Goal: Task Accomplishment & Management: Use online tool/utility

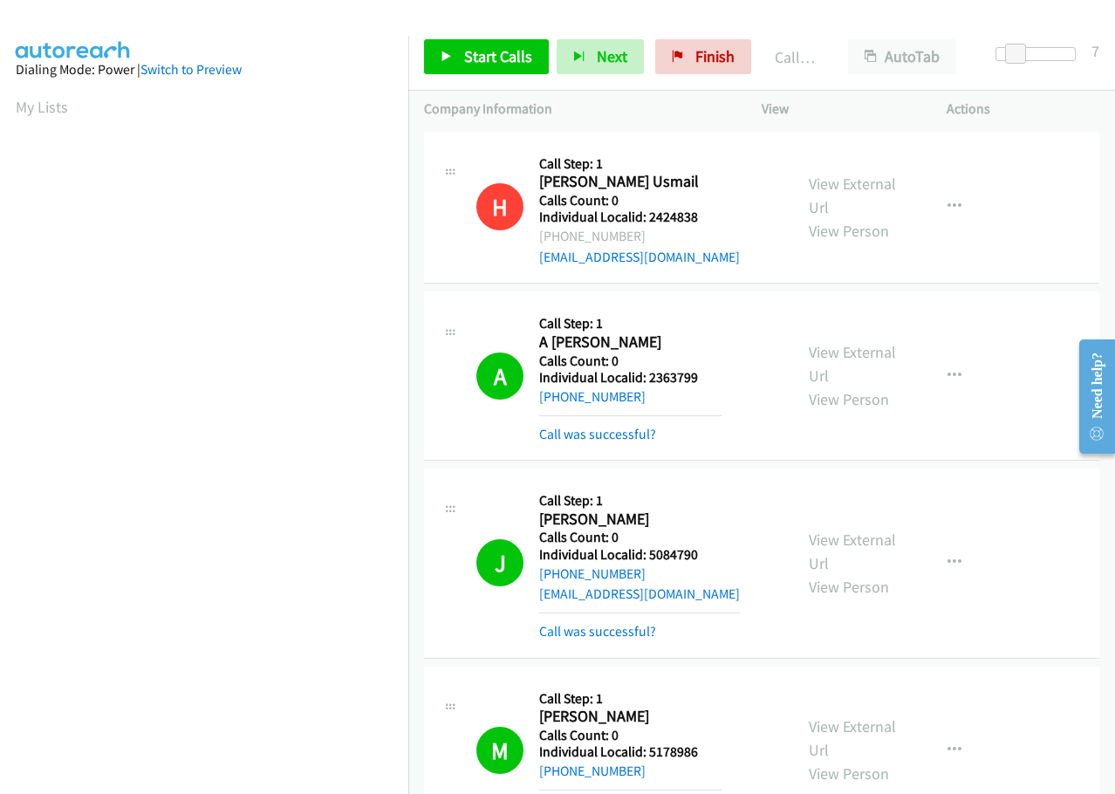
scroll to position [184, 0]
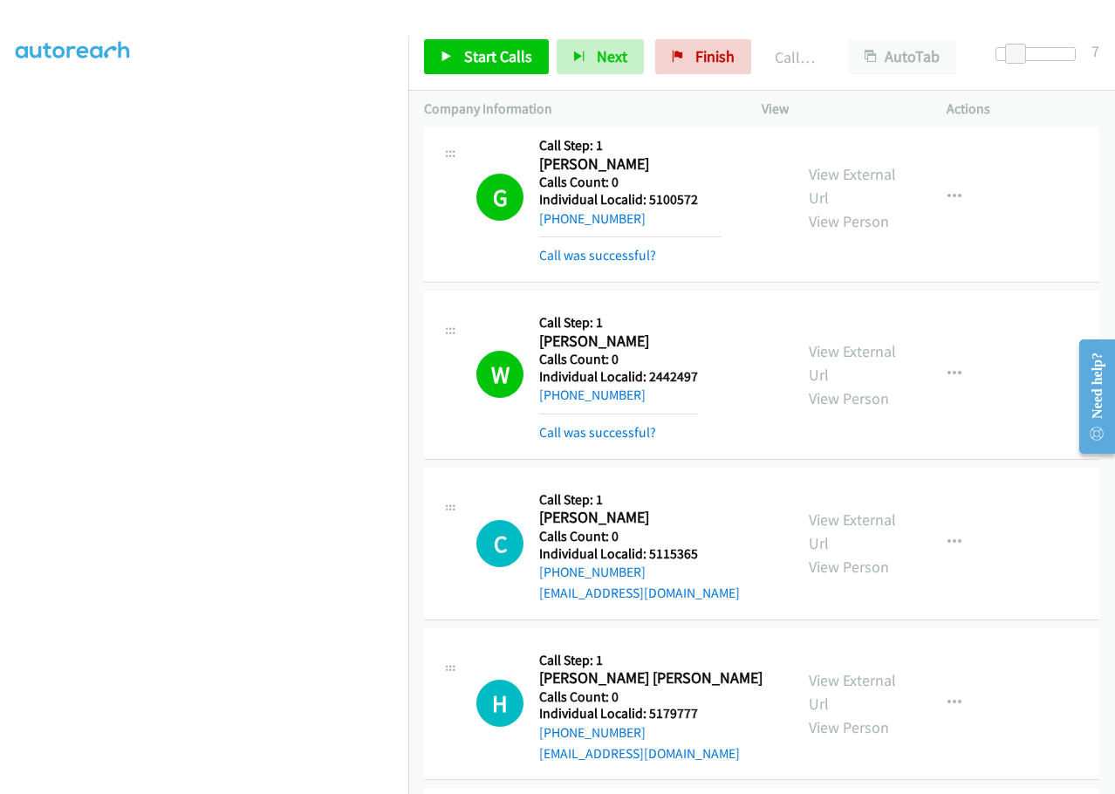
click at [697, 558] on td "C Callback Scheduled Call Step: 1 [PERSON_NAME] America/[GEOGRAPHIC_DATA] Calls…" at bounding box center [761, 543] width 707 height 161
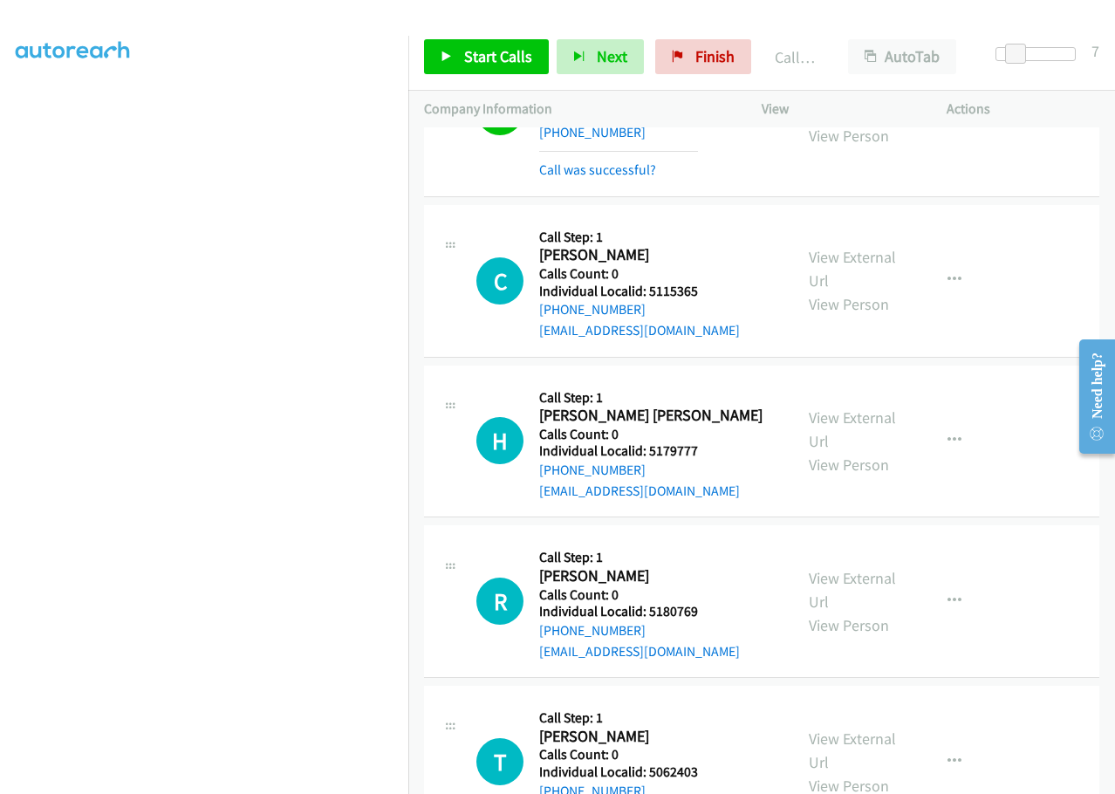
scroll to position [5912, 0]
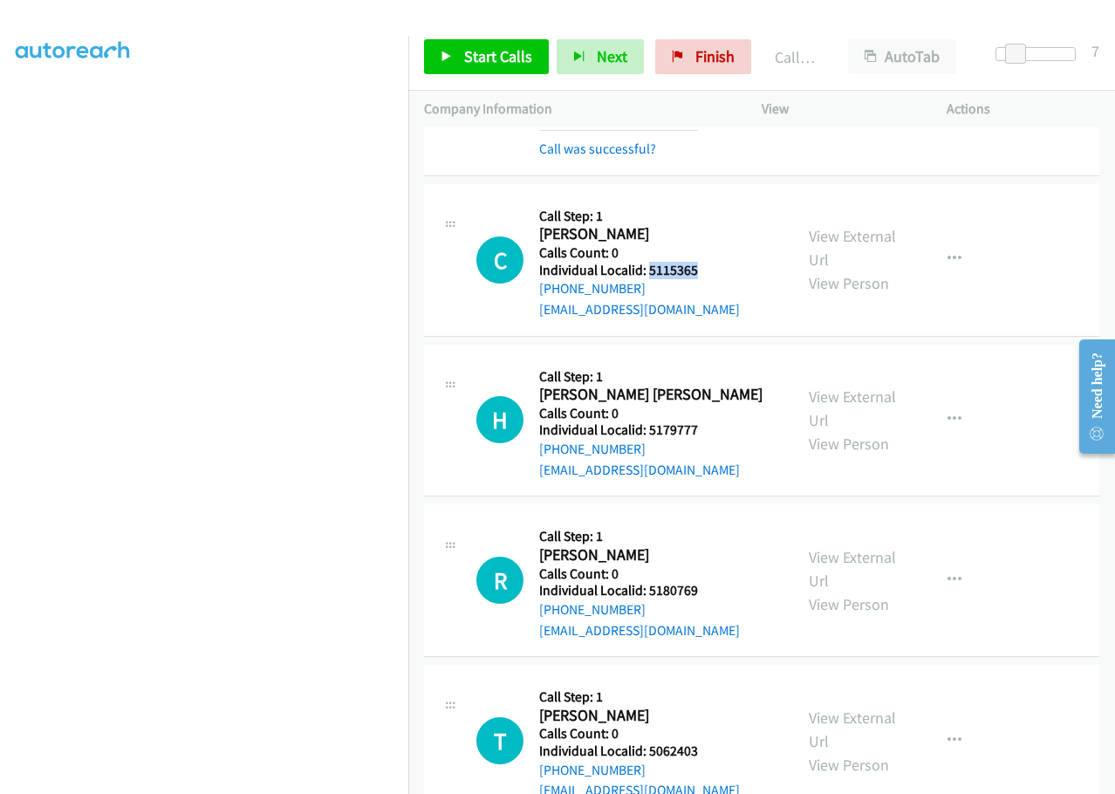
drag, startPoint x: 647, startPoint y: 209, endPoint x: 732, endPoint y: 209, distance: 84.6
click at [732, 209] on div "C Callback Scheduled Call Step: 1 [PERSON_NAME] America/[GEOGRAPHIC_DATA] Calls…" at bounding box center [626, 260] width 301 height 120
copy h5 "5115365"
drag, startPoint x: 649, startPoint y: 372, endPoint x: 704, endPoint y: 362, distance: 55.8
click at [704, 362] on div "H Callback Scheduled Call Step: 1 [PERSON_NAME] [PERSON_NAME] America/[GEOGRAPH…" at bounding box center [626, 420] width 301 height 120
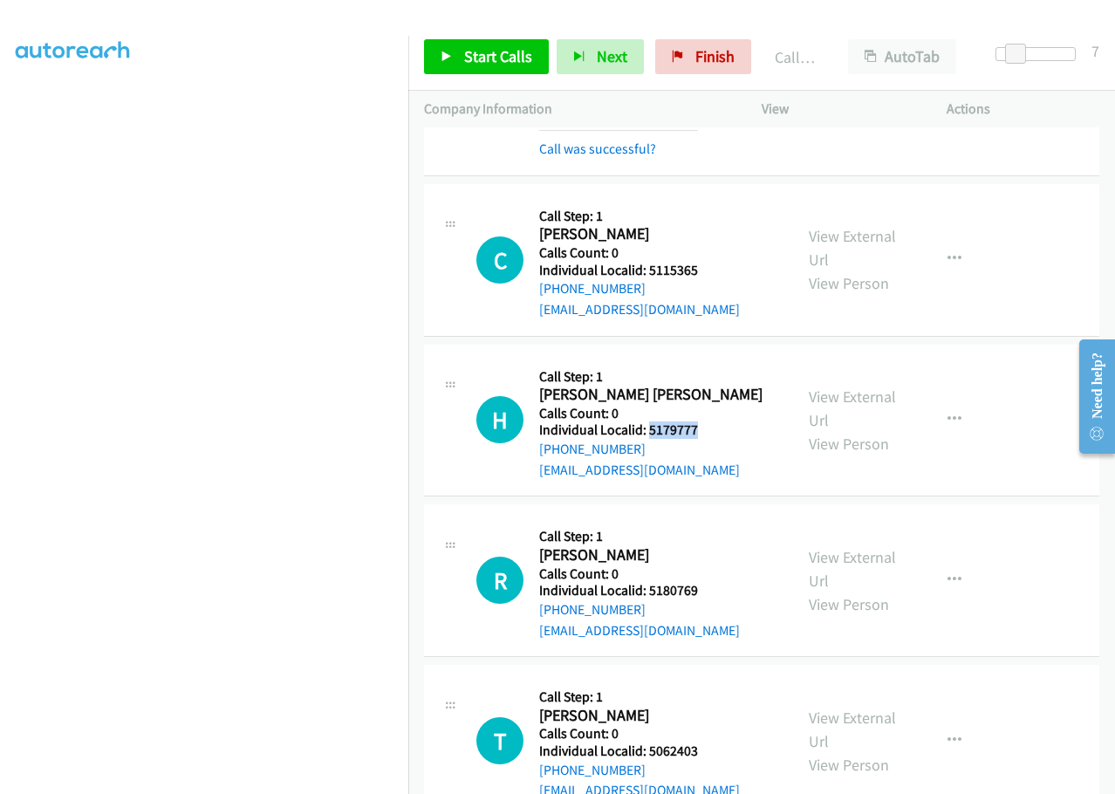
copy h5 "5179777"
drag, startPoint x: 647, startPoint y: 529, endPoint x: 711, endPoint y: 526, distance: 63.8
click at [711, 526] on div "R Callback Scheduled Call Step: 1 [PERSON_NAME] America/[GEOGRAPHIC_DATA] Calls…" at bounding box center [626, 580] width 301 height 120
copy h5 "5180769"
drag, startPoint x: 648, startPoint y: 684, endPoint x: 706, endPoint y: 684, distance: 57.6
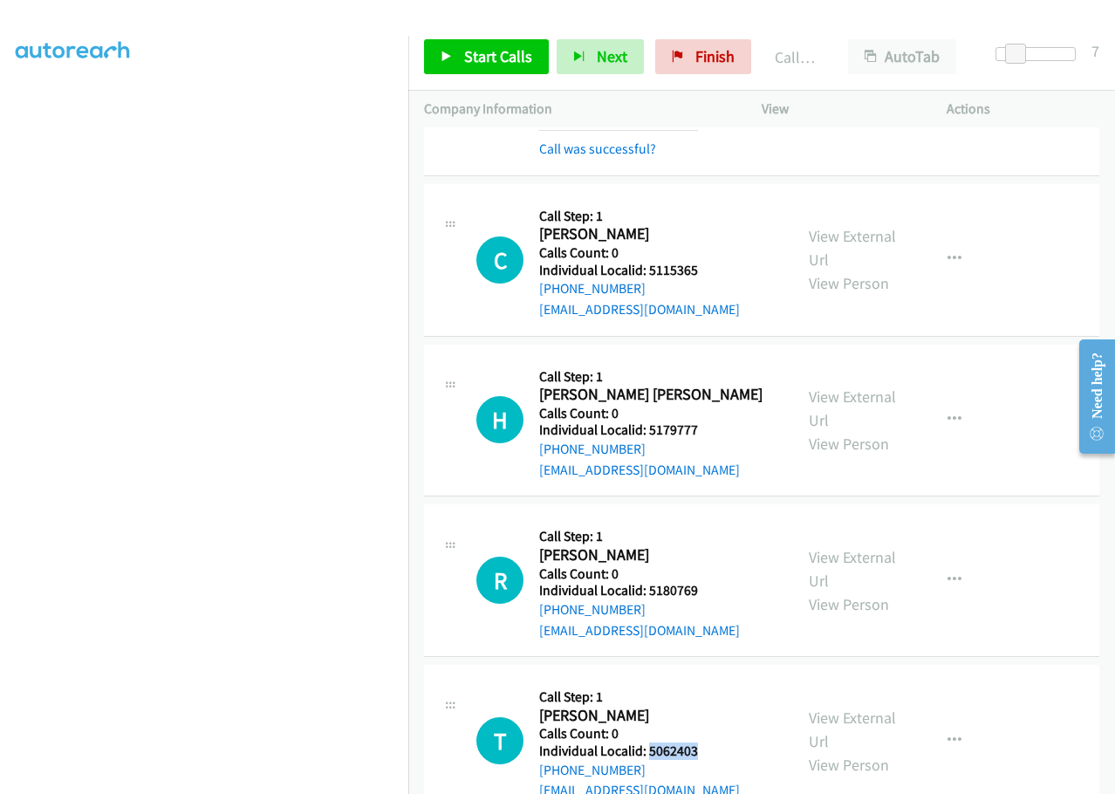
click at [707, 684] on div "T Callback Scheduled Call Step: 1 [PERSON_NAME] [GEOGRAPHIC_DATA]/[GEOGRAPHIC_D…" at bounding box center [626, 741] width 301 height 120
copy h5 "5062403"
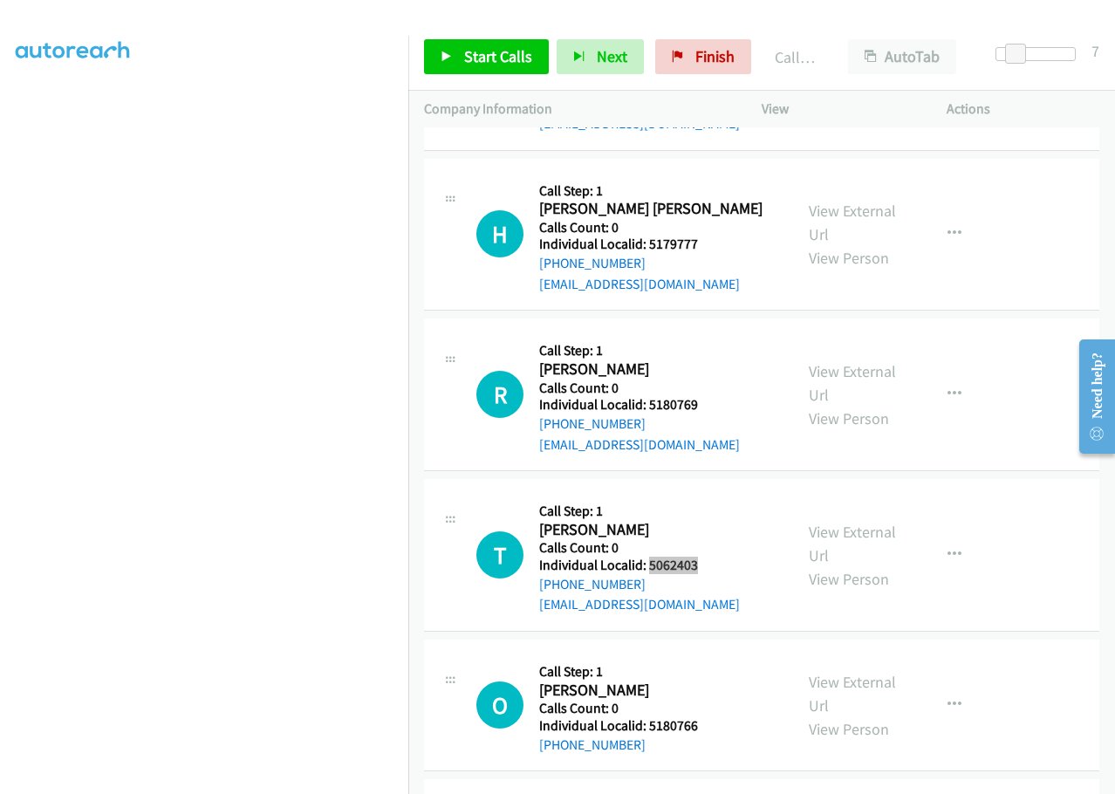
scroll to position [6108, 0]
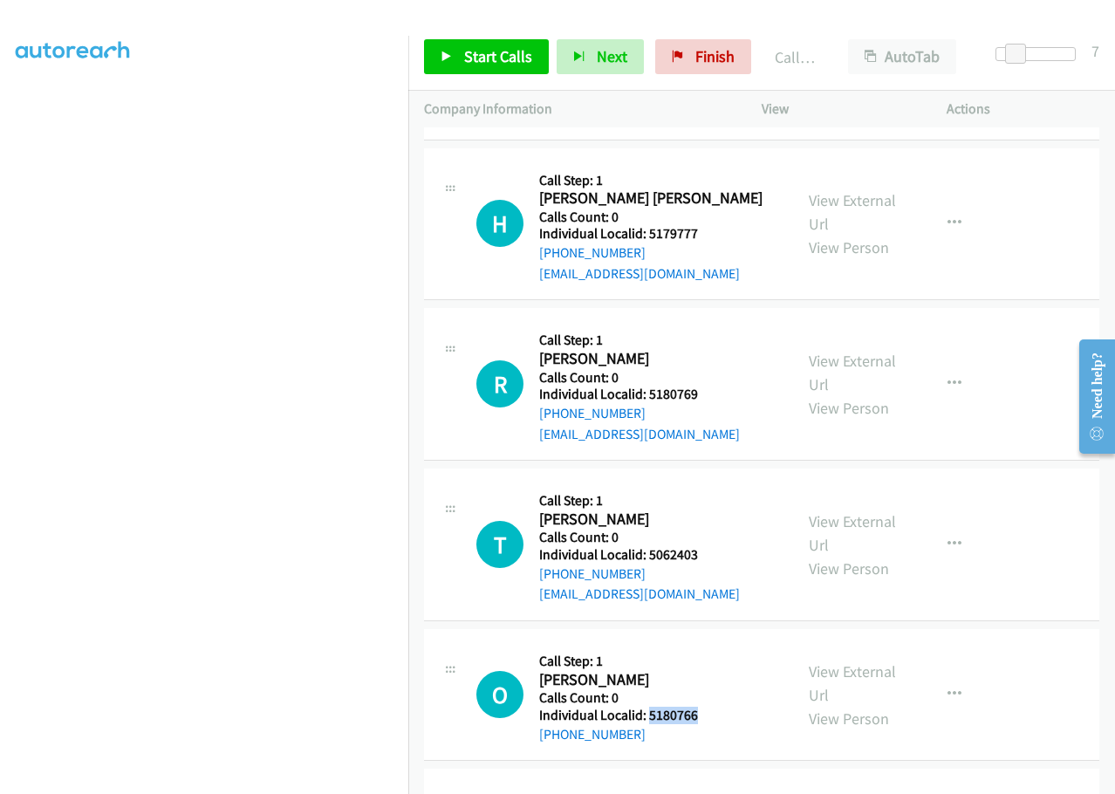
drag, startPoint x: 649, startPoint y: 648, endPoint x: 711, endPoint y: 645, distance: 62.1
click at [711, 645] on div "O Callback Scheduled Call Step: 1 [PERSON_NAME] America/[GEOGRAPHIC_DATA] Calls…" at bounding box center [626, 694] width 301 height 99
copy h5 "5180766"
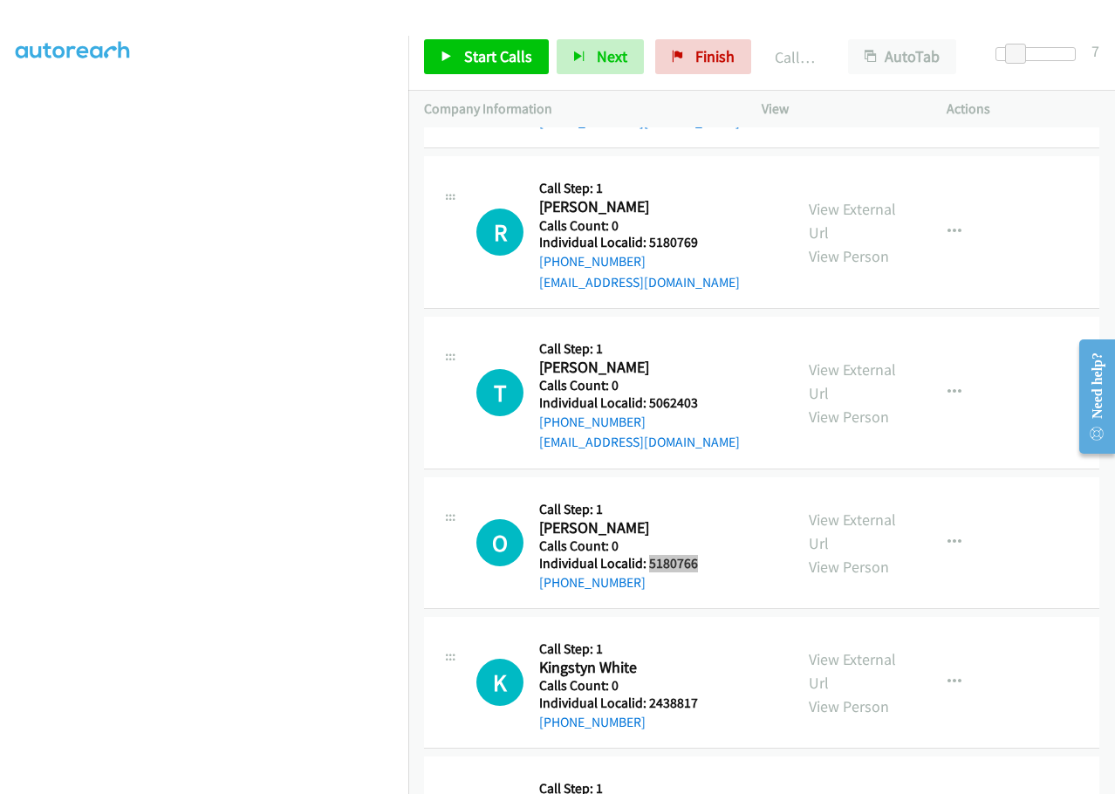
scroll to position [6261, 0]
drag, startPoint x: 650, startPoint y: 641, endPoint x: 706, endPoint y: 639, distance: 55.9
click at [706, 639] on div "K Callback Scheduled Call Step: 1 Kingstyn White America/[GEOGRAPHIC_DATA] Call…" at bounding box center [626, 681] width 301 height 99
copy h5 "2438817"
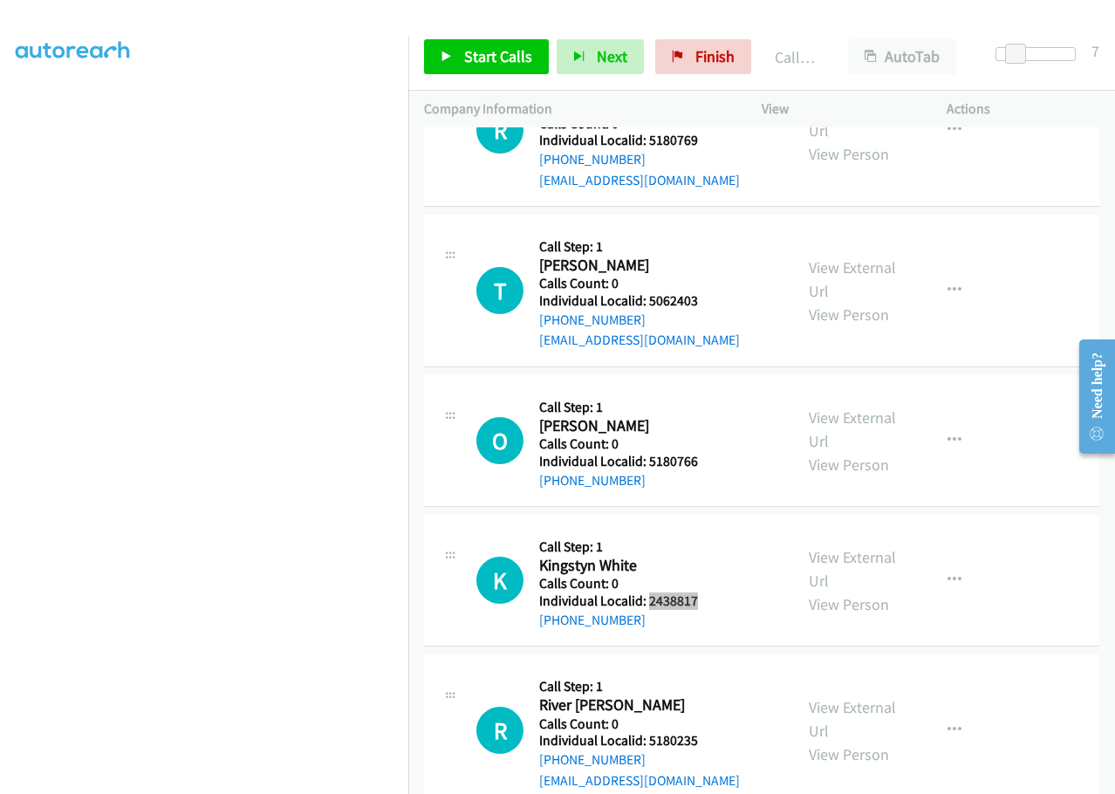
scroll to position [6370, 0]
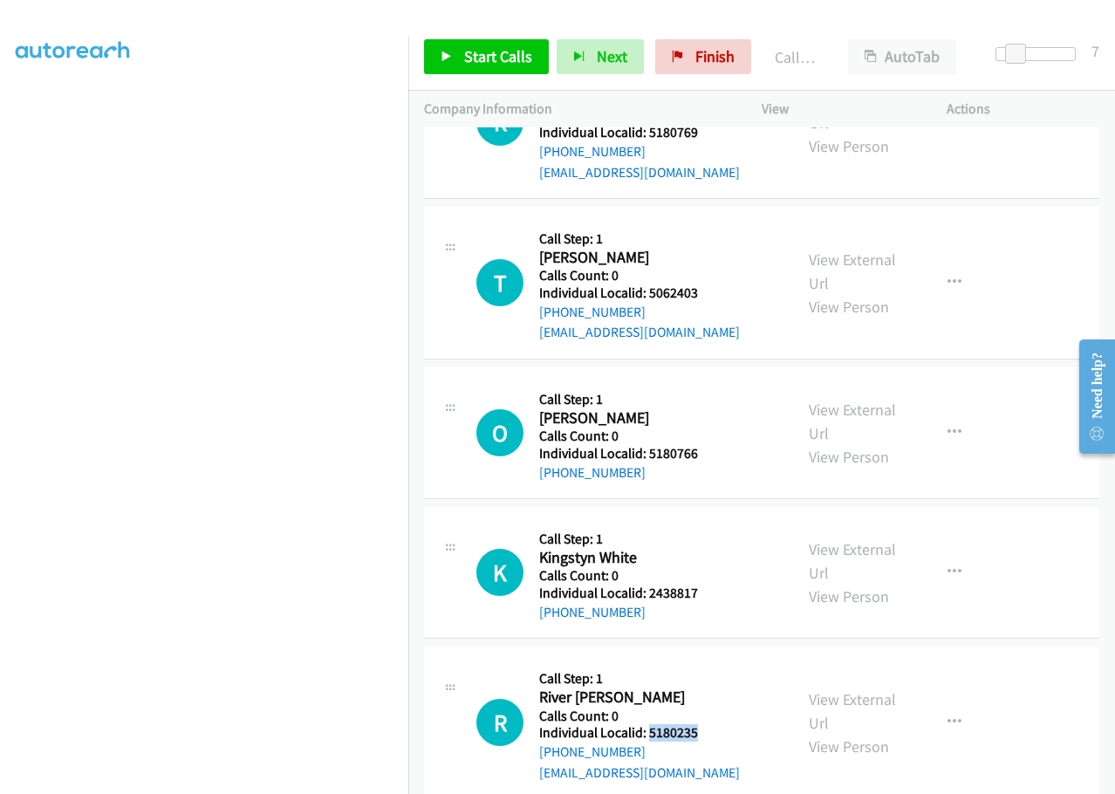
drag, startPoint x: 648, startPoint y: 674, endPoint x: 702, endPoint y: 670, distance: 53.3
click at [711, 670] on div "R Callback Scheduled Call Step: 1 River [PERSON_NAME] America/[GEOGRAPHIC_DATA]…" at bounding box center [626, 722] width 301 height 120
copy h5 "5180235"
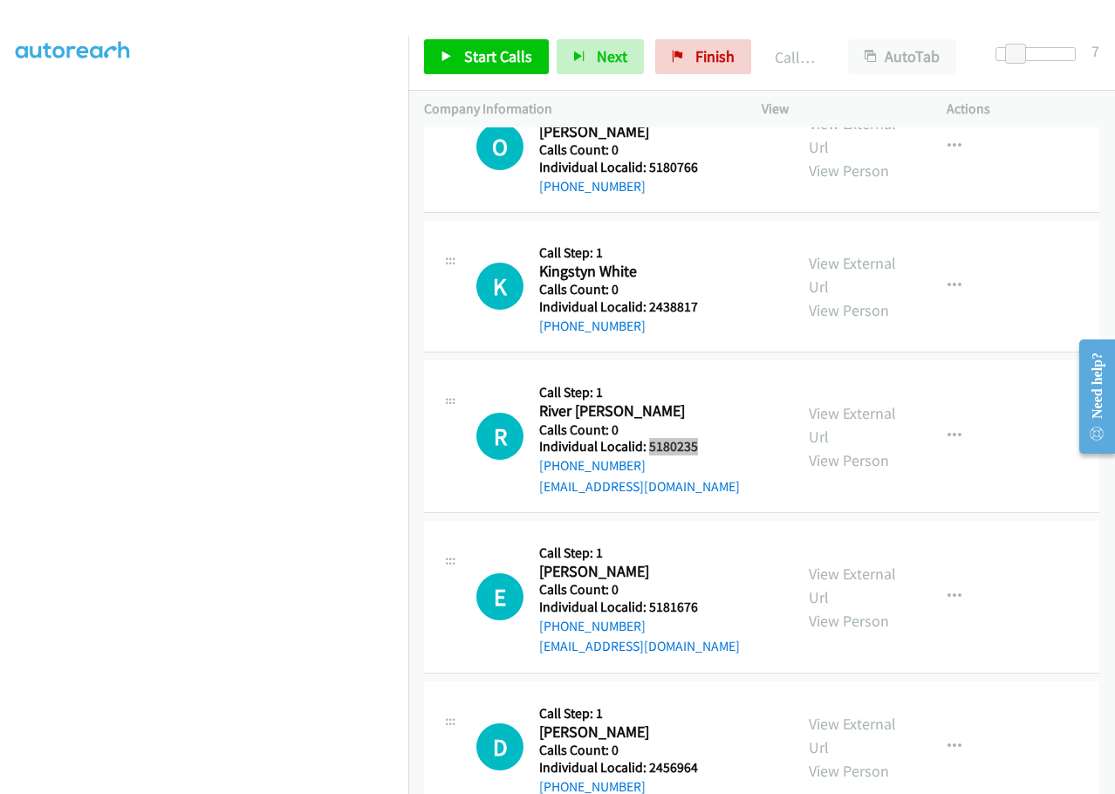
scroll to position [6675, 0]
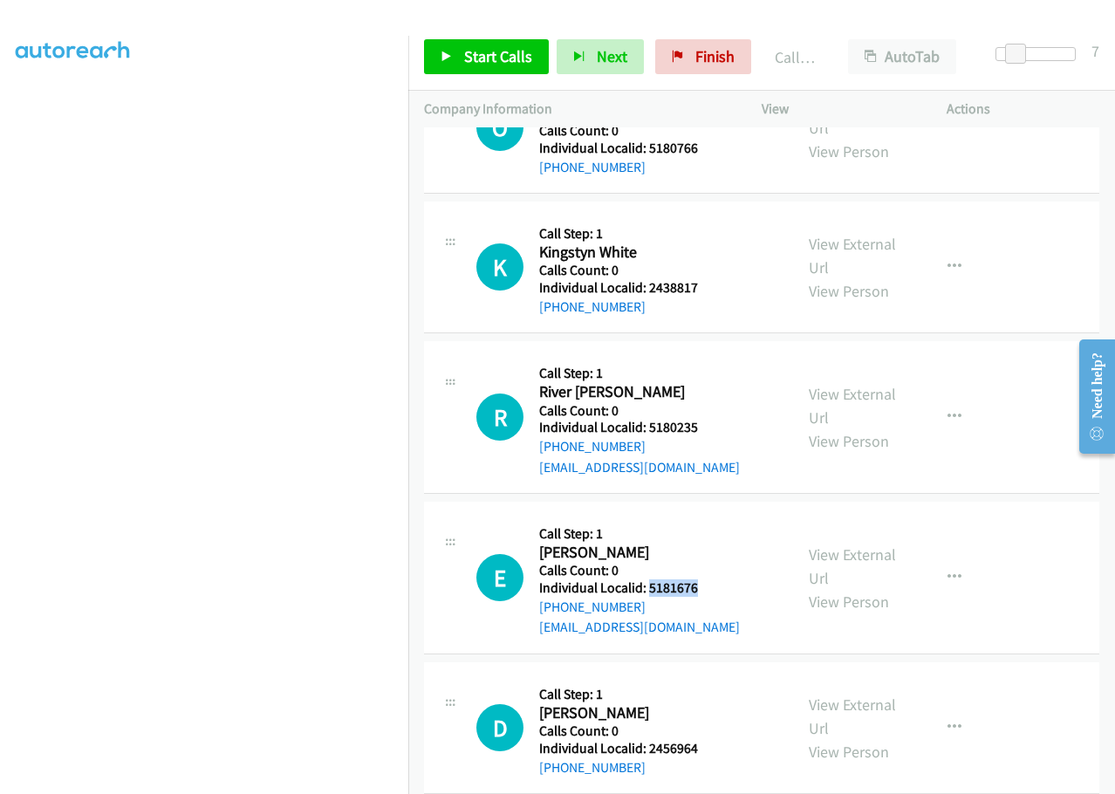
drag, startPoint x: 649, startPoint y: 526, endPoint x: 706, endPoint y: 523, distance: 56.8
click at [716, 524] on div "E Callback Scheduled Call Step: 1 [PERSON_NAME] America/[GEOGRAPHIC_DATA] Calls…" at bounding box center [626, 577] width 301 height 120
copy h5 "5181676"
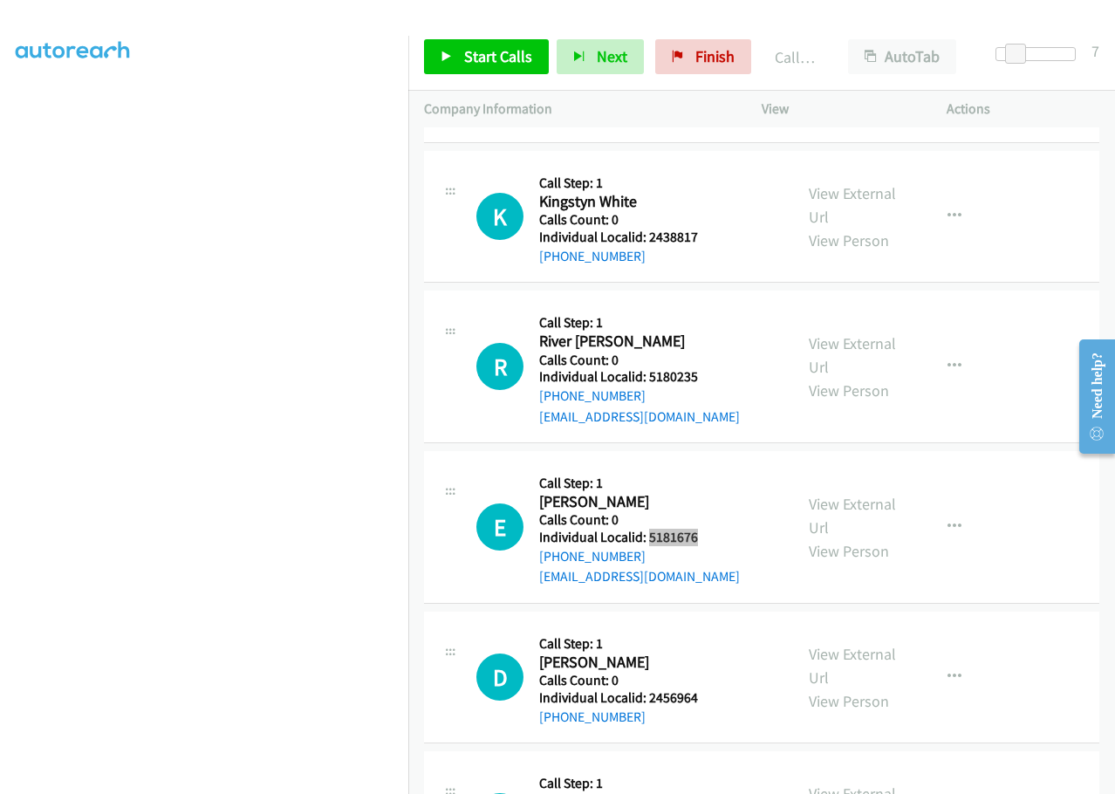
scroll to position [6828, 0]
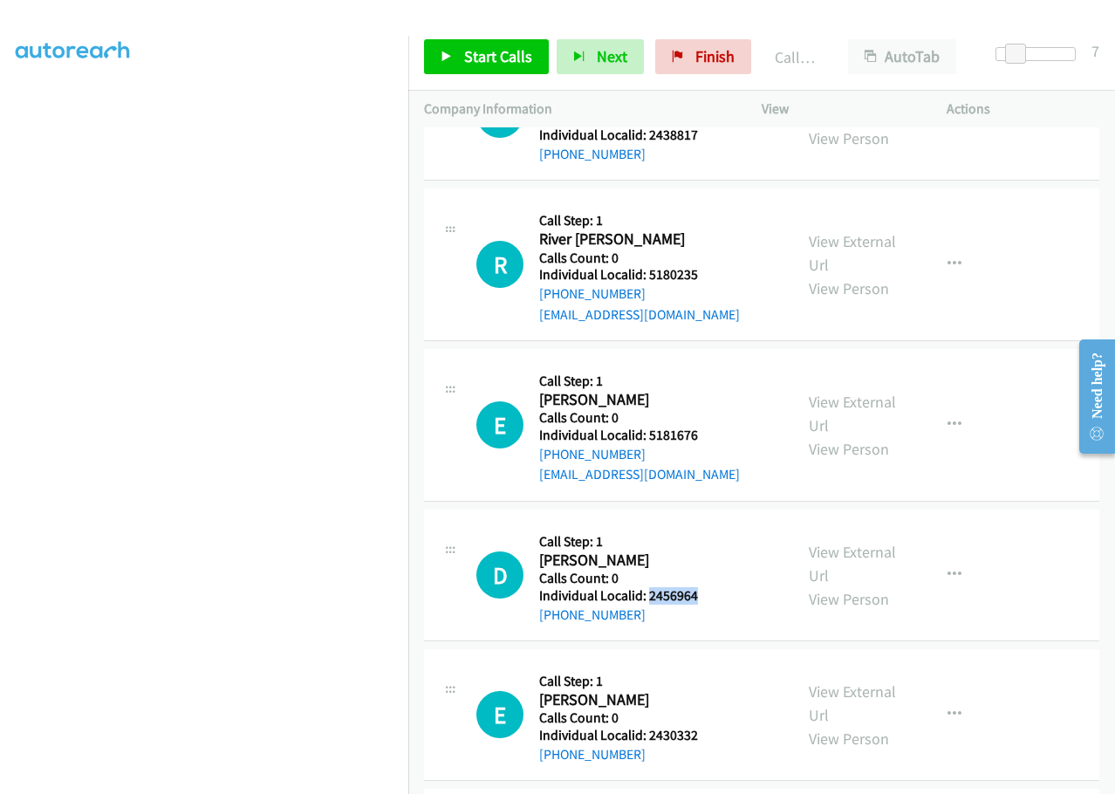
drag, startPoint x: 649, startPoint y: 535, endPoint x: 705, endPoint y: 531, distance: 56.0
click at [705, 531] on div "D Callback Scheduled Call Step: 1 [PERSON_NAME] America/[GEOGRAPHIC_DATA] Calls…" at bounding box center [626, 574] width 301 height 99
copy h5 "2456964"
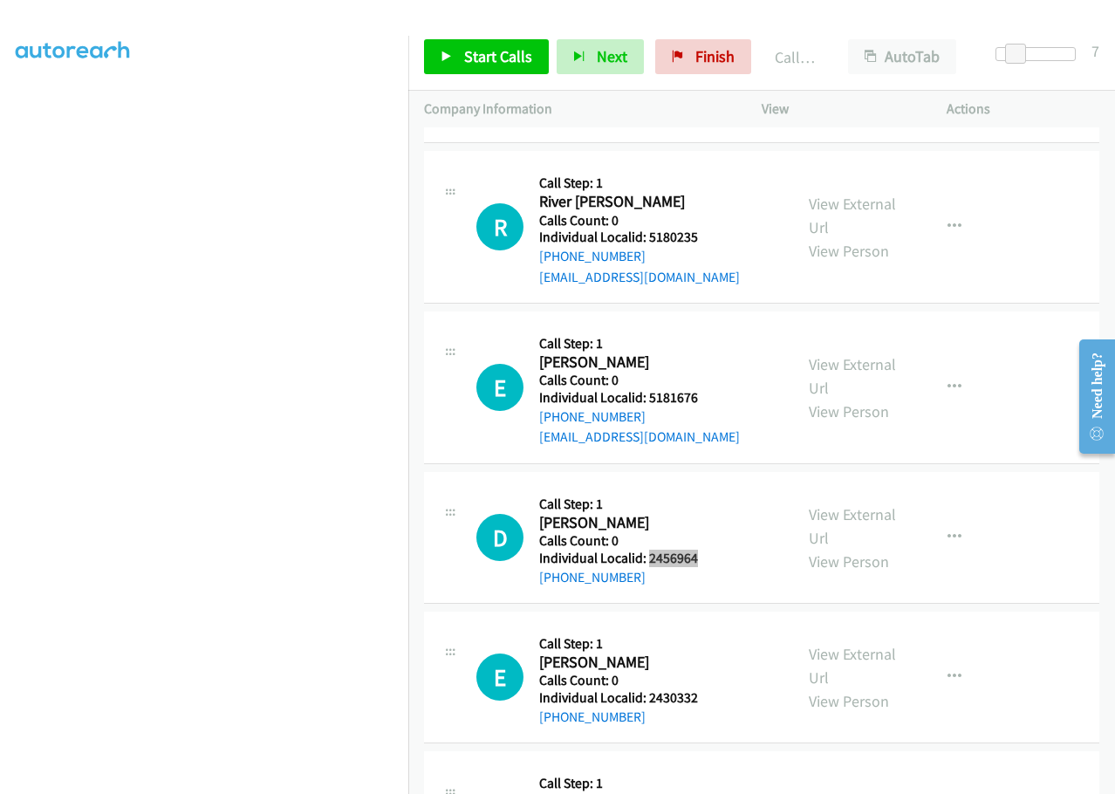
scroll to position [6893, 0]
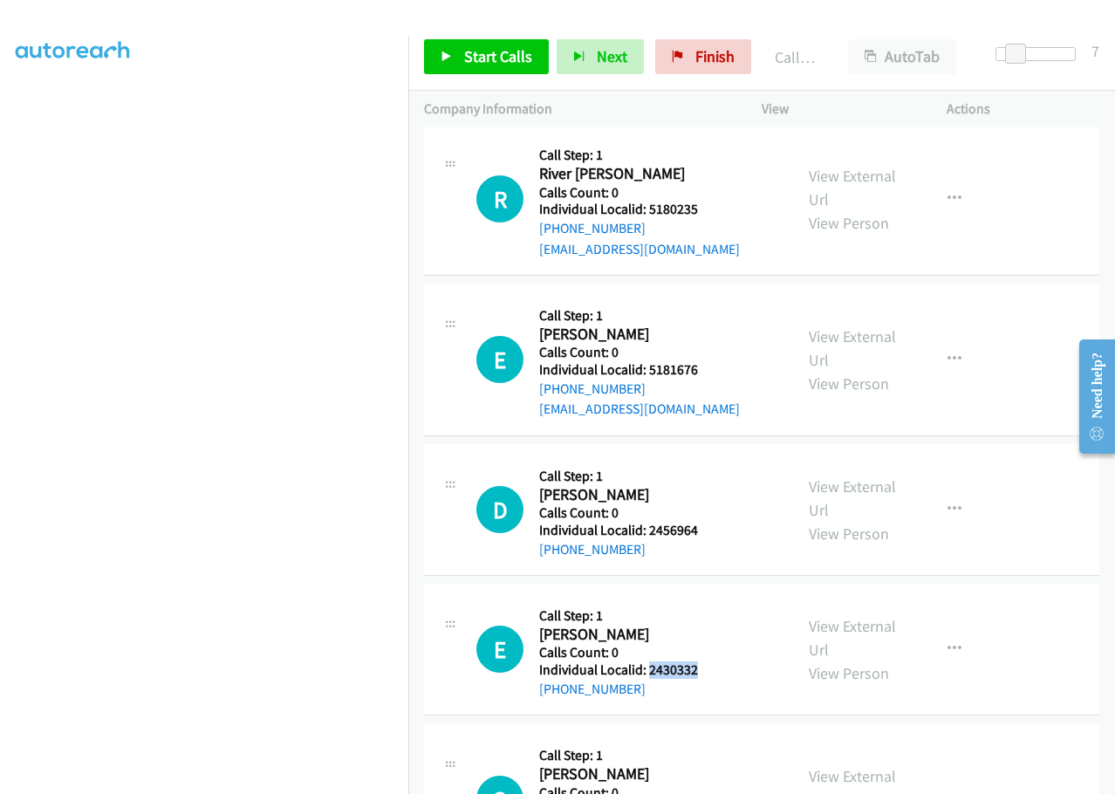
drag, startPoint x: 699, startPoint y: 609, endPoint x: 720, endPoint y: 609, distance: 20.9
click at [720, 609] on div "E Callback Scheduled Call Step: 1 [PERSON_NAME] America/[GEOGRAPHIC_DATA] Calls…" at bounding box center [626, 648] width 301 height 99
copy h5 "2430332"
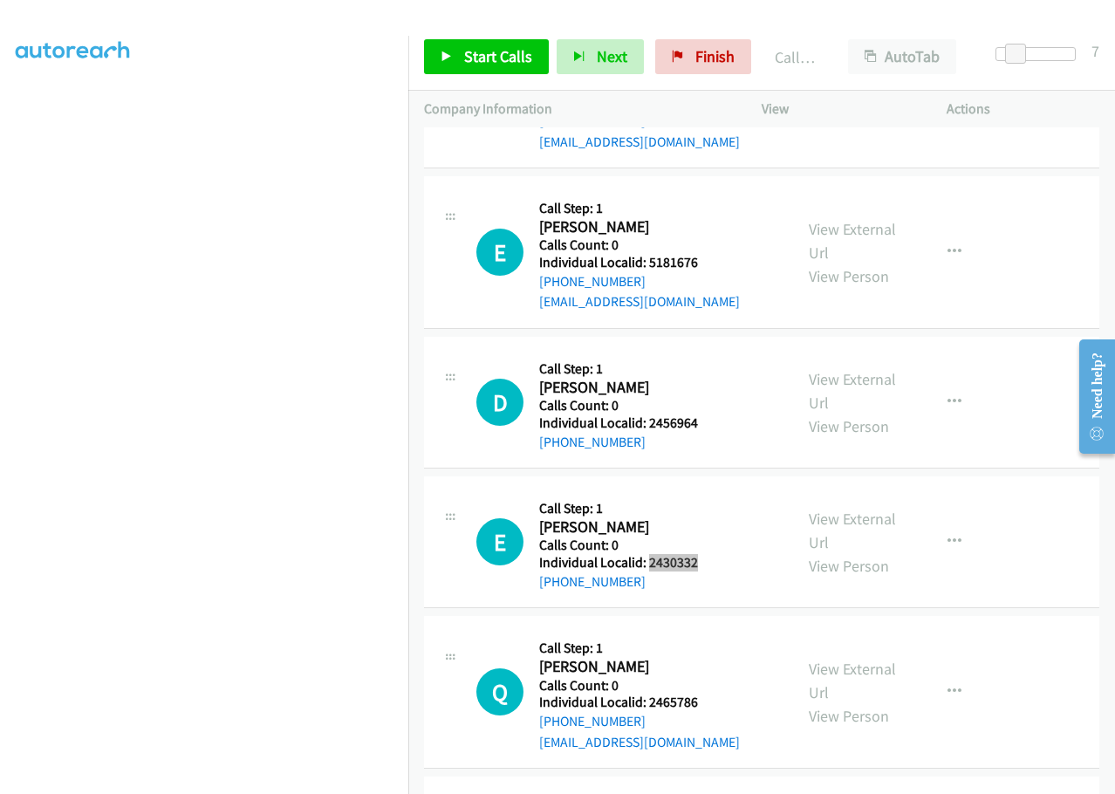
scroll to position [7002, 0]
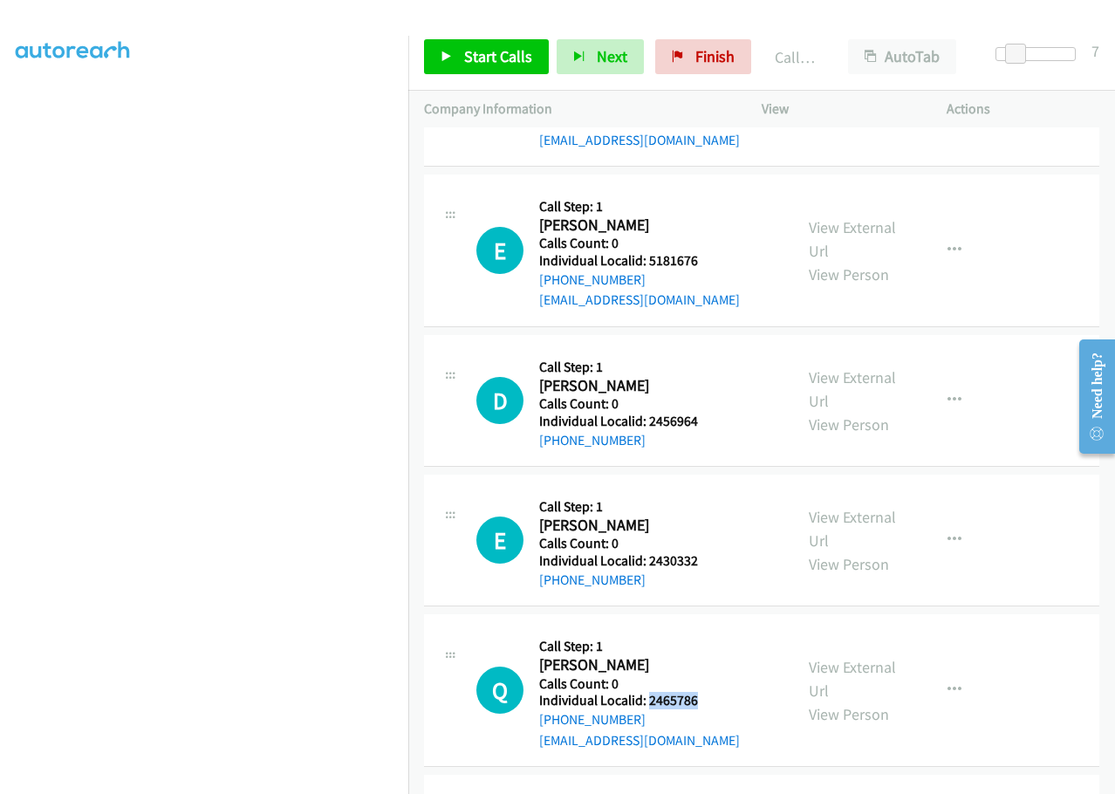
drag, startPoint x: 647, startPoint y: 639, endPoint x: 702, endPoint y: 635, distance: 55.1
click at [702, 635] on div "Q Callback Scheduled Call Step: 1 [PERSON_NAME] America/[GEOGRAPHIC_DATA] Calls…" at bounding box center [626, 690] width 301 height 120
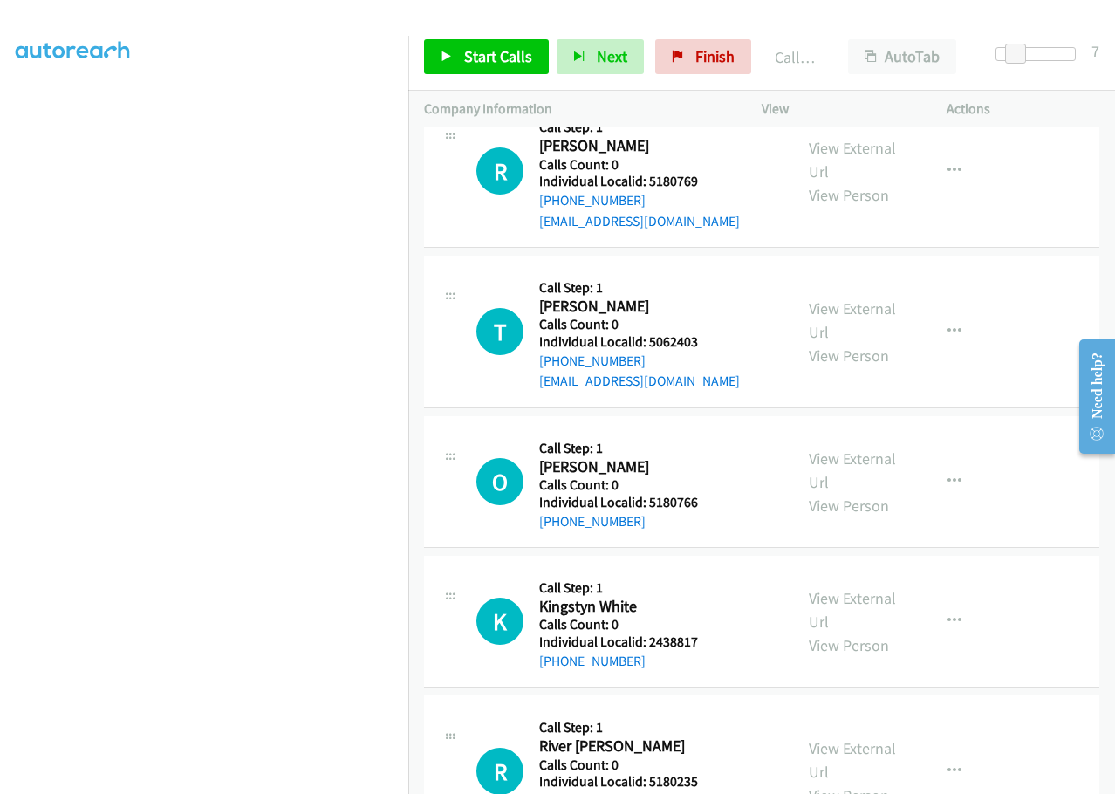
scroll to position [6326, 0]
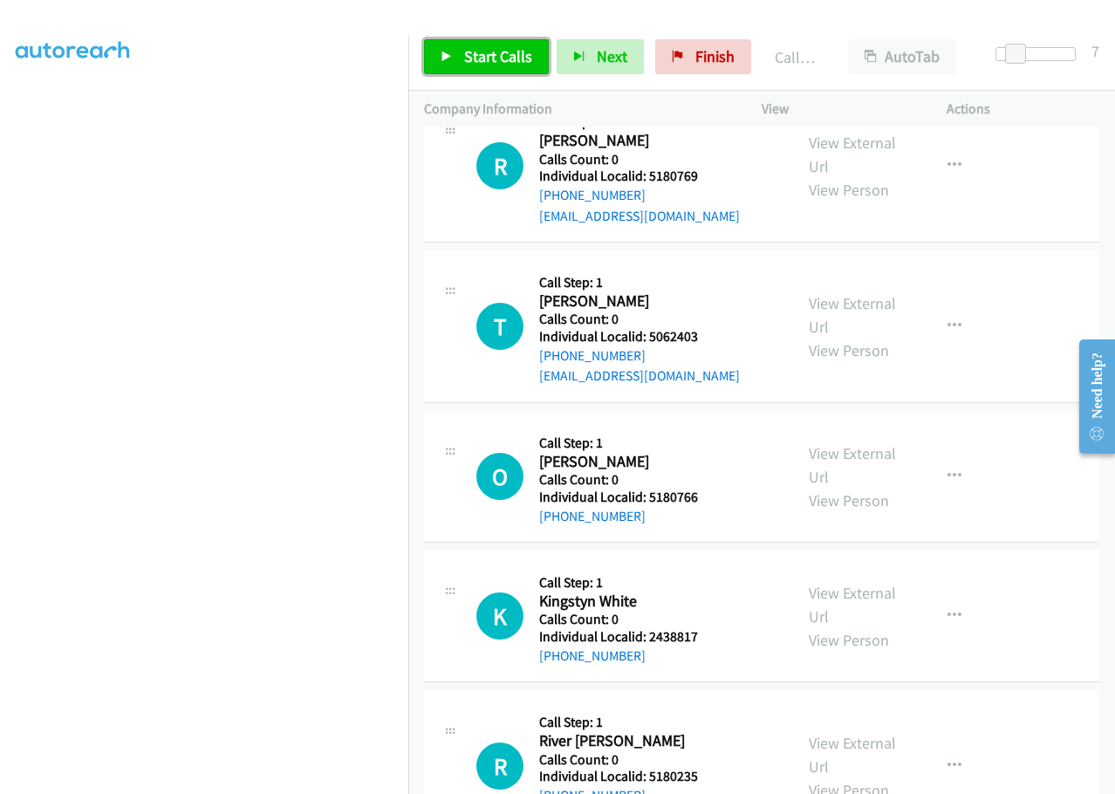
click at [516, 42] on link "Start Calls" at bounding box center [486, 56] width 125 height 35
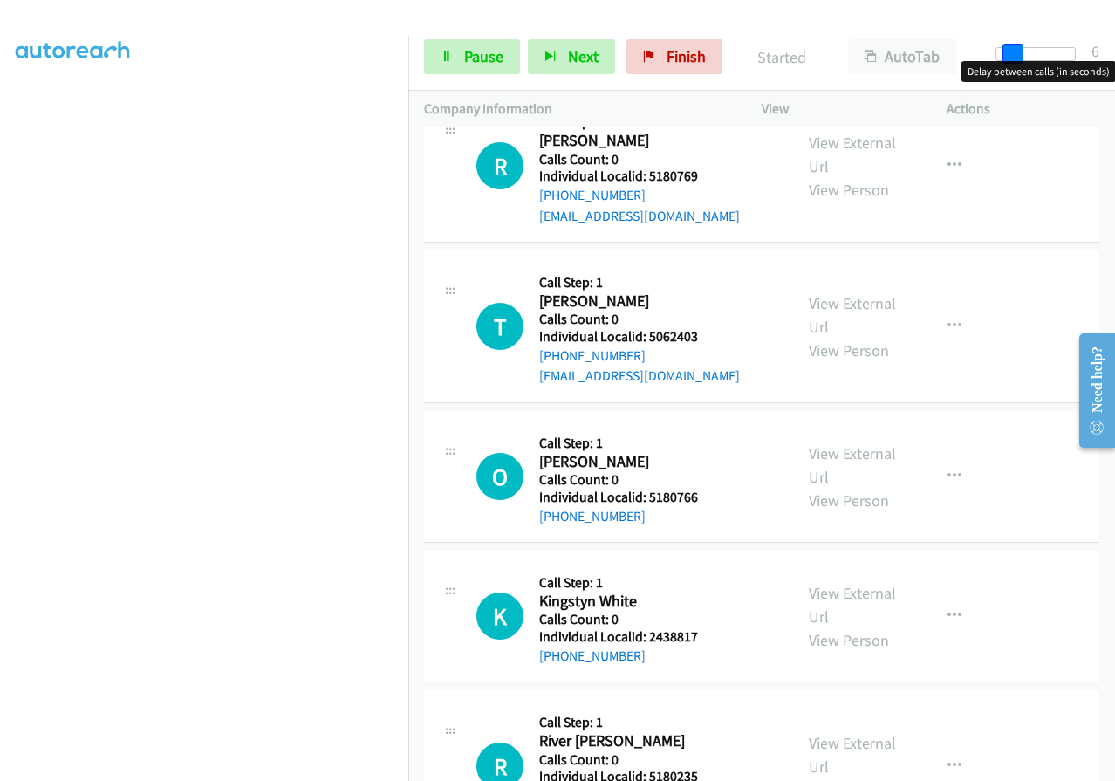
click at [1010, 54] on span at bounding box center [1013, 54] width 21 height 21
click at [1003, 52] on span at bounding box center [1013, 54] width 21 height 21
click at [1011, 51] on span at bounding box center [1010, 54] width 21 height 21
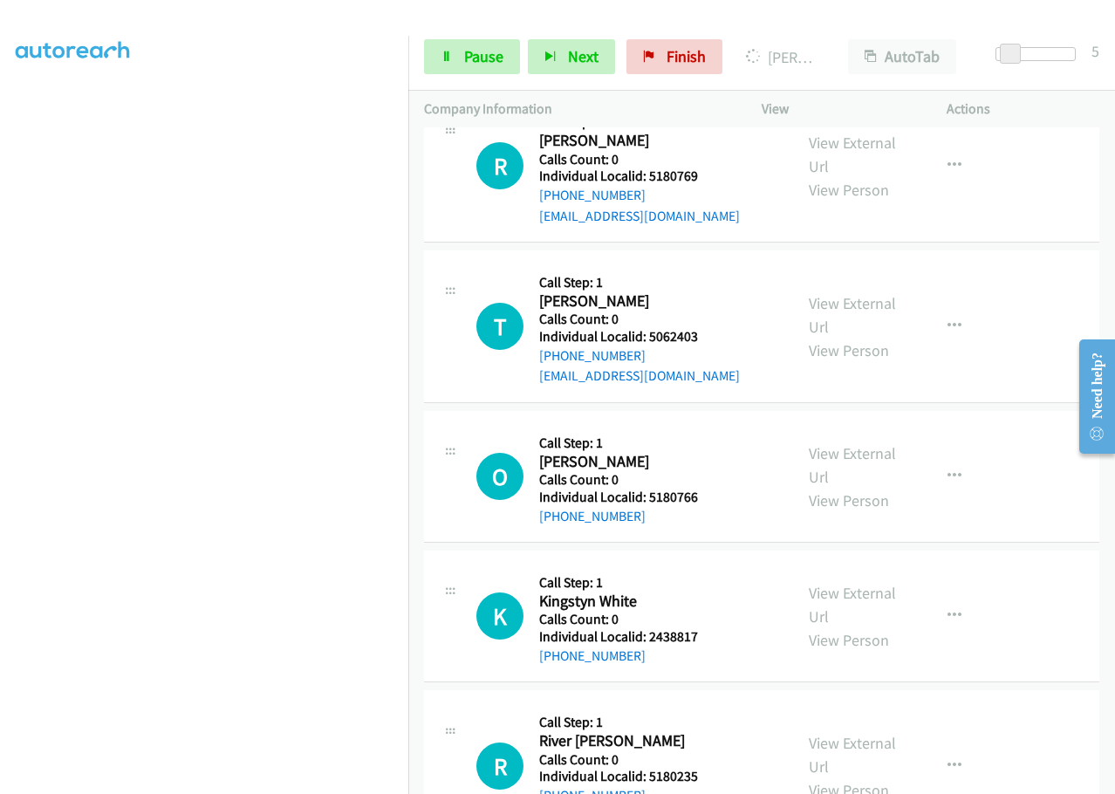
click at [968, 13] on div at bounding box center [549, 33] width 1099 height 67
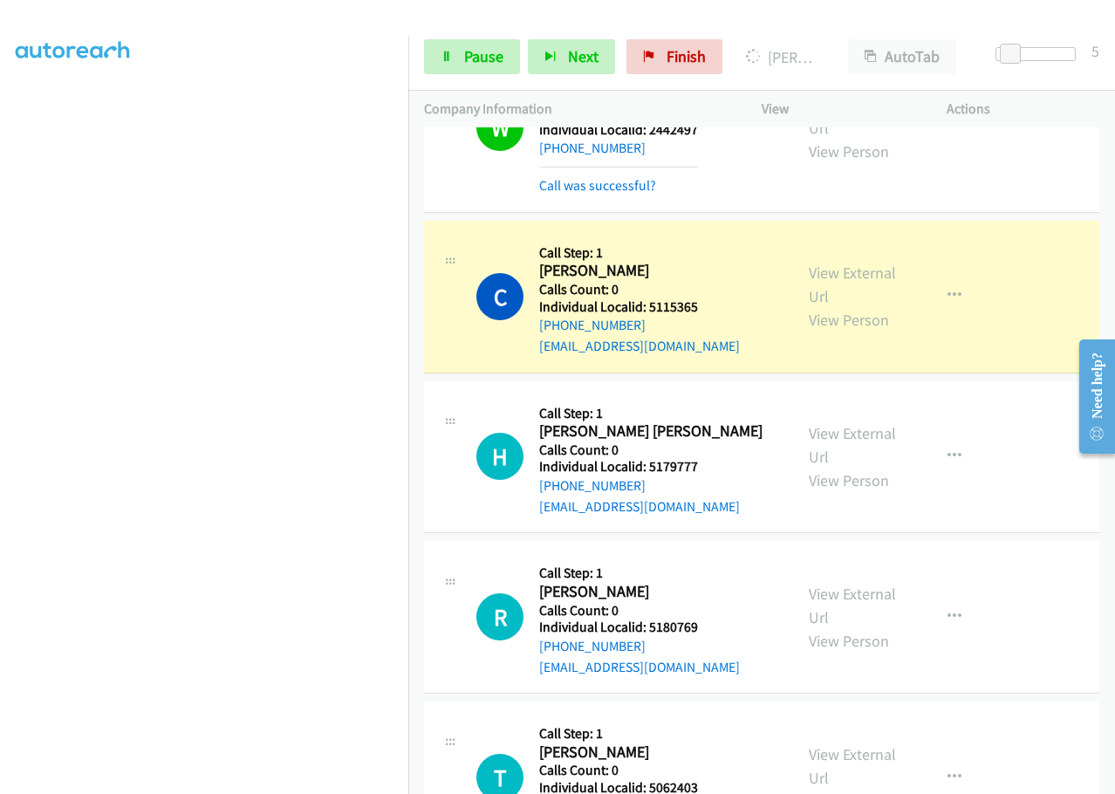
scroll to position [5890, 0]
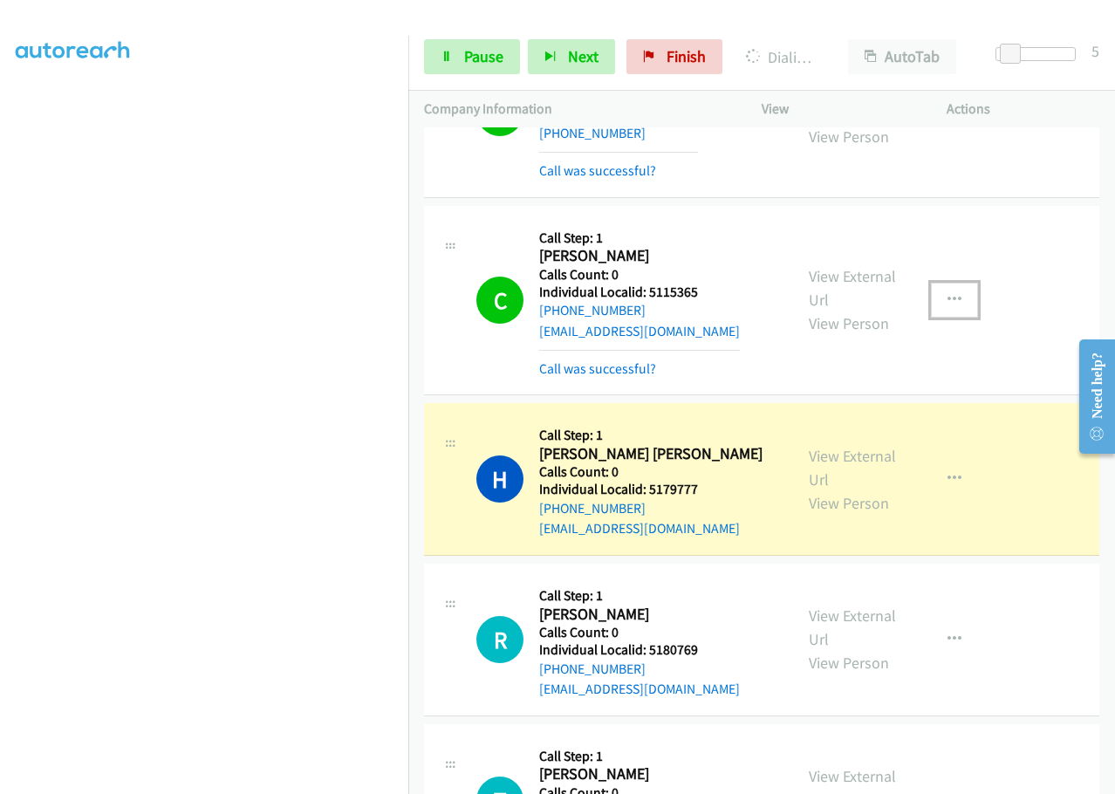
click at [948, 293] on icon "button" at bounding box center [955, 300] width 14 height 14
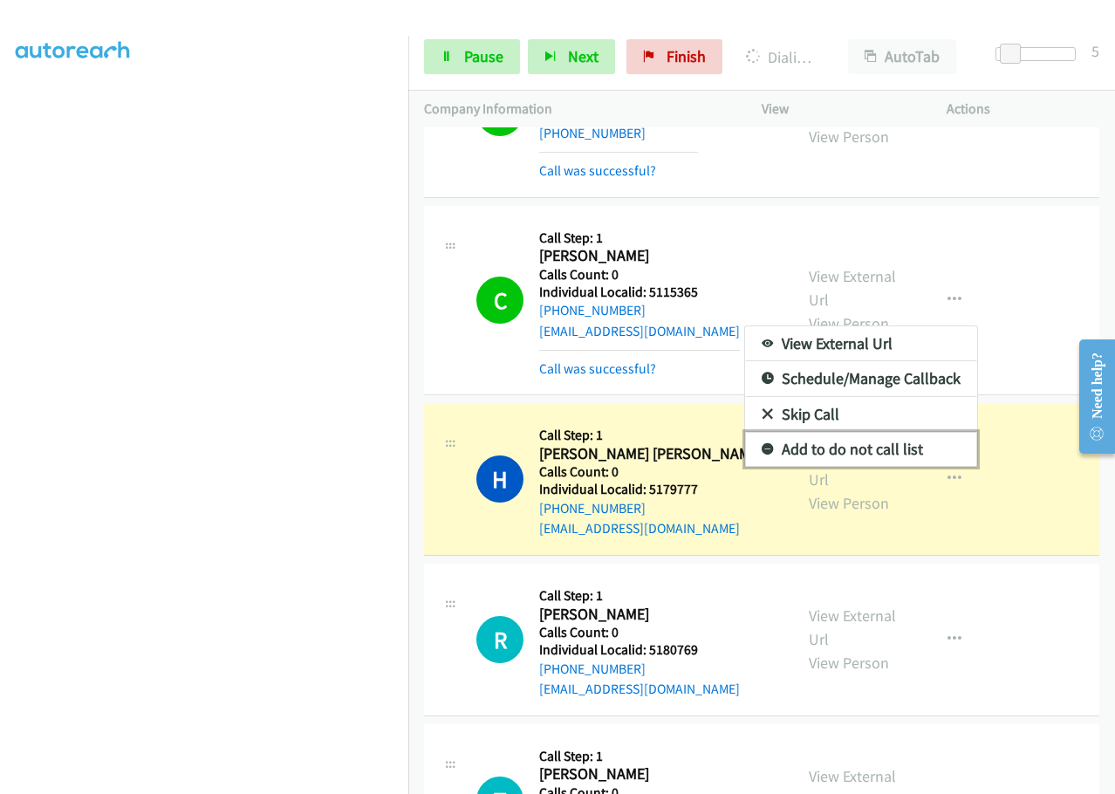
click at [762, 444] on icon at bounding box center [768, 450] width 12 height 12
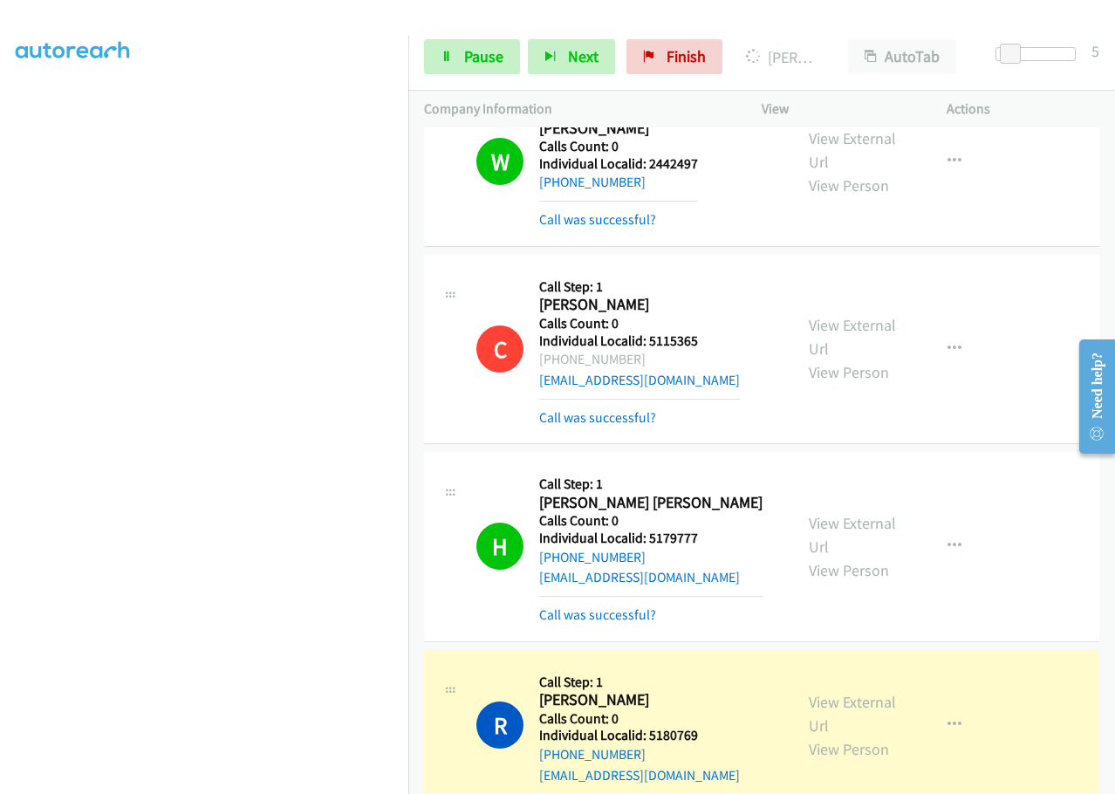
scroll to position [5824, 0]
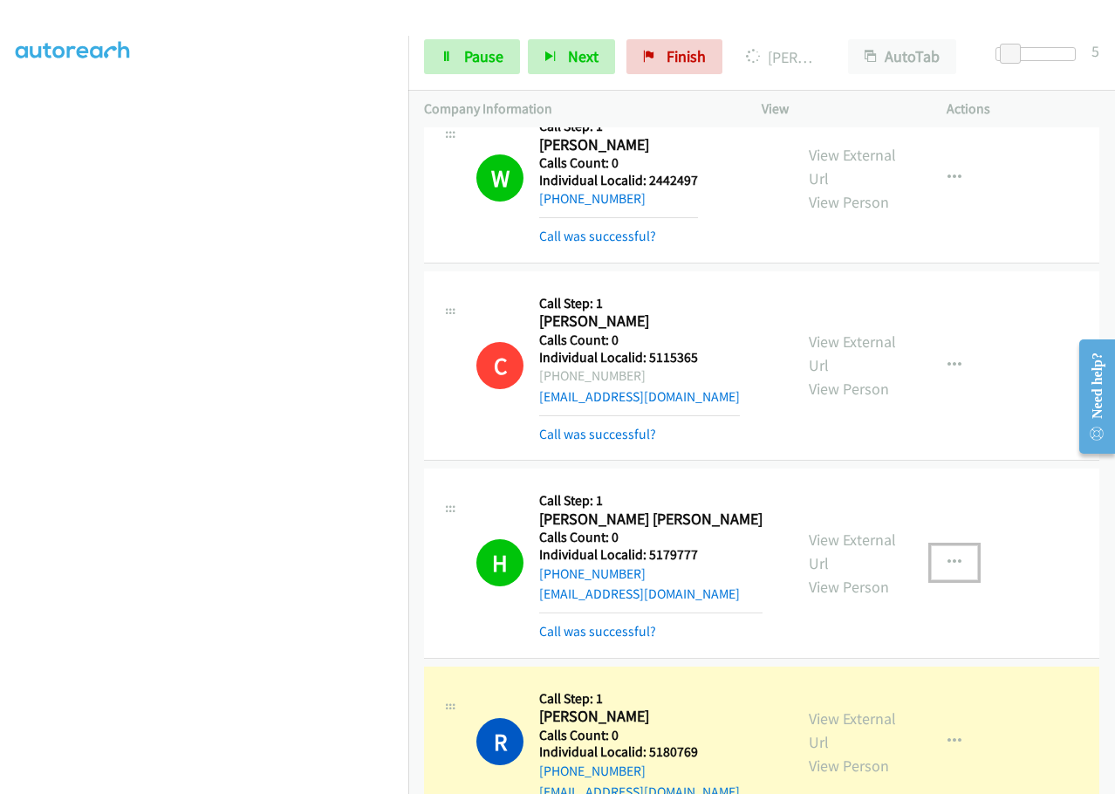
click at [949, 556] on icon "button" at bounding box center [955, 563] width 14 height 14
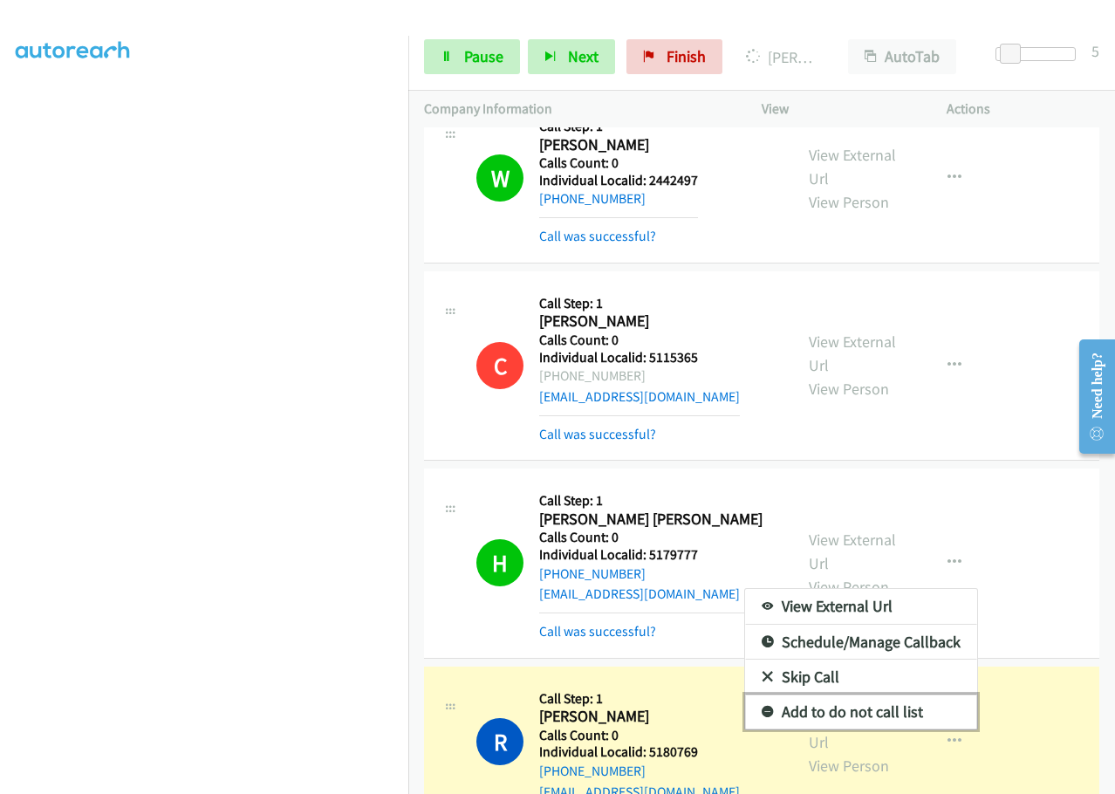
click at [762, 707] on icon at bounding box center [768, 713] width 12 height 12
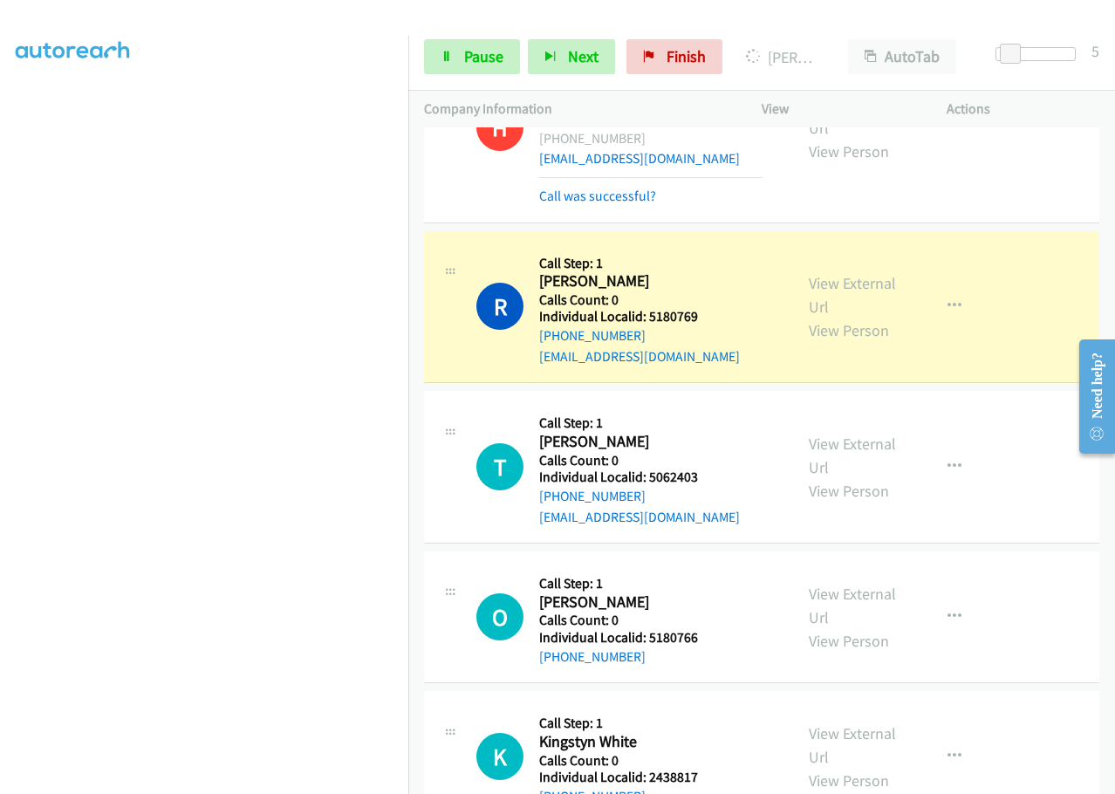
scroll to position [6261, 0]
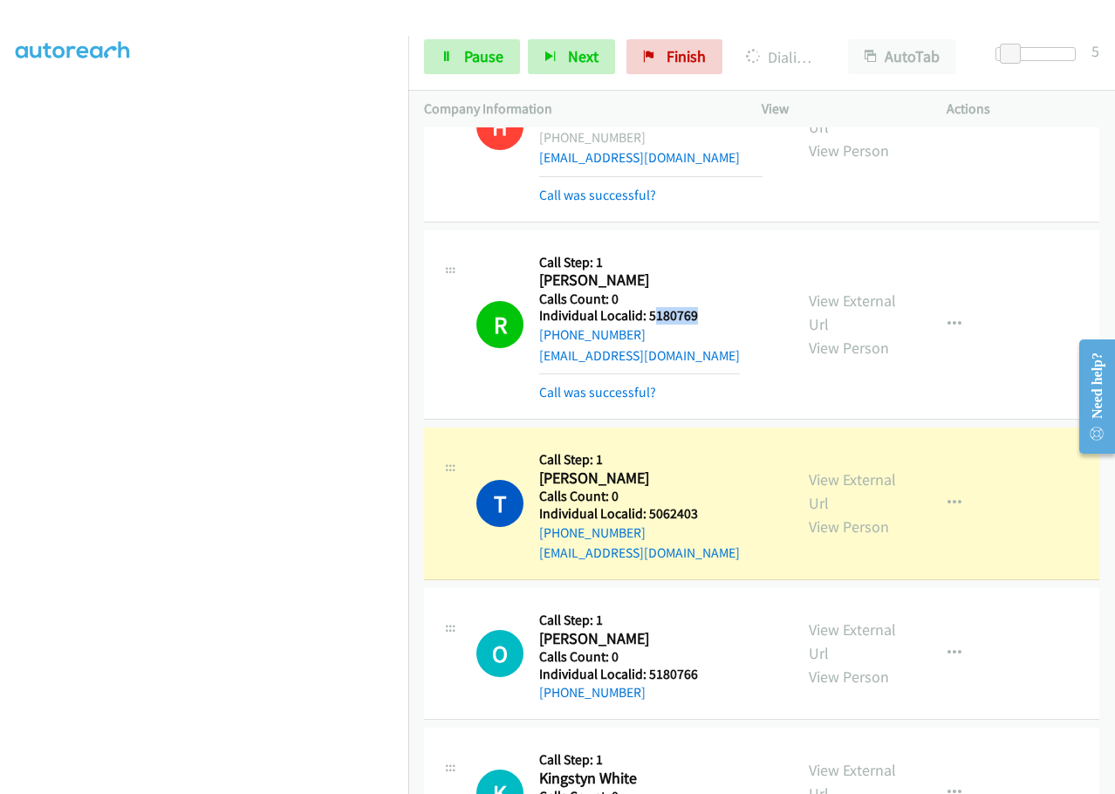
drag, startPoint x: 651, startPoint y: 257, endPoint x: 716, endPoint y: 254, distance: 65.5
click at [716, 254] on div "R Callback Scheduled Call Step: 1 [PERSON_NAME] America/[GEOGRAPHIC_DATA] Calls…" at bounding box center [626, 324] width 301 height 157
click at [665, 270] on h2 "[PERSON_NAME]" at bounding box center [639, 280] width 201 height 20
drag, startPoint x: 650, startPoint y: 258, endPoint x: 683, endPoint y: 255, distance: 33.3
click at [724, 256] on div "R Callback Scheduled Call Step: 1 [PERSON_NAME] America/[GEOGRAPHIC_DATA] Calls…" at bounding box center [626, 324] width 301 height 157
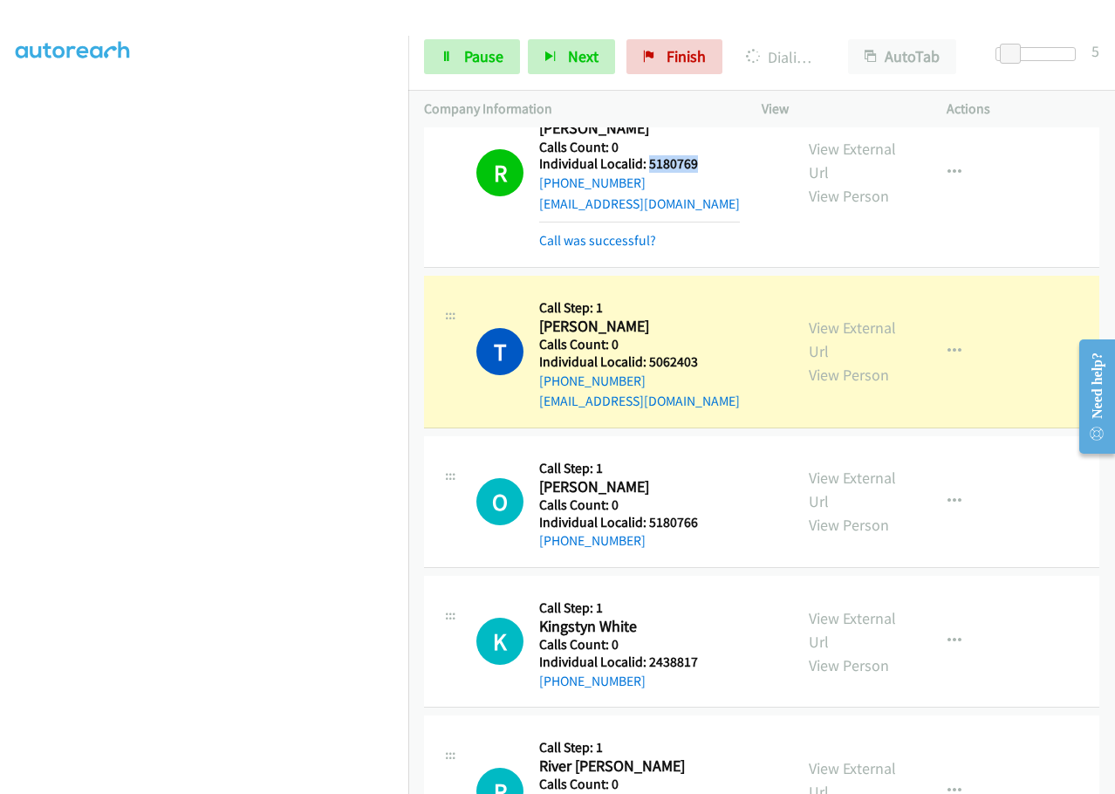
scroll to position [6501, 0]
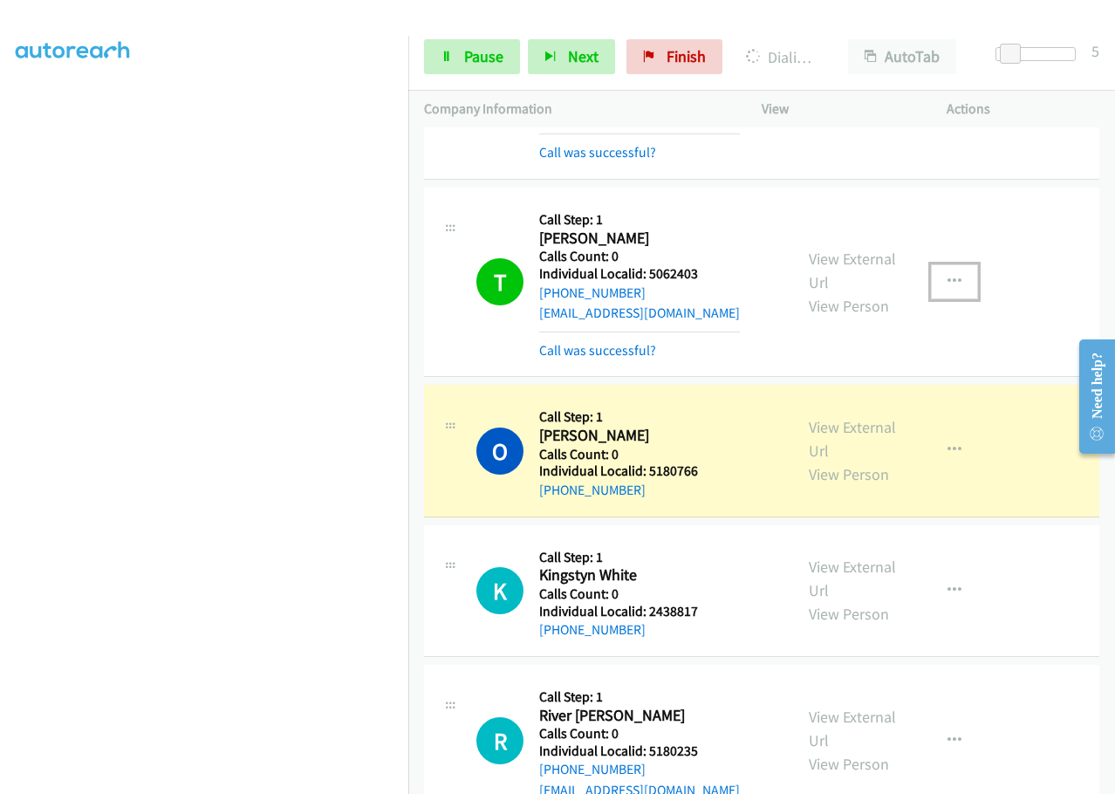
click at [948, 275] on icon "button" at bounding box center [955, 282] width 14 height 14
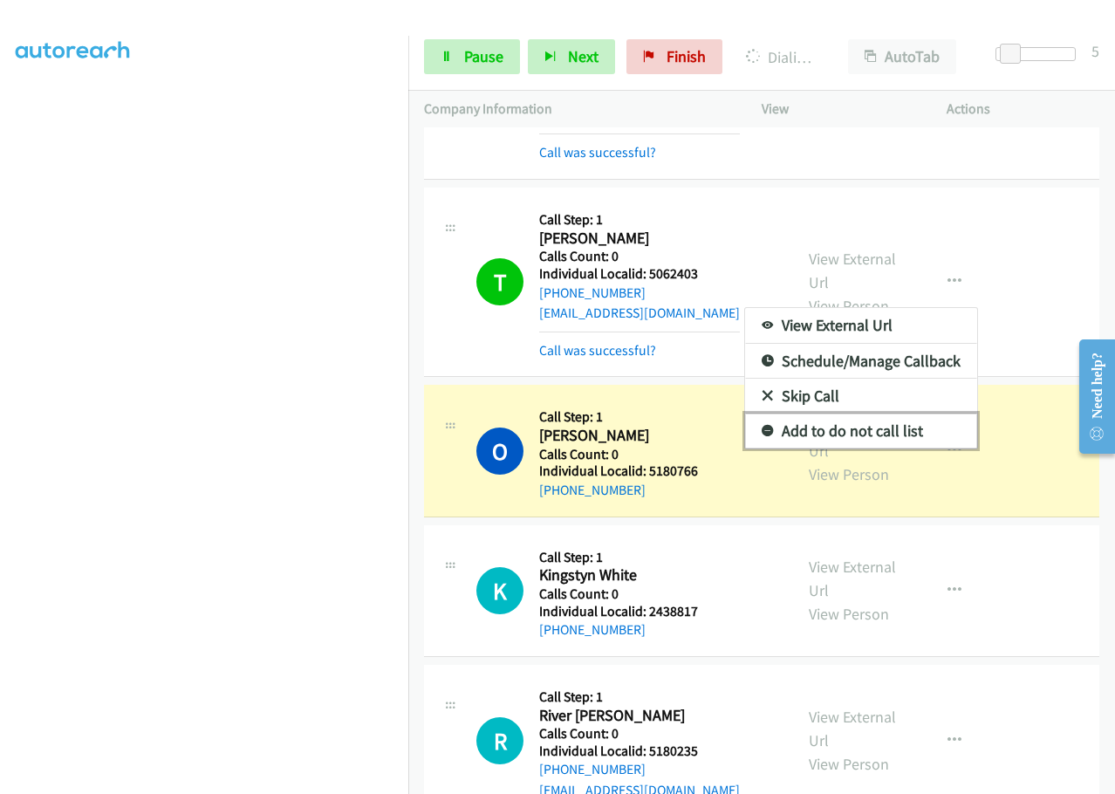
click at [762, 426] on icon at bounding box center [768, 432] width 12 height 12
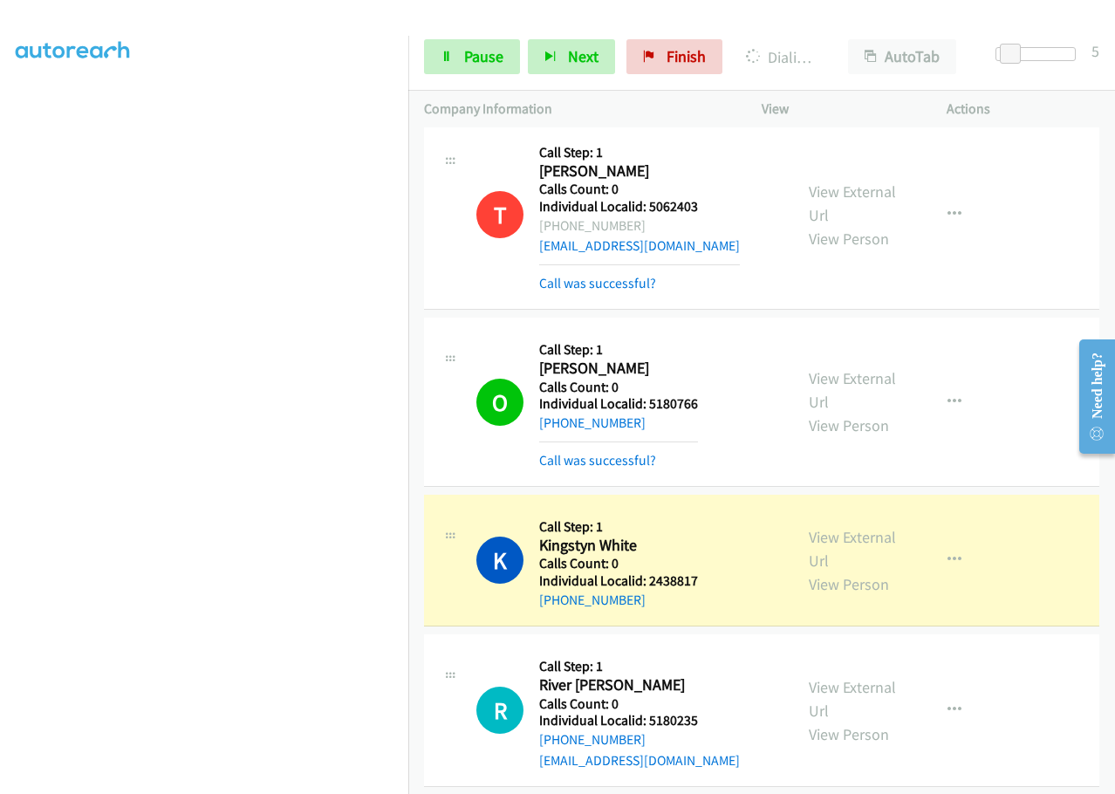
scroll to position [6653, 0]
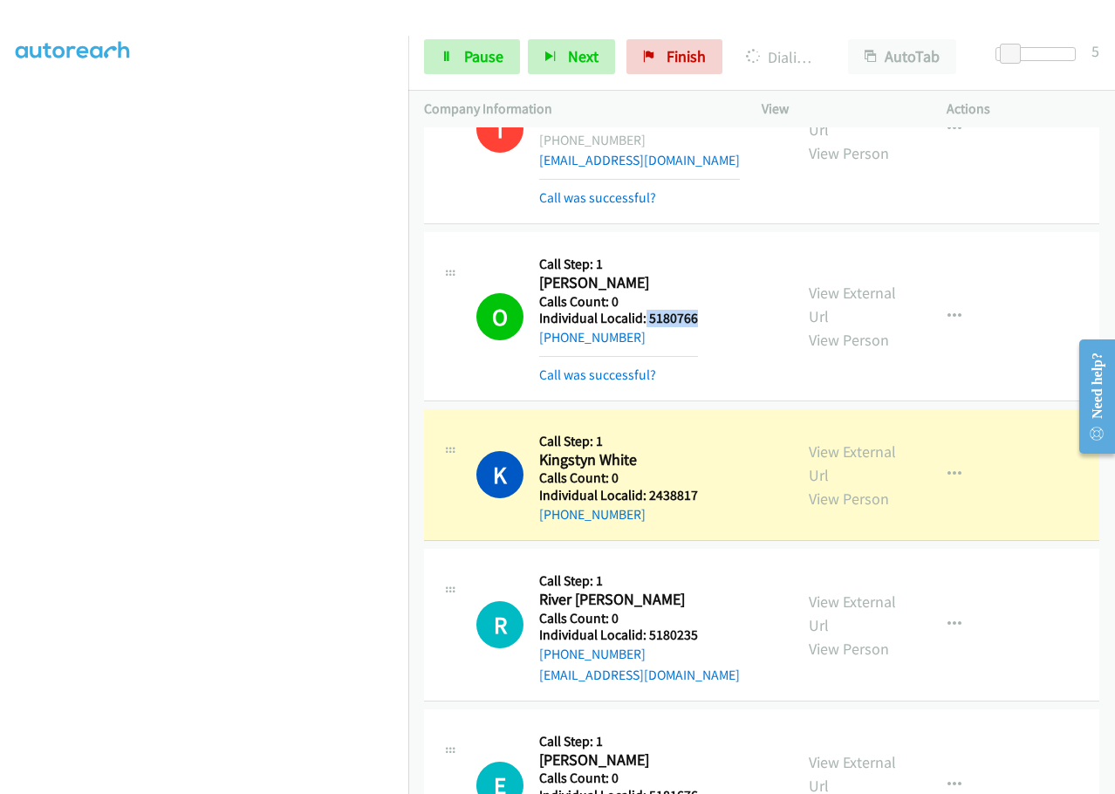
drag, startPoint x: 645, startPoint y: 255, endPoint x: 716, endPoint y: 254, distance: 71.6
click at [716, 254] on div "O Callback Scheduled Call Step: 1 [PERSON_NAME] America/[GEOGRAPHIC_DATA] Calls…" at bounding box center [626, 316] width 301 height 137
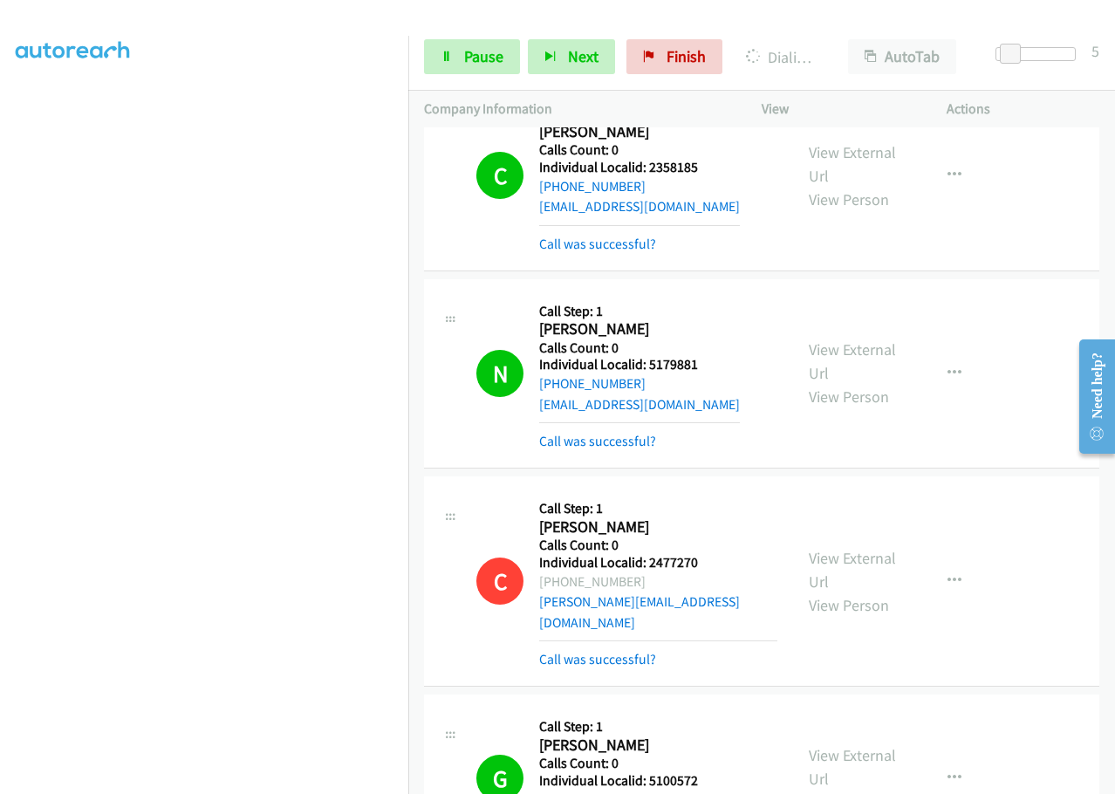
scroll to position [5039, 0]
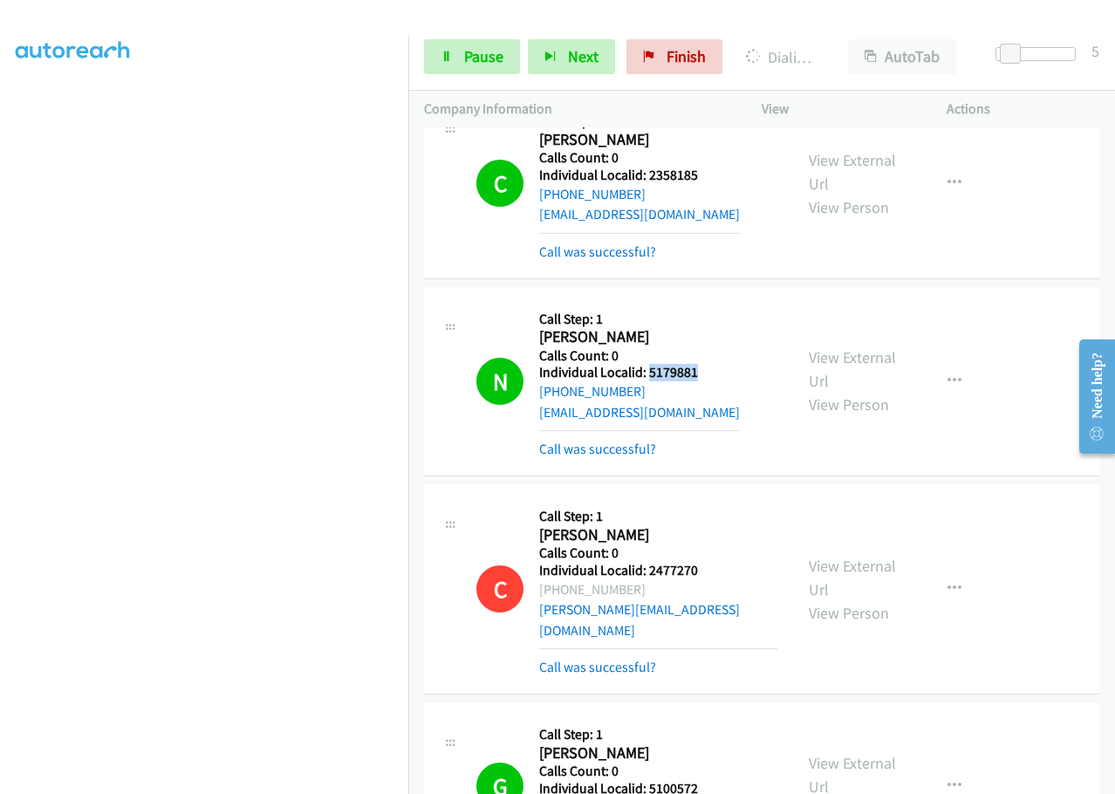
drag, startPoint x: 647, startPoint y: 333, endPoint x: 749, endPoint y: 332, distance: 101.2
click at [749, 332] on div "N Callback Scheduled Call Step: 1 [PERSON_NAME] [GEOGRAPHIC_DATA]/[GEOGRAPHIC_D…" at bounding box center [626, 381] width 301 height 157
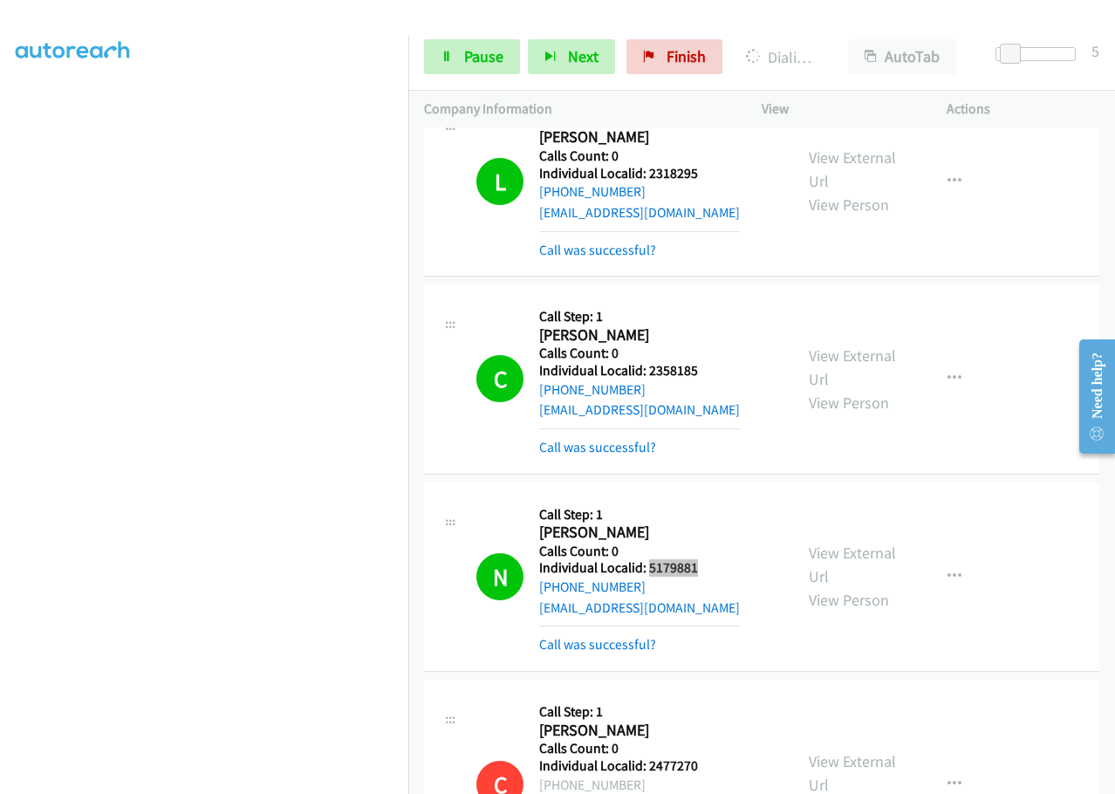
scroll to position [4843, 0]
drag, startPoint x: 643, startPoint y: 328, endPoint x: 716, endPoint y: 328, distance: 72.4
click at [716, 363] on h5 "Individual Localid: 2358185" at bounding box center [639, 371] width 201 height 17
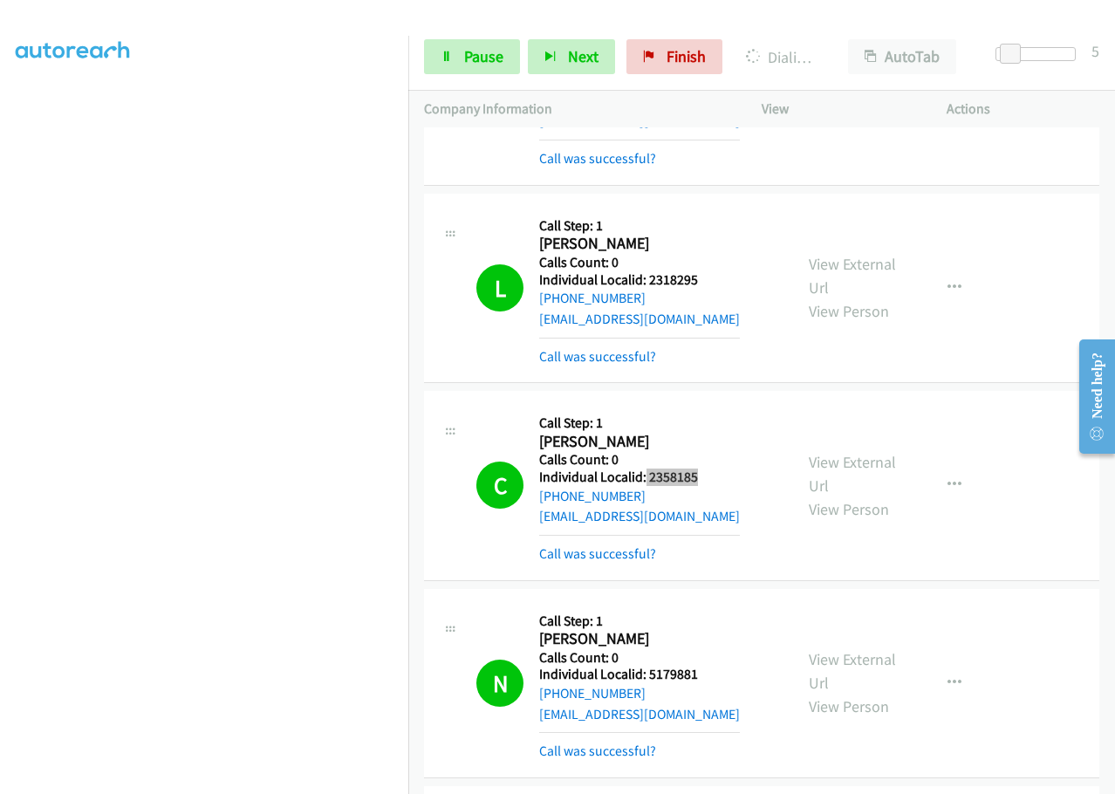
scroll to position [4734, 0]
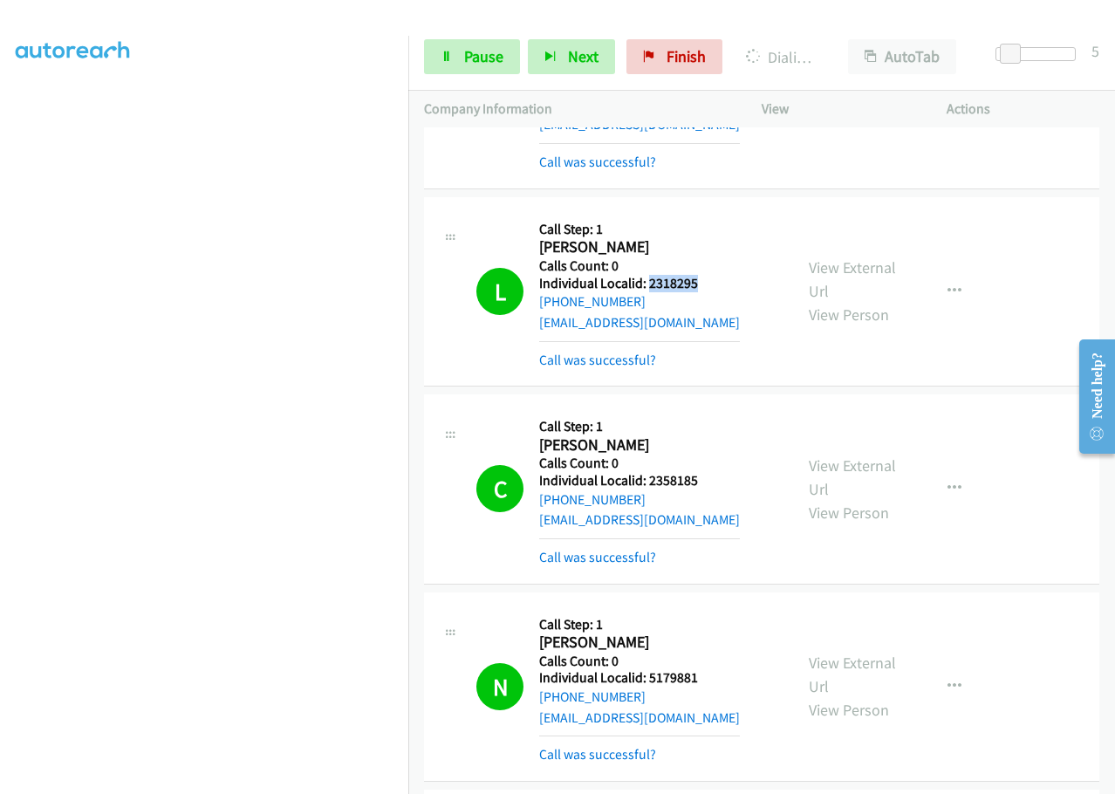
drag, startPoint x: 646, startPoint y: 241, endPoint x: 707, endPoint y: 239, distance: 61.1
click at [707, 275] on h5 "Individual Localid: 2318295" at bounding box center [639, 283] width 201 height 17
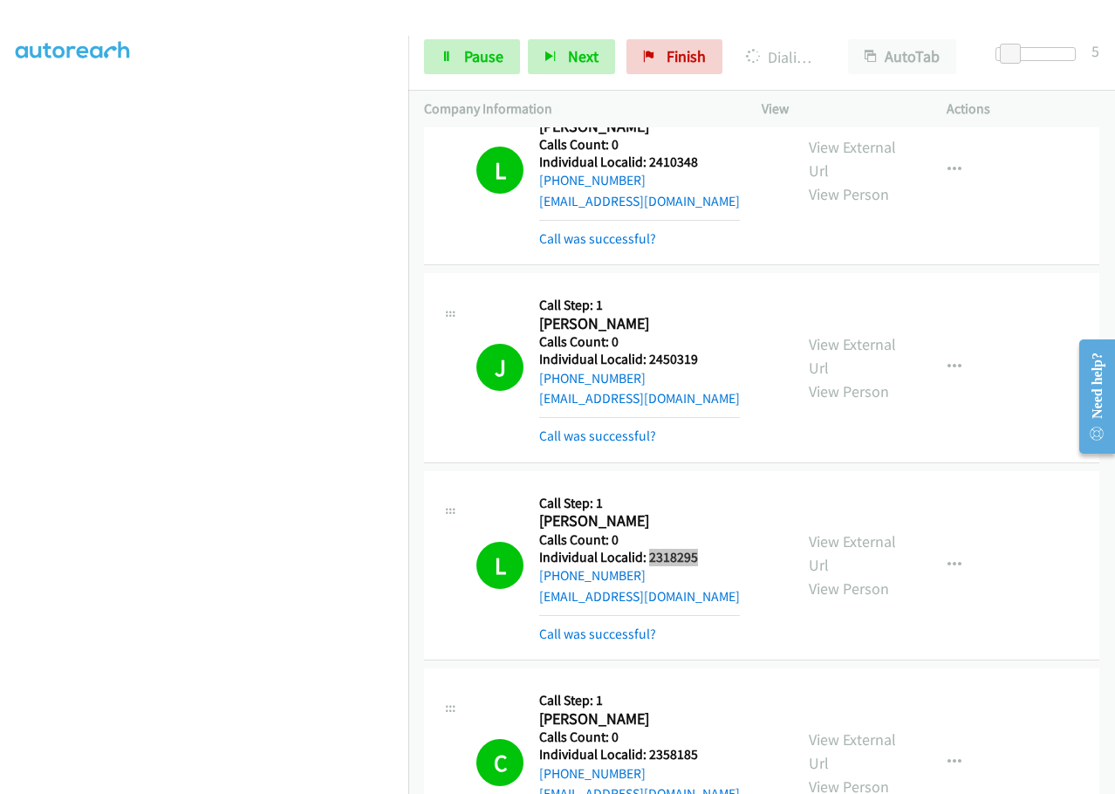
scroll to position [4385, 0]
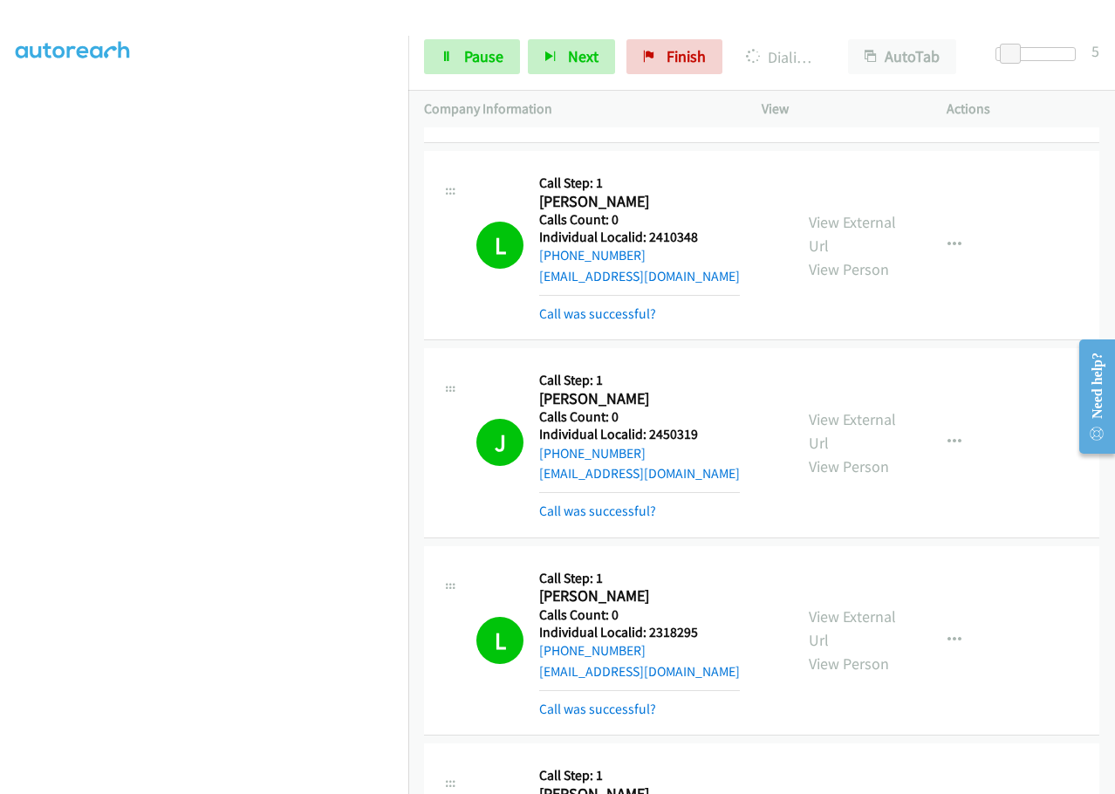
click at [656, 426] on h5 "Individual Localid: 2450319" at bounding box center [639, 434] width 201 height 17
click at [702, 426] on h5 "Individual Localid: 2450319" at bounding box center [639, 434] width 201 height 17
drag, startPoint x: 675, startPoint y: 198, endPoint x: 702, endPoint y: 199, distance: 27.1
click at [702, 229] on h5 "Individual Localid: 2410348" at bounding box center [639, 237] width 201 height 17
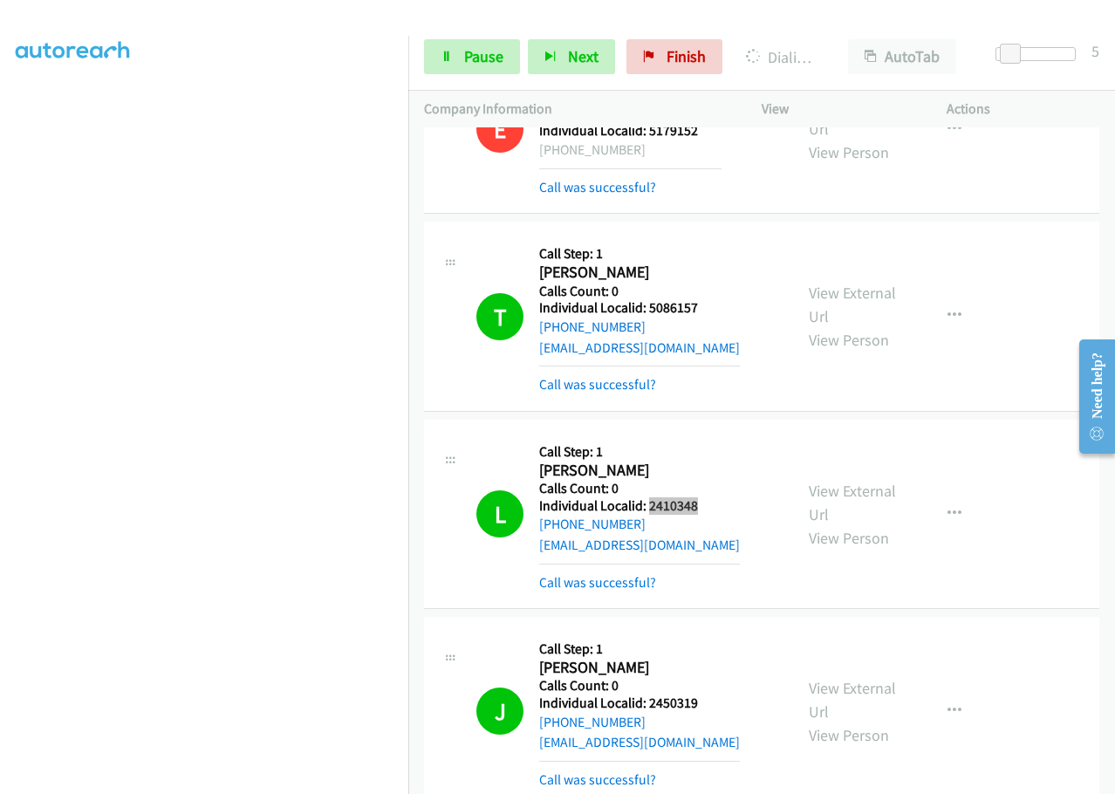
scroll to position [4101, 0]
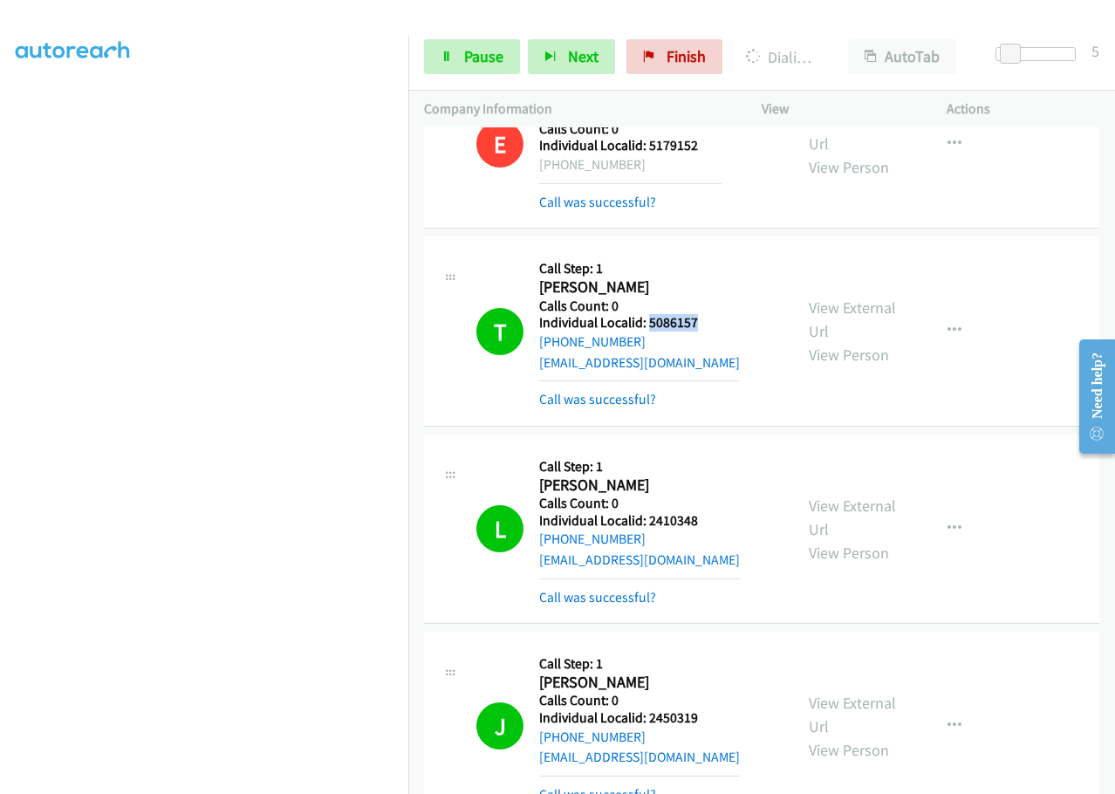
drag, startPoint x: 648, startPoint y: 282, endPoint x: 708, endPoint y: 279, distance: 59.4
click at [708, 314] on h5 "Individual Localid: 5086157" at bounding box center [639, 322] width 201 height 17
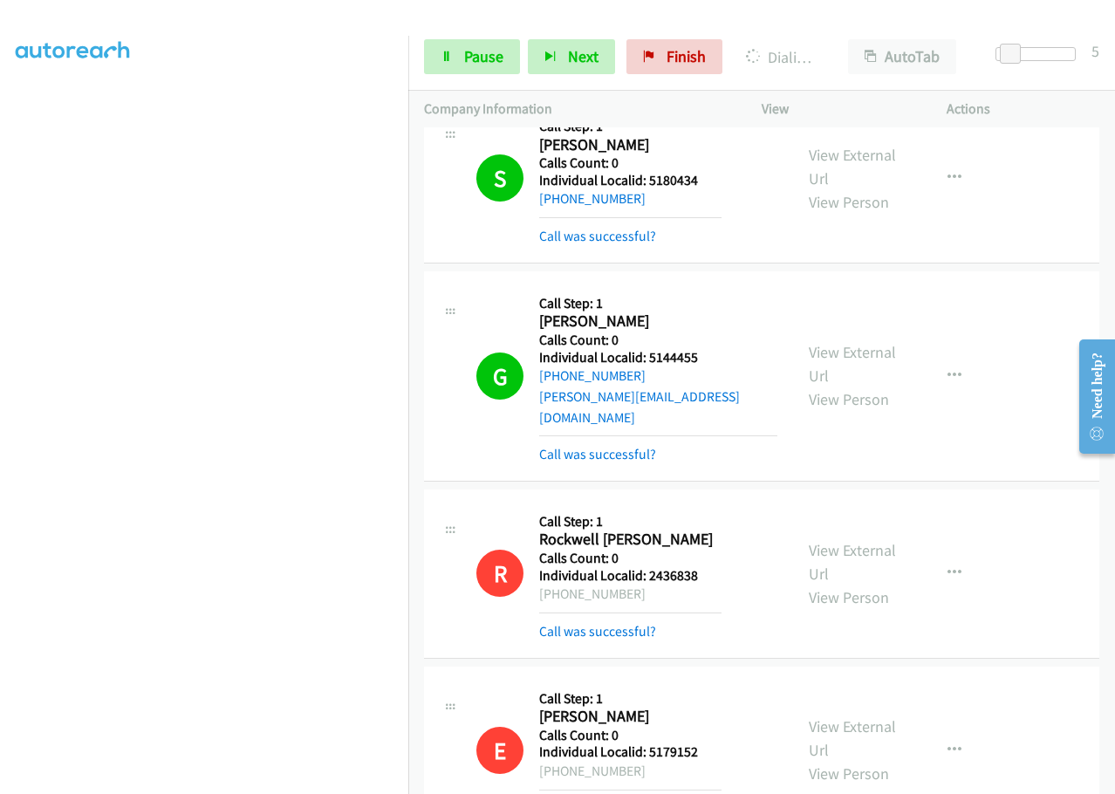
scroll to position [3490, 0]
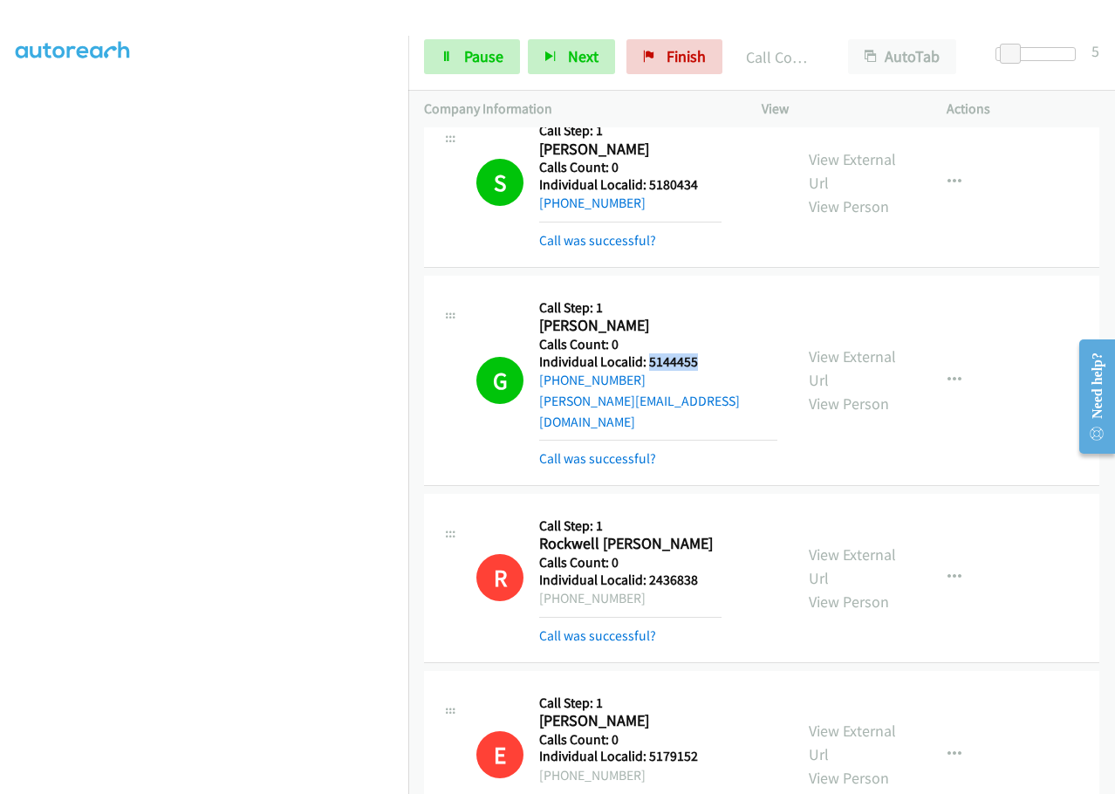
drag, startPoint x: 676, startPoint y: 341, endPoint x: 724, endPoint y: 341, distance: 48.0
click at [724, 341] on div "G Callback Scheduled Call Step: 1 [PERSON_NAME] America/[GEOGRAPHIC_DATA] Calls…" at bounding box center [626, 380] width 301 height 178
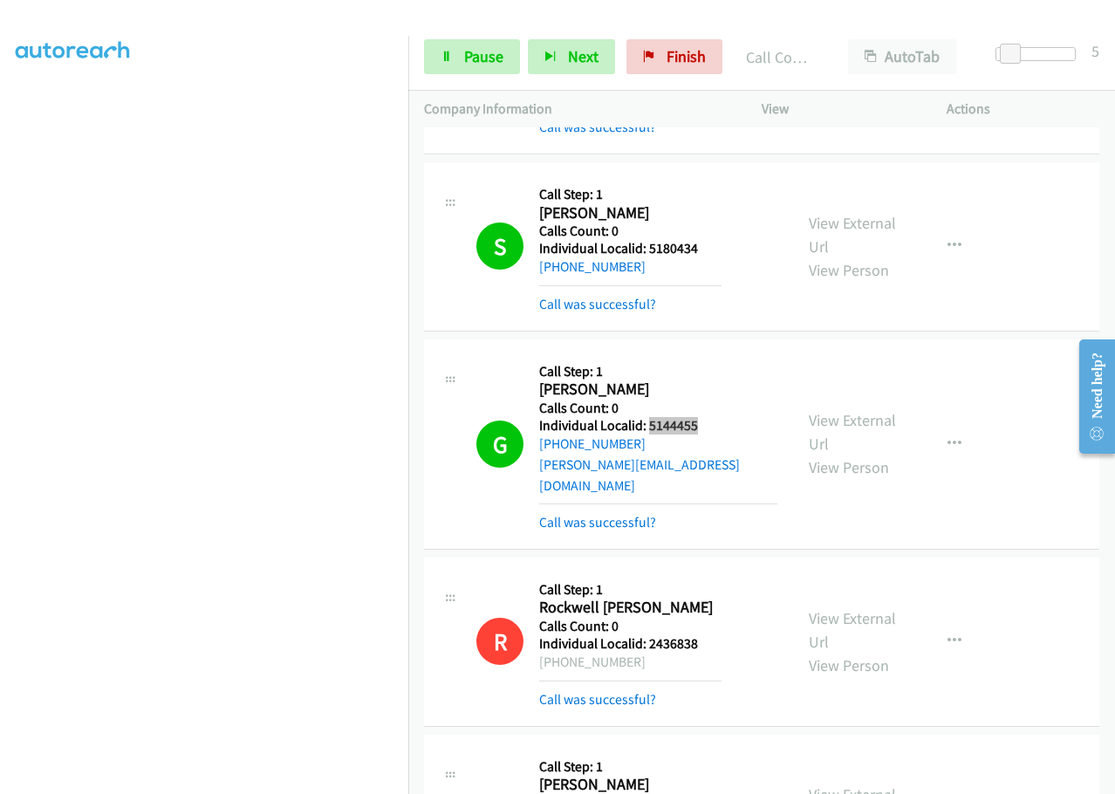
scroll to position [3425, 0]
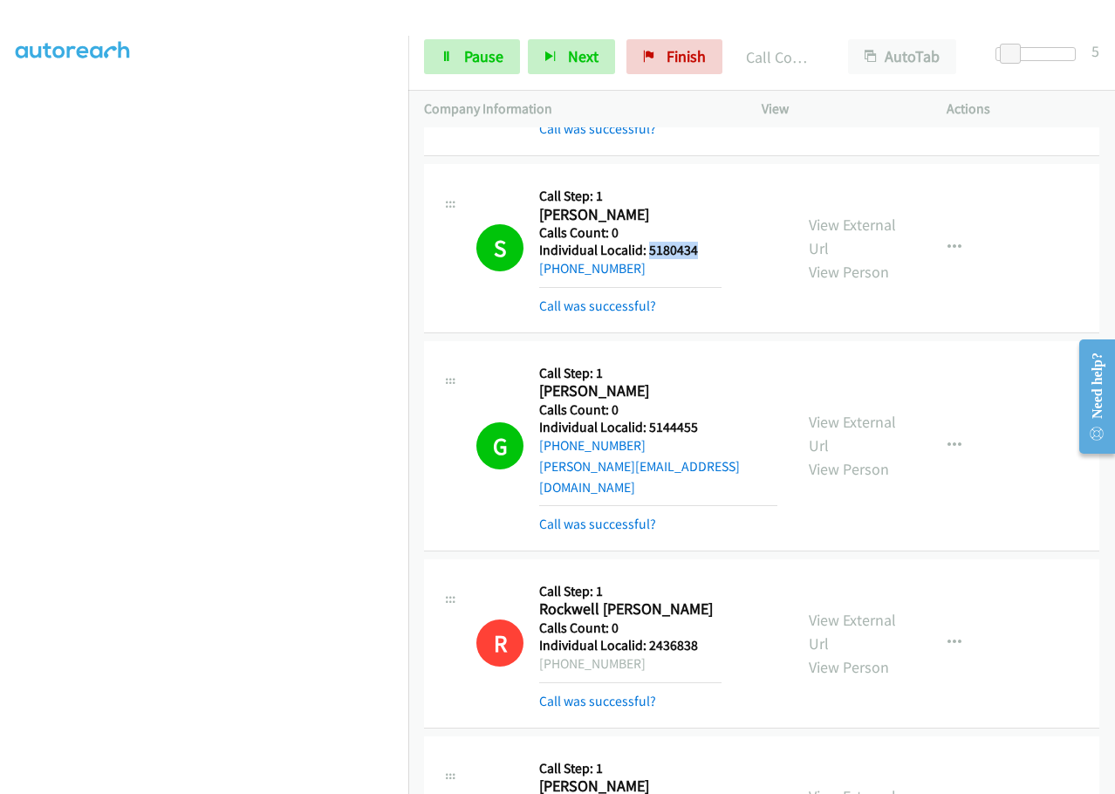
drag, startPoint x: 681, startPoint y: 229, endPoint x: 695, endPoint y: 226, distance: 14.2
click at [716, 242] on h5 "Individual Localid: 5180434" at bounding box center [630, 250] width 182 height 17
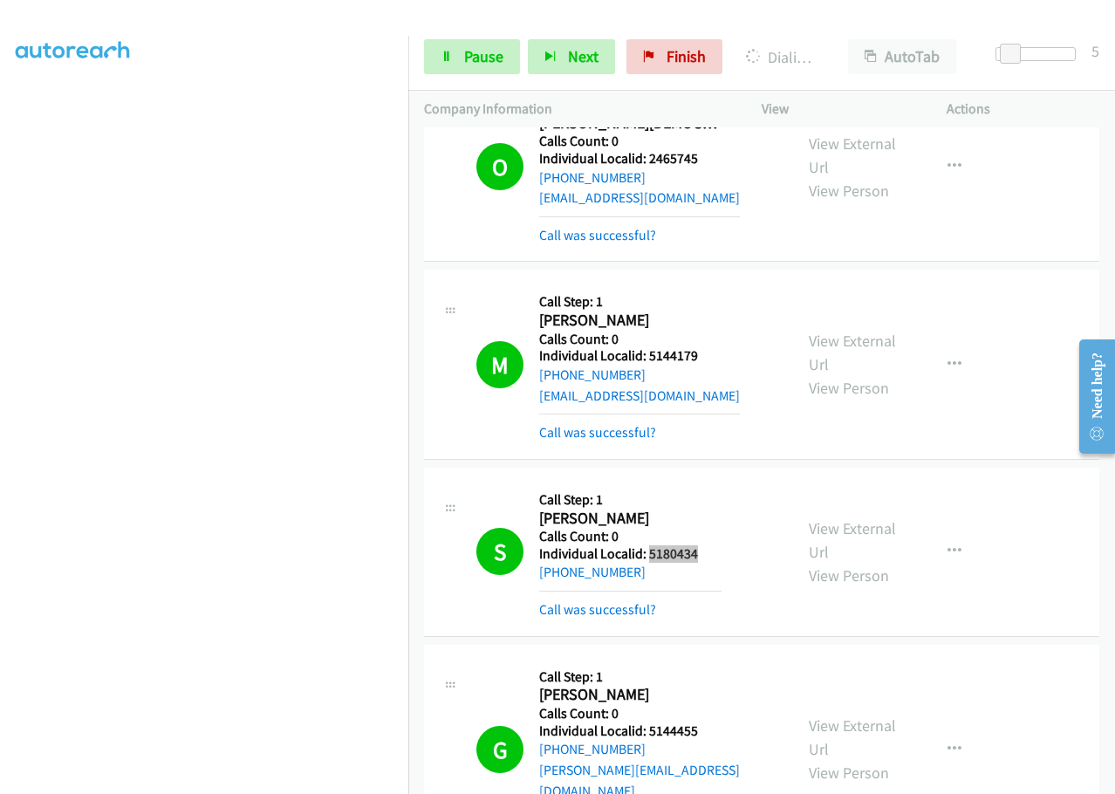
scroll to position [3119, 0]
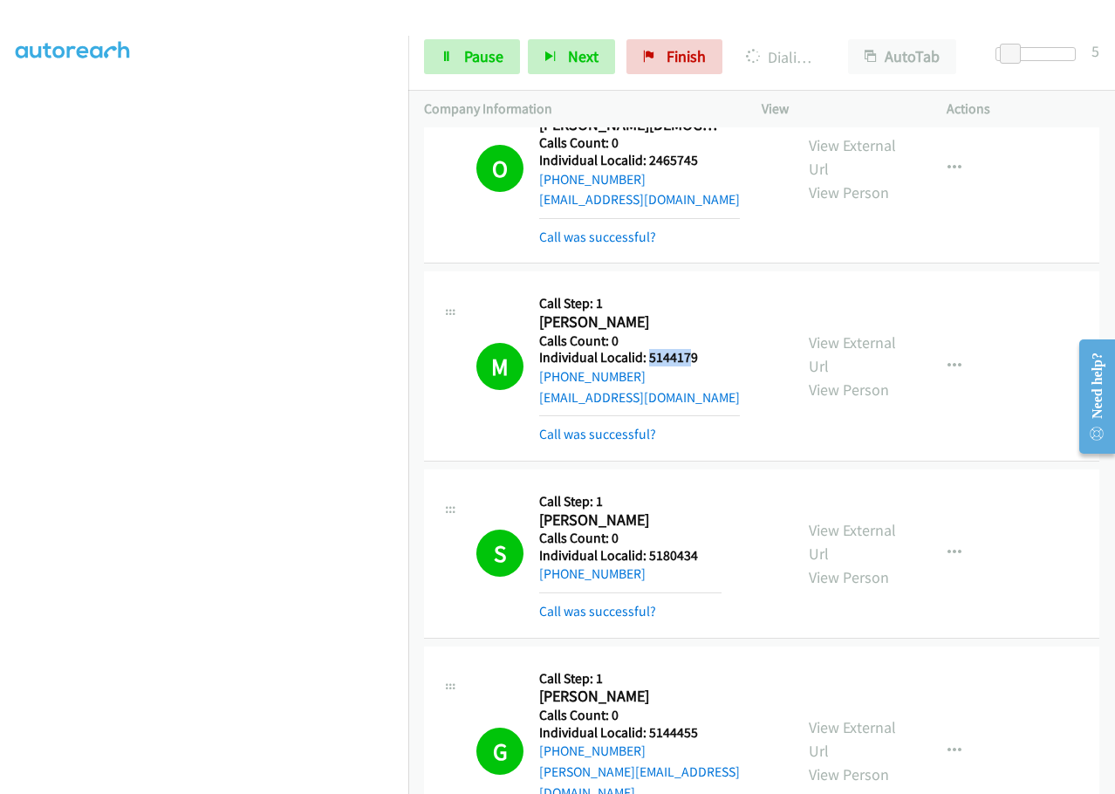
drag, startPoint x: 649, startPoint y: 337, endPoint x: 690, endPoint y: 339, distance: 41.1
click at [690, 349] on h5 "Individual Localid: 5144179" at bounding box center [639, 357] width 201 height 17
drag, startPoint x: 673, startPoint y: 339, endPoint x: 720, endPoint y: 278, distance: 76.5
click at [720, 295] on h5 "Call Step: 1" at bounding box center [639, 303] width 201 height 17
drag, startPoint x: 644, startPoint y: 334, endPoint x: 701, endPoint y: 338, distance: 56.8
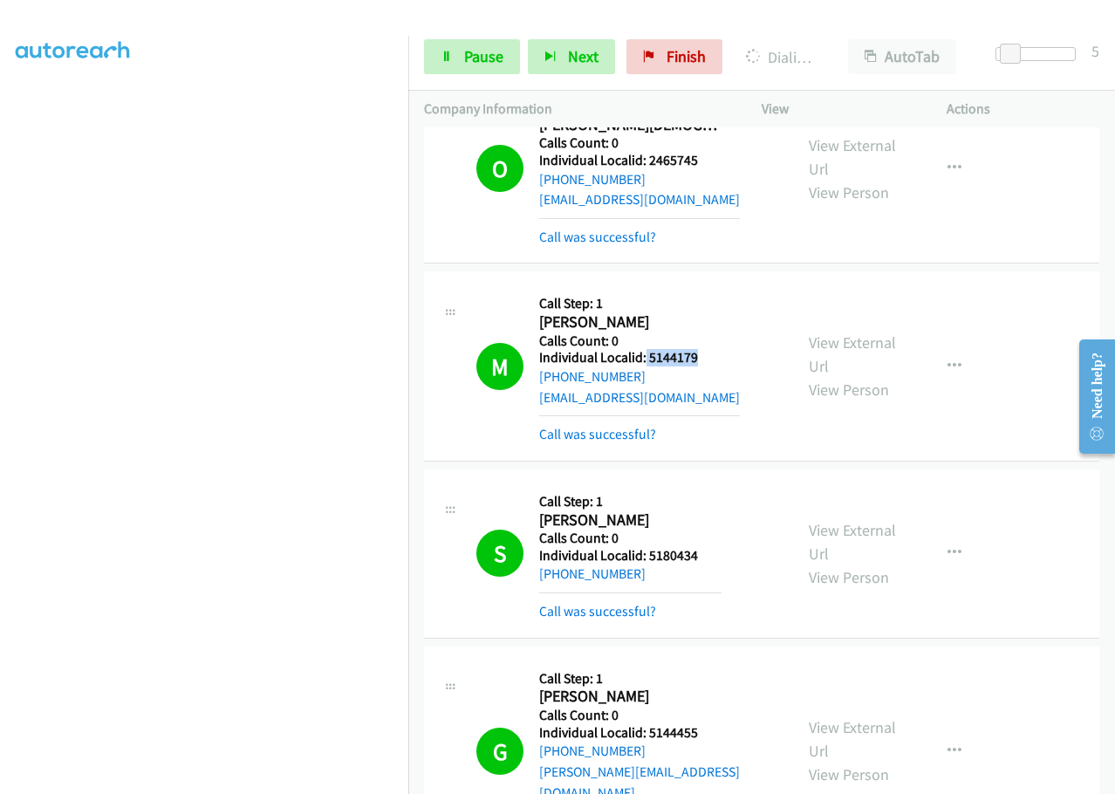
click at [715, 349] on h5 "Individual Localid: 5144179" at bounding box center [639, 357] width 201 height 17
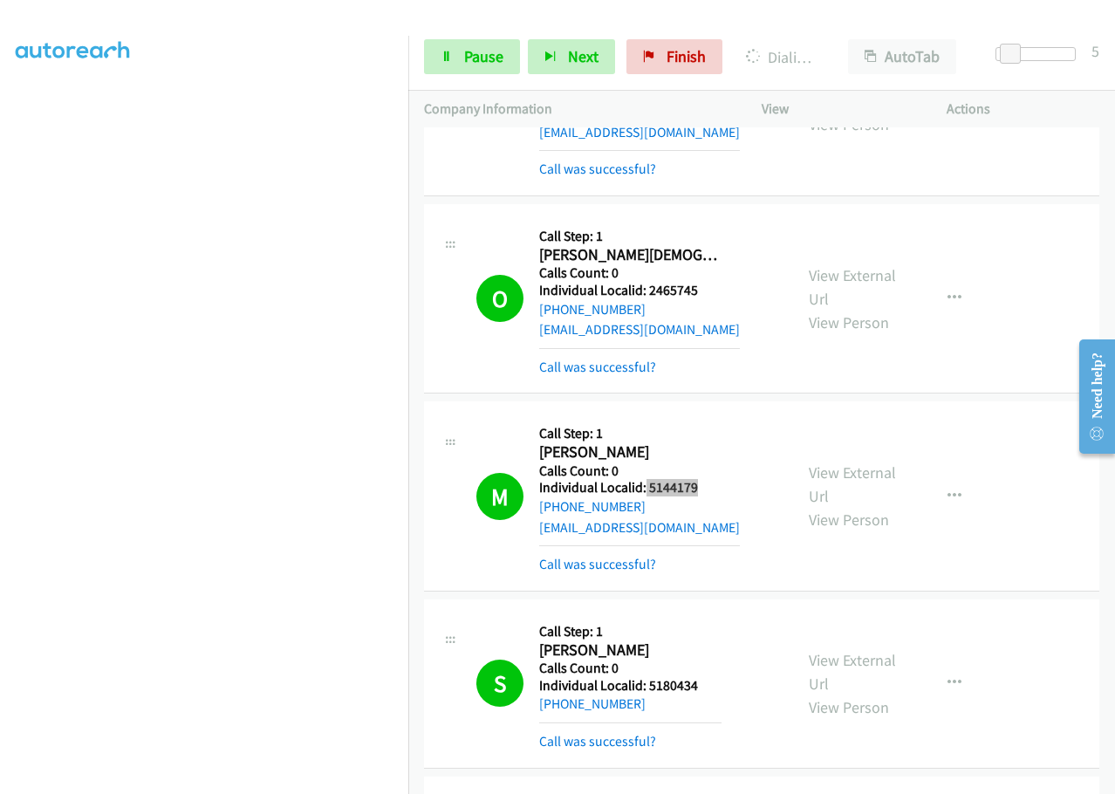
scroll to position [2967, 0]
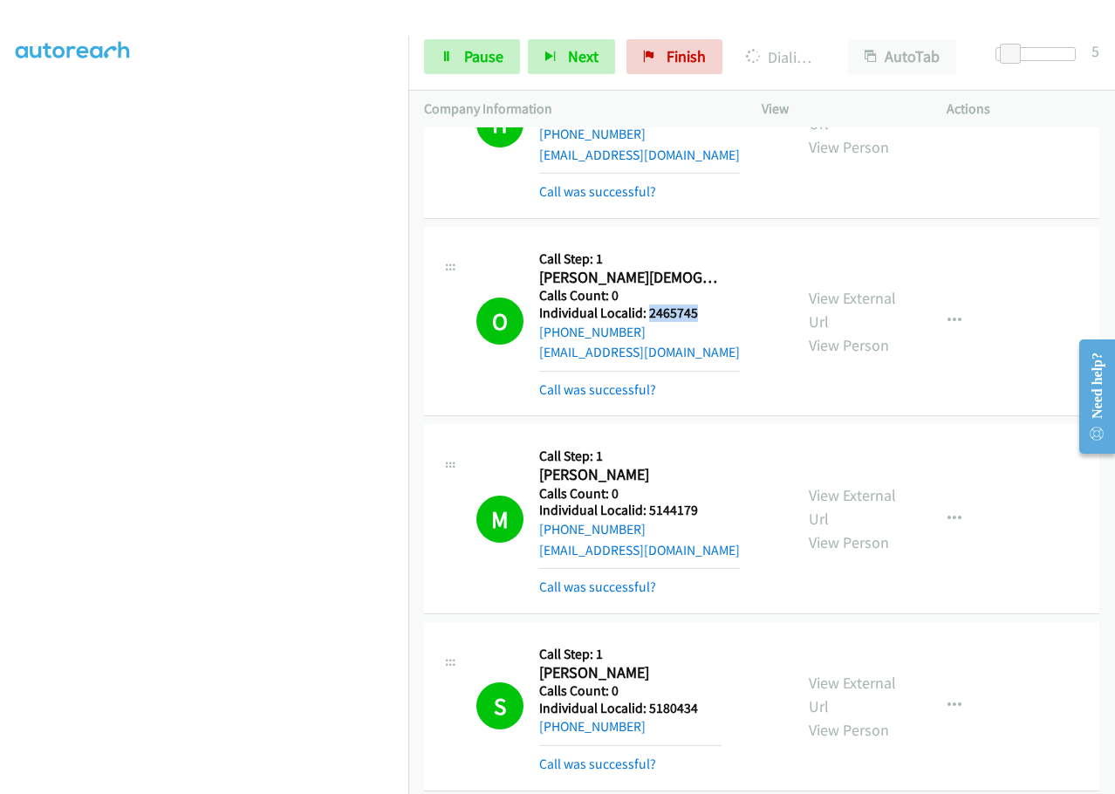
drag, startPoint x: 650, startPoint y: 293, endPoint x: 716, endPoint y: 292, distance: 66.3
click at [716, 305] on h5 "Individual Localid: 2465745" at bounding box center [639, 313] width 201 height 17
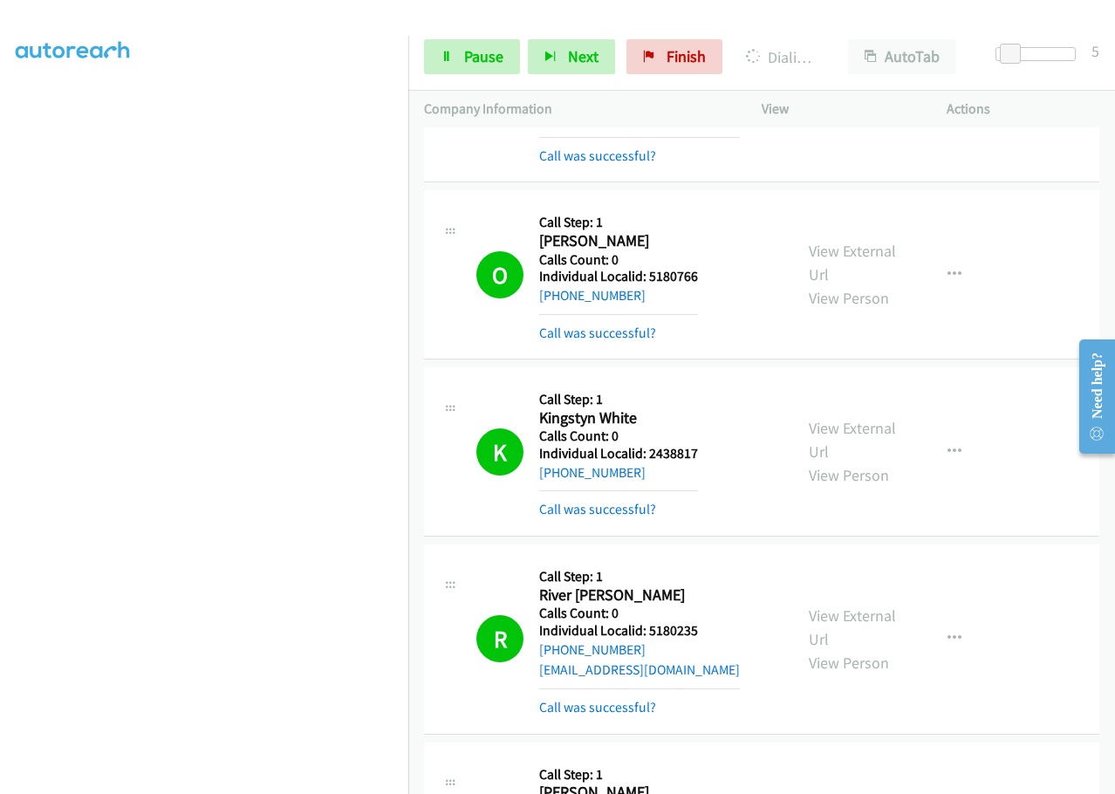
scroll to position [6697, 0]
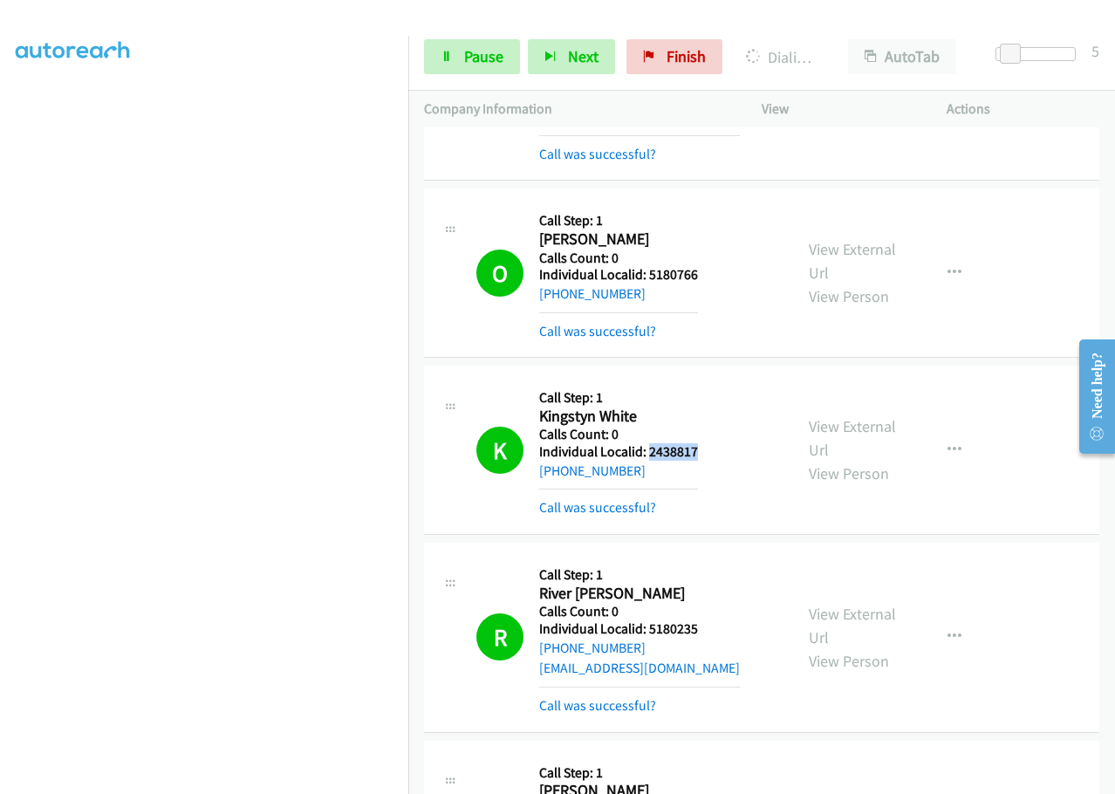
drag, startPoint x: 647, startPoint y: 390, endPoint x: 727, endPoint y: 384, distance: 80.5
click at [728, 384] on div "K Callback Scheduled Call Step: 1 Kingstyn White America/[GEOGRAPHIC_DATA] Call…" at bounding box center [626, 449] width 301 height 137
drag, startPoint x: 648, startPoint y: 570, endPoint x: 718, endPoint y: 564, distance: 70.1
click at [718, 564] on div "R Callback Scheduled Call Step: 1 River [PERSON_NAME] America/[GEOGRAPHIC_DATA]…" at bounding box center [626, 636] width 301 height 157
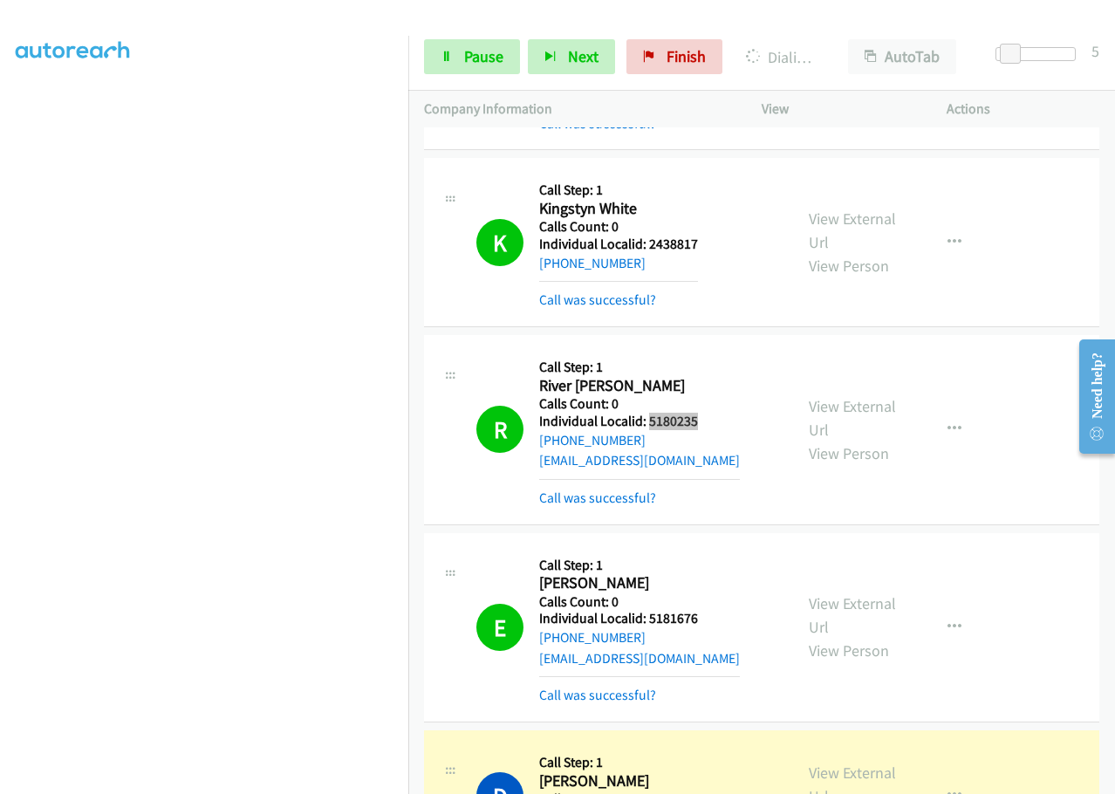
scroll to position [6915, 0]
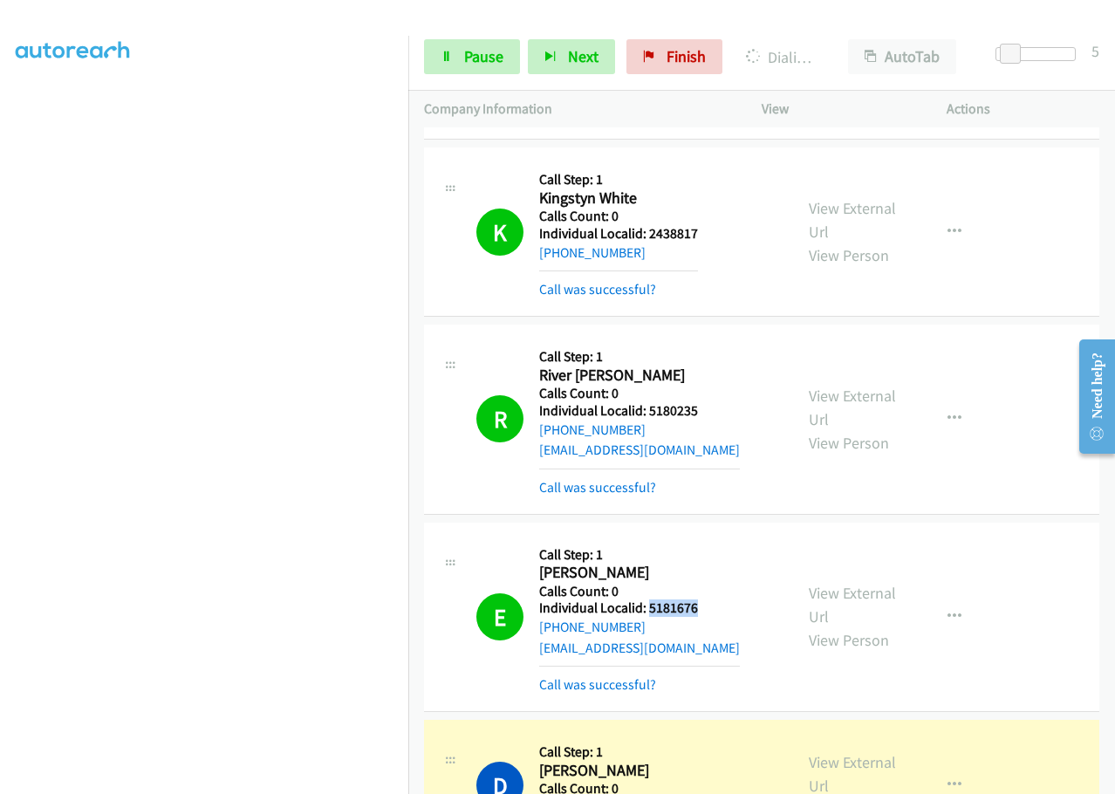
drag, startPoint x: 647, startPoint y: 547, endPoint x: 729, endPoint y: 547, distance: 81.1
click at [729, 547] on div "E Callback Scheduled Call Step: 1 [PERSON_NAME] America/[GEOGRAPHIC_DATA] Calls…" at bounding box center [626, 616] width 301 height 157
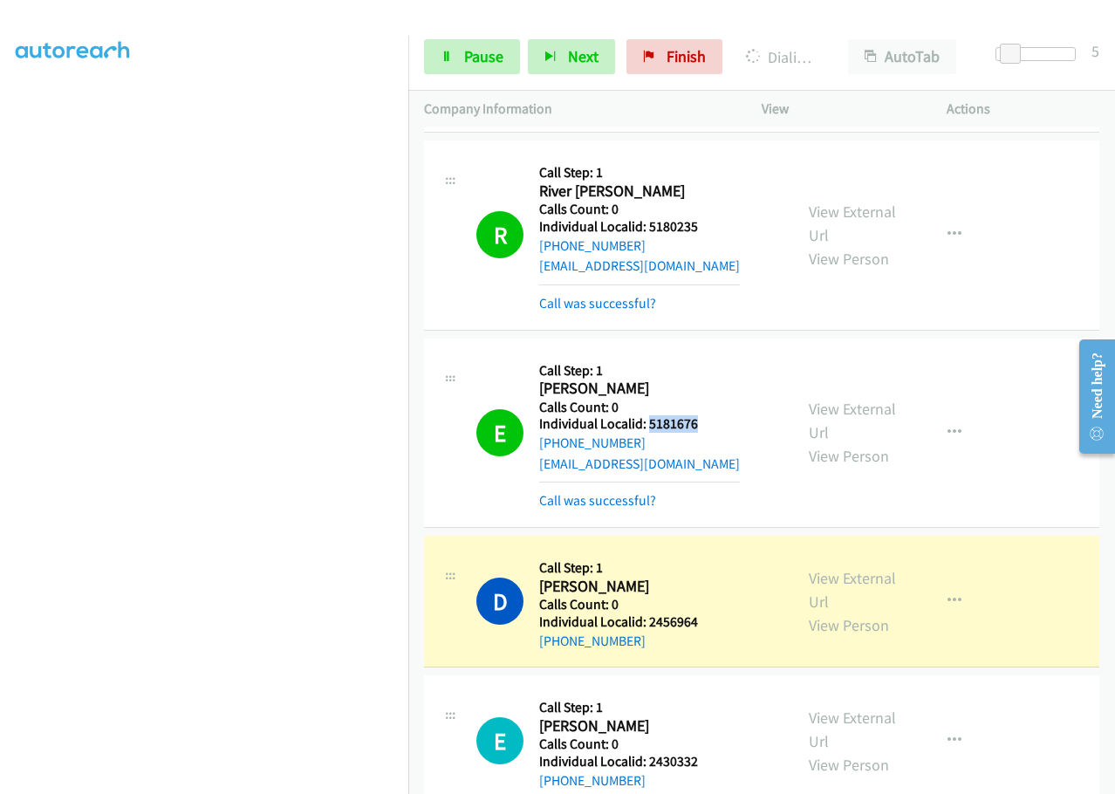
scroll to position [7308, 0]
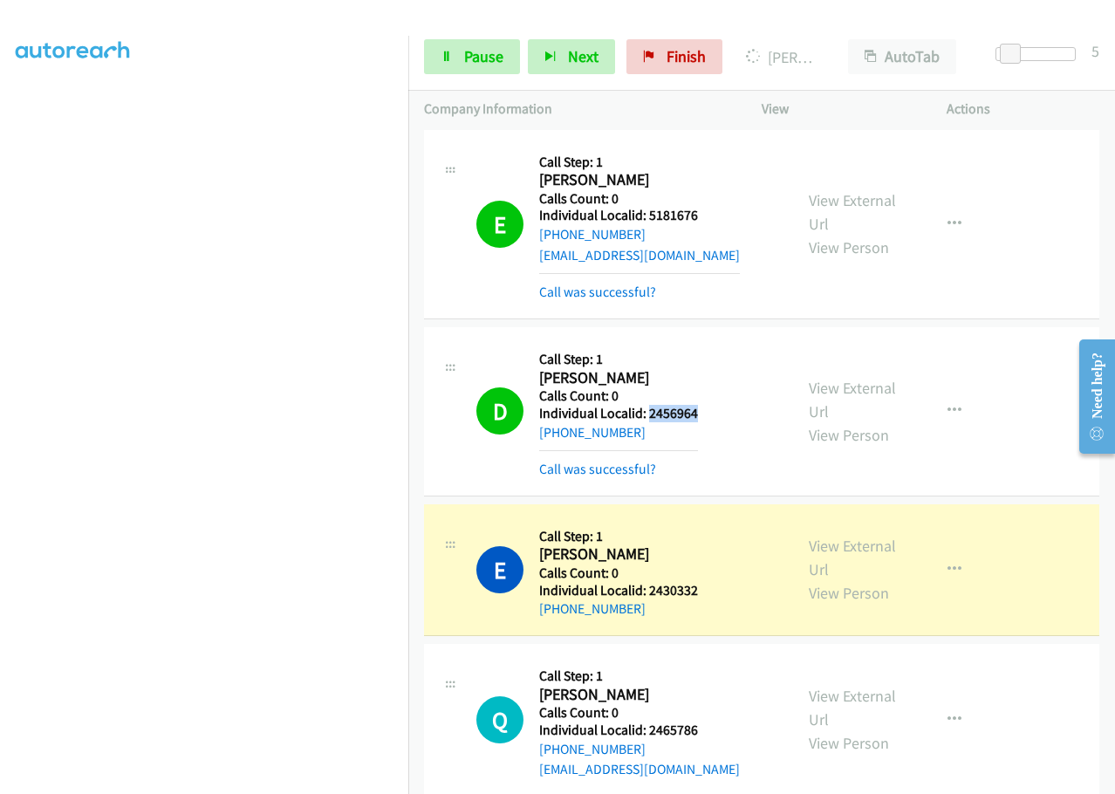
drag, startPoint x: 650, startPoint y: 353, endPoint x: 720, endPoint y: 353, distance: 69.8
click at [720, 353] on div "D Callback Scheduled Call Step: 1 [PERSON_NAME] America/[GEOGRAPHIC_DATA] Calls…" at bounding box center [626, 411] width 301 height 137
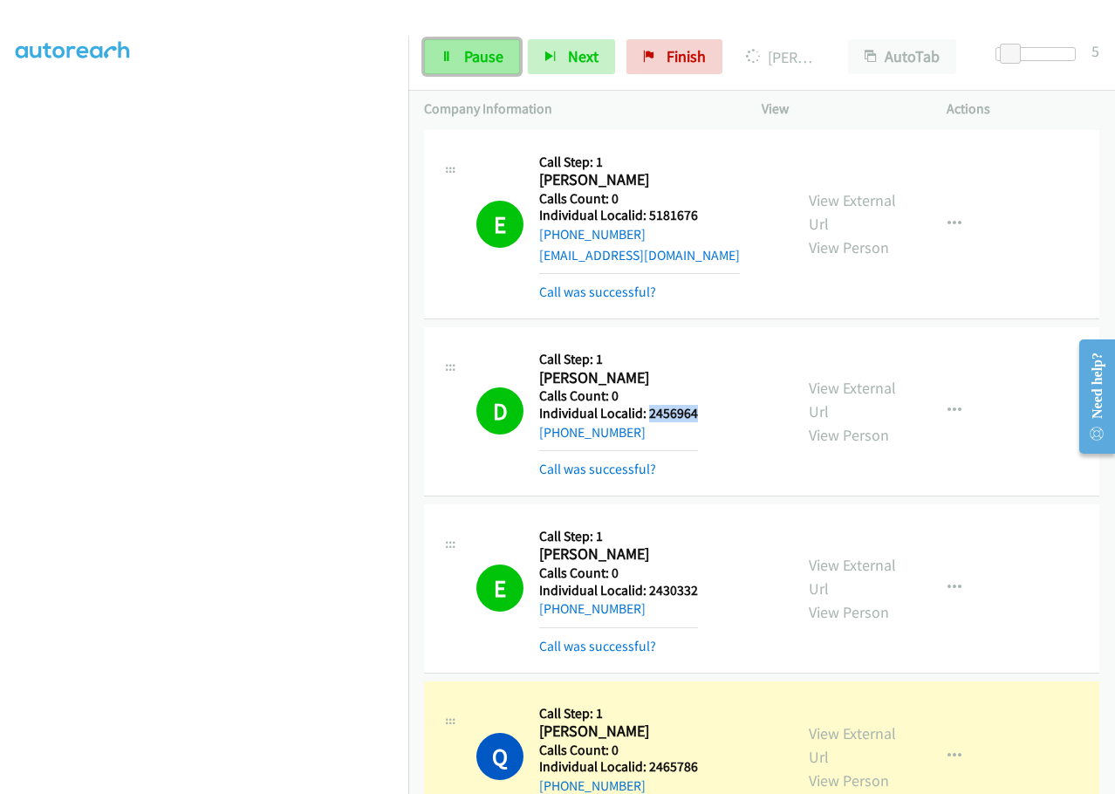
click at [495, 65] on span "Pause" at bounding box center [483, 56] width 39 height 20
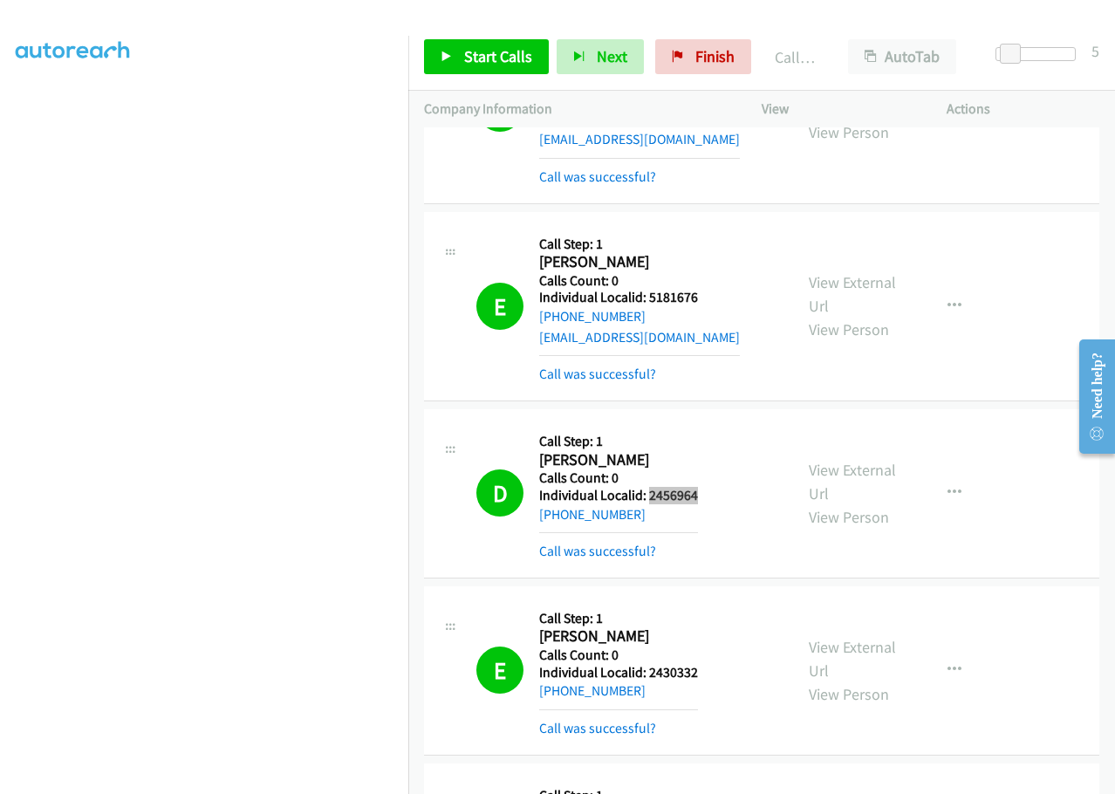
scroll to position [7242, 0]
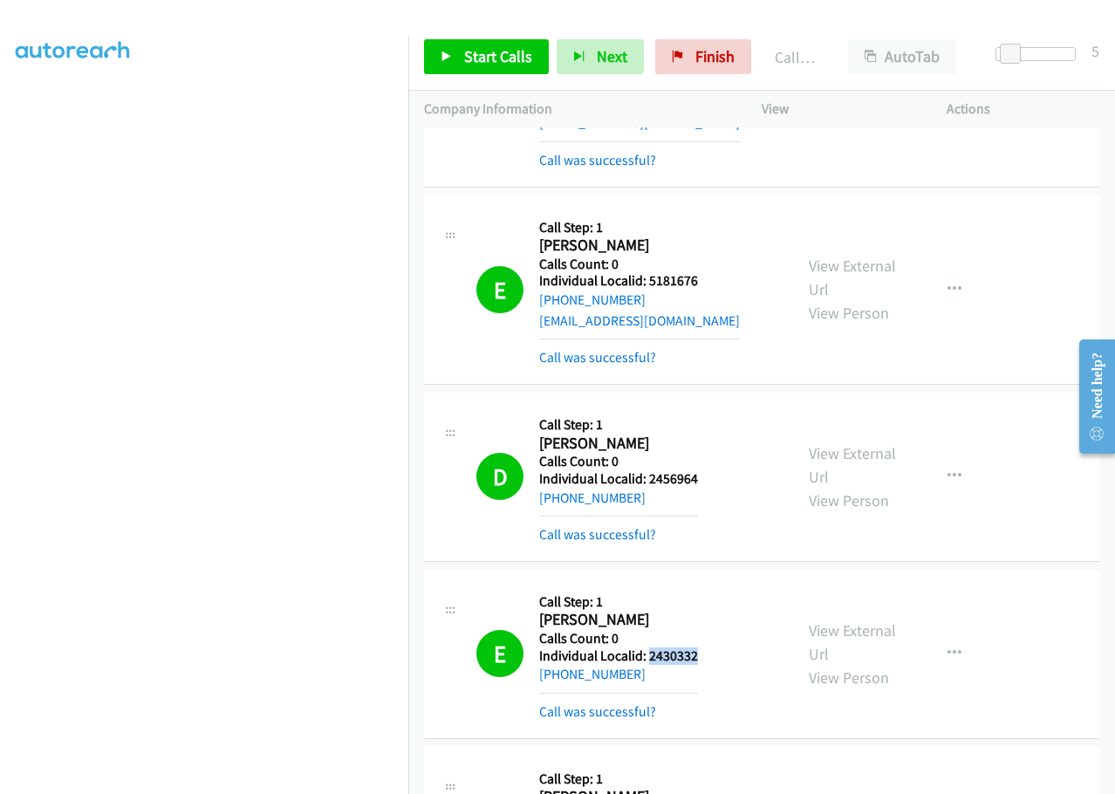
drag, startPoint x: 662, startPoint y: 595, endPoint x: 714, endPoint y: 595, distance: 51.5
click at [714, 595] on div "E Callback Scheduled Call Step: 1 [PERSON_NAME] America/[GEOGRAPHIC_DATA] Calls…" at bounding box center [626, 653] width 301 height 137
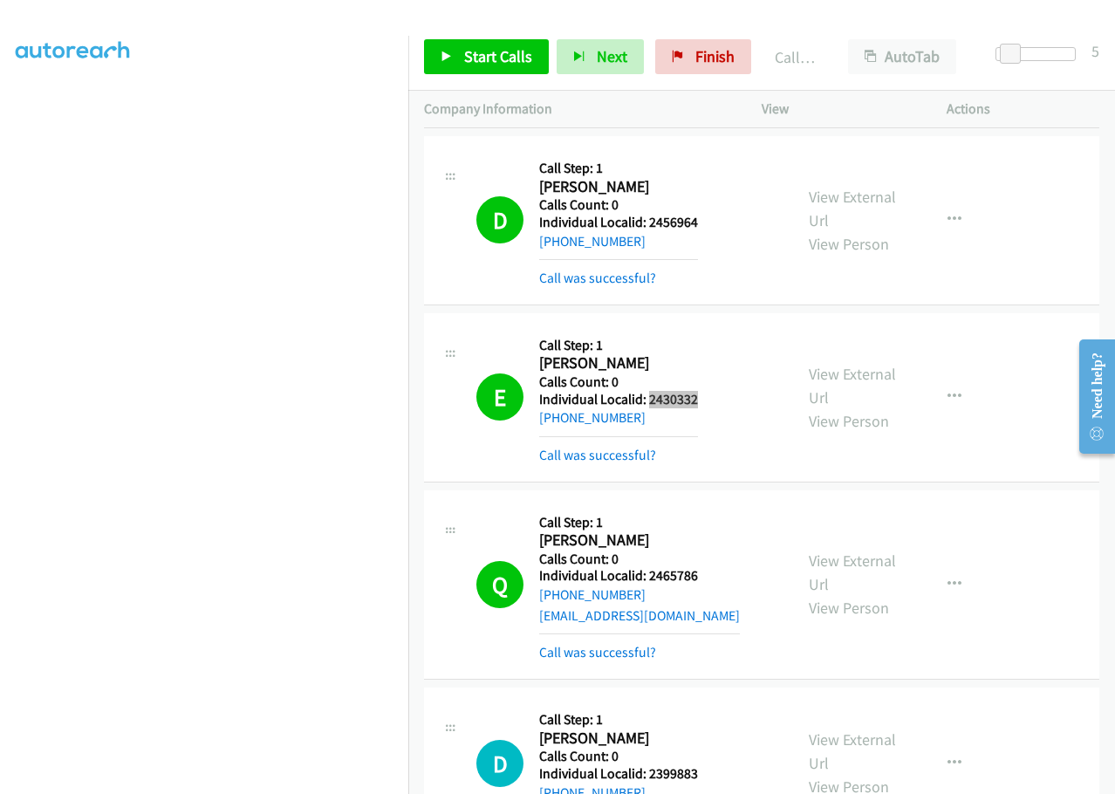
scroll to position [7504, 0]
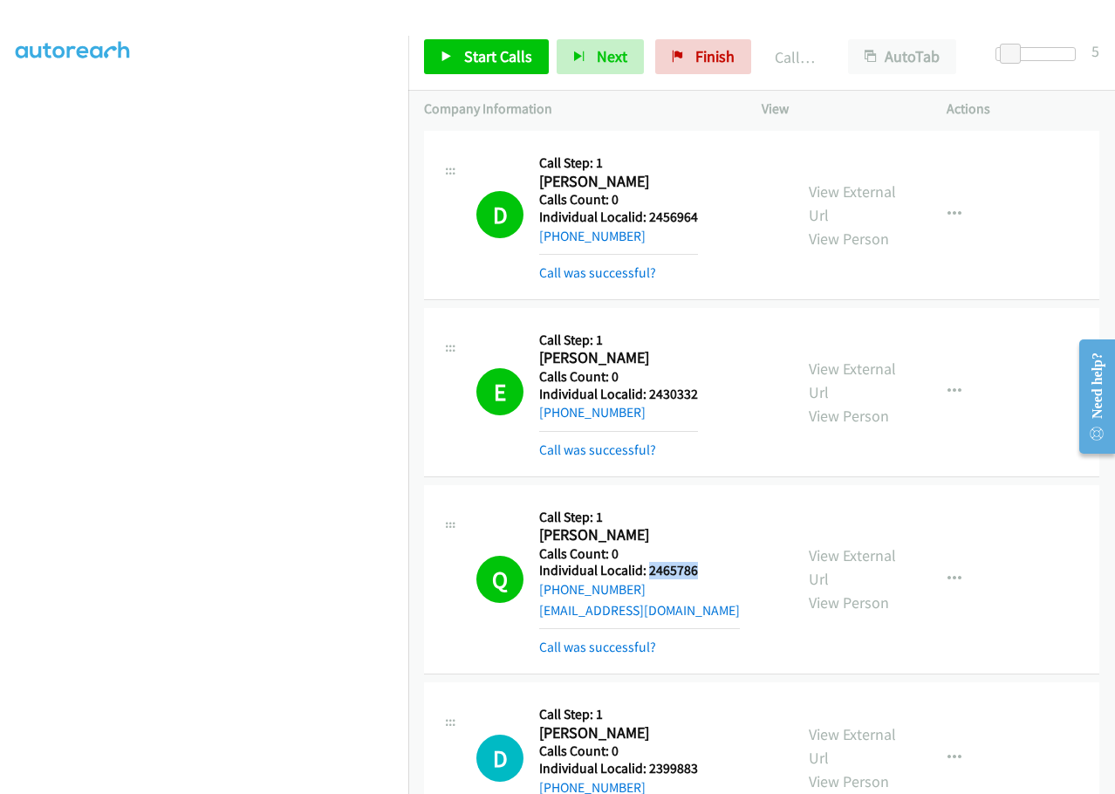
drag, startPoint x: 649, startPoint y: 507, endPoint x: 717, endPoint y: 507, distance: 68.1
click at [717, 507] on div "Q Callback Scheduled Call Step: 1 [PERSON_NAME] America/[GEOGRAPHIC_DATA] Calls…" at bounding box center [626, 579] width 301 height 157
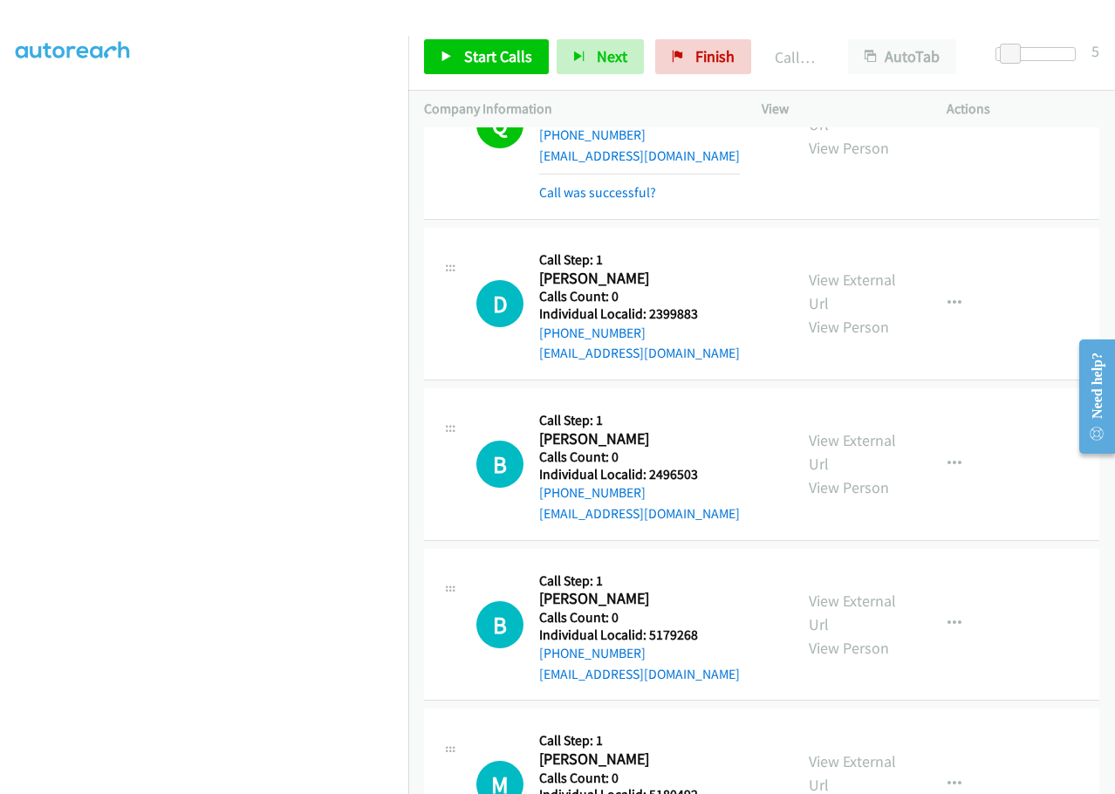
scroll to position [8028, 0]
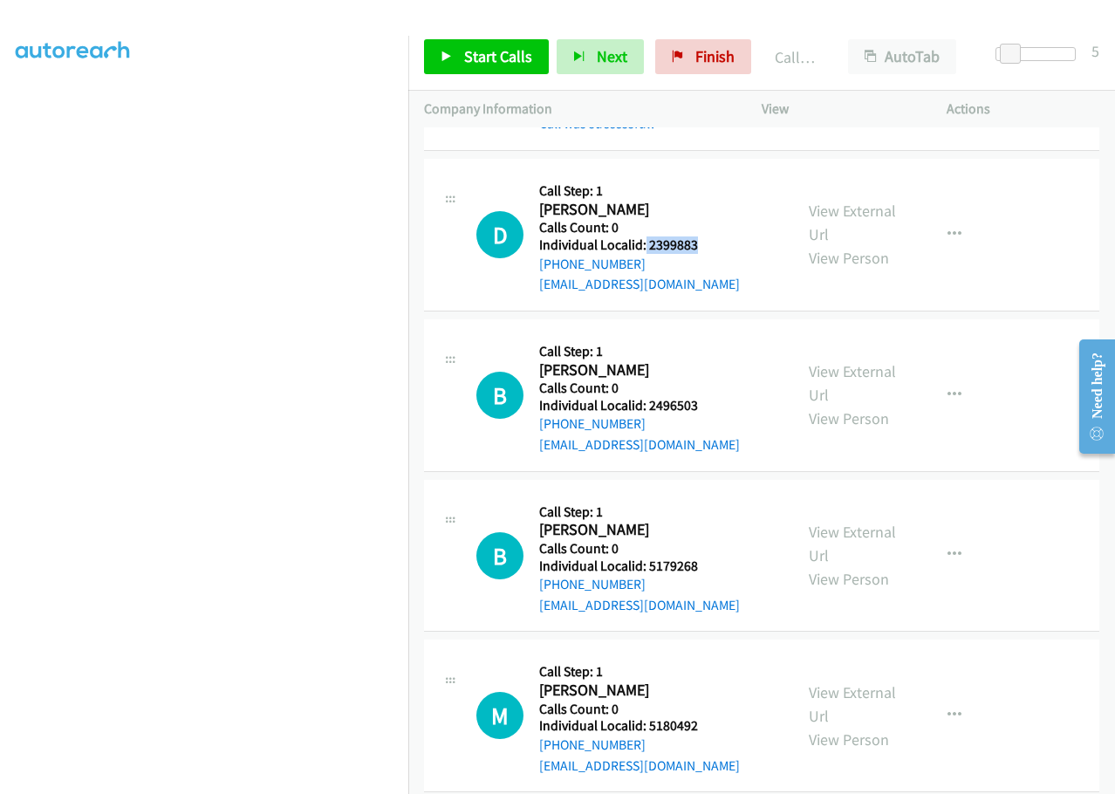
drag, startPoint x: 664, startPoint y: 183, endPoint x: 712, endPoint y: 179, distance: 48.2
click at [712, 179] on div "D Callback Scheduled Call Step: 1 [PERSON_NAME] America/[GEOGRAPHIC_DATA] Calls…" at bounding box center [626, 235] width 301 height 120
drag, startPoint x: 643, startPoint y: 345, endPoint x: 715, endPoint y: 339, distance: 71.8
click at [715, 339] on div "B Callback Scheduled Call Step: 1 [PERSON_NAME] America/[GEOGRAPHIC_DATA] Calls…" at bounding box center [626, 395] width 301 height 120
click at [845, 407] on div "B Callback Scheduled Call Step: 1 [PERSON_NAME] America/[GEOGRAPHIC_DATA] Calls…" at bounding box center [761, 395] width 675 height 153
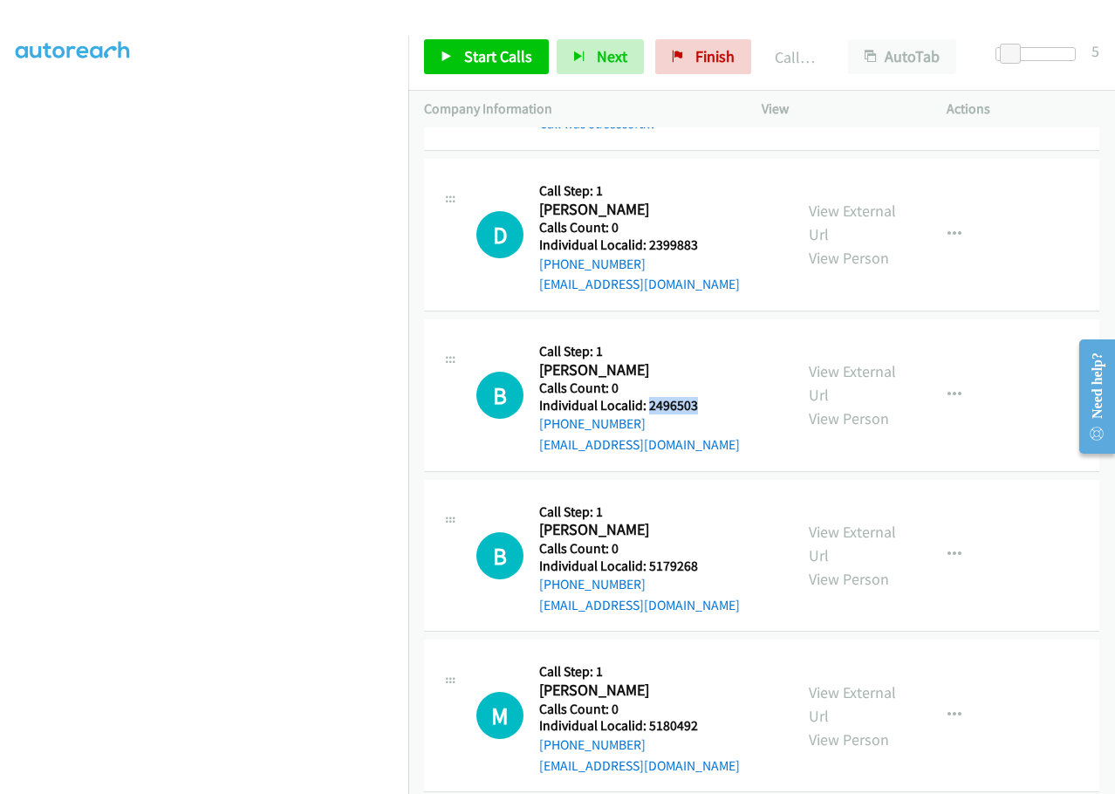
drag, startPoint x: 646, startPoint y: 341, endPoint x: 709, endPoint y: 339, distance: 63.8
click at [709, 339] on div "B Callback Scheduled Call Step: 1 [PERSON_NAME] America/[GEOGRAPHIC_DATA] Calls…" at bounding box center [626, 395] width 301 height 120
drag, startPoint x: 647, startPoint y: 502, endPoint x: 691, endPoint y: 499, distance: 43.7
click at [710, 502] on div "B Callback Scheduled Call Step: 1 [PERSON_NAME] America/[GEOGRAPHIC_DATA] Calls…" at bounding box center [626, 556] width 301 height 120
drag, startPoint x: 647, startPoint y: 660, endPoint x: 707, endPoint y: 663, distance: 60.3
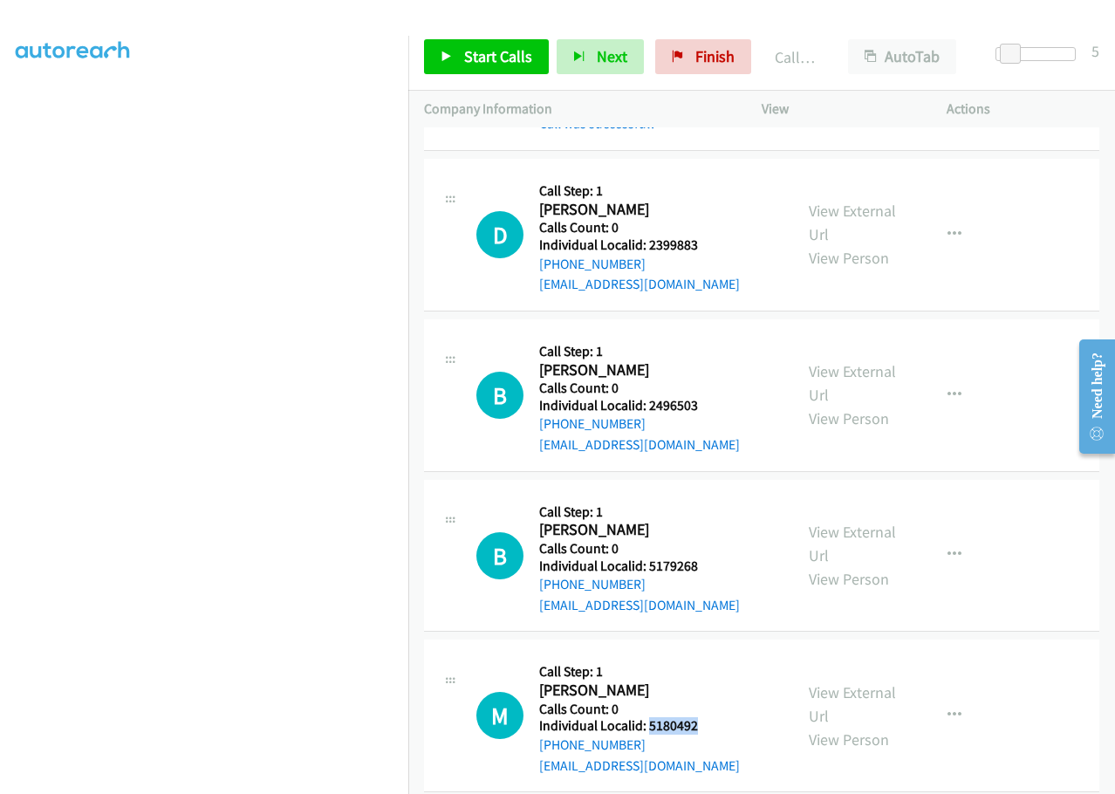
click at [707, 663] on div "M Callback Scheduled Call Step: 1 [PERSON_NAME] America/[GEOGRAPHIC_DATA] Calls…" at bounding box center [626, 715] width 301 height 120
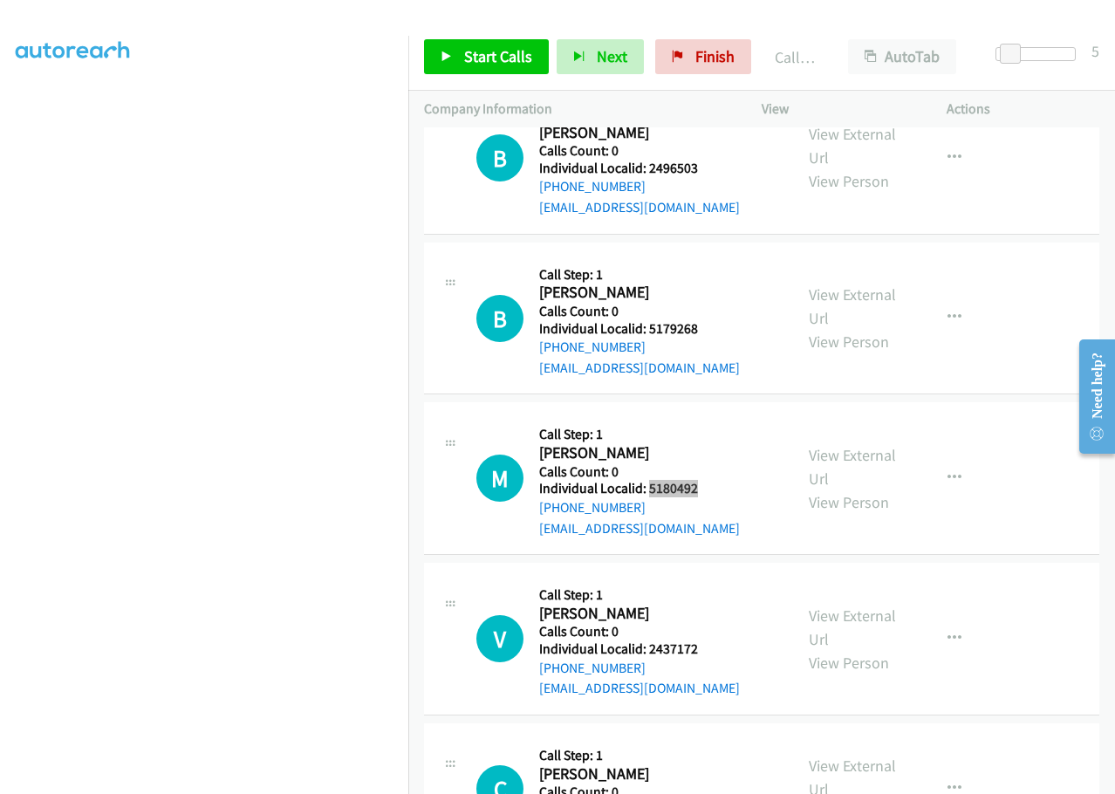
scroll to position [8289, 0]
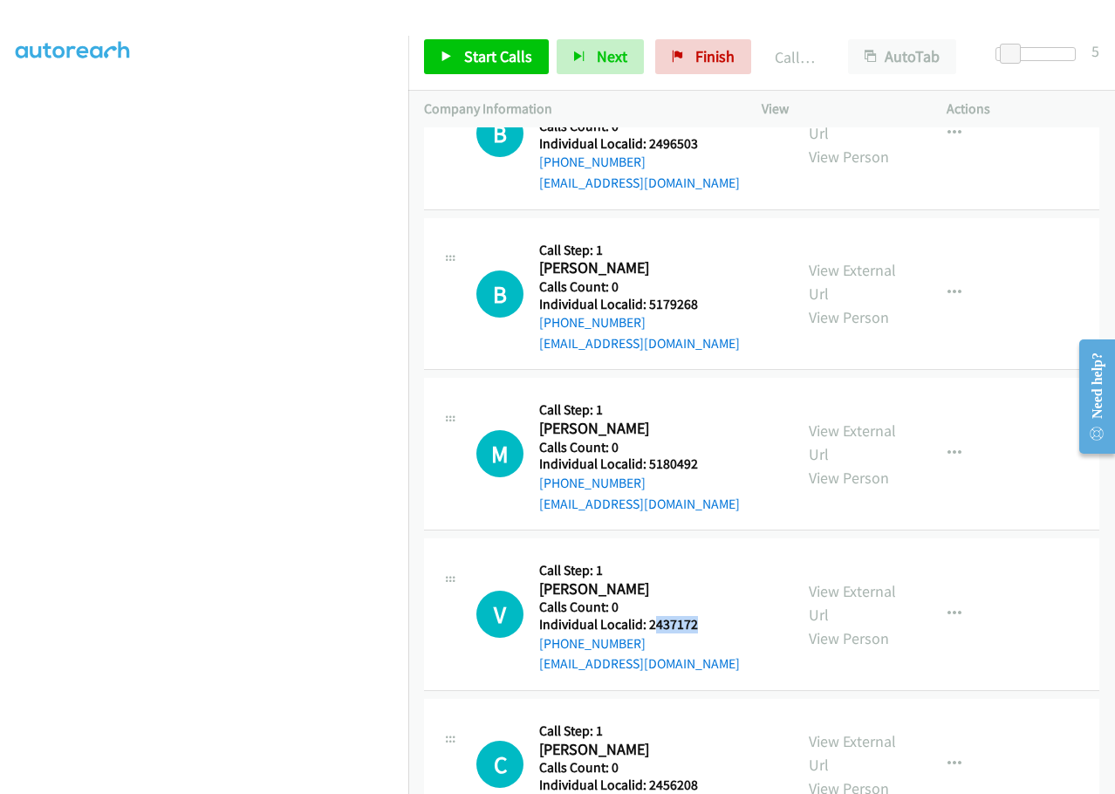
drag, startPoint x: 669, startPoint y: 564, endPoint x: 675, endPoint y: 544, distance: 20.1
click at [714, 561] on div "V Callback Scheduled Call Step: 1 [PERSON_NAME] America/[GEOGRAPHIC_DATA] Calls…" at bounding box center [626, 614] width 301 height 120
click at [661, 562] on h5 "Call Step: 1" at bounding box center [639, 570] width 201 height 17
drag, startPoint x: 650, startPoint y: 555, endPoint x: 712, endPoint y: 557, distance: 62.0
click at [712, 557] on div "V Callback Scheduled Call Step: 1 [PERSON_NAME] America/[GEOGRAPHIC_DATA] Calls…" at bounding box center [626, 614] width 301 height 120
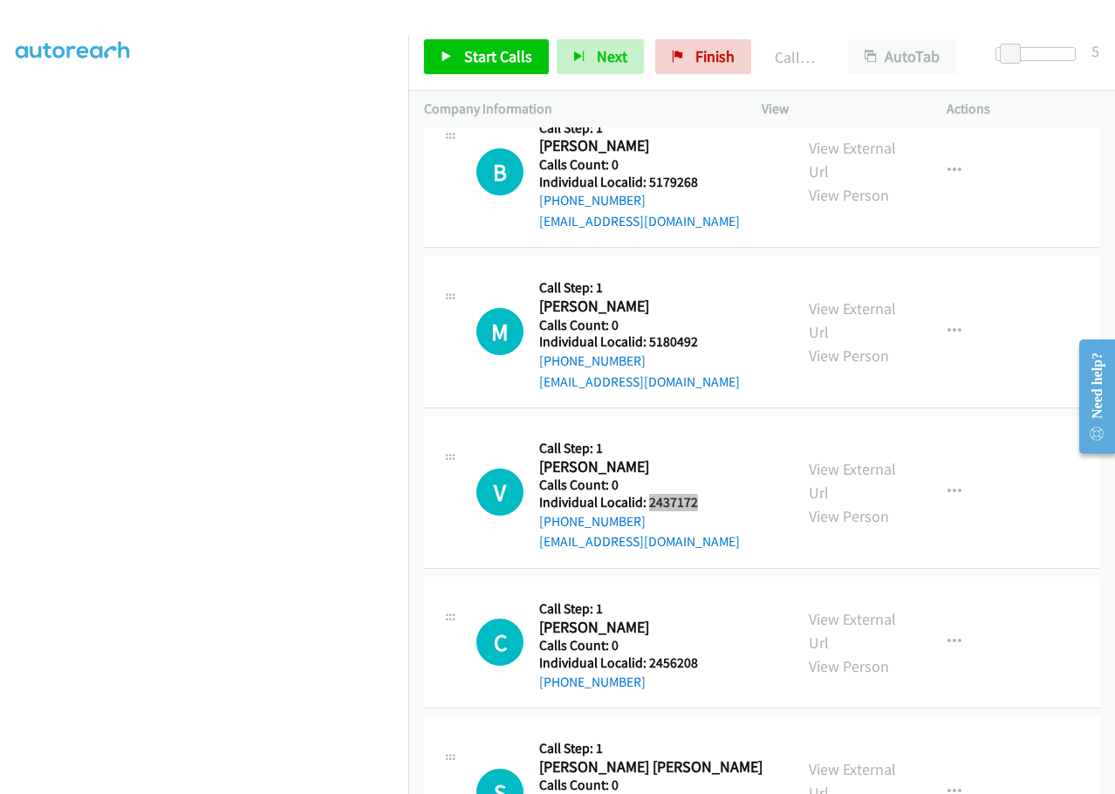
scroll to position [8420, 0]
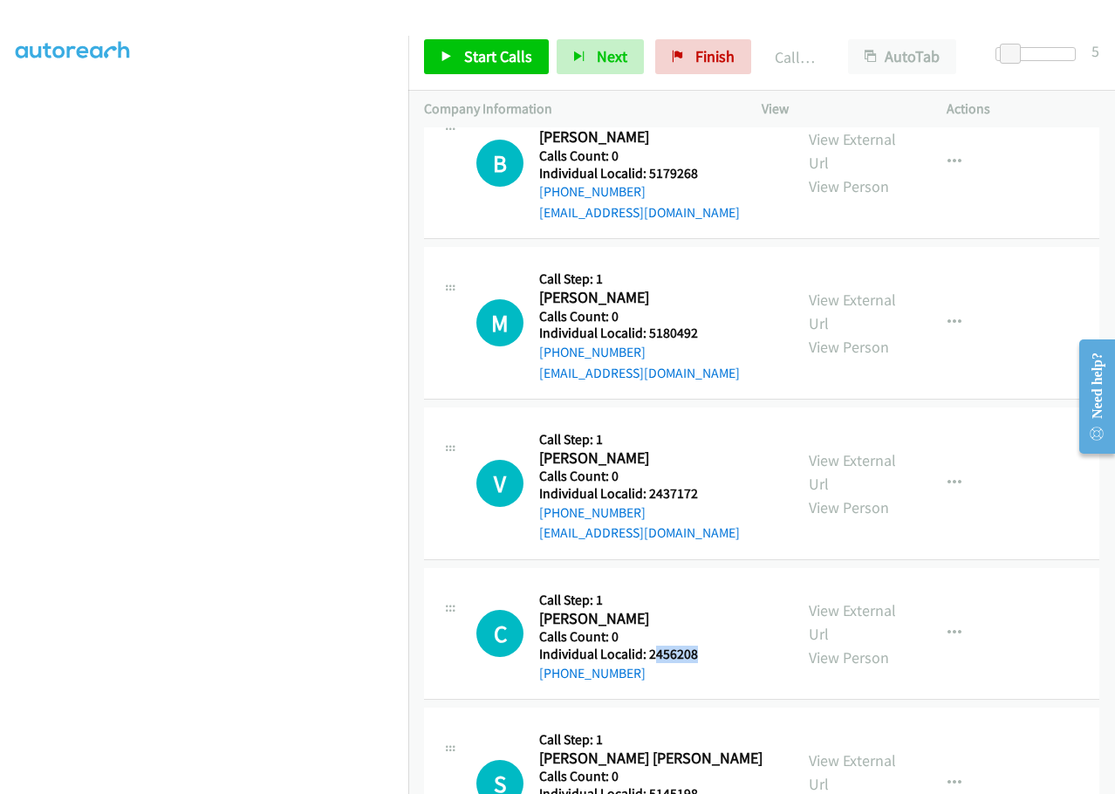
drag, startPoint x: 668, startPoint y: 590, endPoint x: 655, endPoint y: 568, distance: 25.0
click at [703, 589] on div "C Callback Scheduled Call Step: 1 [PERSON_NAME] America/New_York Calls Count: 0…" at bounding box center [626, 633] width 301 height 99
drag, startPoint x: 651, startPoint y: 554, endPoint x: 651, endPoint y: 572, distance: 18.3
click at [654, 609] on h2 "[PERSON_NAME]" at bounding box center [618, 619] width 159 height 20
drag, startPoint x: 647, startPoint y: 588, endPoint x: 702, endPoint y: 588, distance: 55.0
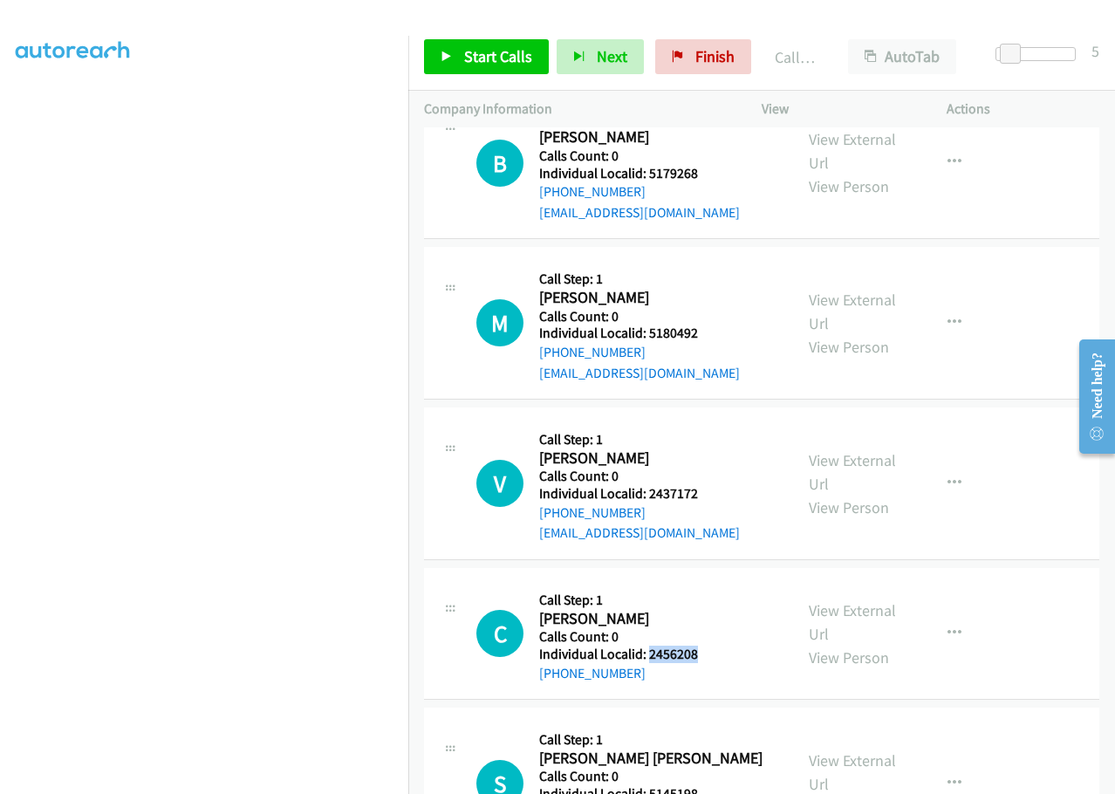
click at [702, 588] on div "C Callback Scheduled Call Step: 1 [PERSON_NAME] America/New_York Calls Count: 0…" at bounding box center [626, 633] width 301 height 99
drag, startPoint x: 675, startPoint y: 583, endPoint x: 651, endPoint y: 576, distance: 25.4
click at [658, 592] on h5 "Call Step: 1" at bounding box center [618, 600] width 159 height 17
drag, startPoint x: 654, startPoint y: 594, endPoint x: 704, endPoint y: 590, distance: 49.9
click at [704, 590] on div "C Callback Scheduled Call Step: 1 [PERSON_NAME] America/New_York Calls Count: 0…" at bounding box center [626, 633] width 301 height 99
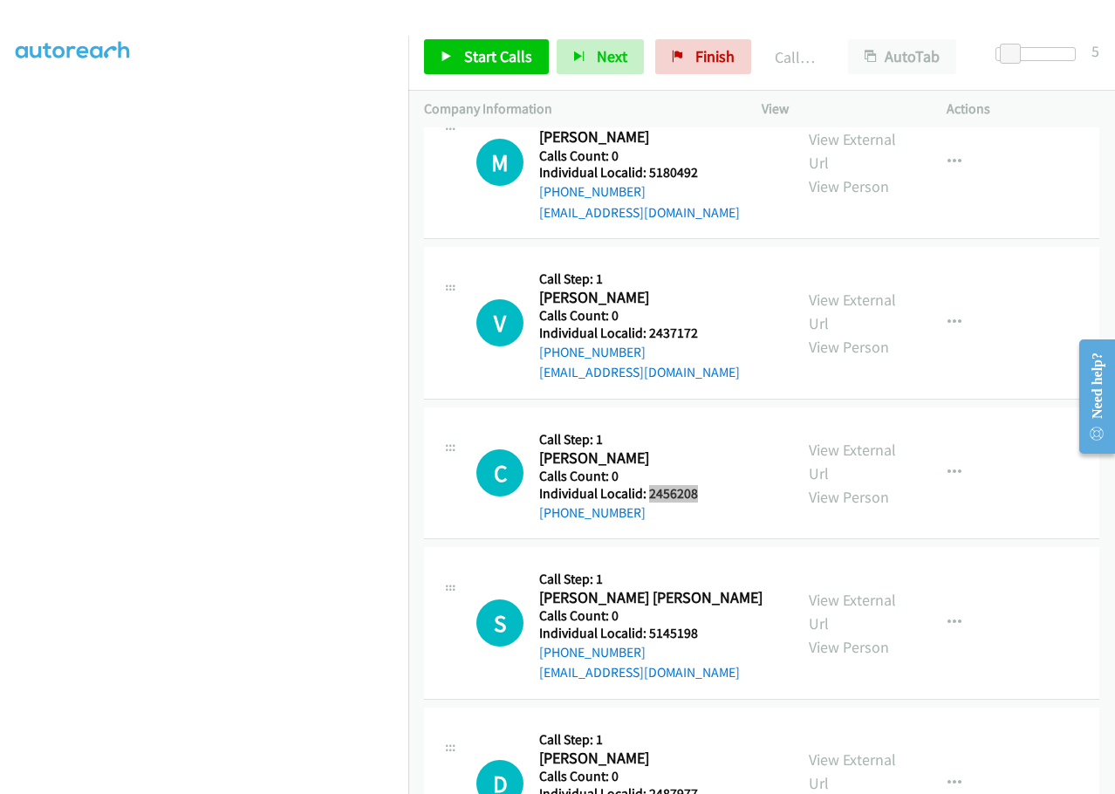
scroll to position [8595, 0]
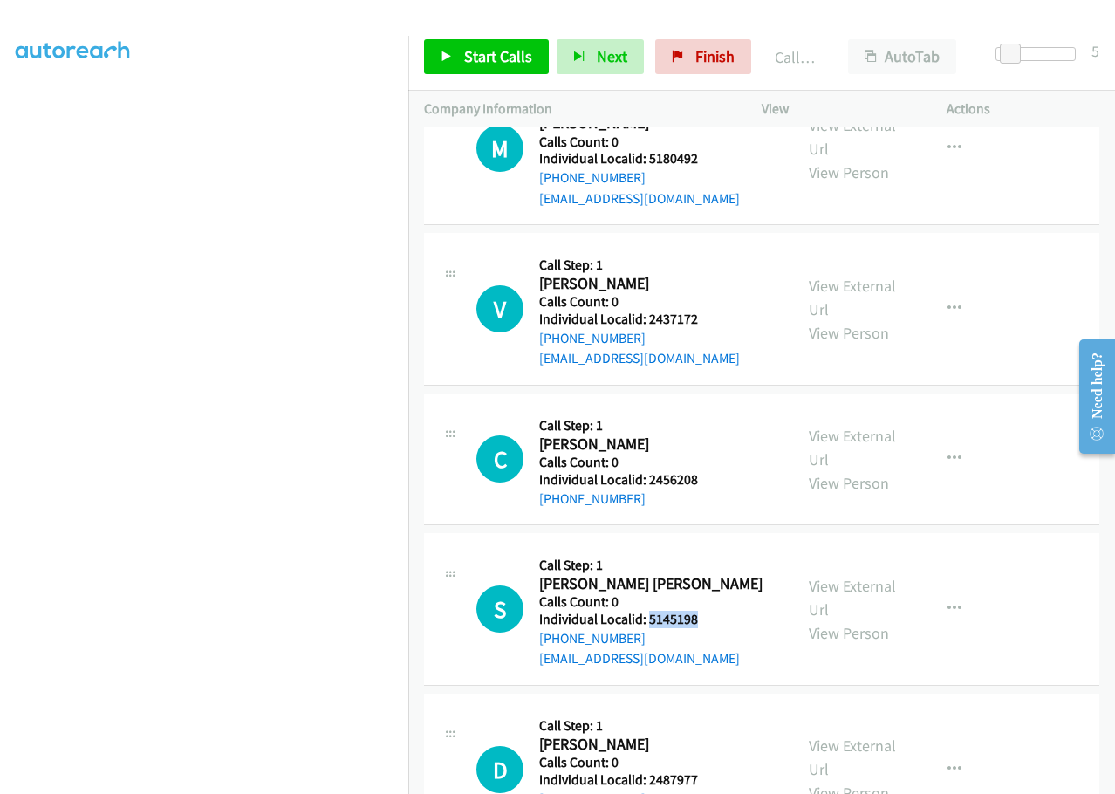
drag, startPoint x: 647, startPoint y: 554, endPoint x: 718, endPoint y: 556, distance: 70.7
click at [718, 611] on h5 "Individual Localid: 5145198" at bounding box center [650, 619] width 223 height 17
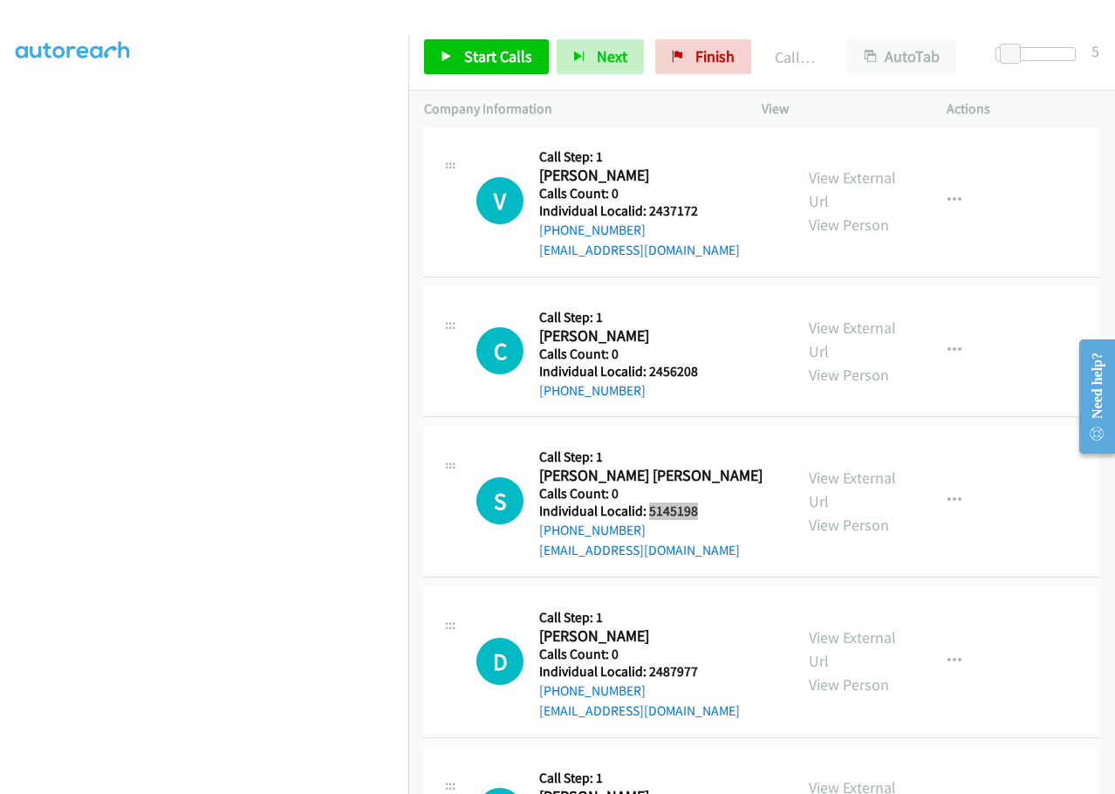
scroll to position [8704, 0]
drag, startPoint x: 646, startPoint y: 611, endPoint x: 700, endPoint y: 612, distance: 54.1
click at [700, 612] on div "D Callback Scheduled Call Step: 1 [PERSON_NAME] America/New_York Calls Count: 0…" at bounding box center [626, 660] width 301 height 120
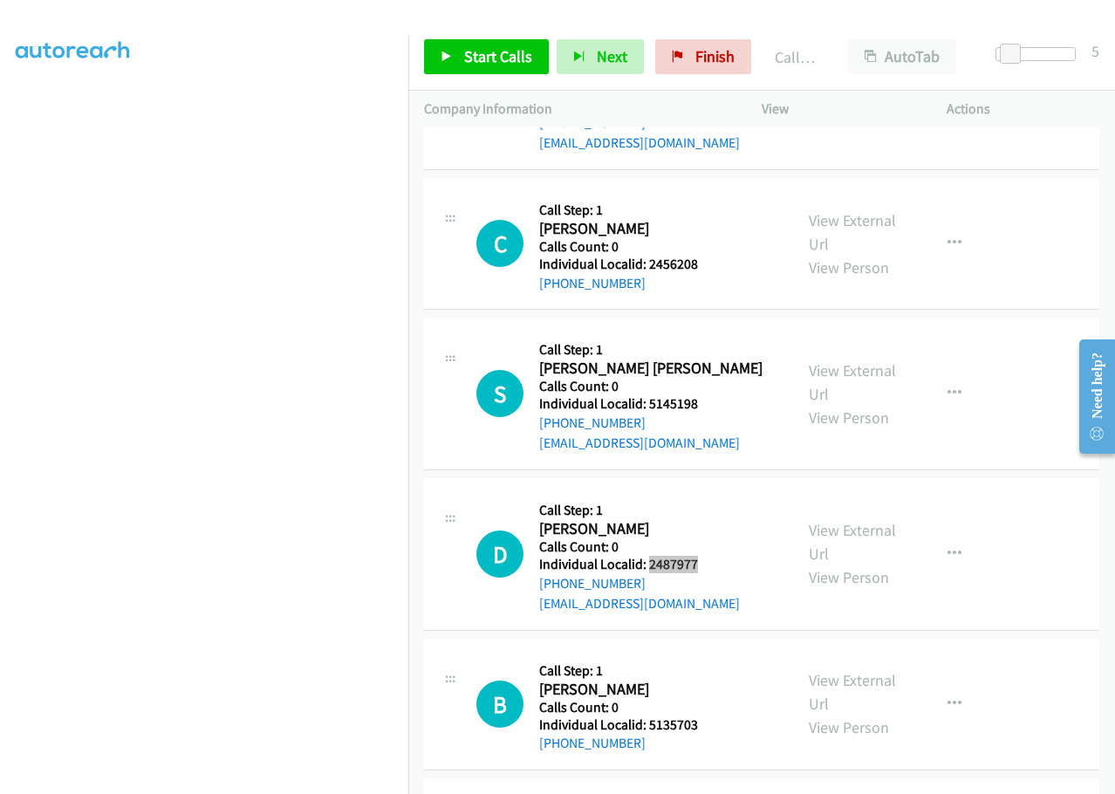
scroll to position [8813, 0]
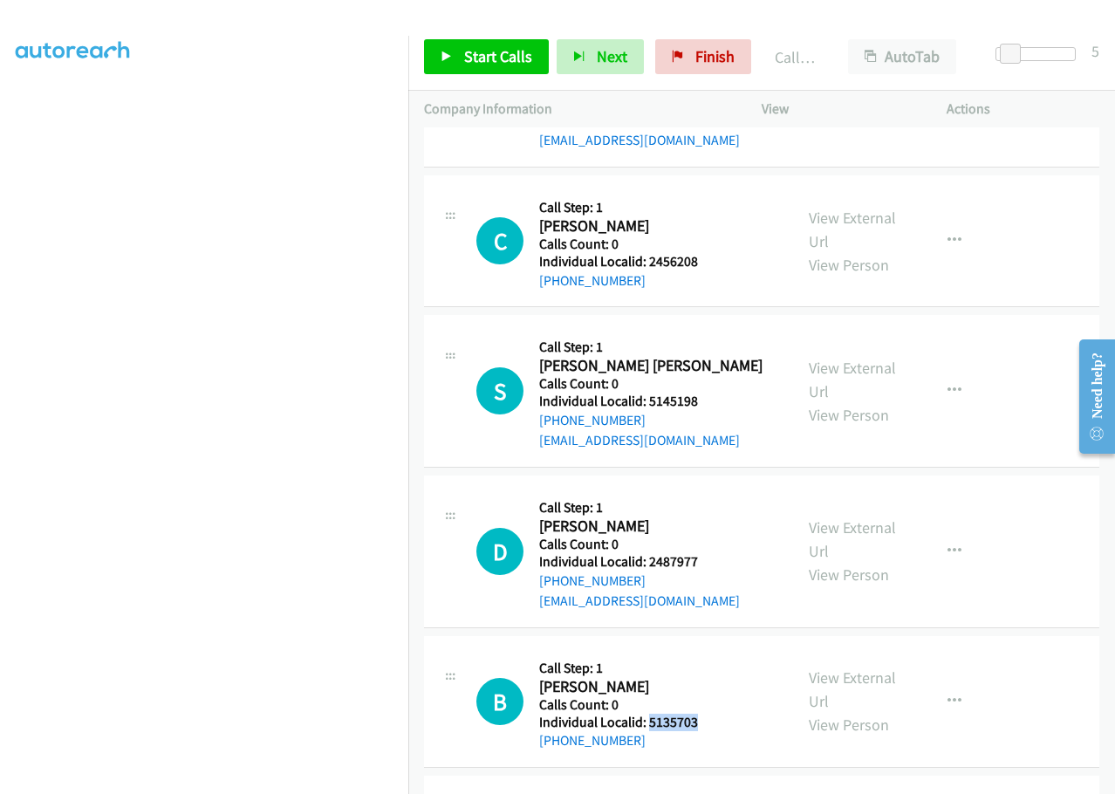
drag, startPoint x: 647, startPoint y: 662, endPoint x: 710, endPoint y: 661, distance: 62.8
click at [710, 661] on div "B Callback Scheduled Call Step: 1 [PERSON_NAME] America/New_York Calls Count: 0…" at bounding box center [626, 701] width 301 height 99
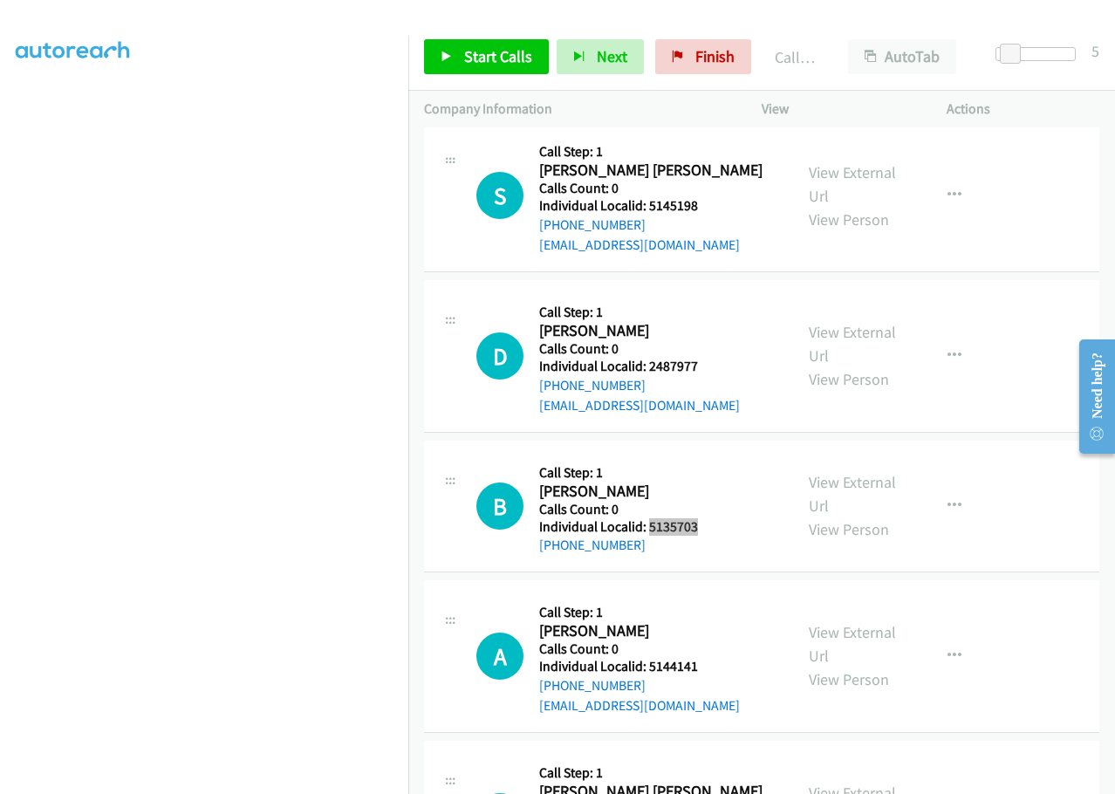
scroll to position [9009, 0]
drag, startPoint x: 649, startPoint y: 605, endPoint x: 702, endPoint y: 605, distance: 53.2
click at [702, 657] on h5 "Individual Localid: 5144141" at bounding box center [639, 665] width 201 height 17
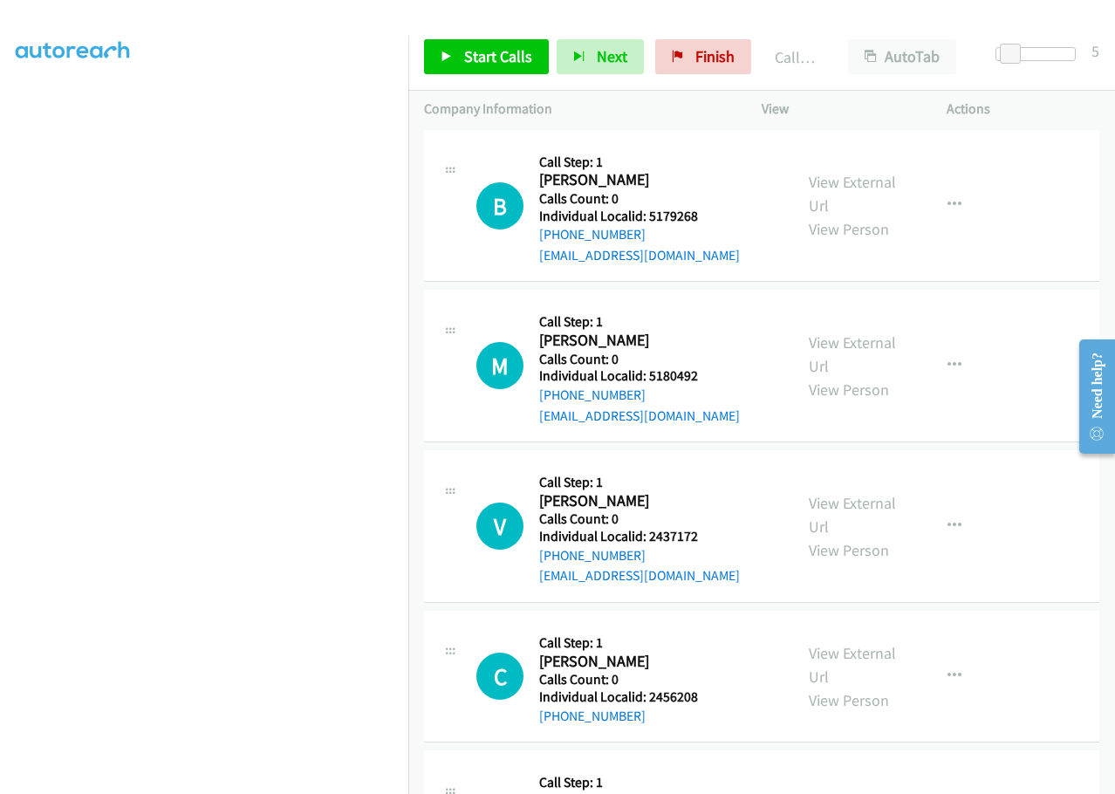
scroll to position [8638, 0]
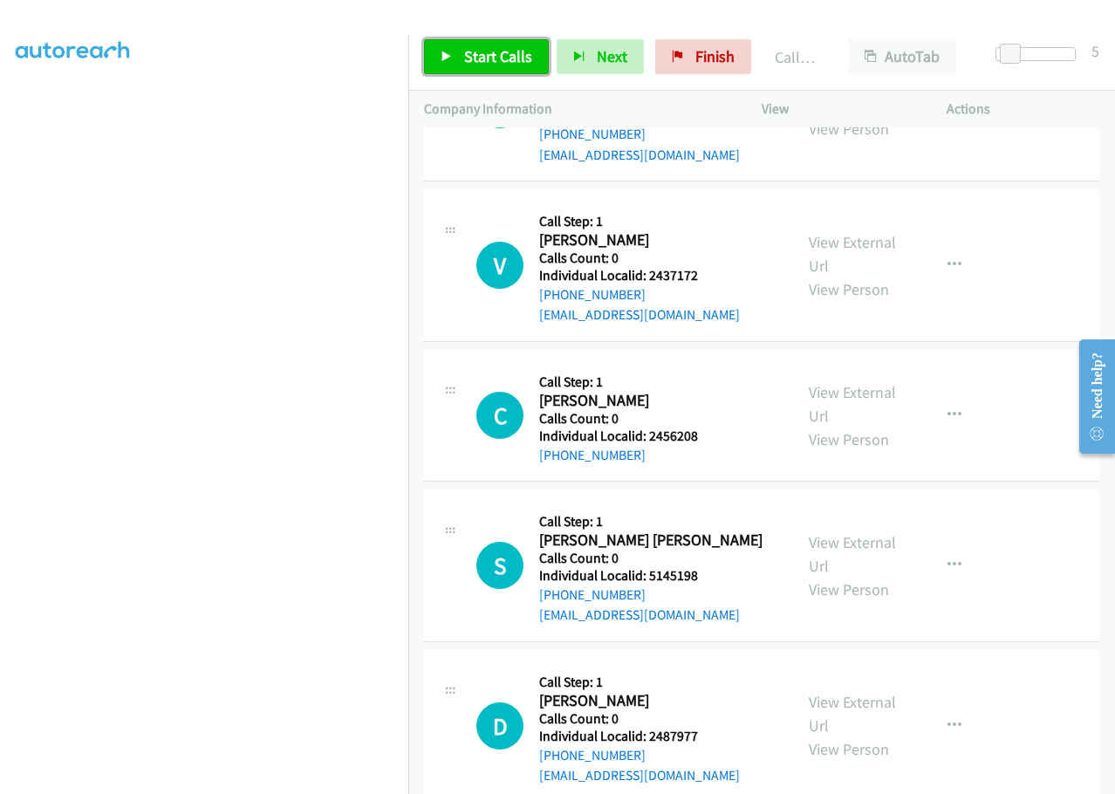
click at [480, 44] on link "Start Calls" at bounding box center [486, 56] width 125 height 35
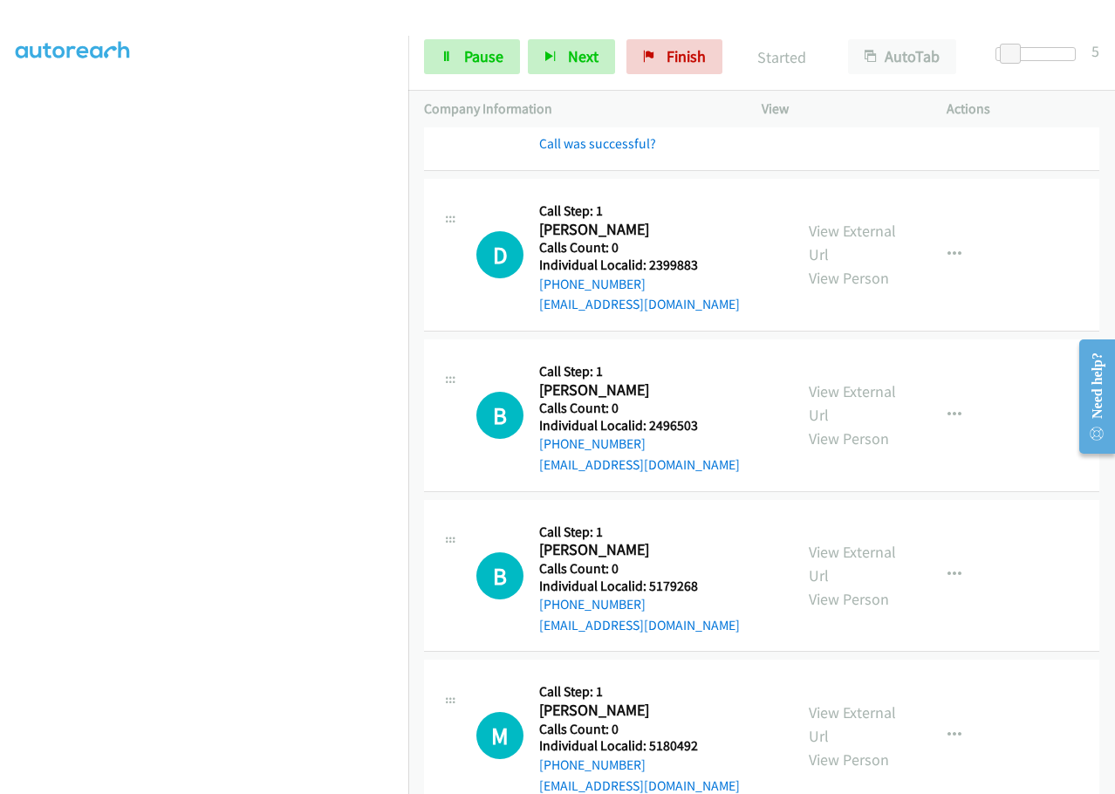
scroll to position [7984, 0]
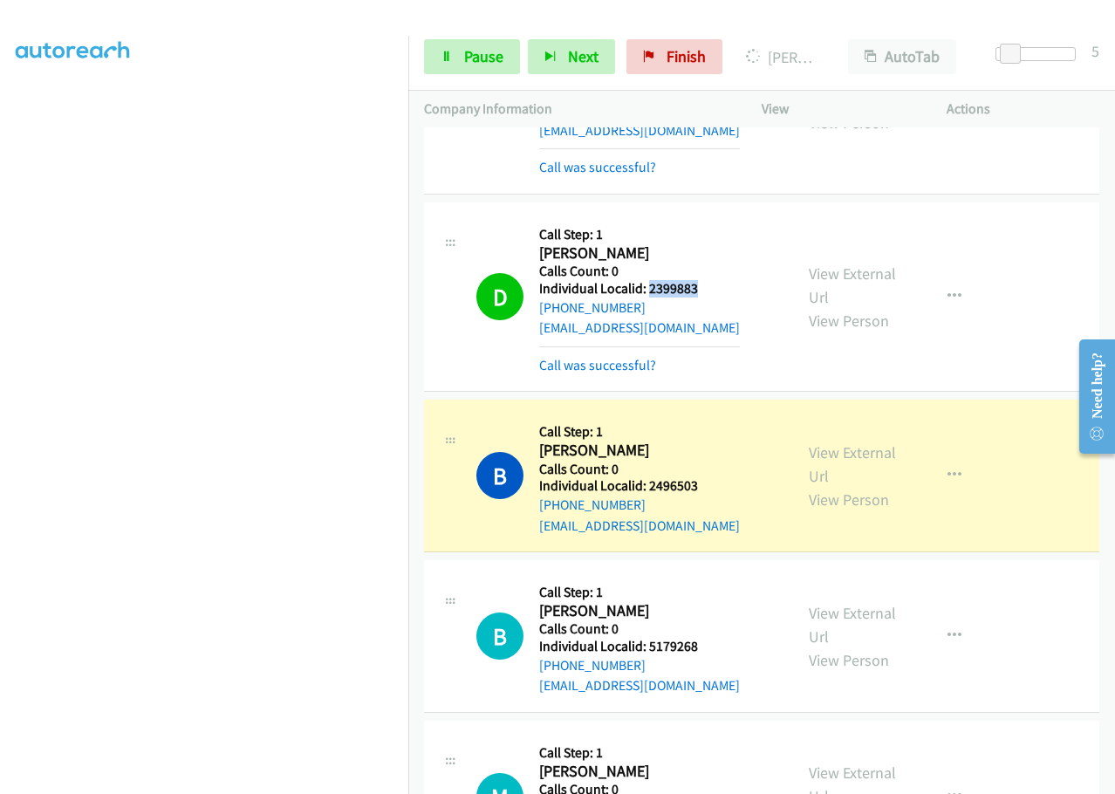
drag, startPoint x: 649, startPoint y: 226, endPoint x: 727, endPoint y: 230, distance: 77.8
click at [727, 230] on div "D Callback Scheduled Call Step: 1 [PERSON_NAME] America/[GEOGRAPHIC_DATA] Calls…" at bounding box center [626, 296] width 301 height 157
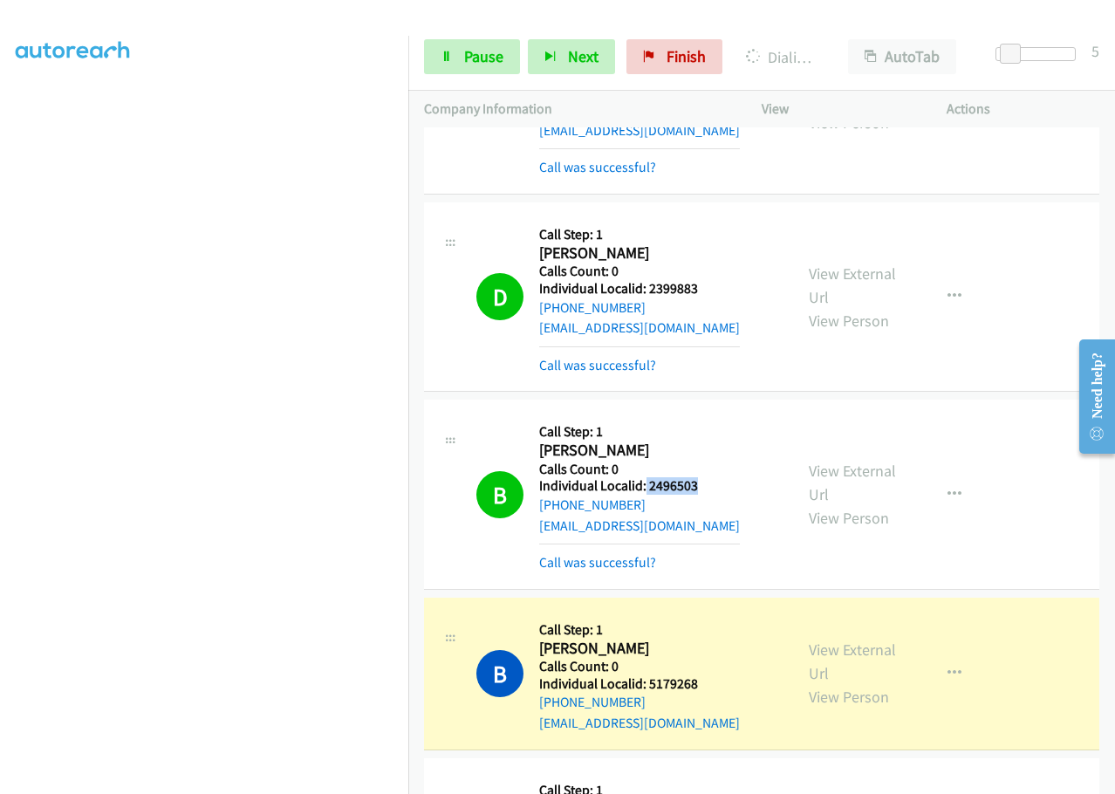
drag, startPoint x: 645, startPoint y: 422, endPoint x: 724, endPoint y: 426, distance: 79.5
click at [724, 426] on div "B Callback Scheduled Call Step: 1 [PERSON_NAME] America/[GEOGRAPHIC_DATA] Calls…" at bounding box center [626, 493] width 301 height 157
drag, startPoint x: 669, startPoint y: 414, endPoint x: 720, endPoint y: 436, distance: 55.5
click at [729, 442] on div "B Callback Scheduled Call Step: 1 [PERSON_NAME] America/[GEOGRAPHIC_DATA] Calls…" at bounding box center [626, 493] width 301 height 157
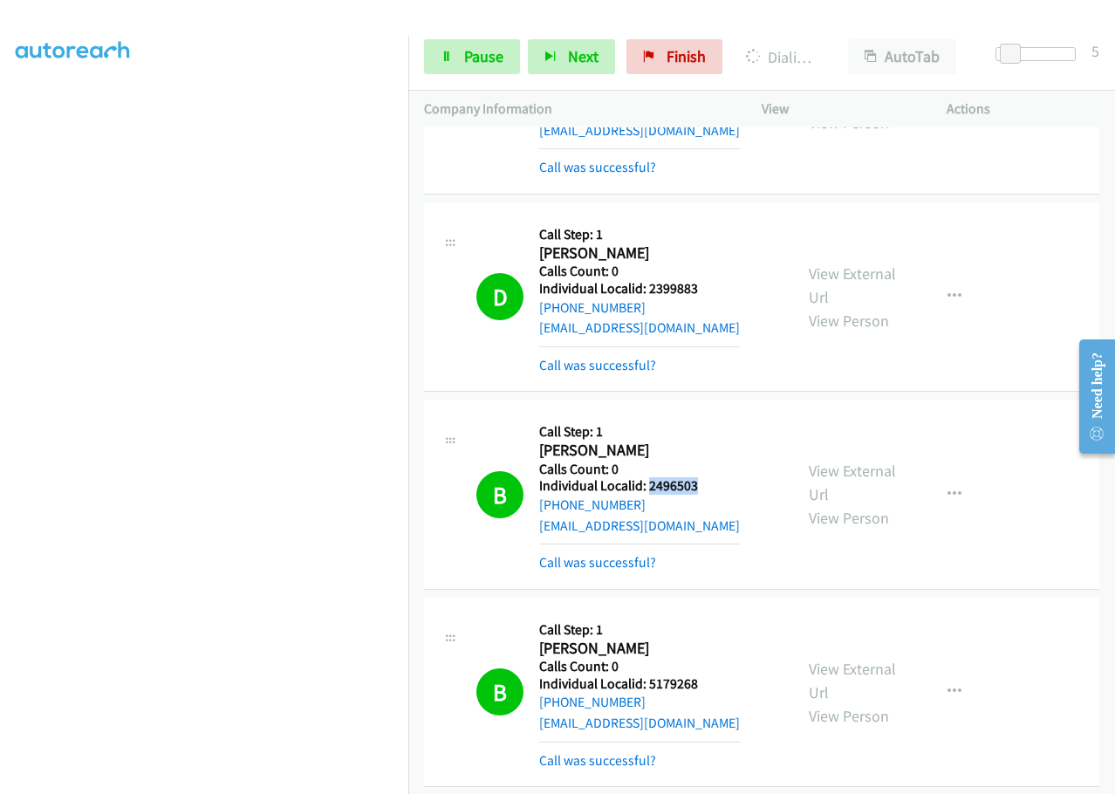
drag, startPoint x: 650, startPoint y: 425, endPoint x: 707, endPoint y: 427, distance: 56.7
click at [707, 477] on h5 "Individual Localid: 2496503" at bounding box center [639, 485] width 201 height 17
drag, startPoint x: 646, startPoint y: 619, endPoint x: 716, endPoint y: 630, distance: 70.7
click at [716, 630] on div "B Callback Scheduled Call Step: 1 [PERSON_NAME] America/[GEOGRAPHIC_DATA] Calls…" at bounding box center [626, 691] width 301 height 157
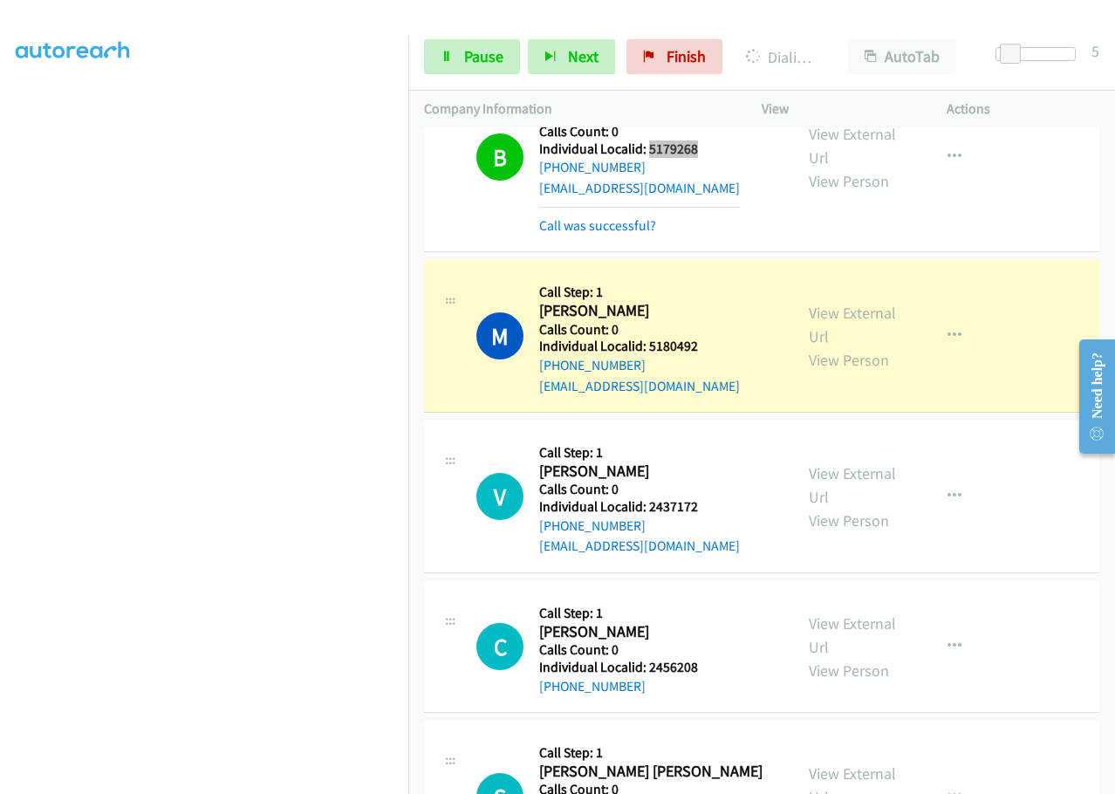
scroll to position [8573, 0]
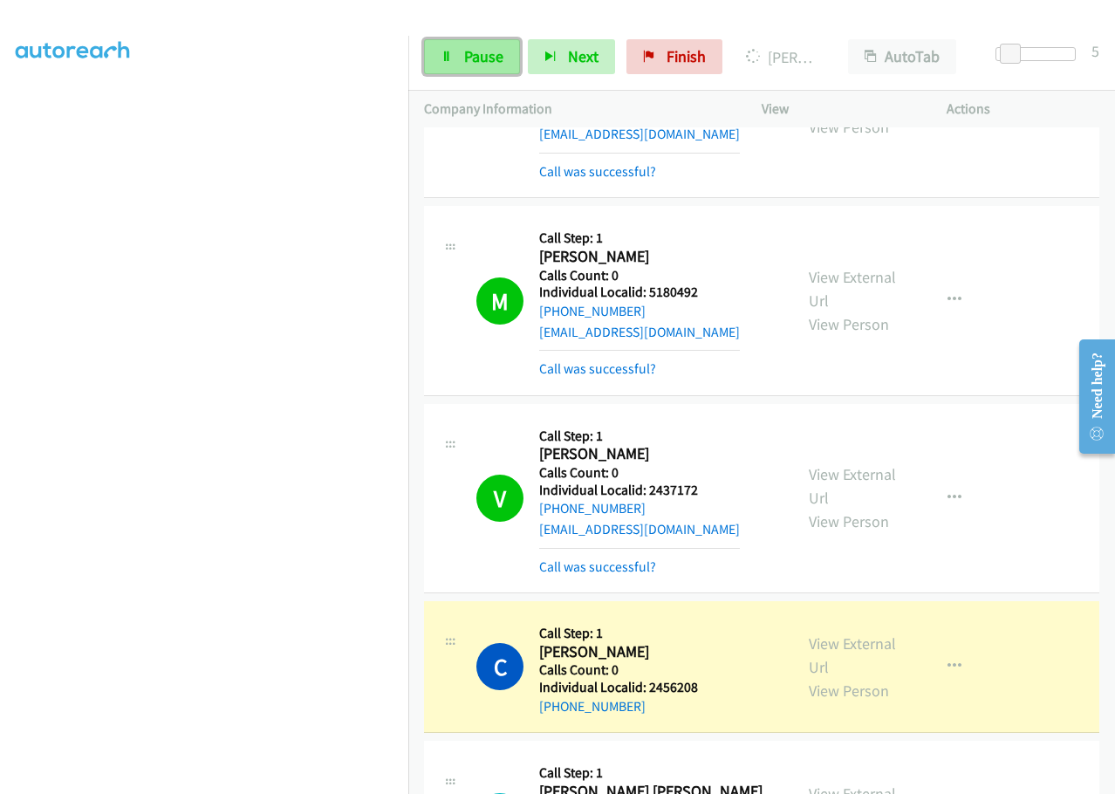
click at [490, 53] on span "Pause" at bounding box center [483, 56] width 39 height 20
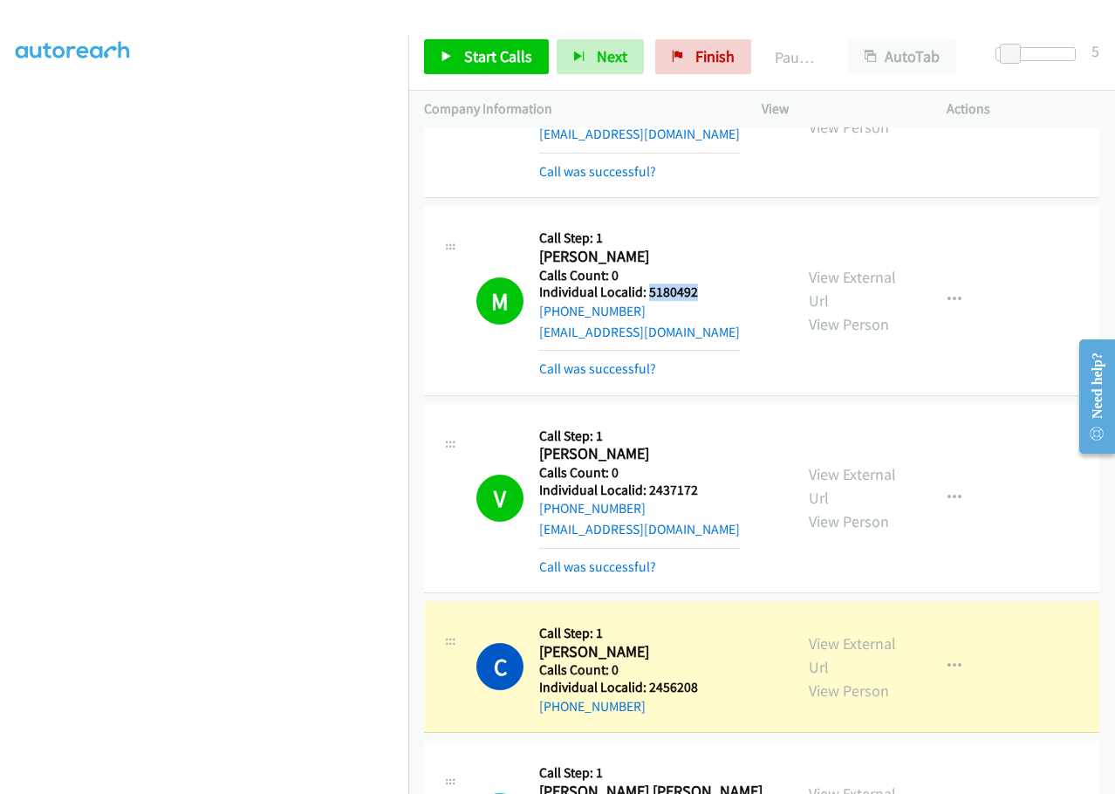
drag, startPoint x: 647, startPoint y: 233, endPoint x: 703, endPoint y: 227, distance: 57.0
click at [703, 227] on div "M Callback Scheduled Call Step: 1 [PERSON_NAME] America/[GEOGRAPHIC_DATA] Calls…" at bounding box center [626, 300] width 301 height 157
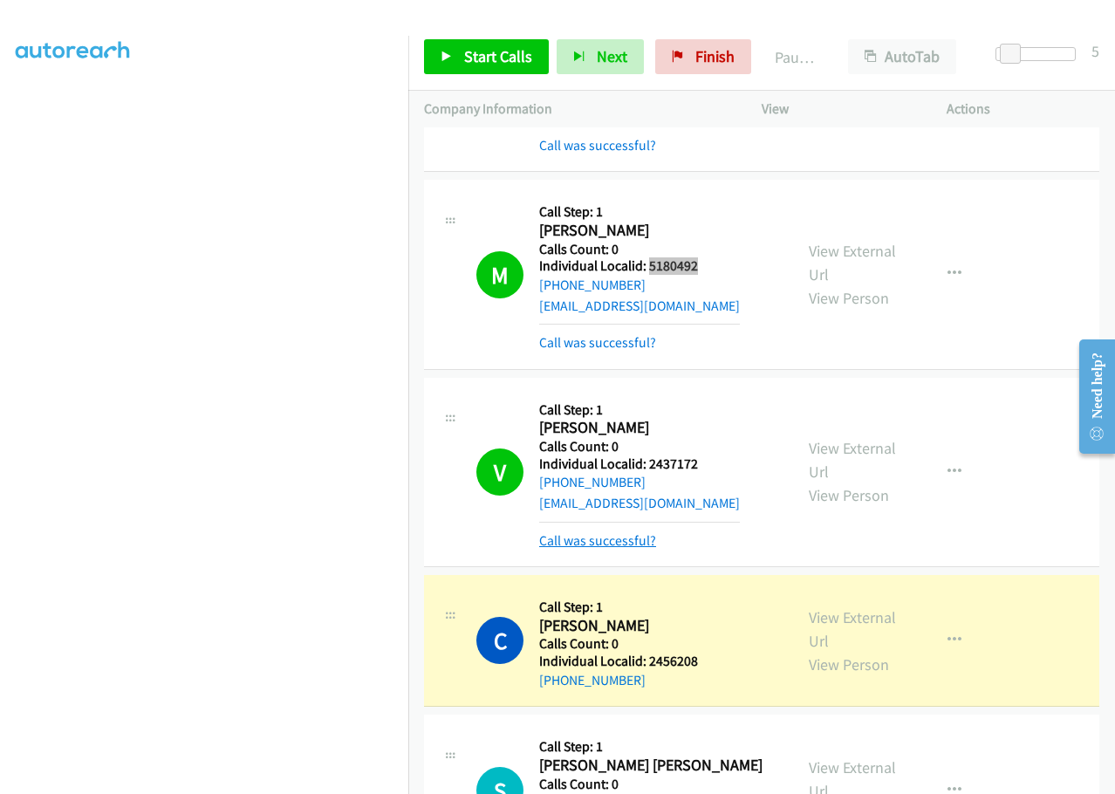
scroll to position [8747, 0]
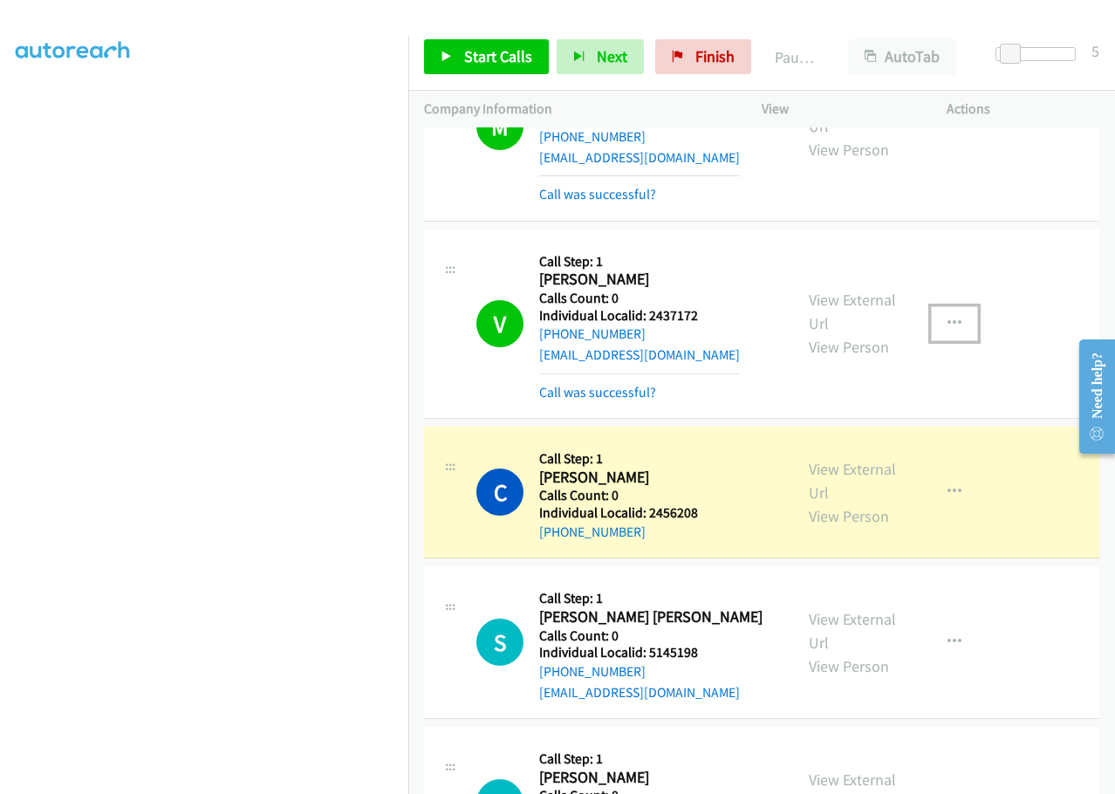
click at [948, 317] on icon "button" at bounding box center [955, 324] width 14 height 14
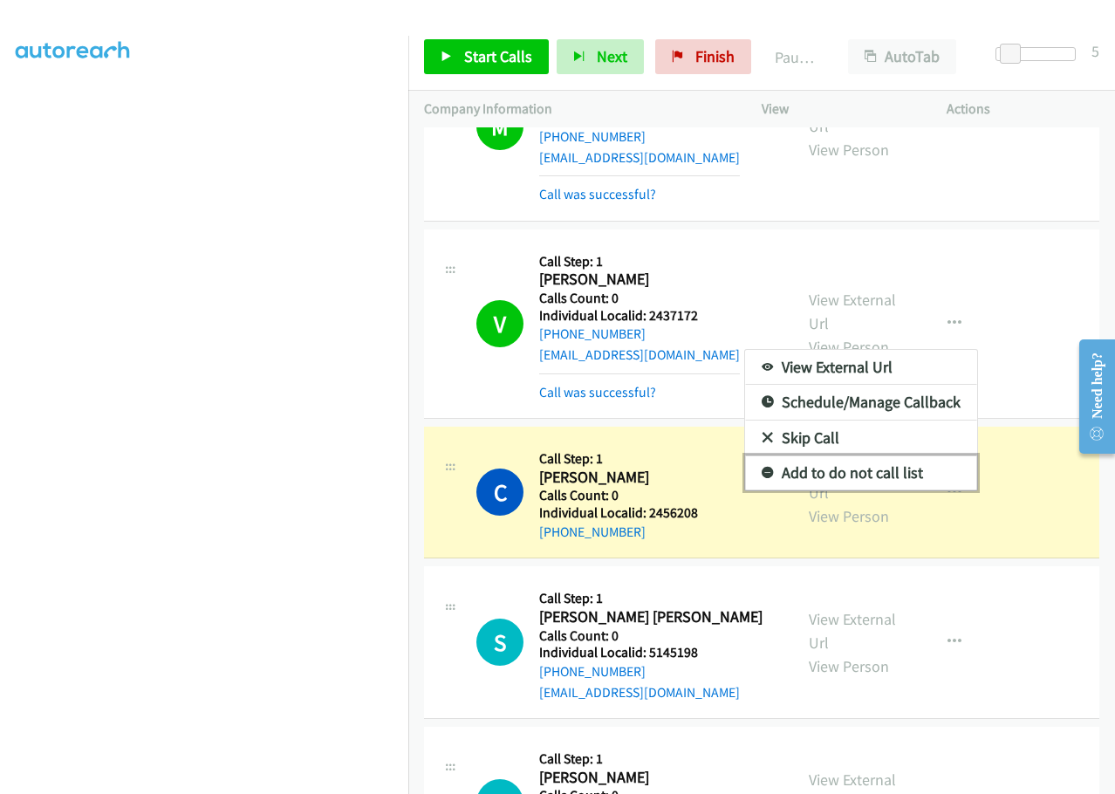
click at [762, 468] on icon at bounding box center [768, 474] width 12 height 12
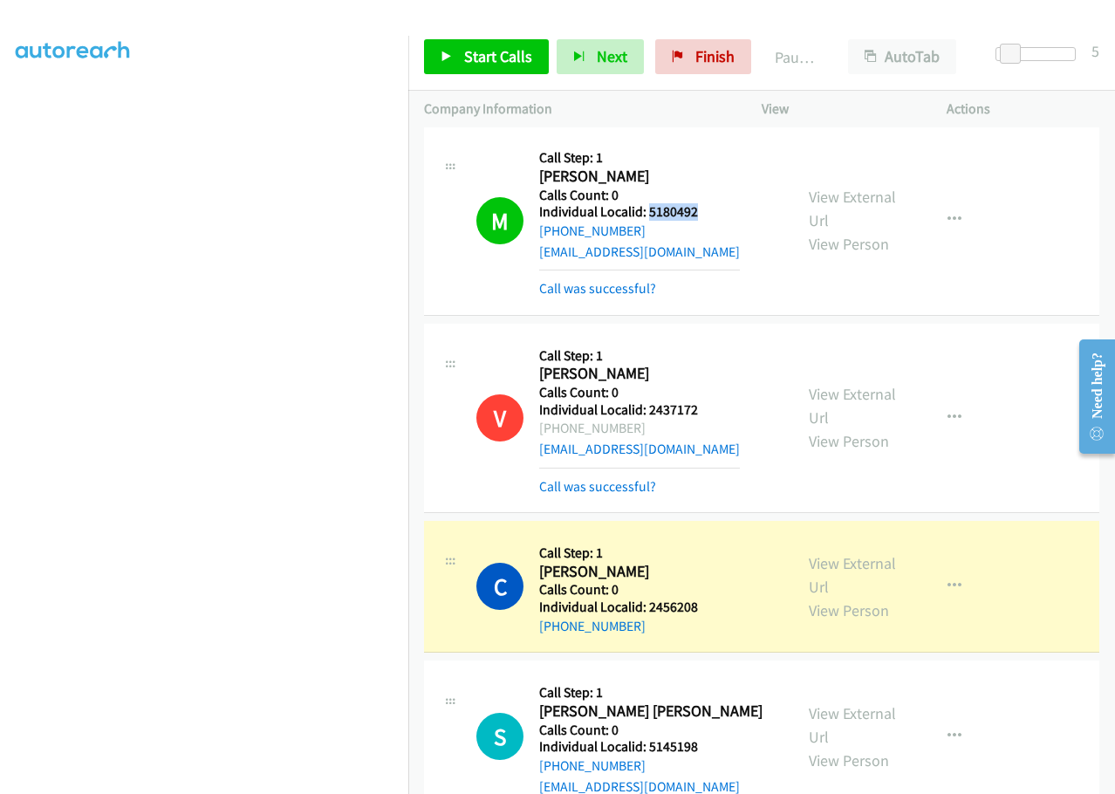
scroll to position [8638, 0]
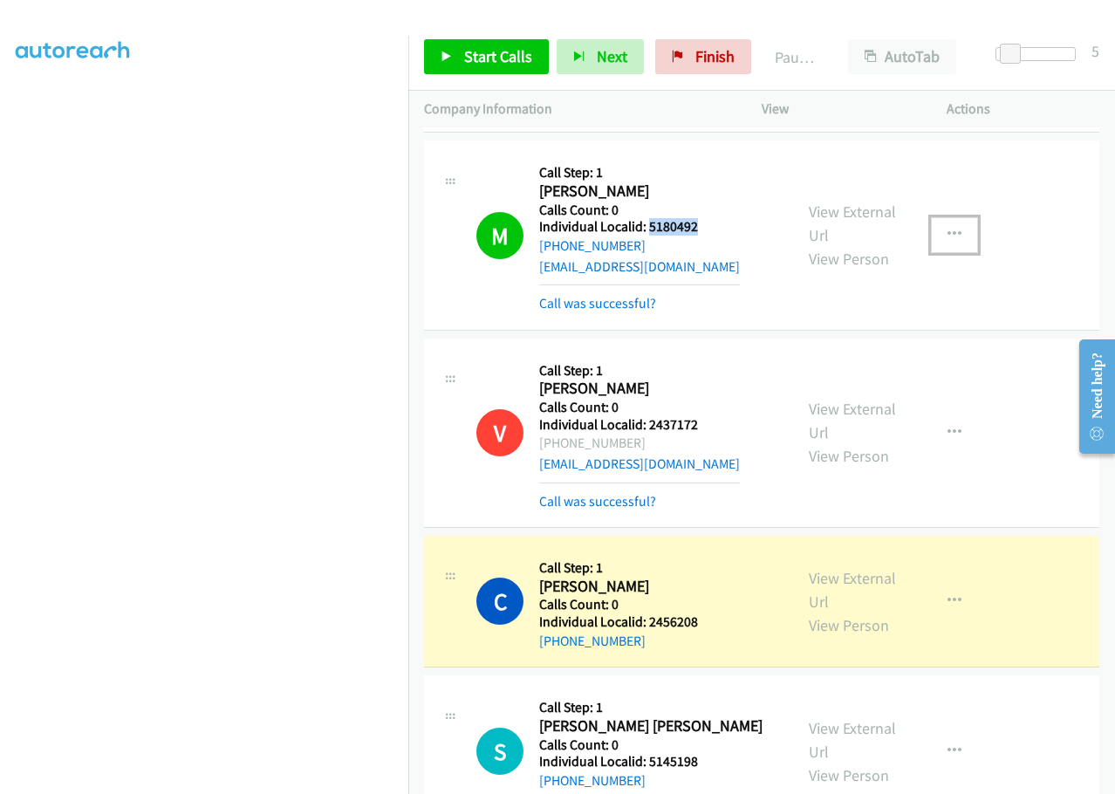
click at [951, 228] on icon "button" at bounding box center [955, 235] width 14 height 14
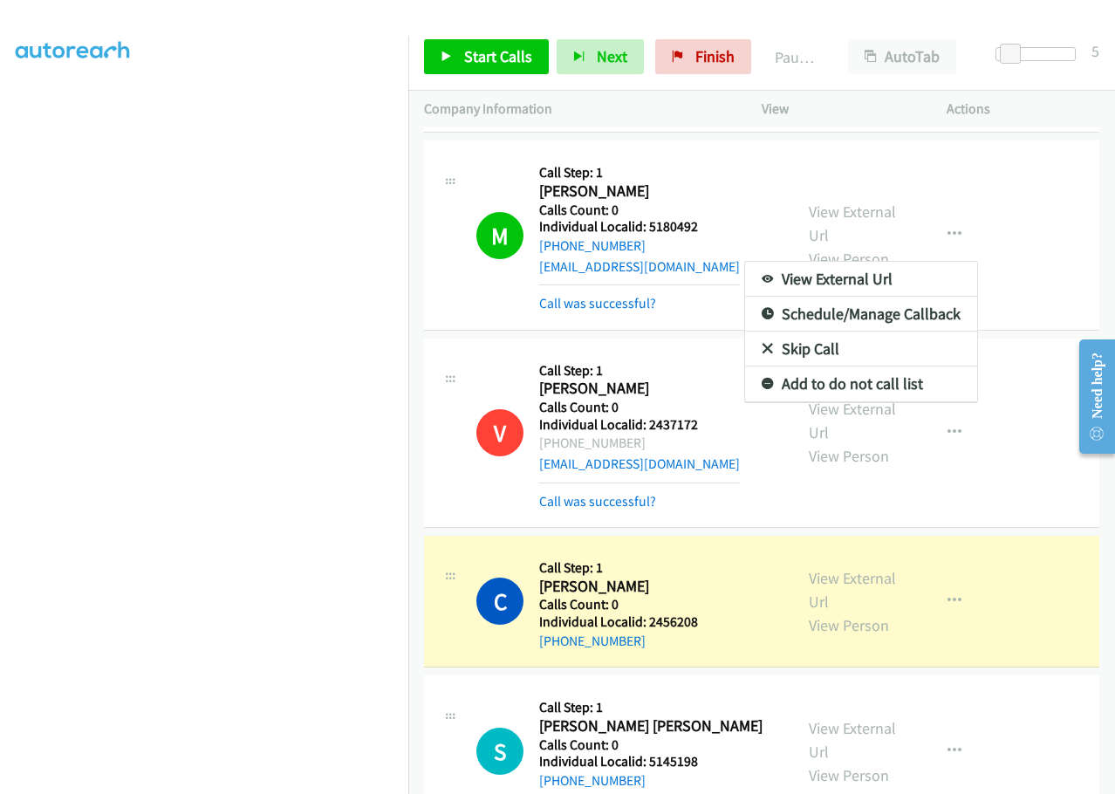
click at [1072, 218] on div at bounding box center [557, 397] width 1115 height 794
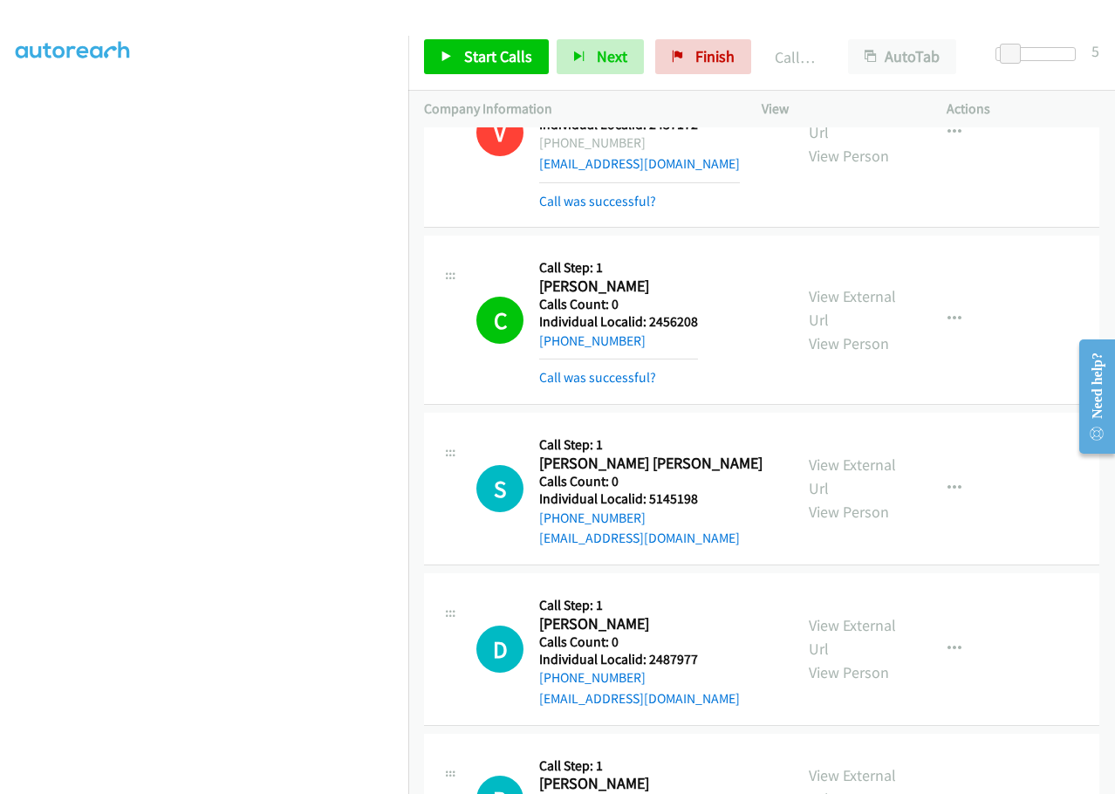
scroll to position [8944, 0]
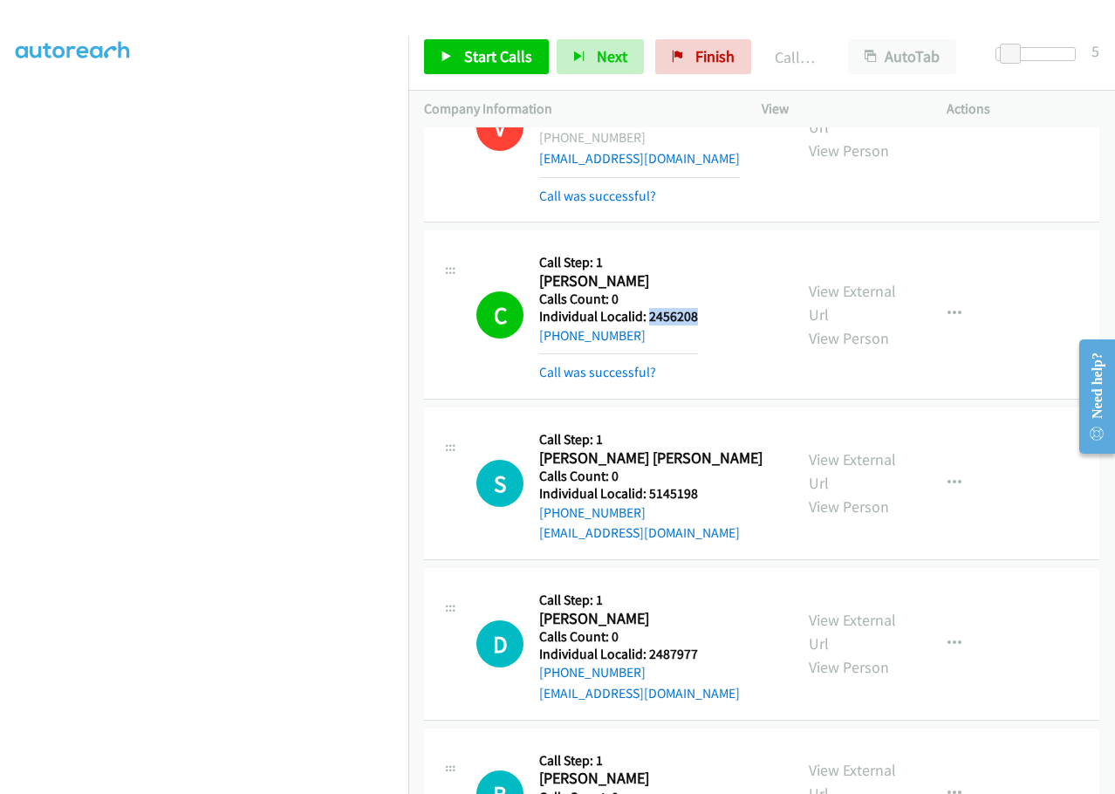
drag, startPoint x: 647, startPoint y: 259, endPoint x: 722, endPoint y: 253, distance: 76.2
click at [722, 254] on div "C Callback Scheduled Call Step: 1 [PERSON_NAME] America/New_York Calls Count: 0…" at bounding box center [626, 314] width 301 height 137
click at [751, 290] on div "C Callback Scheduled Call Step: 1 [PERSON_NAME] America/New_York Calls Count: 0…" at bounding box center [626, 314] width 301 height 137
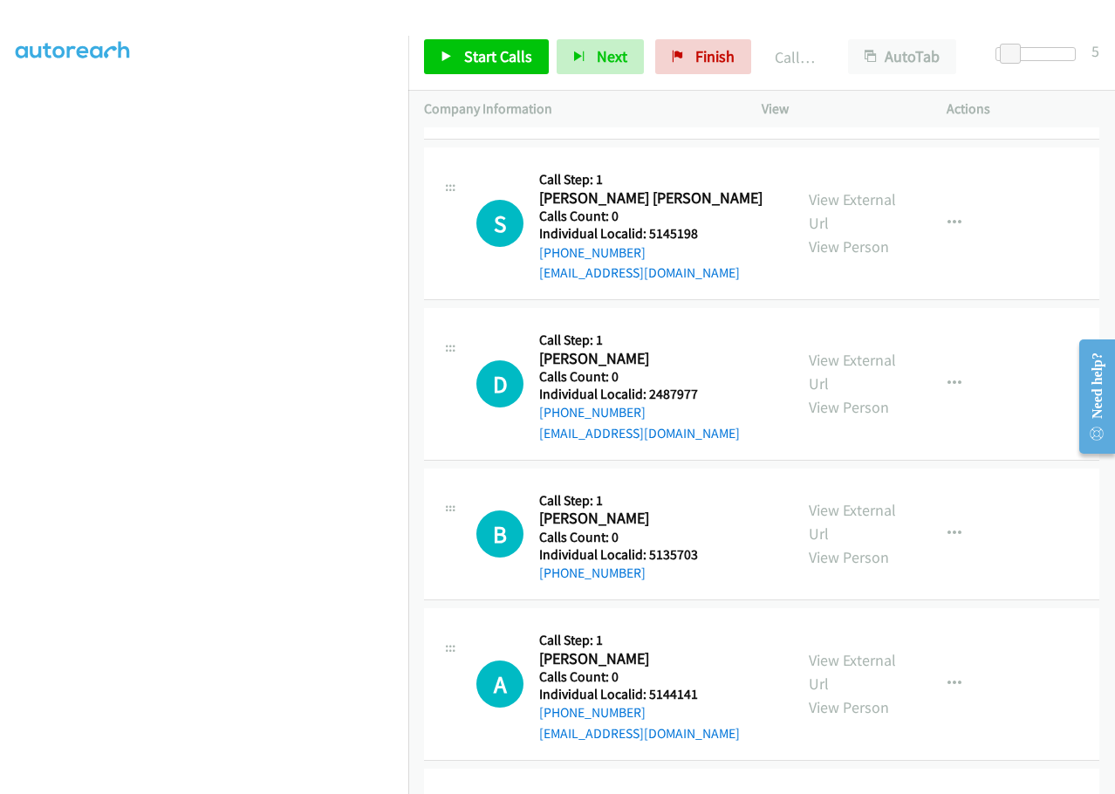
scroll to position [9206, 0]
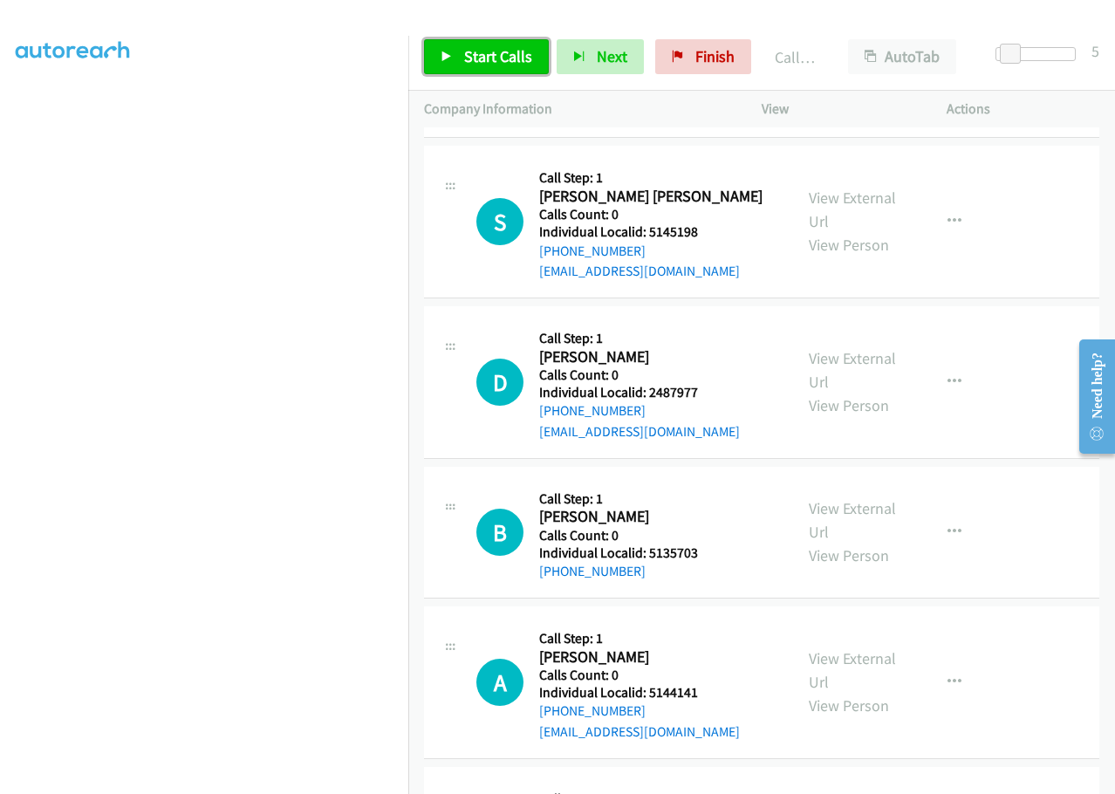
click at [488, 52] on span "Start Calls" at bounding box center [498, 56] width 68 height 20
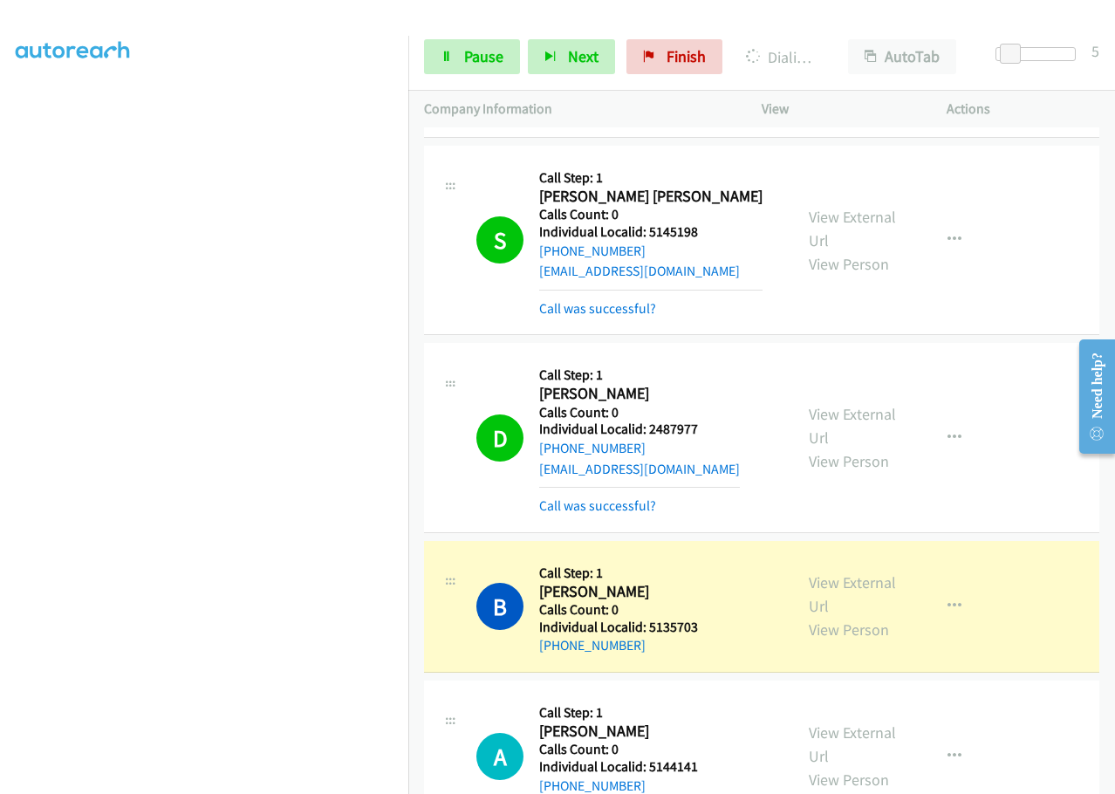
drag, startPoint x: 648, startPoint y: 152, endPoint x: 445, endPoint y: 295, distance: 248.6
click at [445, 343] on div "D Callback Scheduled Call Step: 1 [PERSON_NAME] America/New_York Calls Count: 0…" at bounding box center [761, 437] width 675 height 189
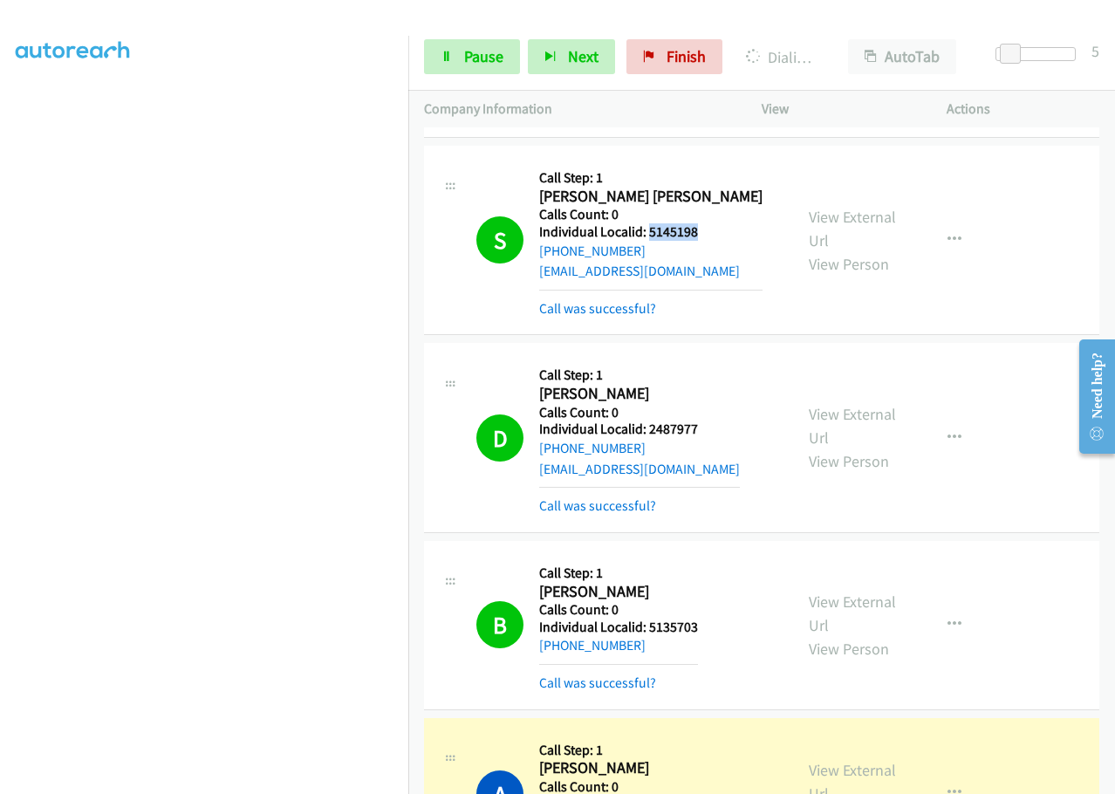
drag, startPoint x: 648, startPoint y: 166, endPoint x: 711, endPoint y: 175, distance: 63.6
click at [711, 223] on h5 "Individual Localid: 5145198" at bounding box center [650, 231] width 223 height 17
drag, startPoint x: 648, startPoint y: 372, endPoint x: 716, endPoint y: 364, distance: 67.6
click at [716, 364] on div "D Callback Scheduled Call Step: 1 [PERSON_NAME] America/New_York Calls Count: 0…" at bounding box center [626, 437] width 301 height 157
drag, startPoint x: 696, startPoint y: 561, endPoint x: 710, endPoint y: 560, distance: 14.0
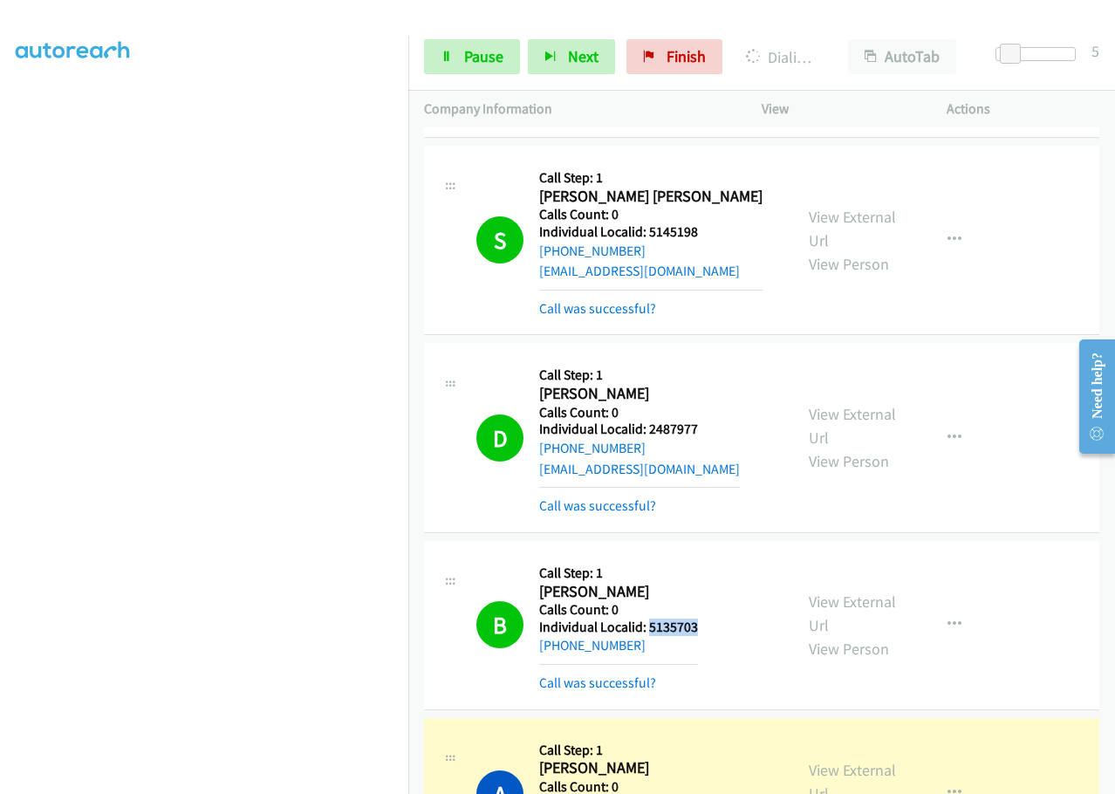
click at [710, 560] on div "B Callback Scheduled Call Step: 1 [PERSON_NAME] America/New_York Calls Count: 0…" at bounding box center [626, 625] width 301 height 137
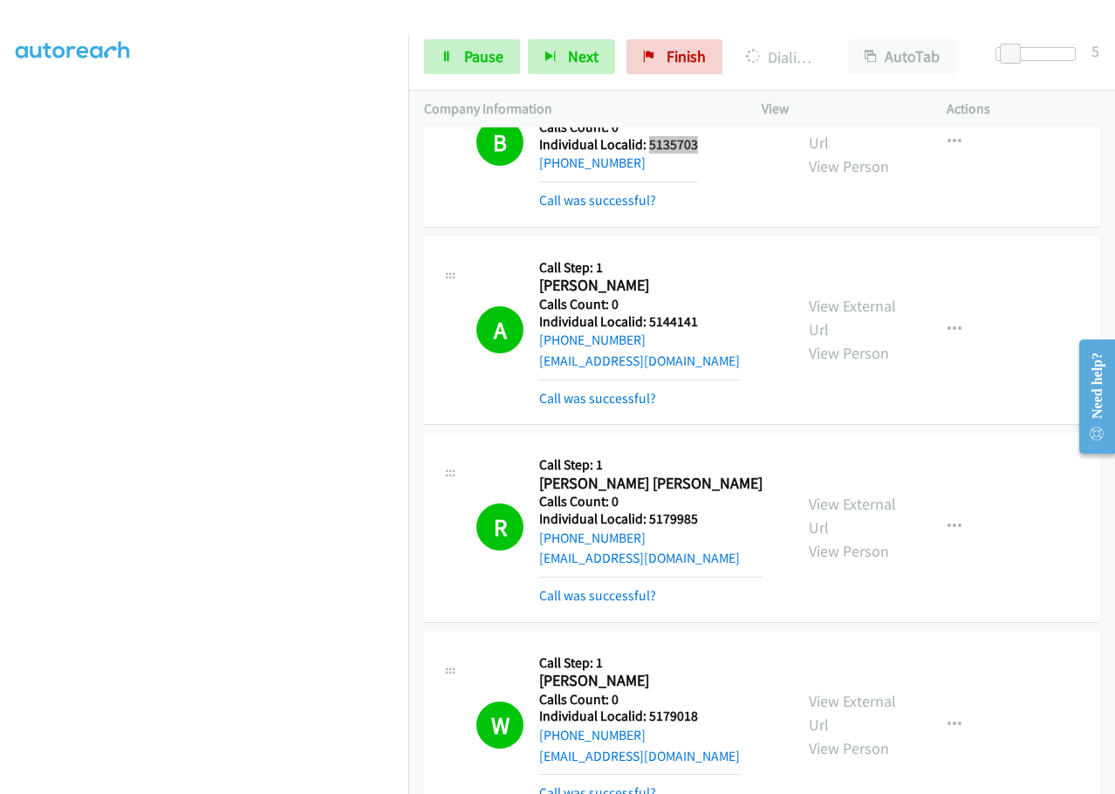
scroll to position [9642, 0]
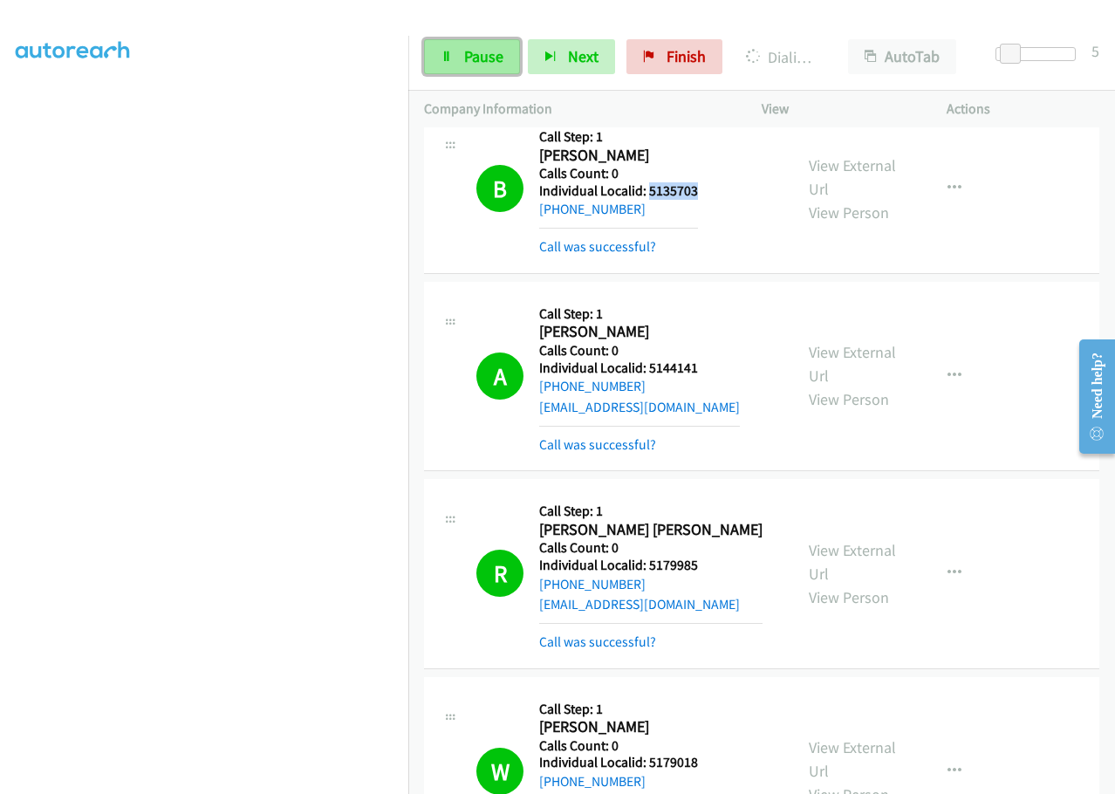
click at [476, 62] on span "Pause" at bounding box center [483, 56] width 39 height 20
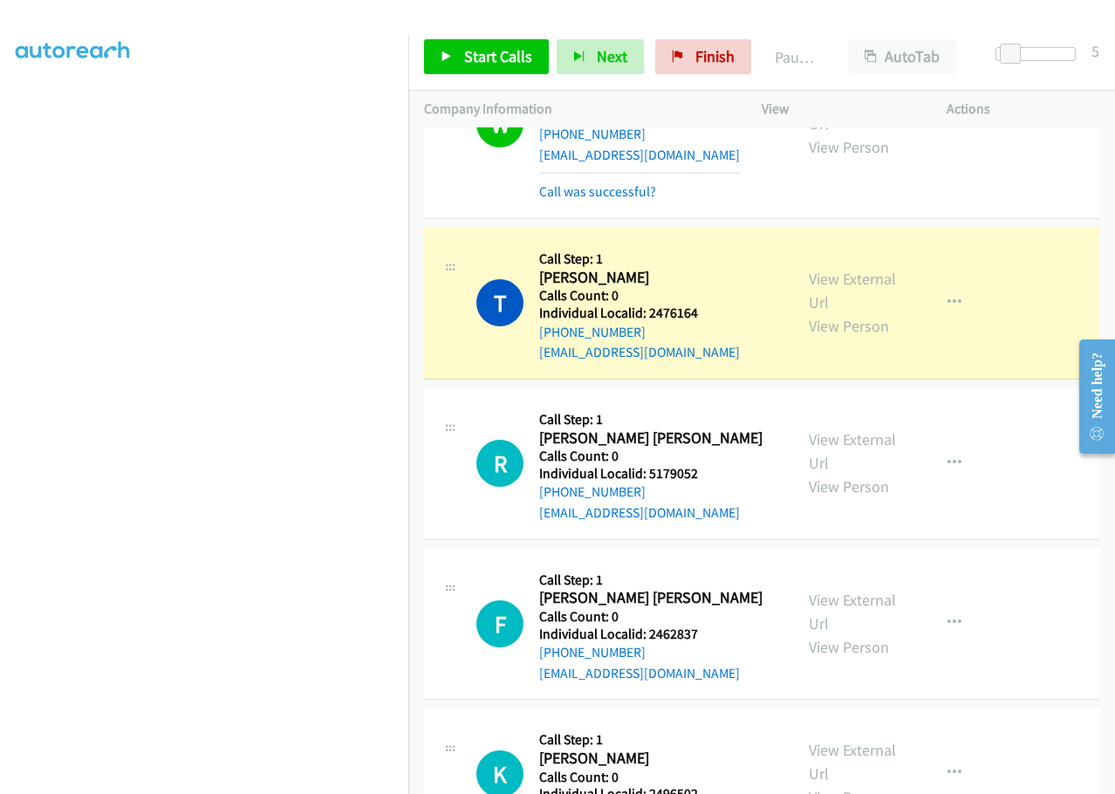
scroll to position [10296, 0]
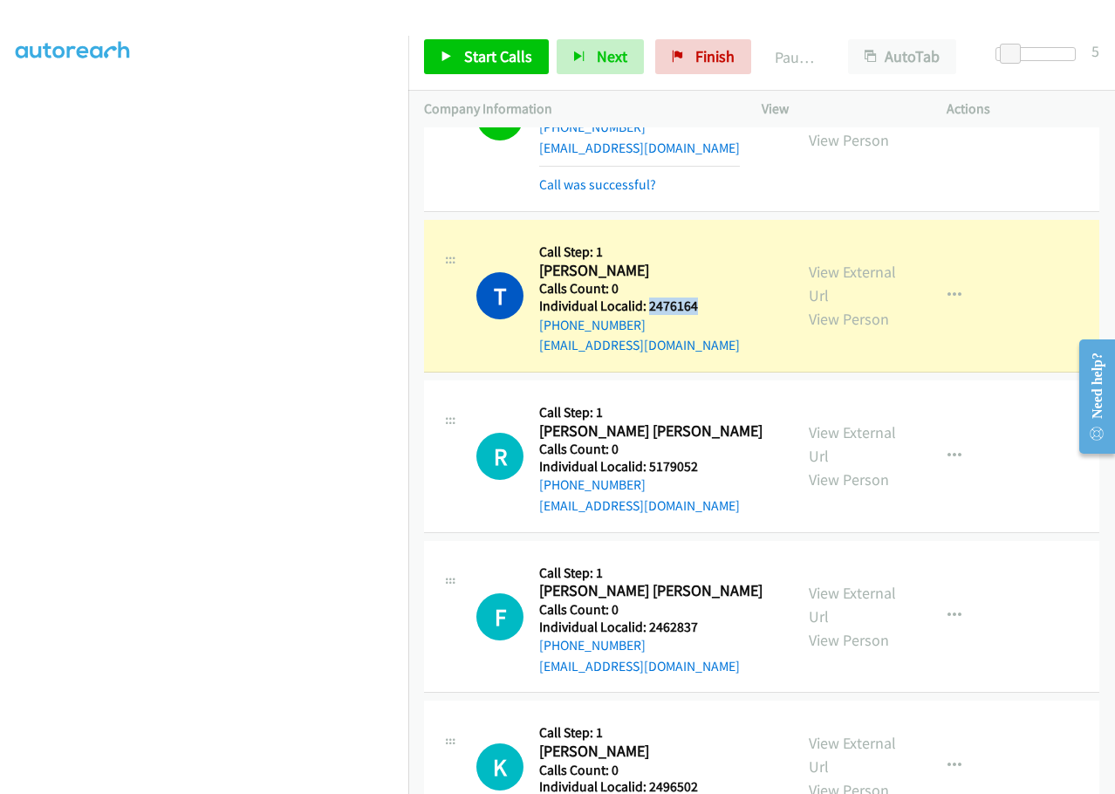
drag, startPoint x: 670, startPoint y: 246, endPoint x: 709, endPoint y: 238, distance: 40.0
click at [709, 298] on h5 "Individual Localid: 2476164" at bounding box center [639, 306] width 201 height 17
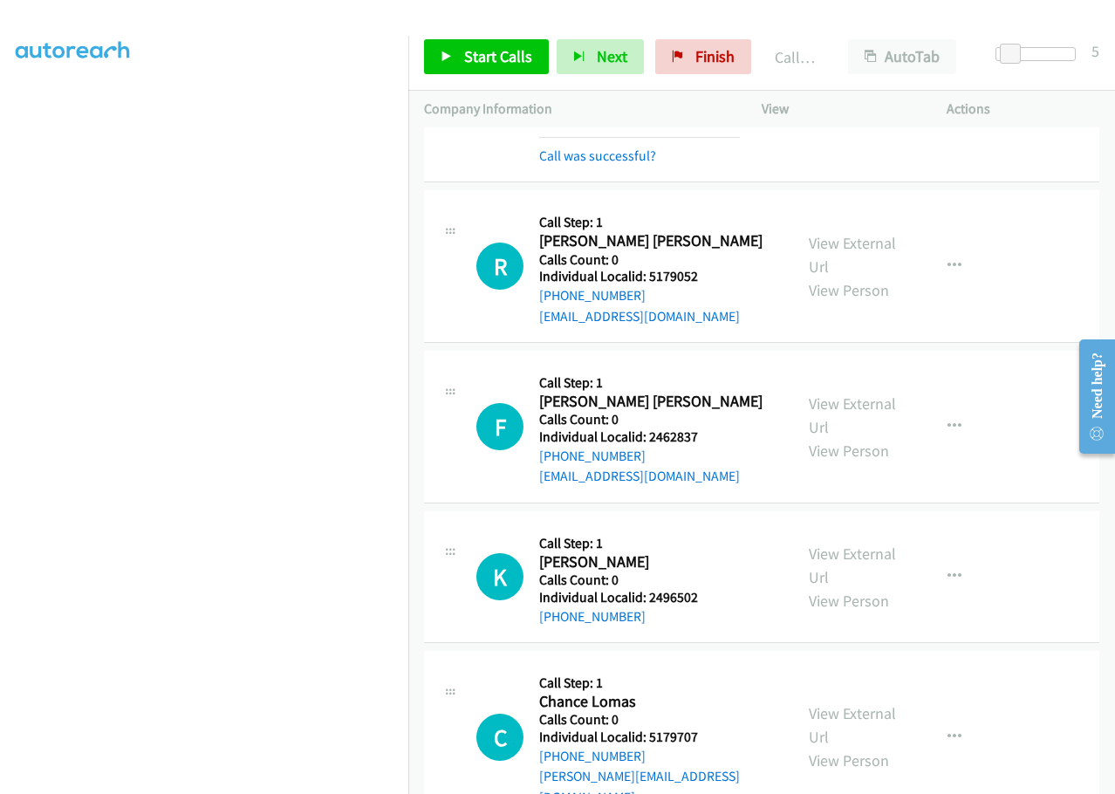
scroll to position [10536, 0]
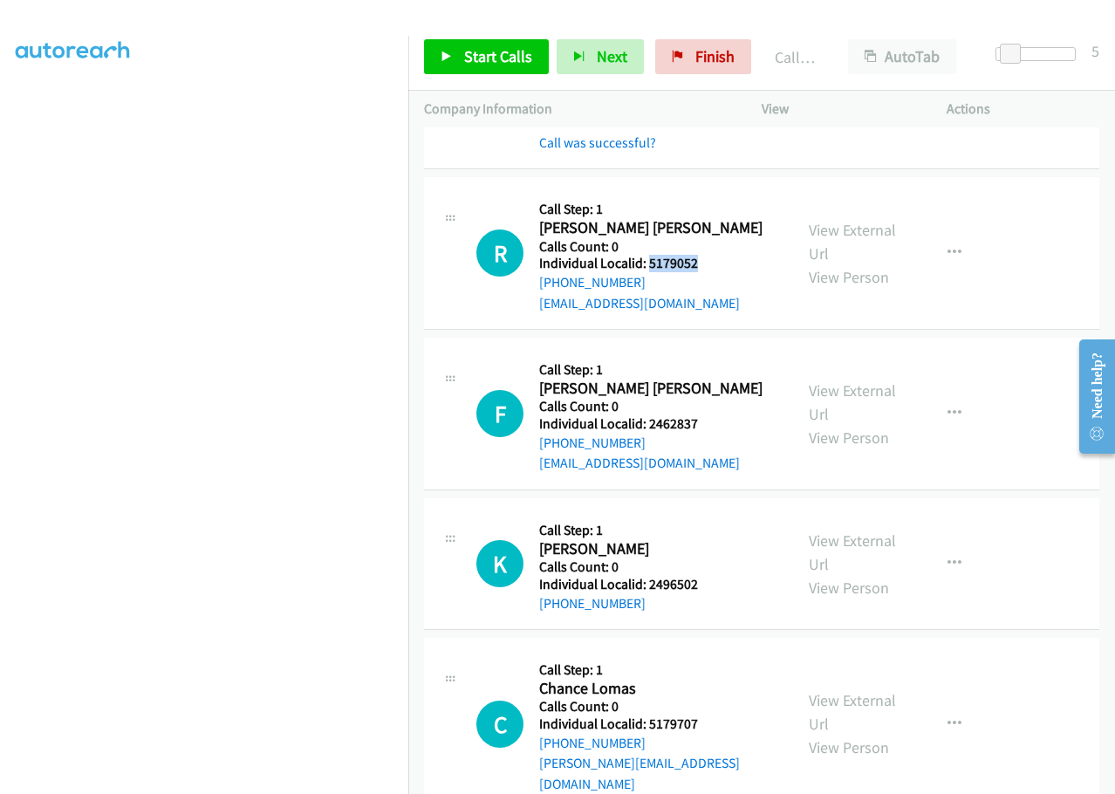
drag, startPoint x: 647, startPoint y: 202, endPoint x: 715, endPoint y: 202, distance: 67.2
click at [715, 202] on div "R Callback Scheduled Call Step: 1 [PERSON_NAME] [PERSON_NAME] America/New_York …" at bounding box center [626, 253] width 301 height 120
drag, startPoint x: 704, startPoint y: 365, endPoint x: 731, endPoint y: 364, distance: 27.1
click at [731, 364] on div "F Callback Scheduled Call Step: 1 [PERSON_NAME] [PERSON_NAME] America/[GEOGRAPH…" at bounding box center [626, 413] width 301 height 120
drag, startPoint x: 669, startPoint y: 525, endPoint x: 700, endPoint y: 527, distance: 30.6
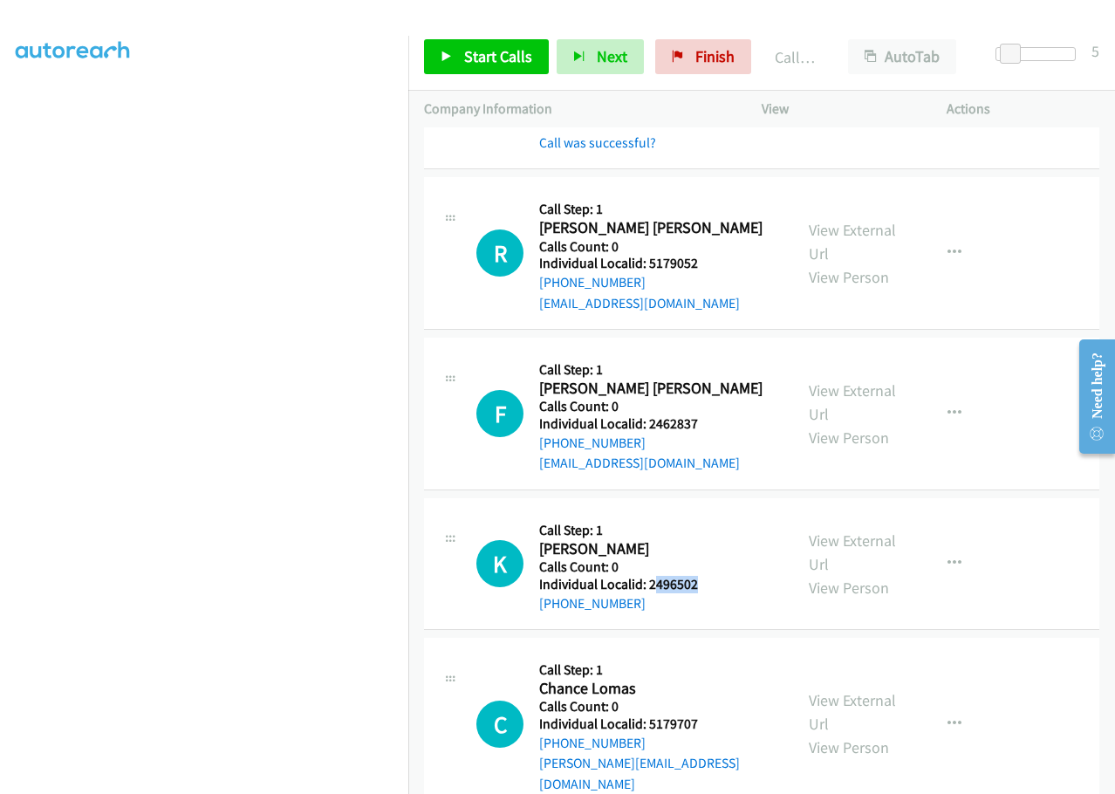
click at [700, 527] on div "K Callback Scheduled Call Step: 1 [PERSON_NAME] [GEOGRAPHIC_DATA]/[GEOGRAPHIC_D…" at bounding box center [626, 563] width 301 height 99
drag, startPoint x: 121, startPoint y: 8, endPoint x: 667, endPoint y: 473, distance: 716.7
click at [667, 522] on h5 "Call Step: 1" at bounding box center [618, 530] width 159 height 17
drag, startPoint x: 648, startPoint y: 520, endPoint x: 723, endPoint y: 519, distance: 75.0
click at [723, 519] on div "K Callback Scheduled Call Step: 1 [PERSON_NAME] [GEOGRAPHIC_DATA]/[GEOGRAPHIC_D…" at bounding box center [626, 563] width 301 height 99
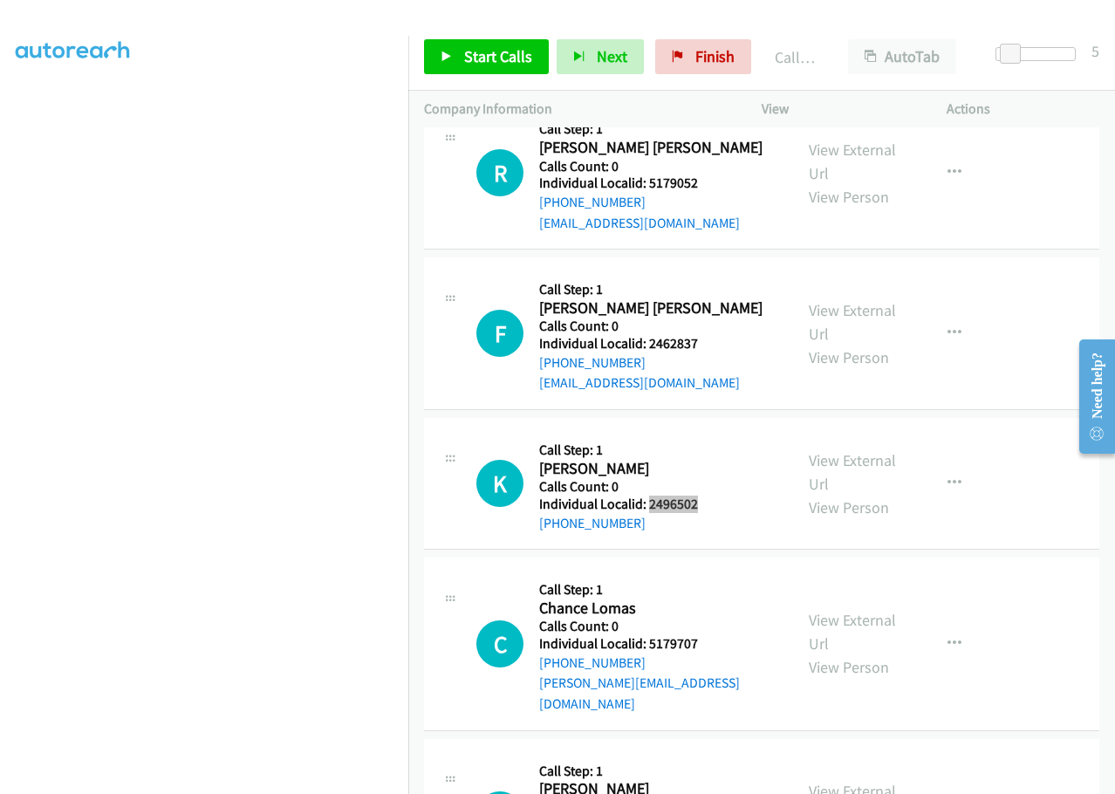
scroll to position [10602, 0]
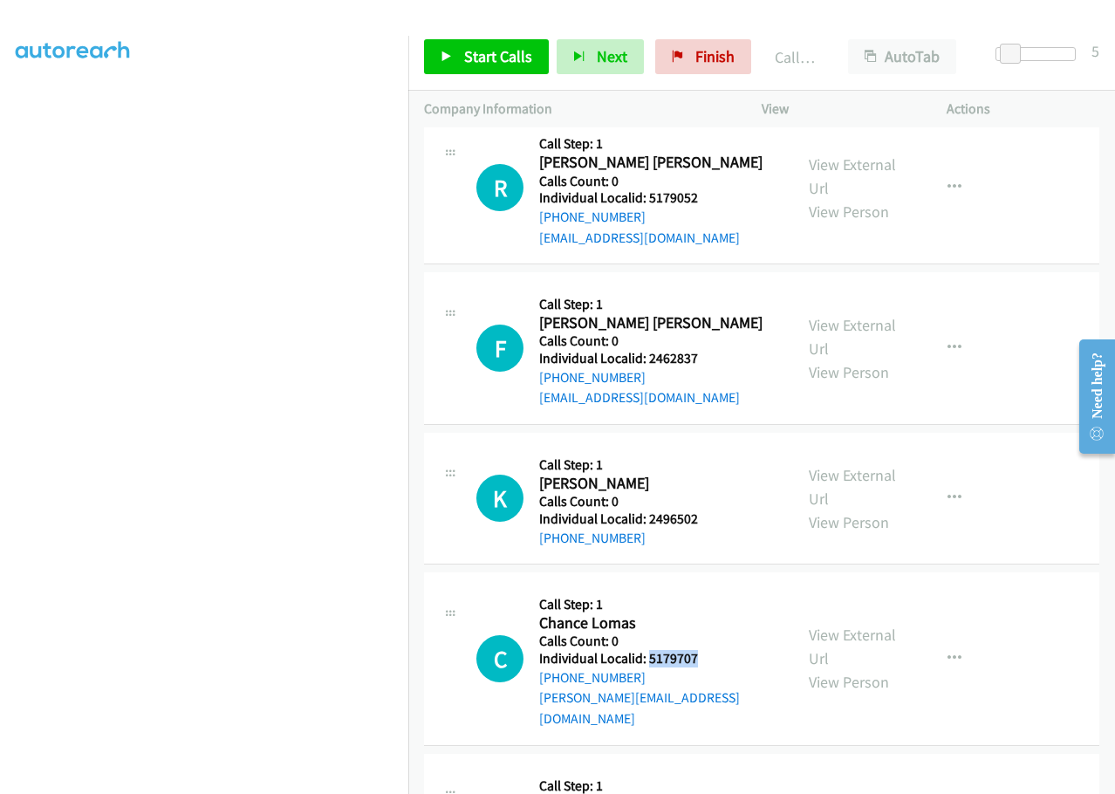
drag, startPoint x: 649, startPoint y: 595, endPoint x: 714, endPoint y: 597, distance: 64.6
click at [714, 597] on div "C Callback Scheduled Call Step: 1 Chance Lomas America/Los_Angeles Calls Count:…" at bounding box center [626, 658] width 301 height 140
click at [467, 51] on span "Start Calls" at bounding box center [498, 56] width 68 height 20
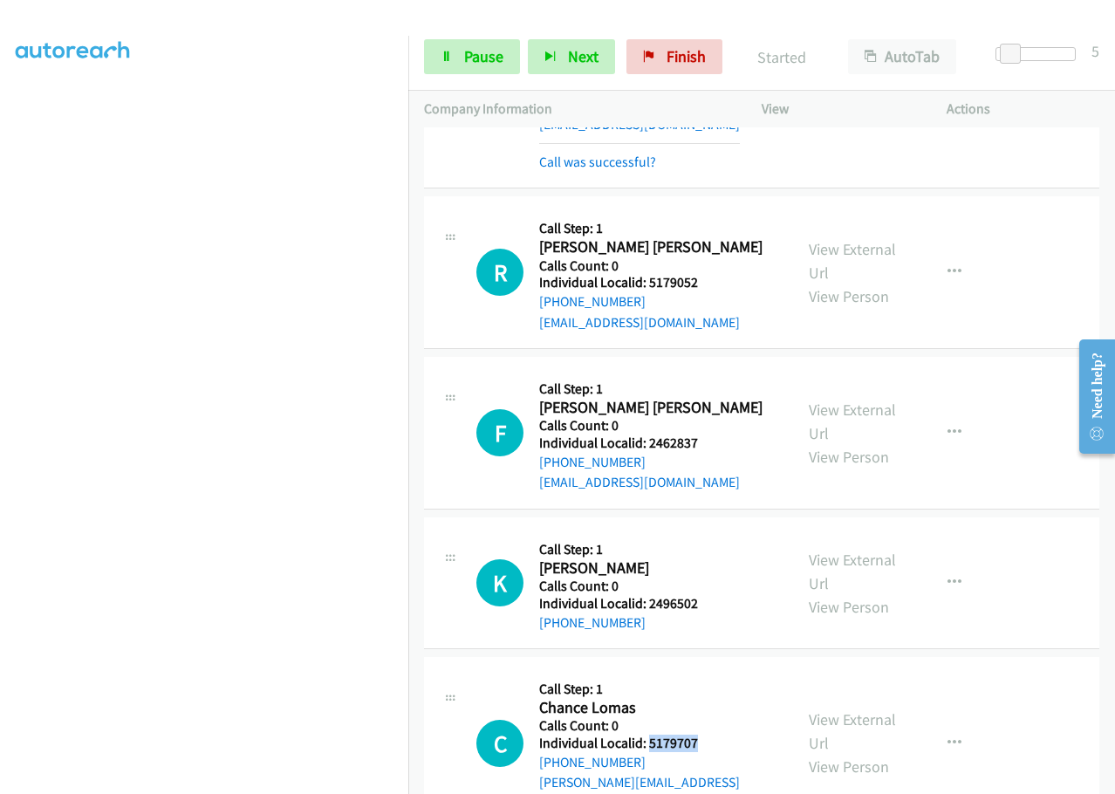
scroll to position [10514, 0]
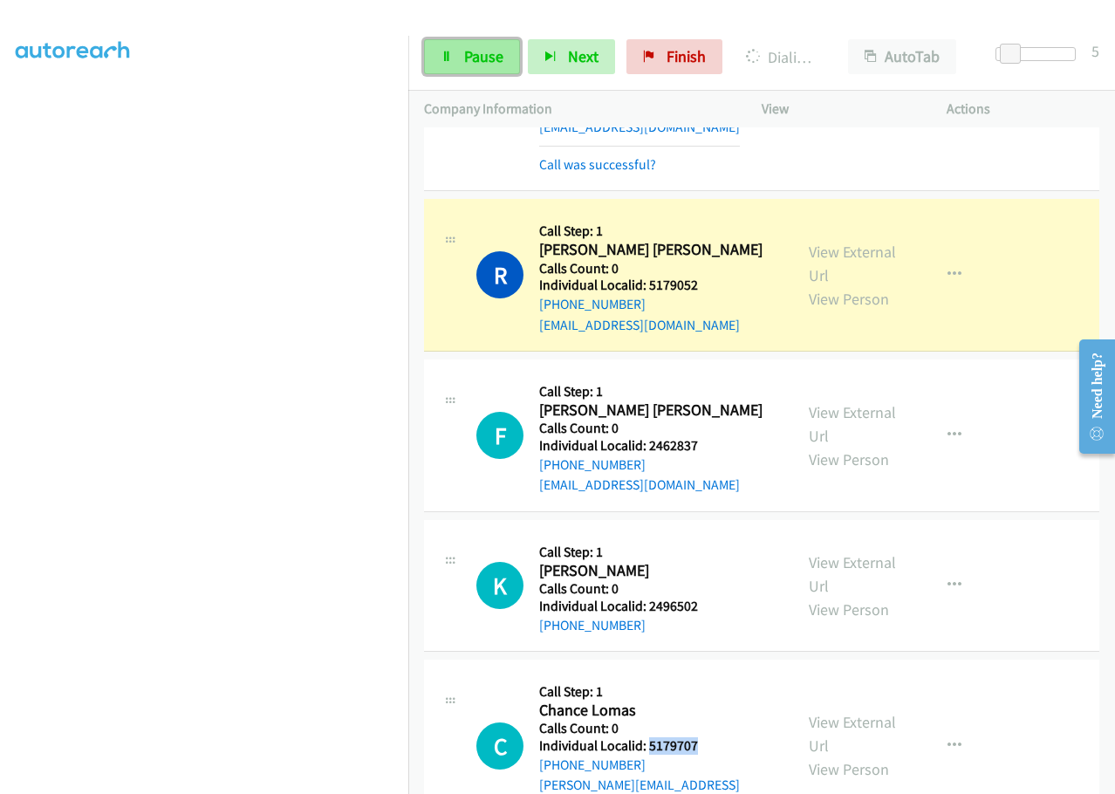
click at [491, 47] on span "Pause" at bounding box center [483, 56] width 39 height 20
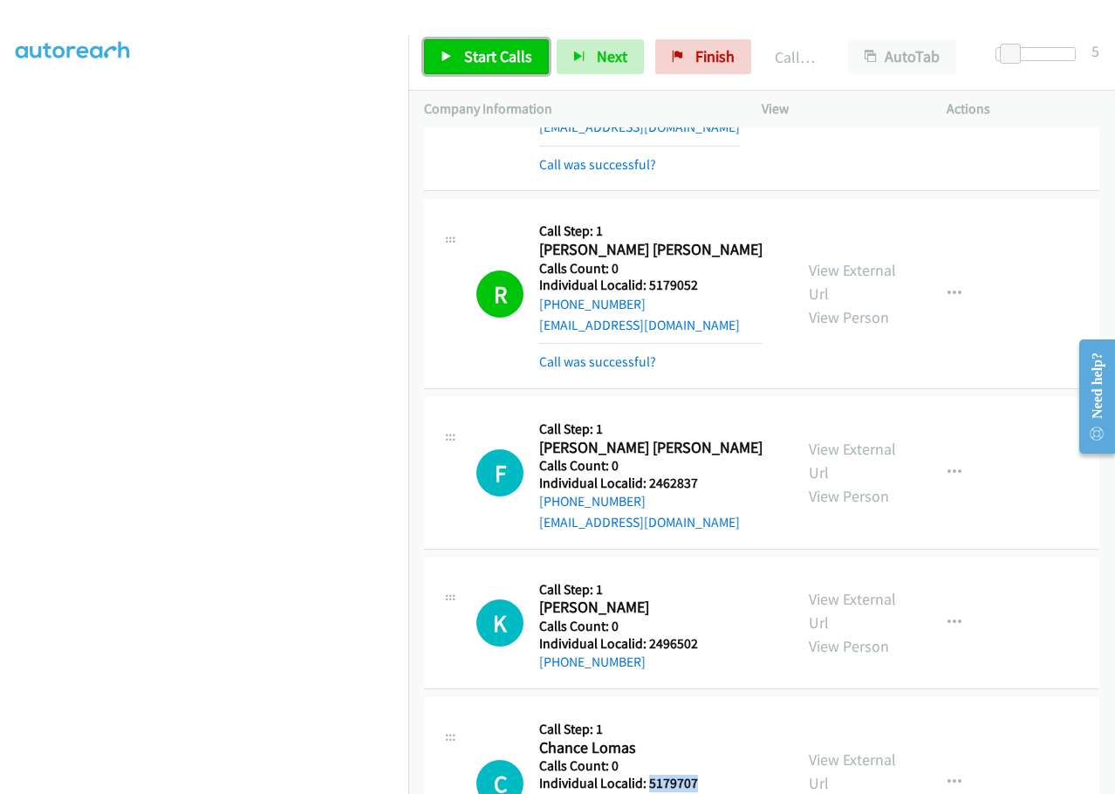
click at [484, 64] on span "Start Calls" at bounding box center [498, 56] width 68 height 20
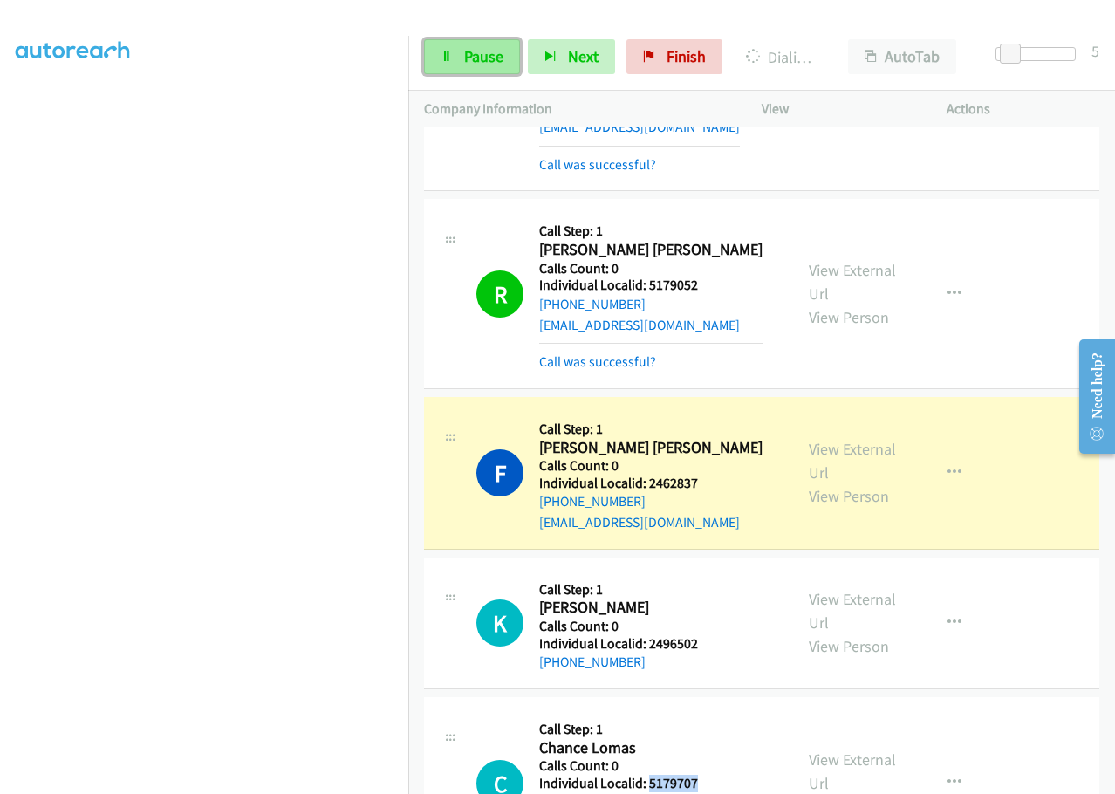
click at [501, 61] on span "Pause" at bounding box center [483, 56] width 39 height 20
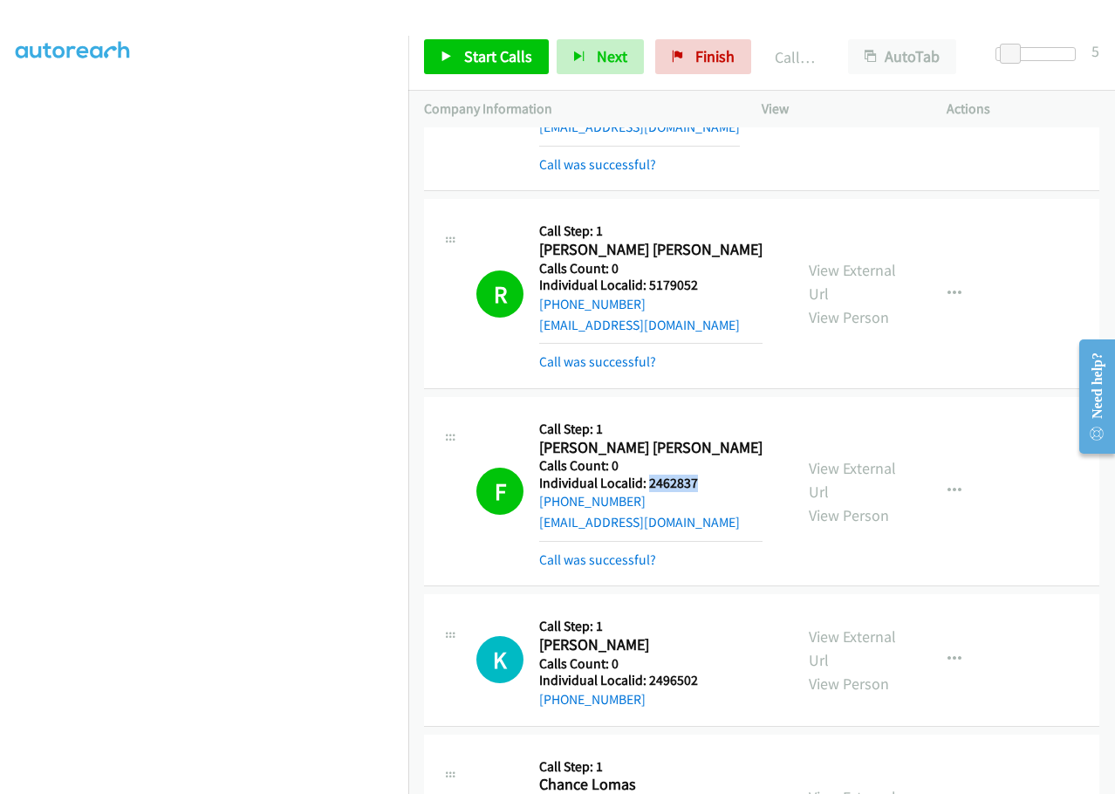
drag, startPoint x: 647, startPoint y: 416, endPoint x: 708, endPoint y: 417, distance: 60.2
click at [708, 417] on div "F Callback Scheduled Call Step: 1 [PERSON_NAME] [PERSON_NAME] America/[GEOGRAPH…" at bounding box center [626, 491] width 301 height 157
drag, startPoint x: 697, startPoint y: 47, endPoint x: 626, endPoint y: 56, distance: 72.1
click at [697, 47] on span "Finish" at bounding box center [714, 56] width 39 height 20
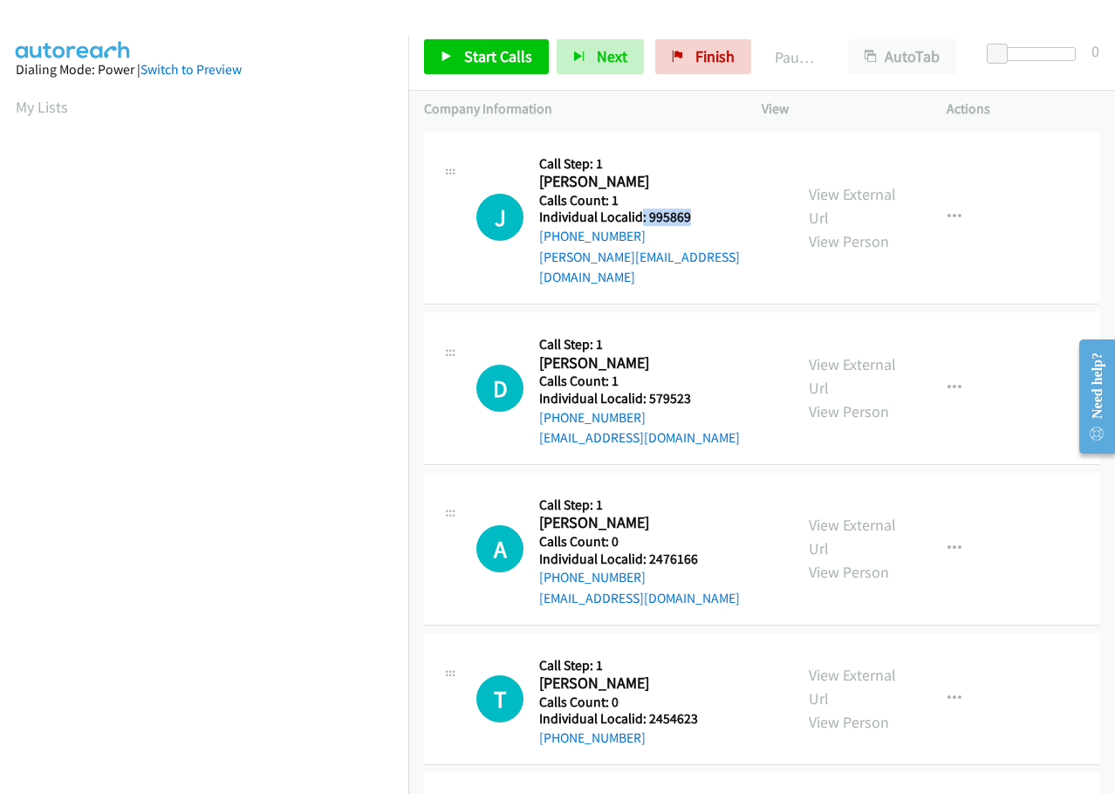
drag, startPoint x: 641, startPoint y: 218, endPoint x: 709, endPoint y: 213, distance: 67.4
click at [709, 213] on h5 "Individual Localid: 995869" at bounding box center [658, 217] width 238 height 17
drag, startPoint x: 659, startPoint y: 220, endPoint x: 650, endPoint y: 216, distance: 9.4
copy h5 ": 995869"
drag, startPoint x: 657, startPoint y: 378, endPoint x: 709, endPoint y: 382, distance: 52.5
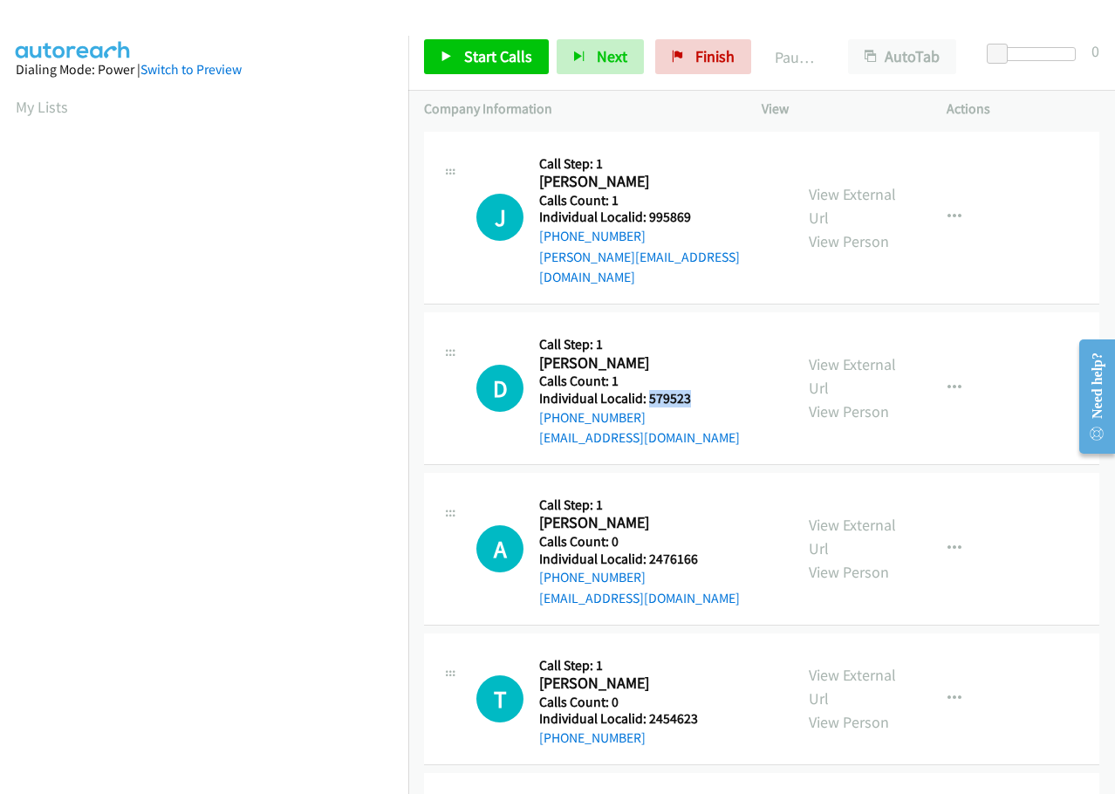
click at [709, 390] on h5 "Individual Localid: 579523" at bounding box center [639, 398] width 201 height 17
copy h5 "579523"
drag, startPoint x: 647, startPoint y: 538, endPoint x: 721, endPoint y: 531, distance: 73.6
click at [721, 531] on div "A Callback Scheduled Call Step: 1 Aidan Deal America/New_York Calls Count: 0 In…" at bounding box center [626, 549] width 301 height 120
copy h5 "2476166"
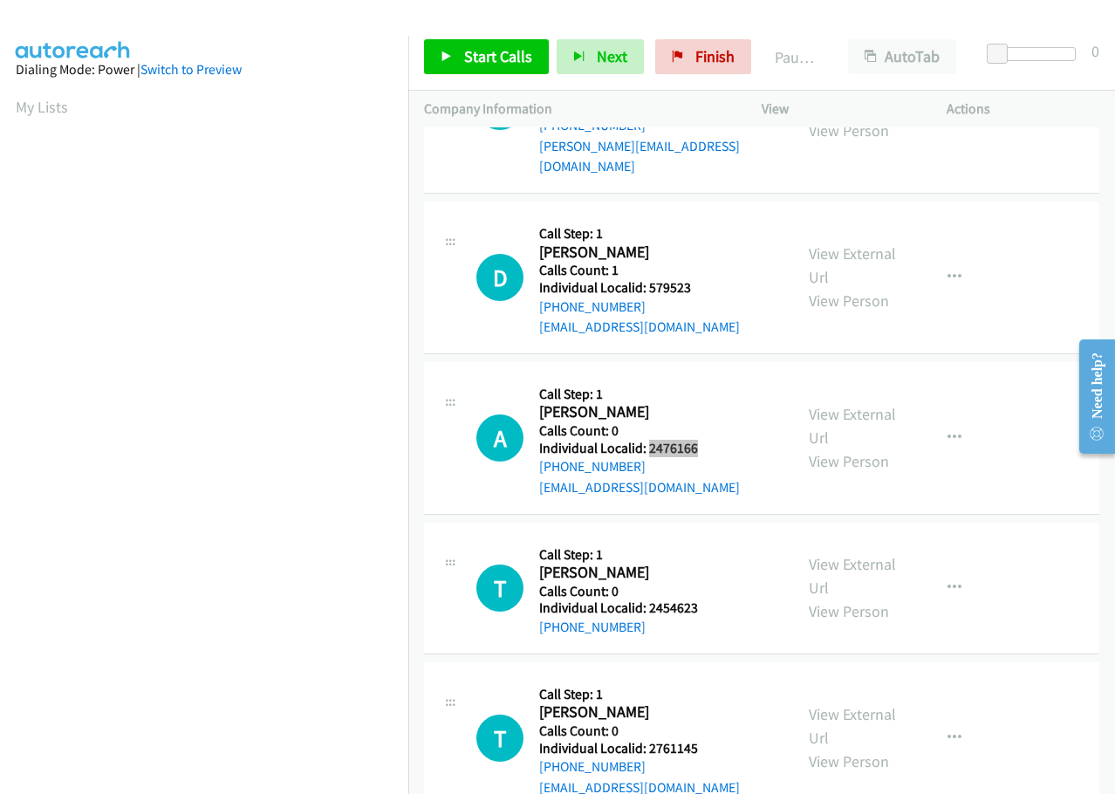
scroll to position [131, 0]
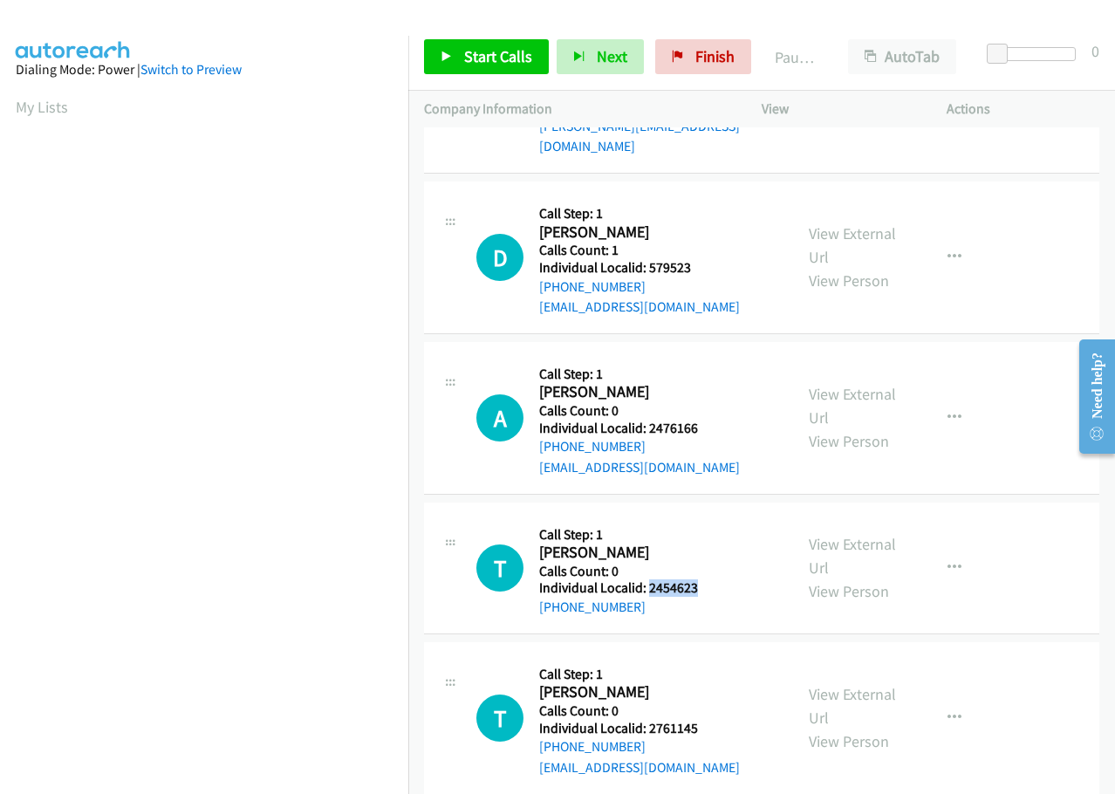
drag, startPoint x: 669, startPoint y: 568, endPoint x: 708, endPoint y: 566, distance: 38.4
click at [708, 579] on h5 "Individual Localid: 2454623" at bounding box center [624, 587] width 171 height 17
copy h5 "2454623"
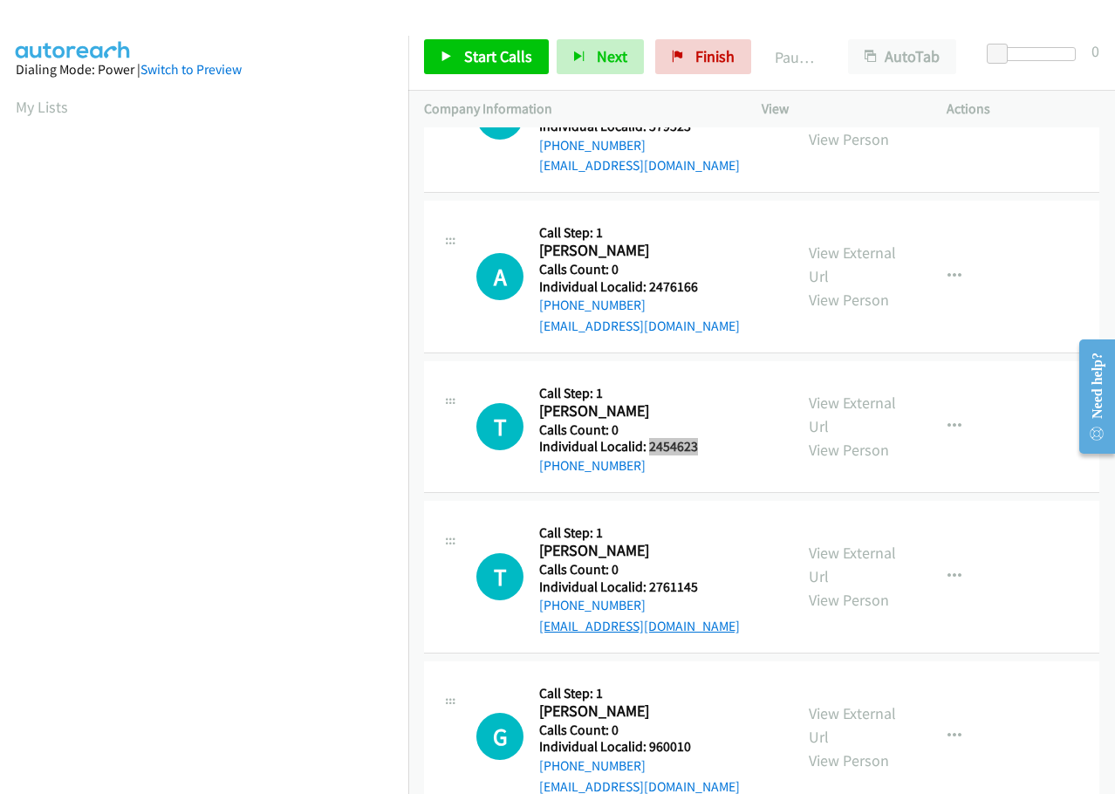
scroll to position [327, 0]
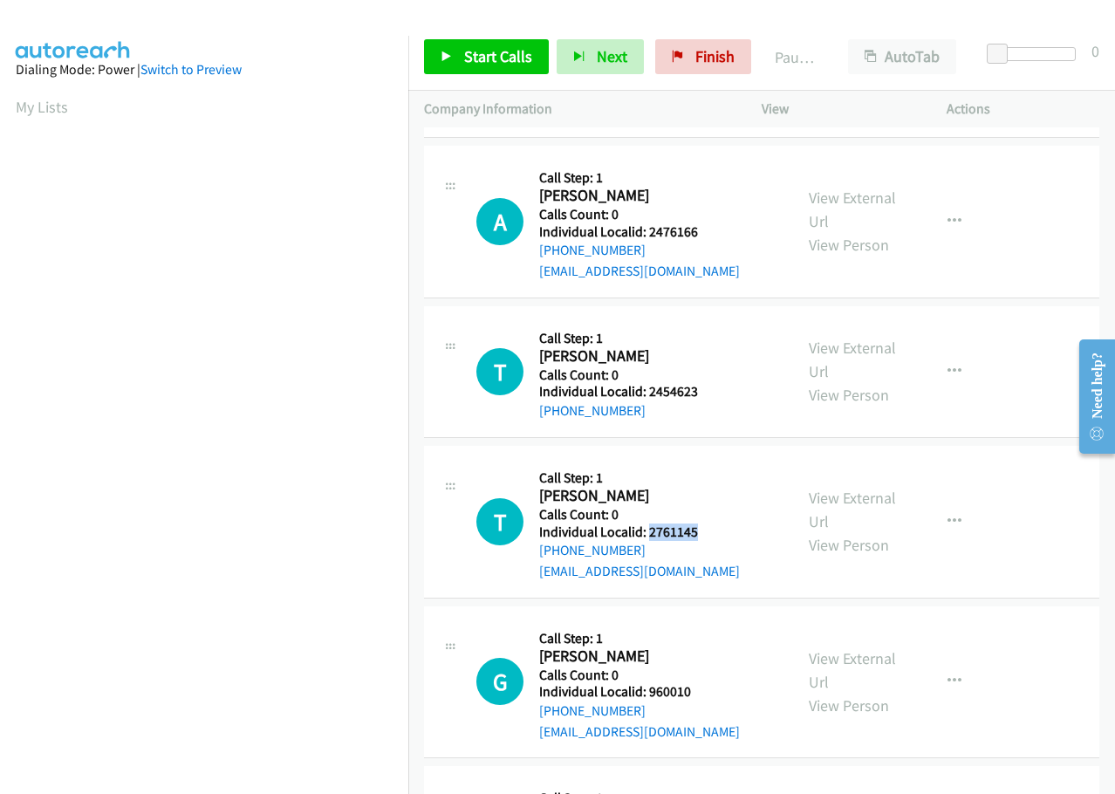
drag, startPoint x: 647, startPoint y: 508, endPoint x: 714, endPoint y: 508, distance: 66.3
click at [714, 508] on div "T Callback Scheduled Call Step: 1 Todd Erickson America/Chicago Calls Count: 0 …" at bounding box center [626, 522] width 301 height 120
copy h5 "2761145"
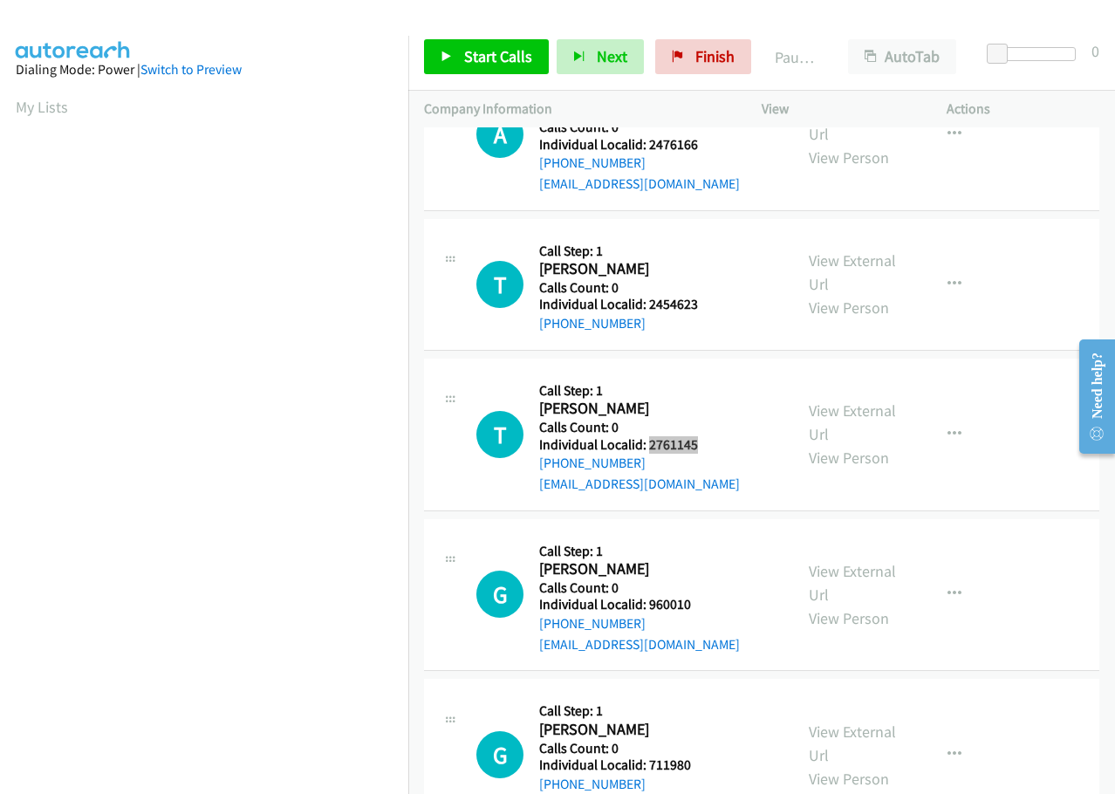
scroll to position [436, 0]
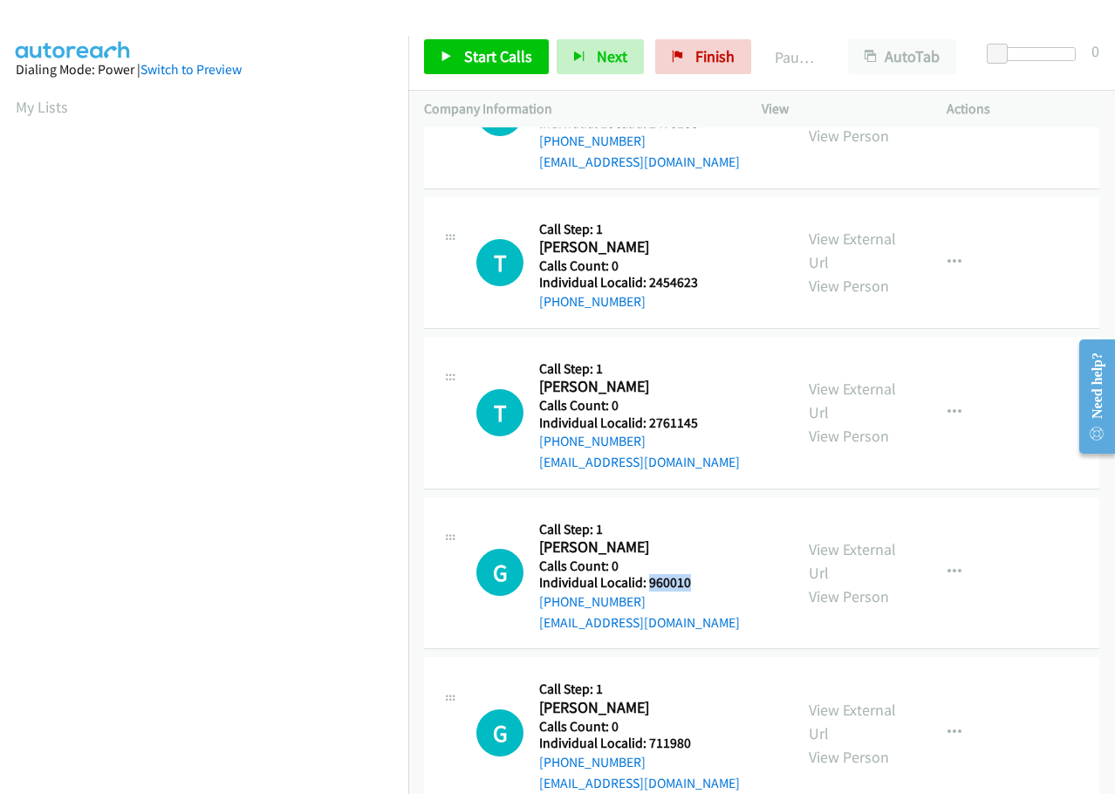
drag, startPoint x: 648, startPoint y: 563, endPoint x: 700, endPoint y: 556, distance: 52.0
click at [700, 574] on h5 "Individual Localid: 960010" at bounding box center [639, 582] width 201 height 17
copy h5 "960010"
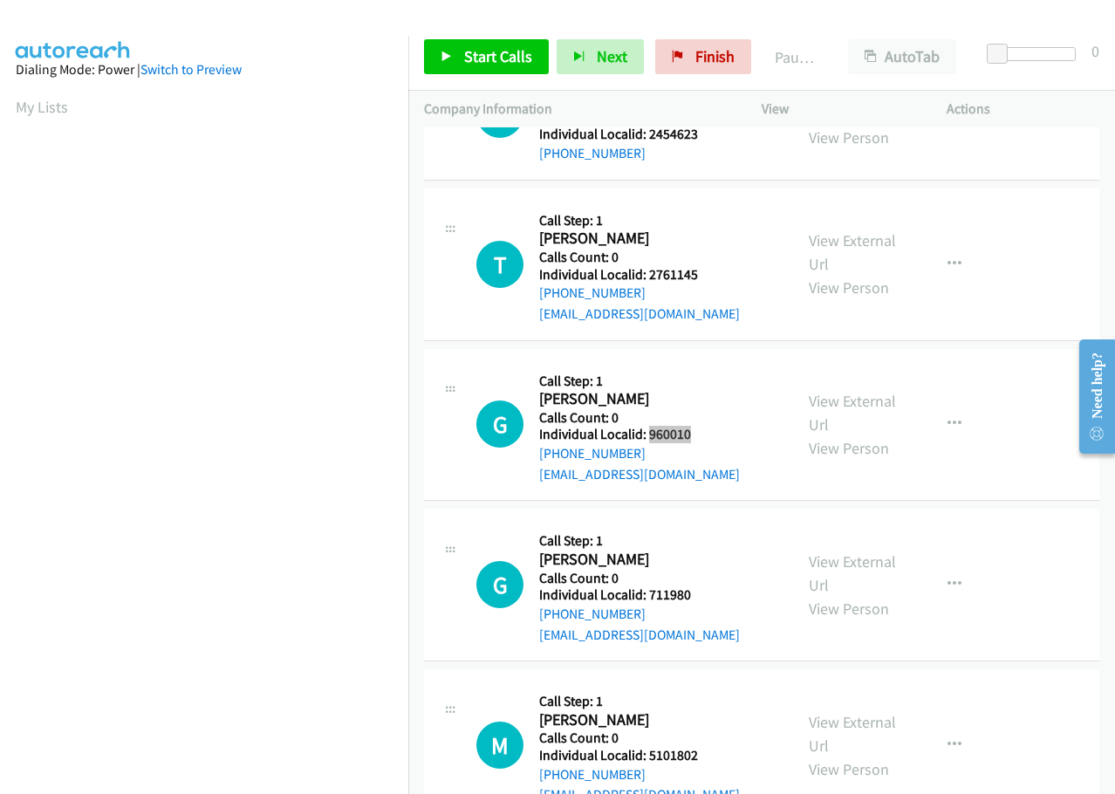
scroll to position [589, 0]
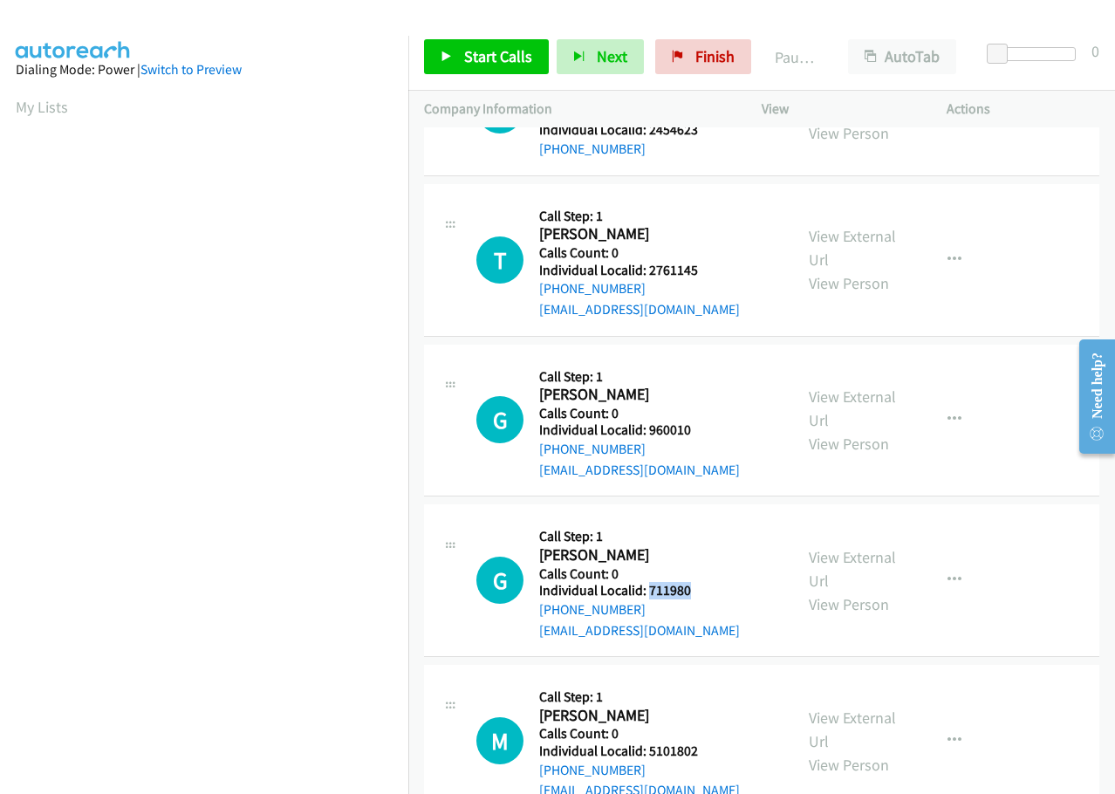
drag, startPoint x: 648, startPoint y: 570, endPoint x: 716, endPoint y: 566, distance: 68.1
click at [716, 566] on div "G Callback Scheduled Call Step: 1 Gregory Knox America/New_York Calls Count: 0 …" at bounding box center [626, 580] width 301 height 120
copy h5 "711980"
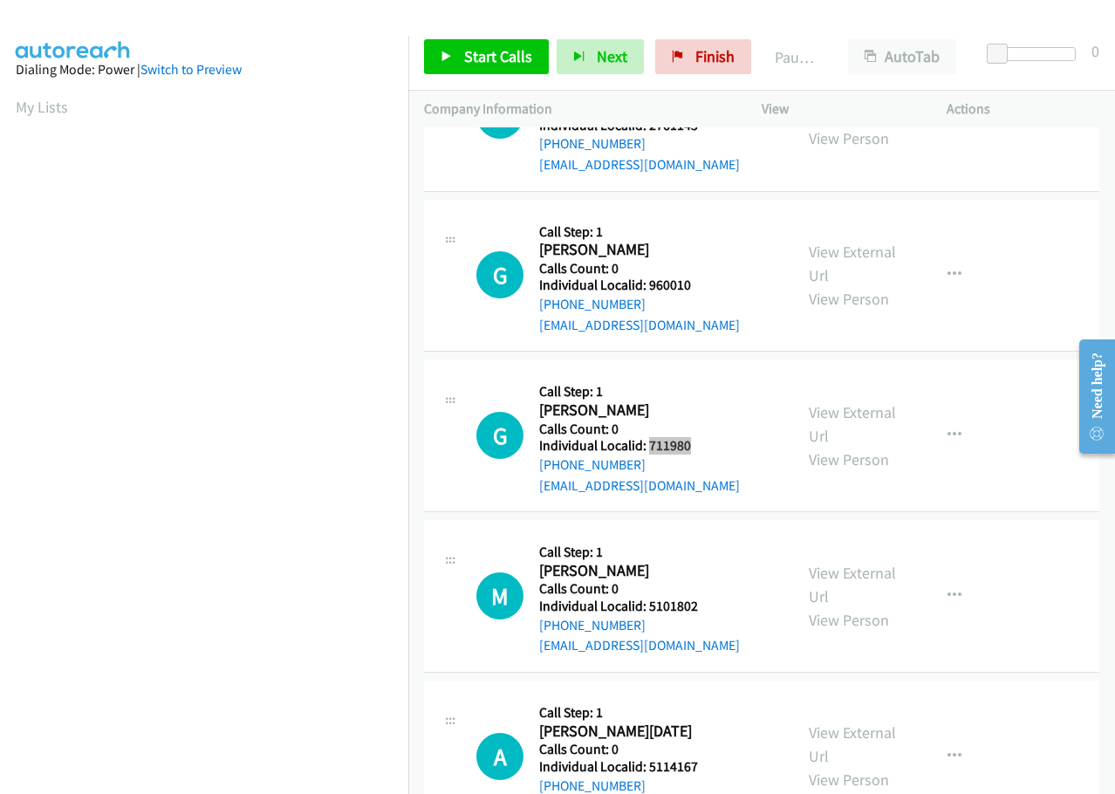
scroll to position [742, 0]
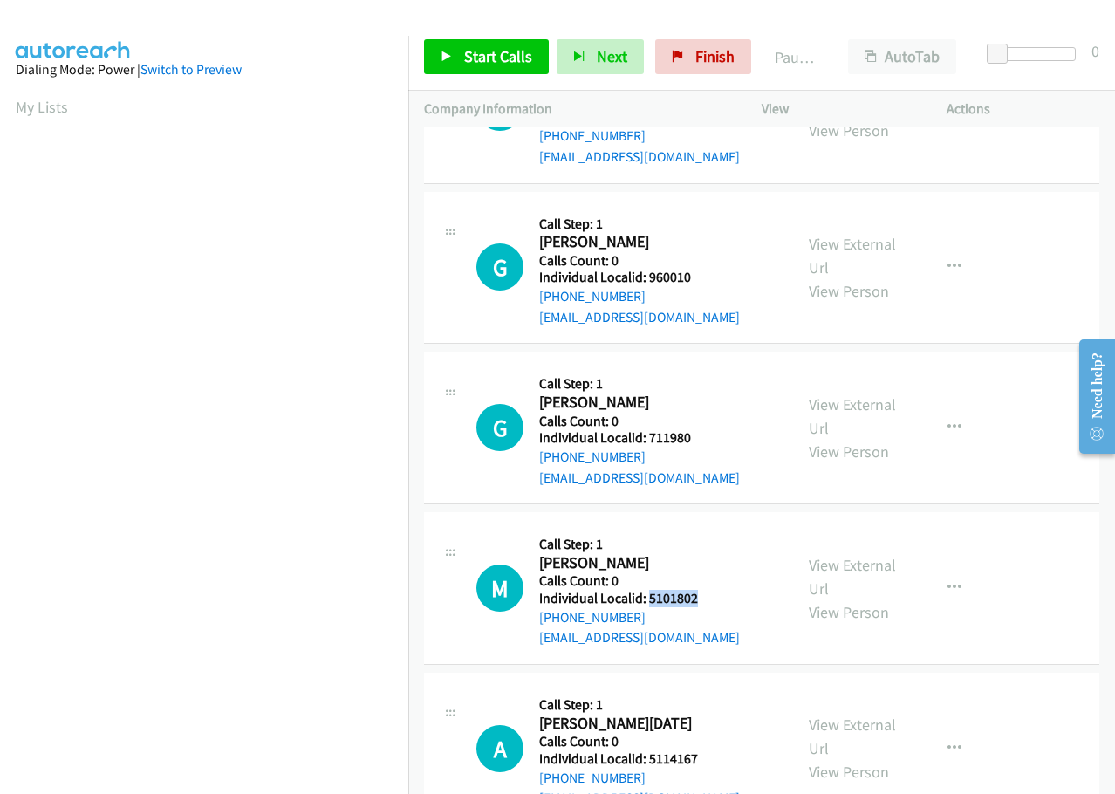
drag, startPoint x: 648, startPoint y: 576, endPoint x: 703, endPoint y: 576, distance: 55.0
click at [703, 590] on h5 "Individual Localid: 5101802" at bounding box center [639, 598] width 201 height 17
copy h5 "5101802"
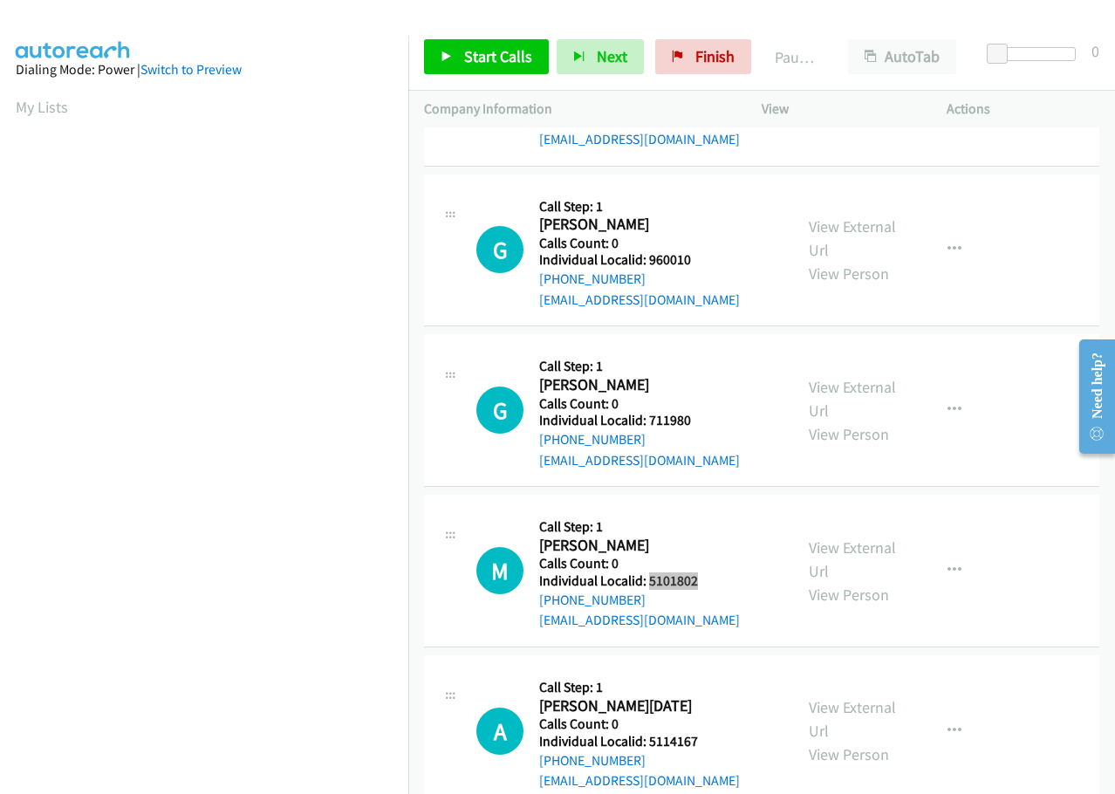
scroll to position [763, 0]
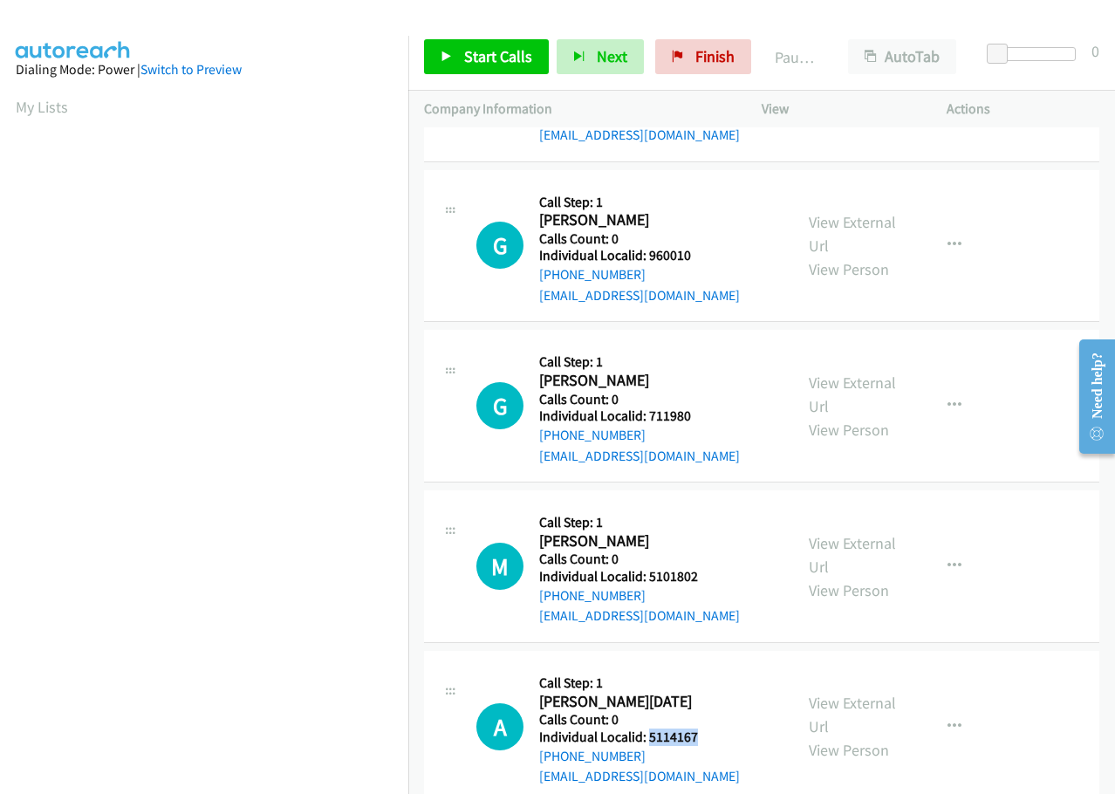
drag, startPoint x: 646, startPoint y: 716, endPoint x: 712, endPoint y: 715, distance: 66.3
click at [712, 715] on div "A Callback Scheduled Call Step: 1 Anthony Natale America/New_York Calls Count: …" at bounding box center [626, 727] width 301 height 120
copy h5 "5114167"
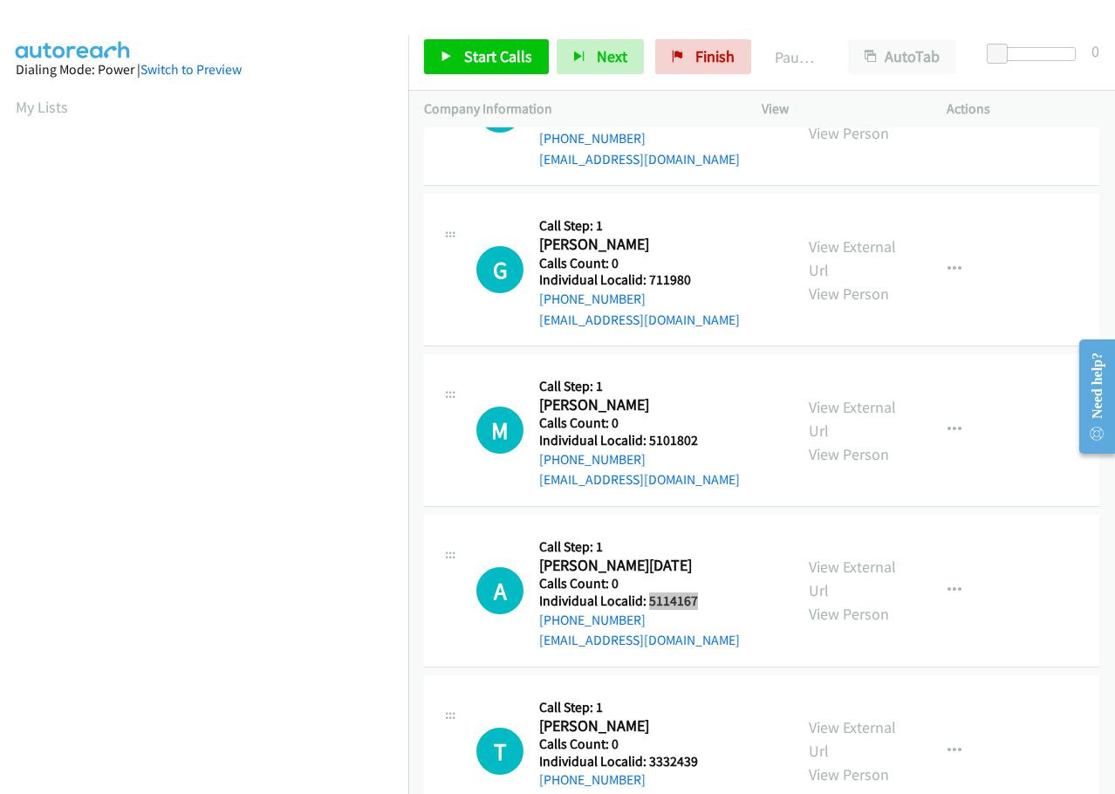
scroll to position [1047, 0]
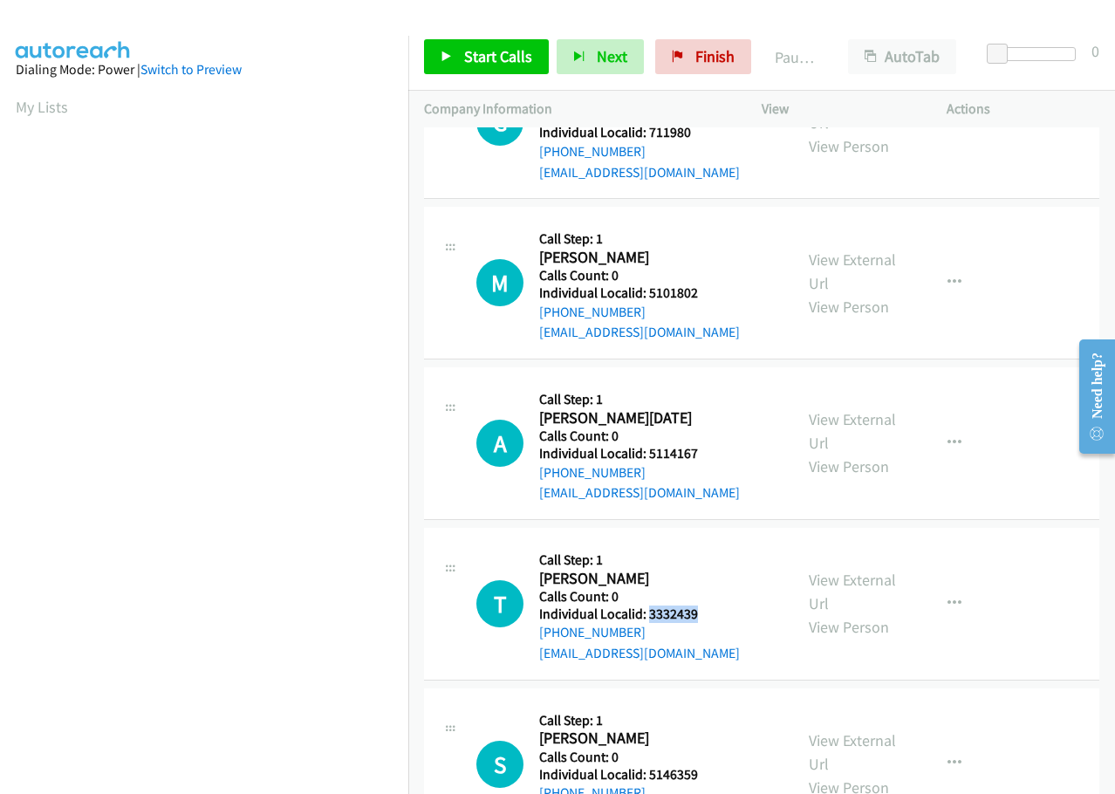
drag, startPoint x: 649, startPoint y: 586, endPoint x: 713, endPoint y: 588, distance: 63.7
click at [713, 588] on div "T Callback Scheduled Call Step: 1 Timothy Adkinson America/Los_Angeles Calls Co…" at bounding box center [626, 604] width 301 height 120
copy h5 "3332439"
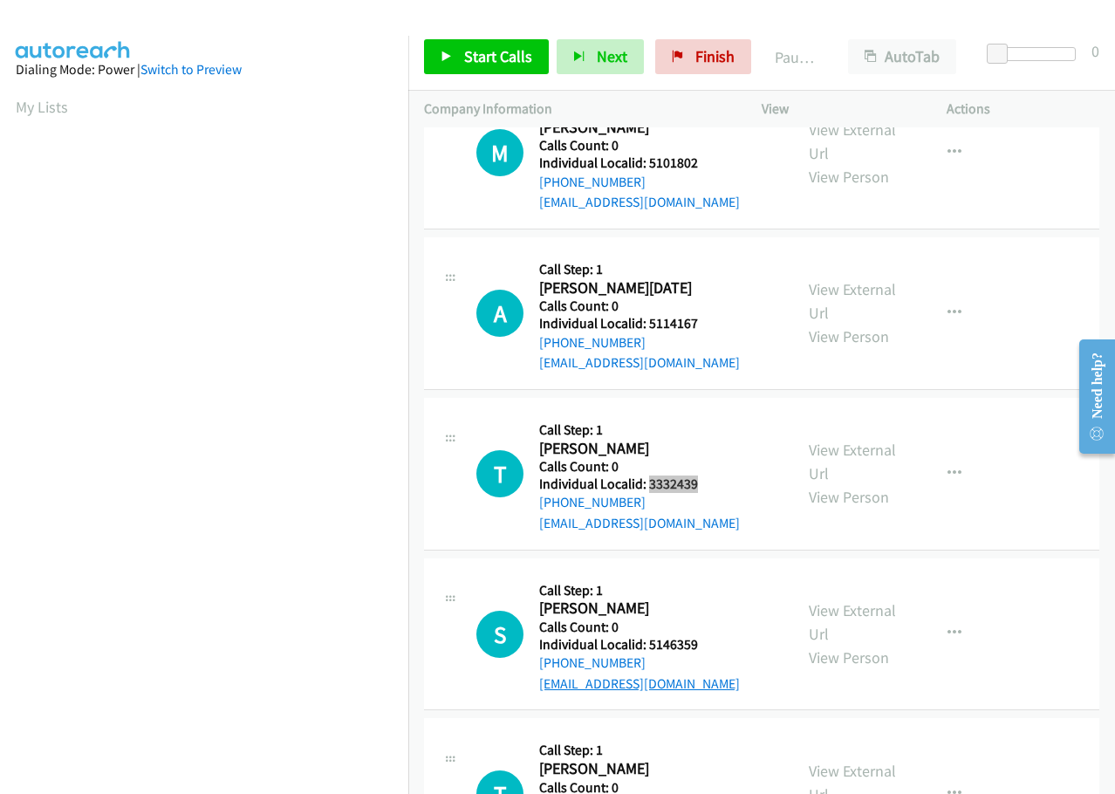
scroll to position [1200, 0]
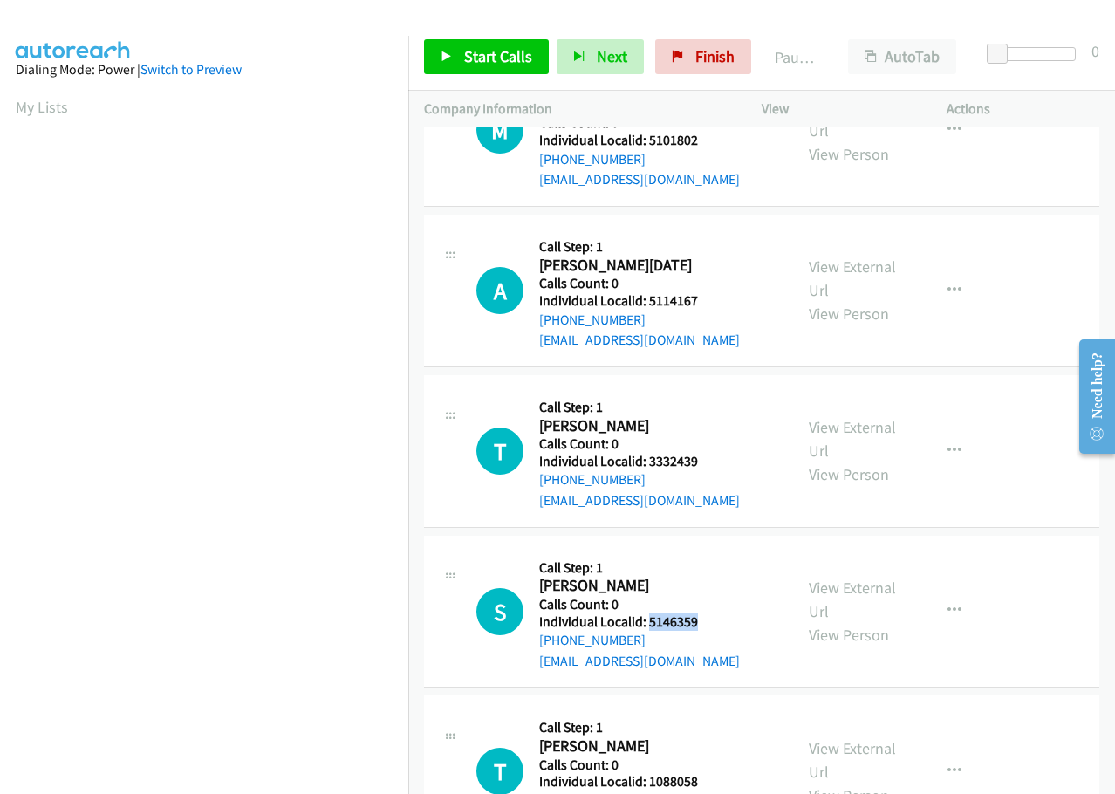
drag, startPoint x: 647, startPoint y: 604, endPoint x: 705, endPoint y: 600, distance: 57.7
click at [705, 613] on h5 "Individual Localid: 5146359" at bounding box center [639, 621] width 201 height 17
drag, startPoint x: 668, startPoint y: 763, endPoint x: 705, endPoint y: 757, distance: 37.2
click at [705, 773] on h5 "Individual Localid: 1088058" at bounding box center [639, 781] width 201 height 17
click at [668, 711] on div "Callback Scheduled Call Step: 1 Todd Lavieri America/Chicago Calls Count: 0 Ind…" at bounding box center [639, 771] width 201 height 120
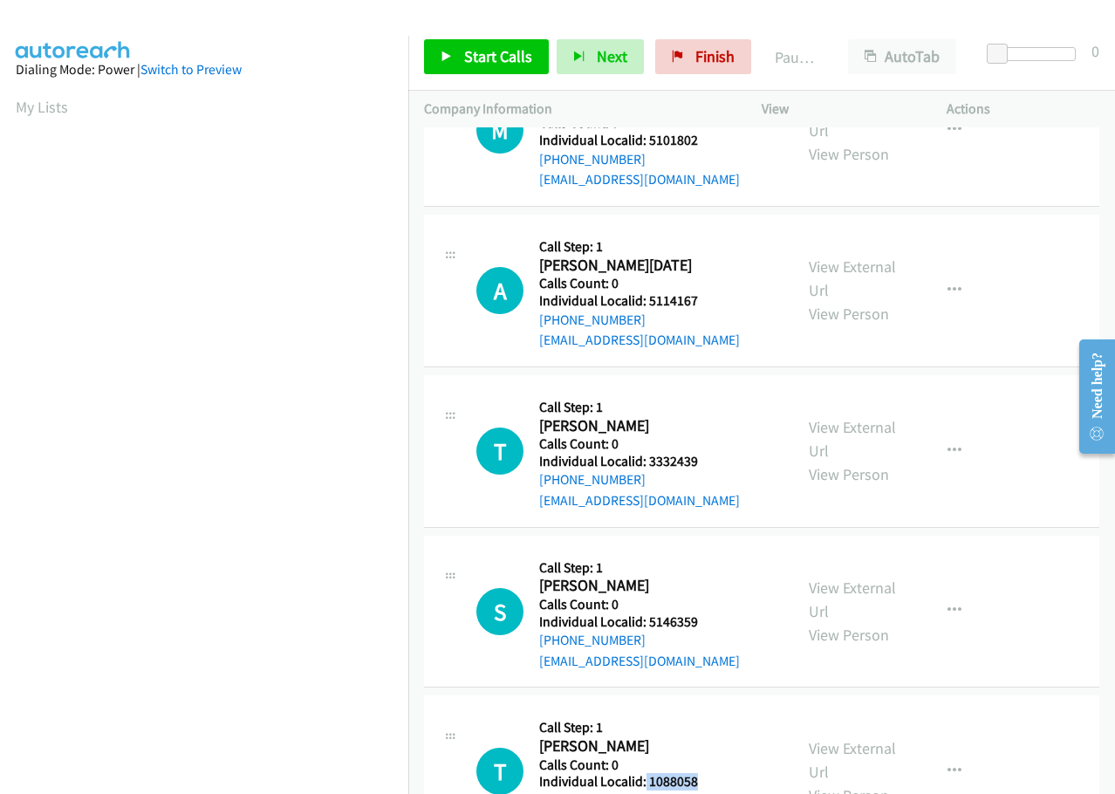
drag, startPoint x: 645, startPoint y: 763, endPoint x: 709, endPoint y: 759, distance: 63.8
click at [709, 773] on h5 "Individual Localid: 1088058" at bounding box center [639, 781] width 201 height 17
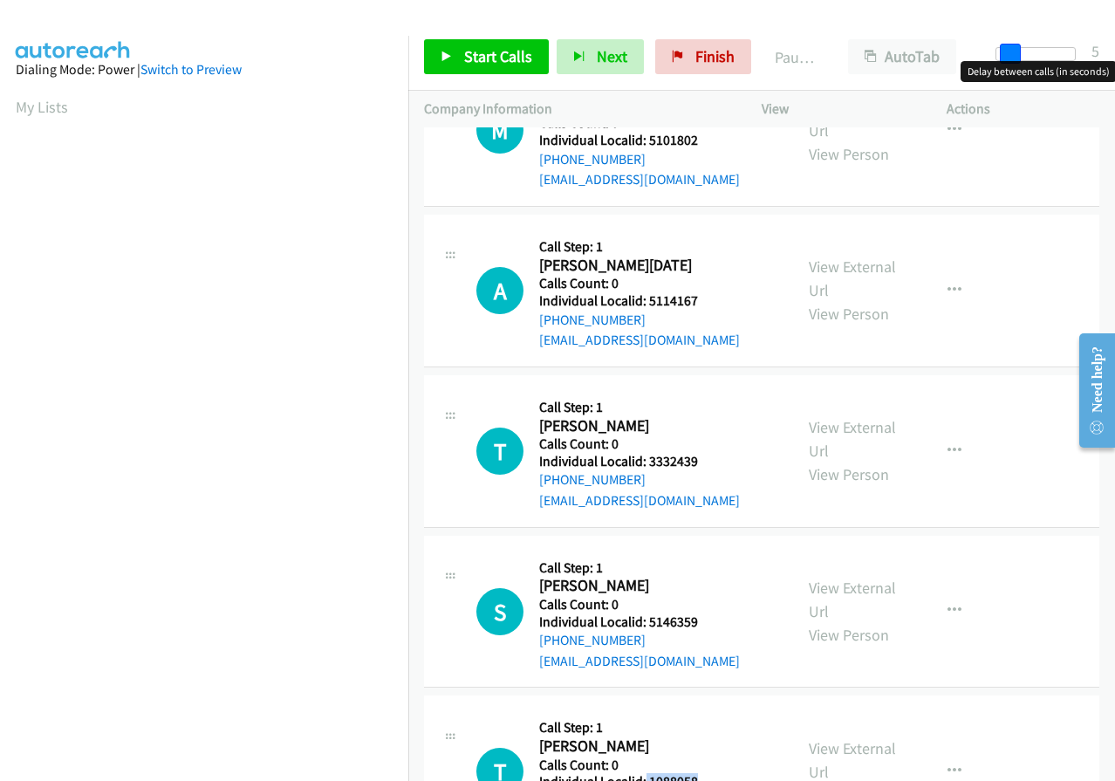
drag, startPoint x: 1002, startPoint y: 54, endPoint x: 1013, endPoint y: 54, distance: 11.3
click at [1013, 54] on span at bounding box center [1010, 54] width 21 height 21
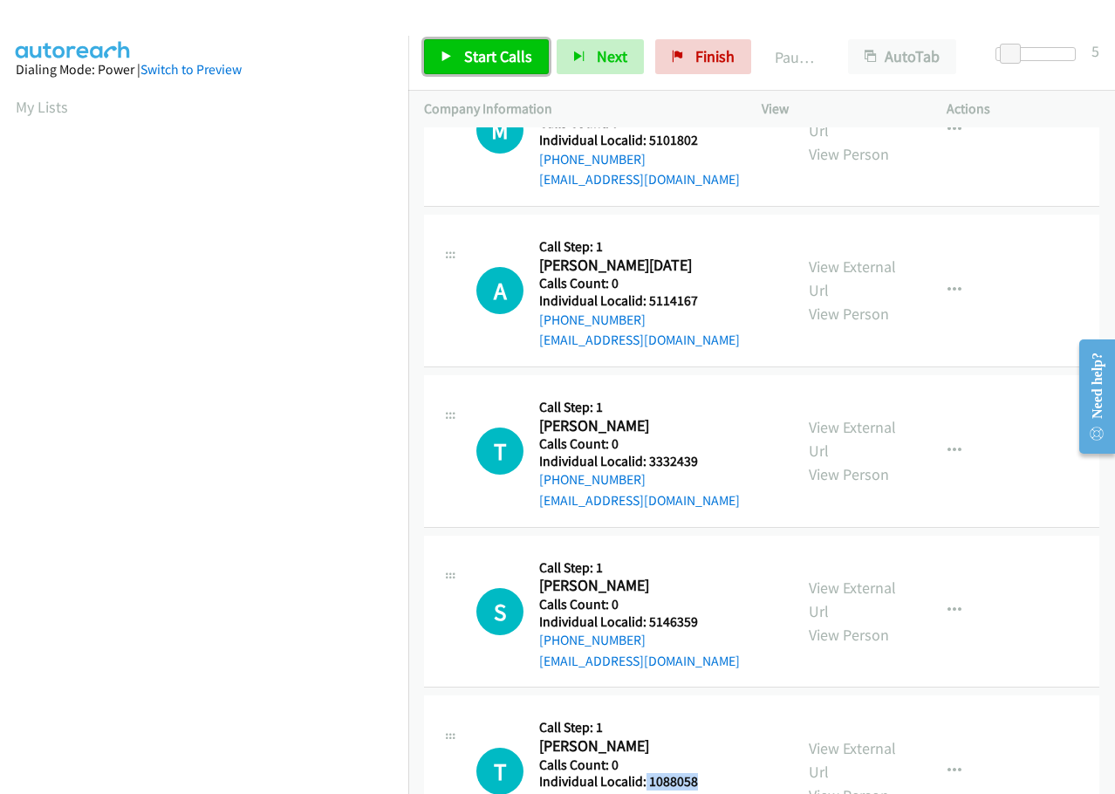
click at [503, 51] on span "Start Calls" at bounding box center [498, 56] width 68 height 20
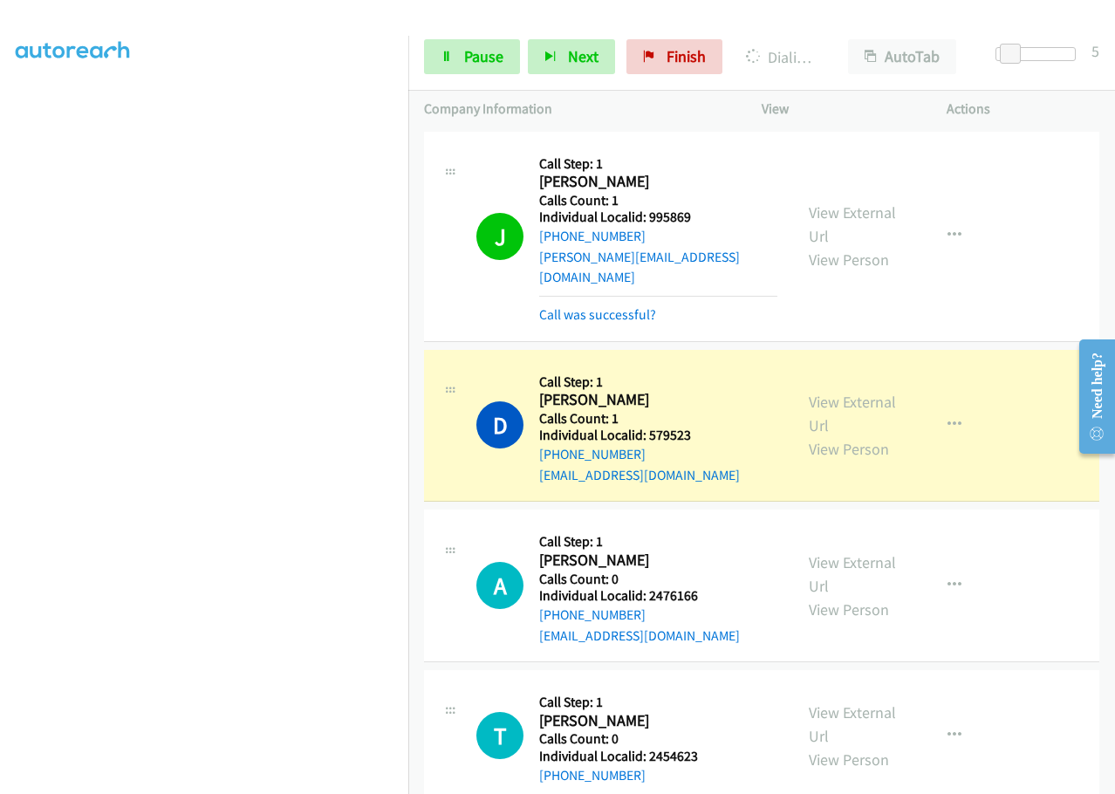
scroll to position [147, 0]
drag, startPoint x: 644, startPoint y: 217, endPoint x: 709, endPoint y: 222, distance: 64.7
click at [709, 222] on h5 "Individual Localid: 995869" at bounding box center [658, 217] width 238 height 17
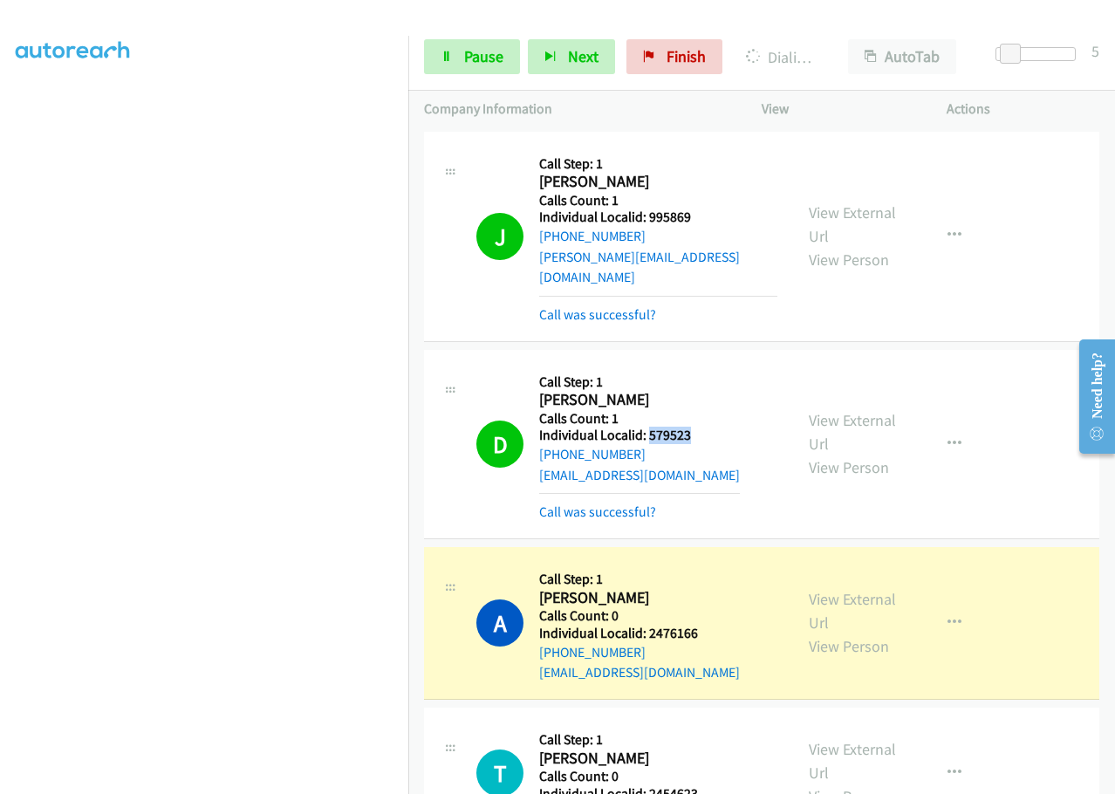
drag, startPoint x: 667, startPoint y: 421, endPoint x: 698, endPoint y: 419, distance: 31.5
click at [698, 427] on h5 "Individual Localid: 579523" at bounding box center [639, 435] width 201 height 17
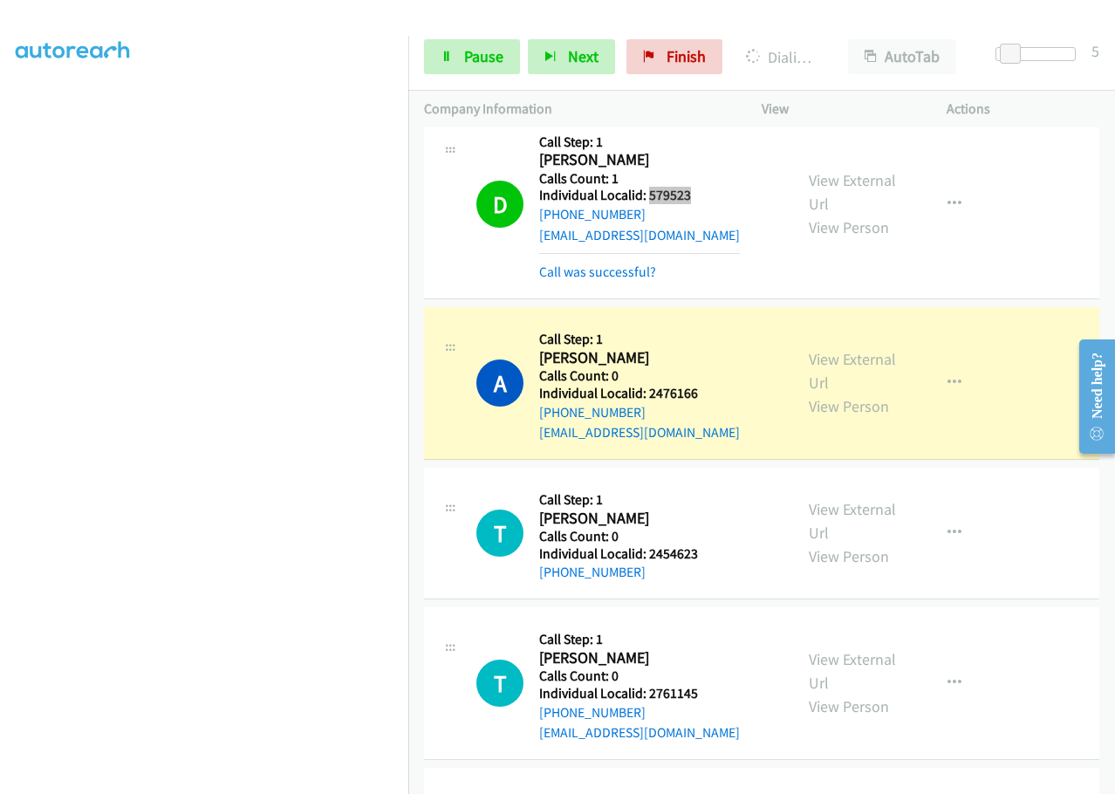
scroll to position [218, 0]
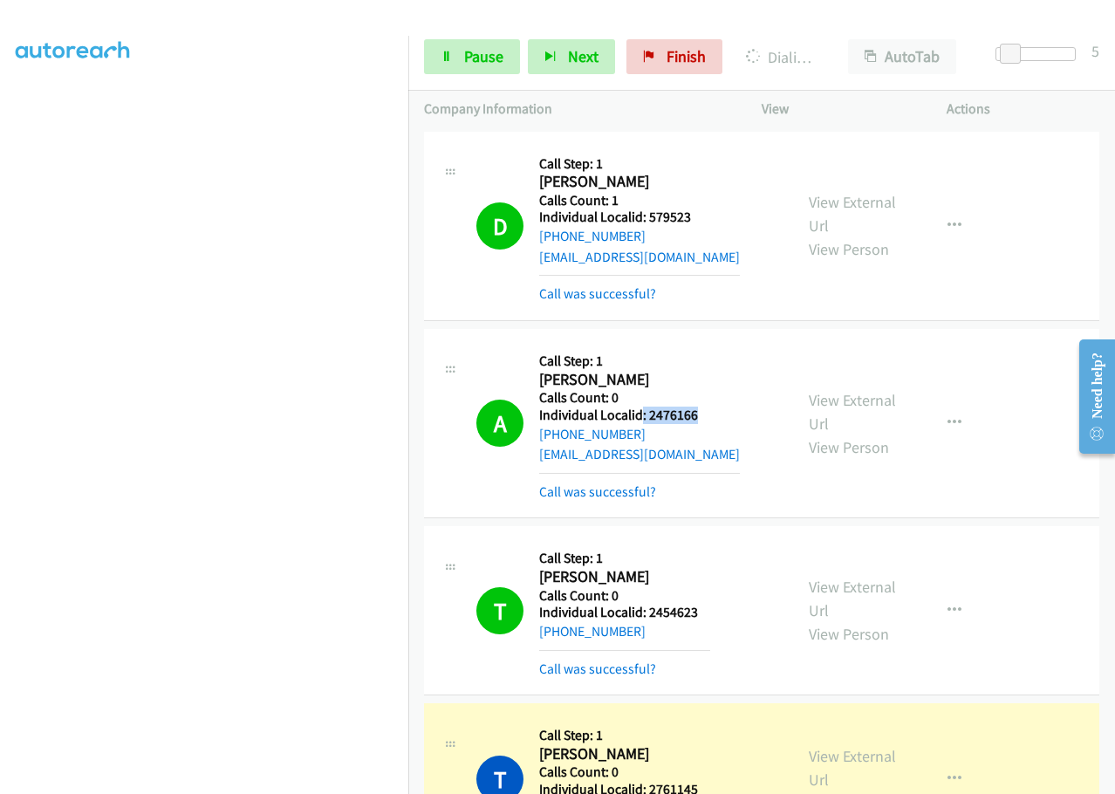
drag, startPoint x: 664, startPoint y: 396, endPoint x: 728, endPoint y: 399, distance: 63.8
click at [728, 399] on div "A Callback Scheduled Call Step: 1 Aidan Deal America/New_York Calls Count: 0 In…" at bounding box center [626, 423] width 301 height 157
drag, startPoint x: 683, startPoint y: 592, endPoint x: 695, endPoint y: 592, distance: 12.2
click at [695, 604] on h5 "Individual Localid: 2454623" at bounding box center [624, 612] width 171 height 17
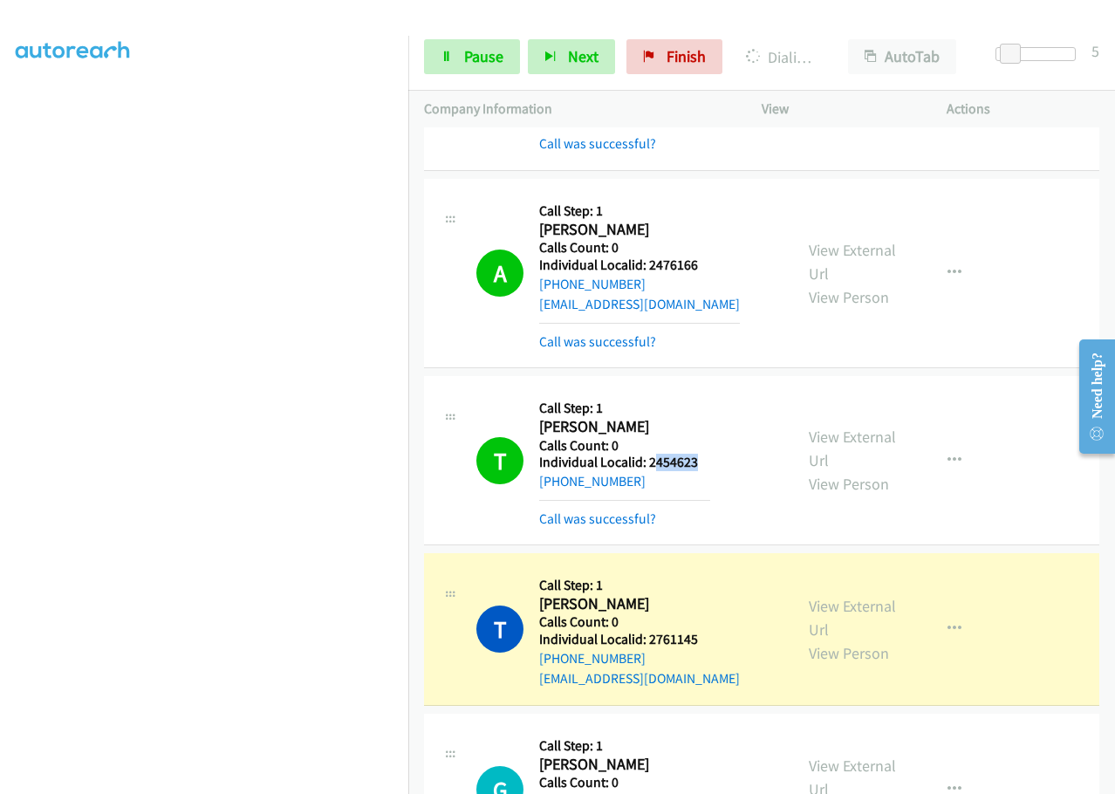
scroll to position [371, 0]
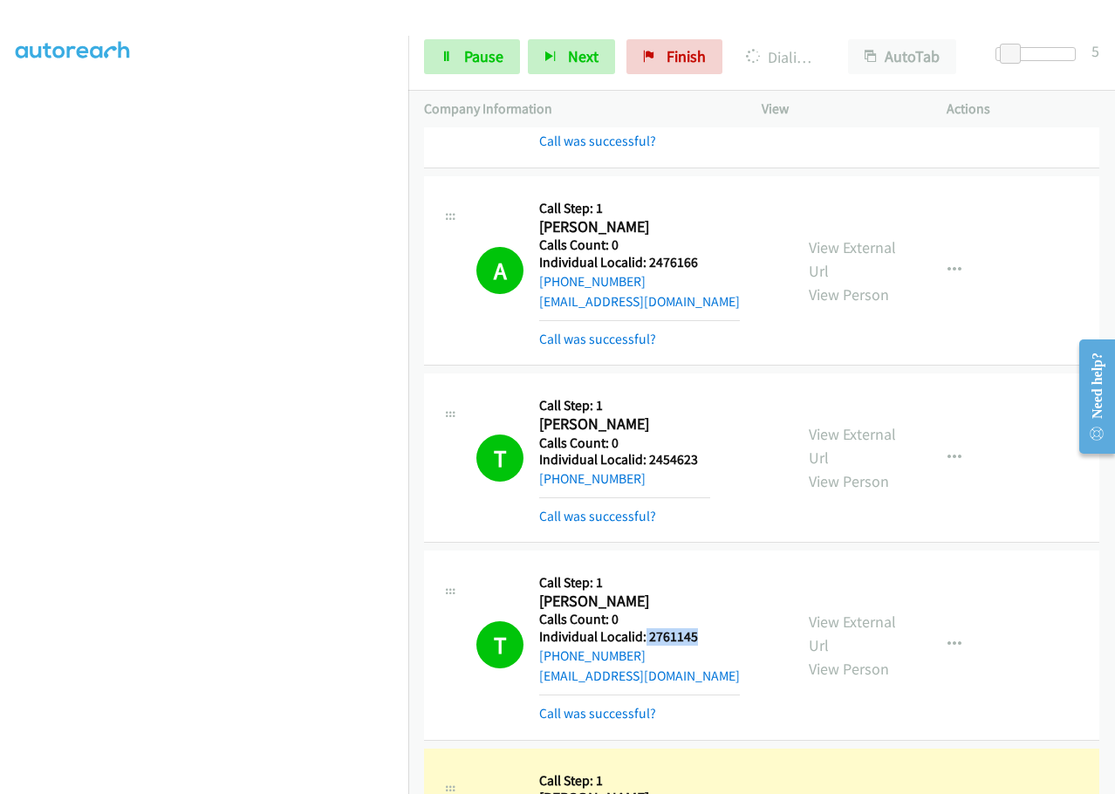
drag, startPoint x: 644, startPoint y: 613, endPoint x: 739, endPoint y: 620, distance: 95.4
click at [742, 620] on div "T Callback Scheduled Call Step: 1 Todd Erickson America/Chicago Calls Count: 0 …" at bounding box center [626, 644] width 301 height 157
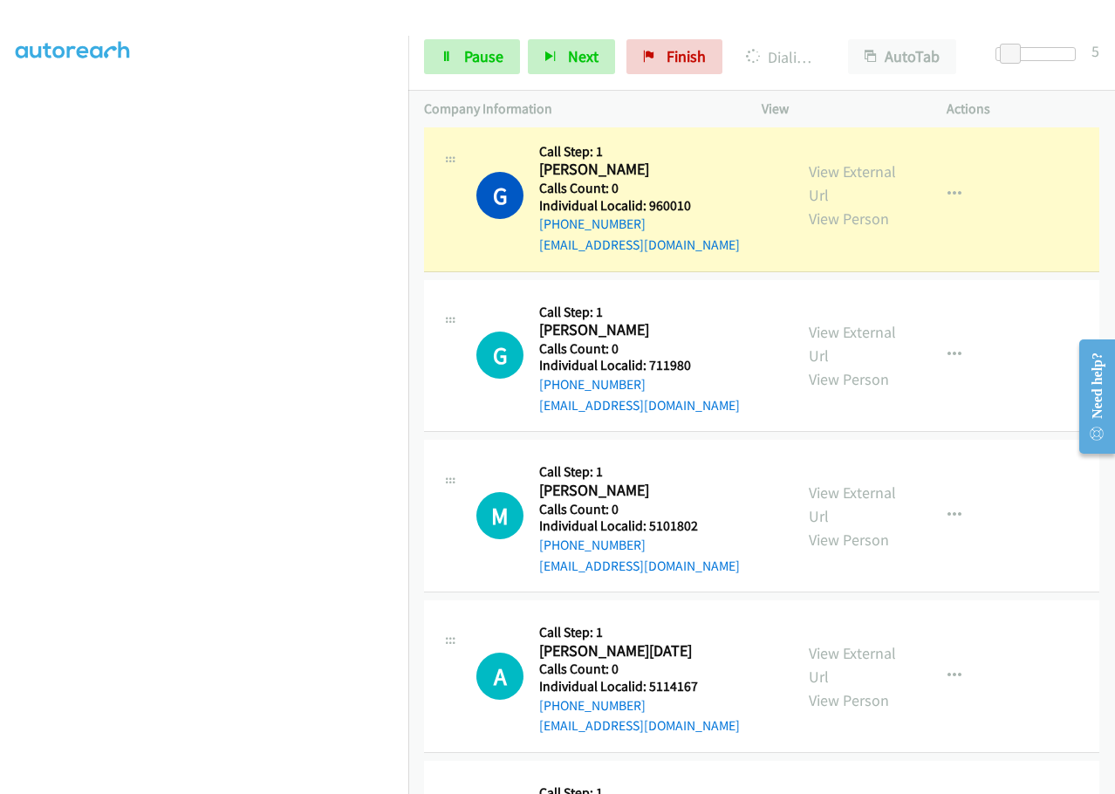
scroll to position [1003, 0]
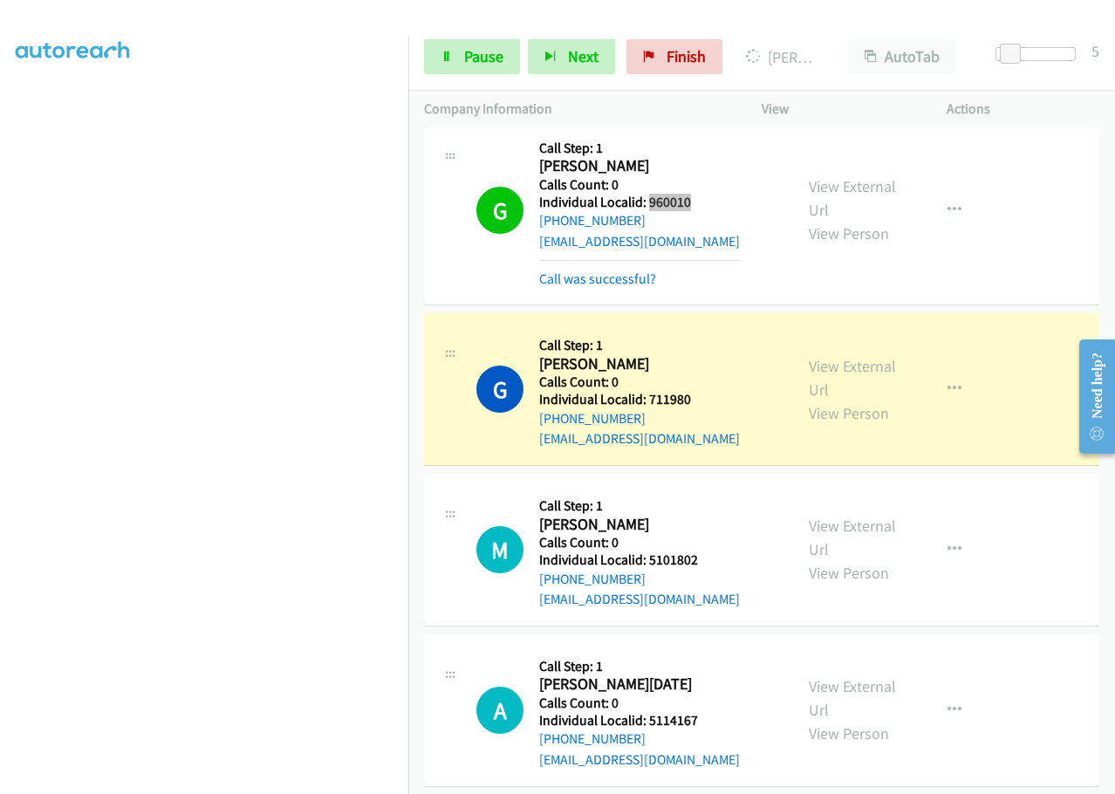
drag, startPoint x: 650, startPoint y: 178, endPoint x: 714, endPoint y: 182, distance: 63.8
click at [714, 182] on div "G Callback Scheduled Call Step: 1 Grant Beagles America/Chicago Calls Count: 0 …" at bounding box center [626, 210] width 301 height 157
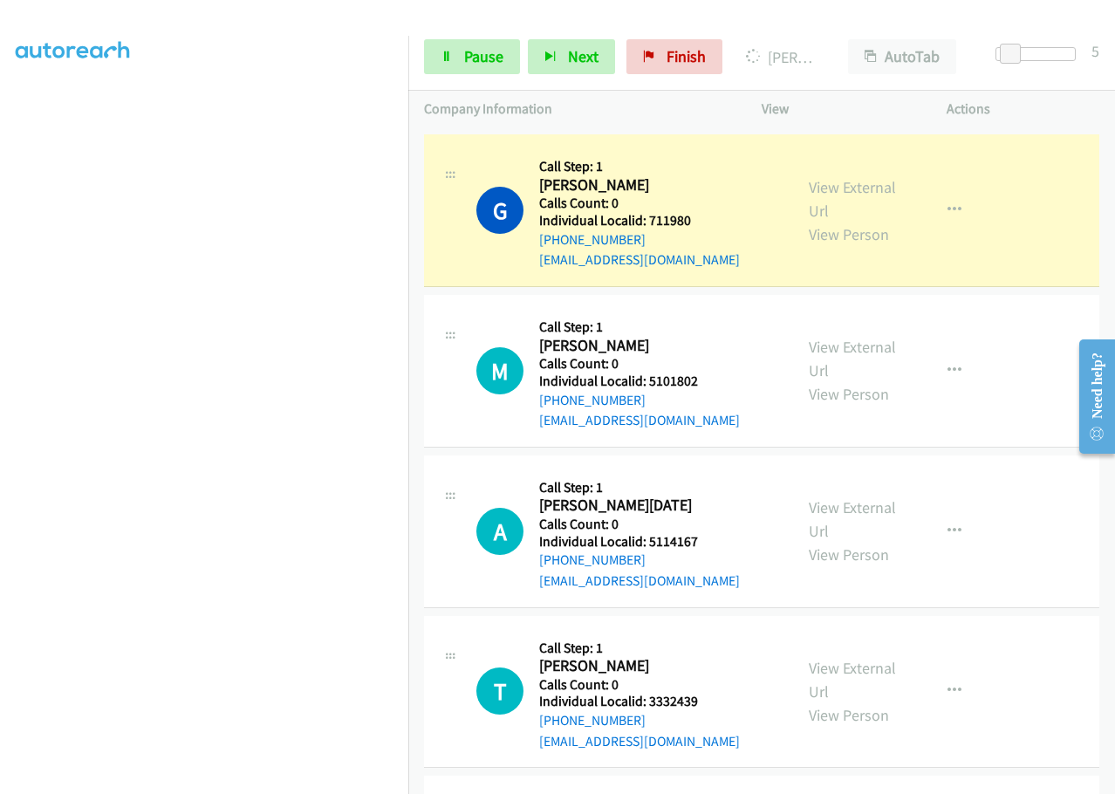
scroll to position [1178, 0]
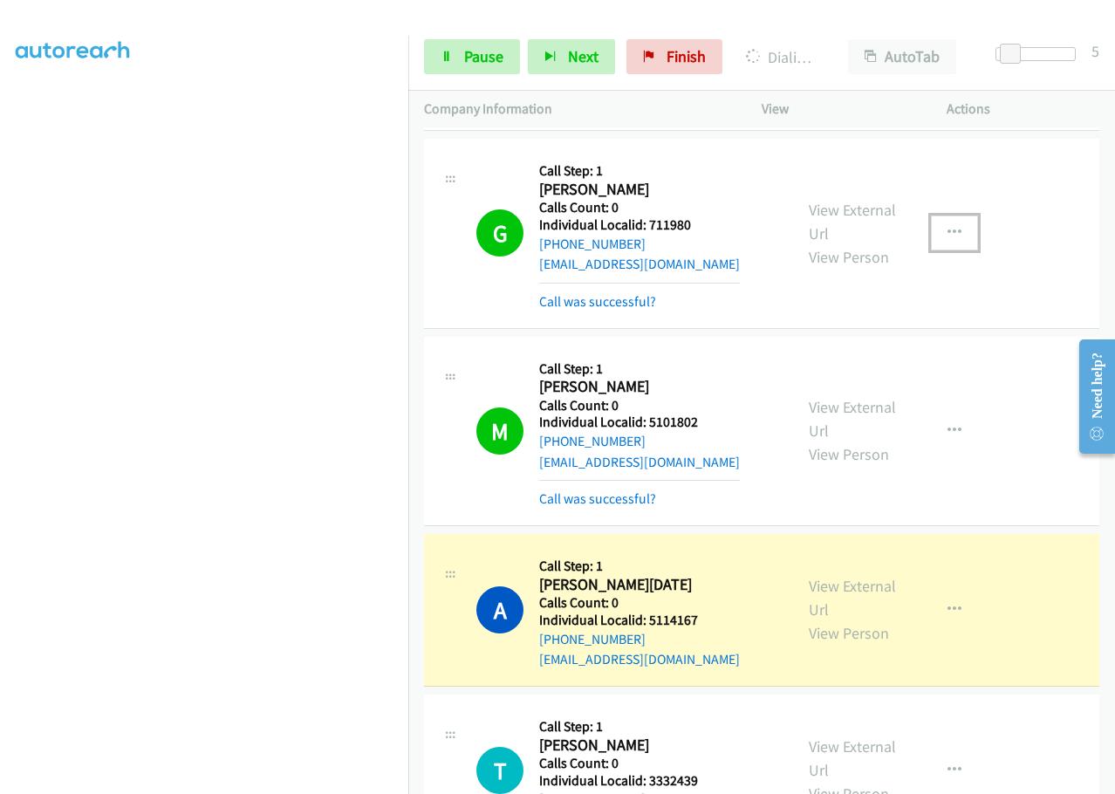
click at [948, 226] on icon "button" at bounding box center [955, 233] width 14 height 14
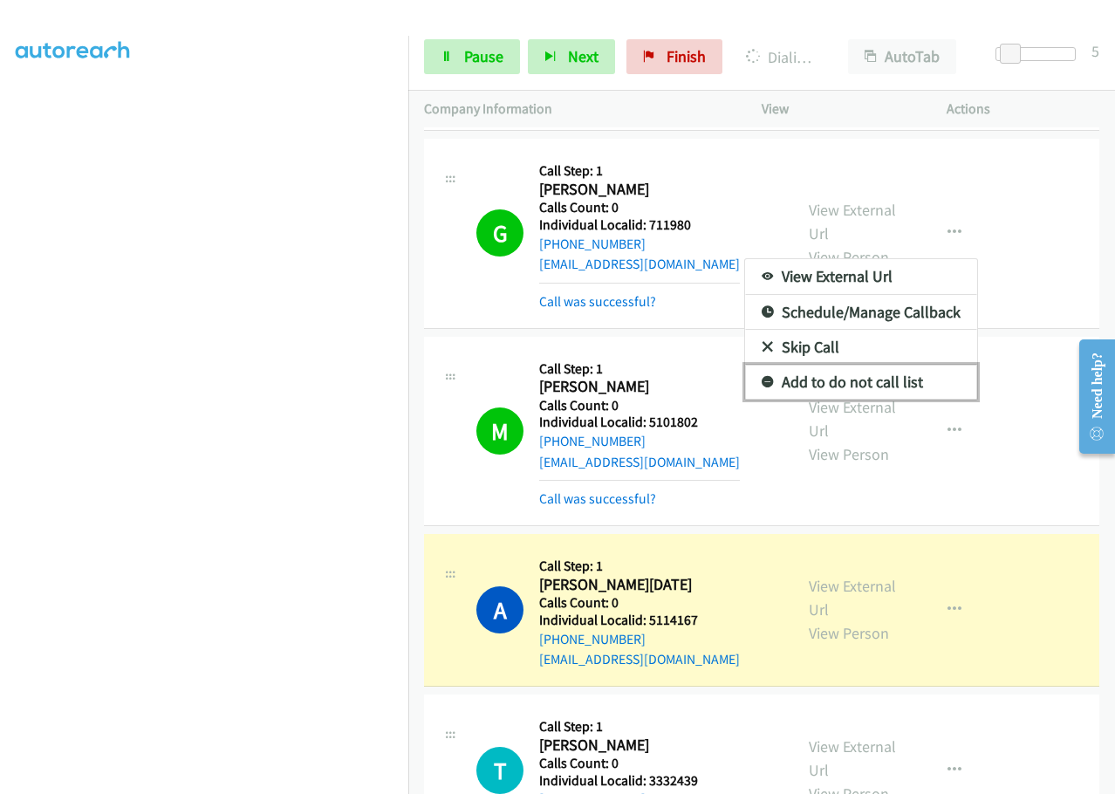
click at [762, 377] on icon at bounding box center [768, 383] width 12 height 12
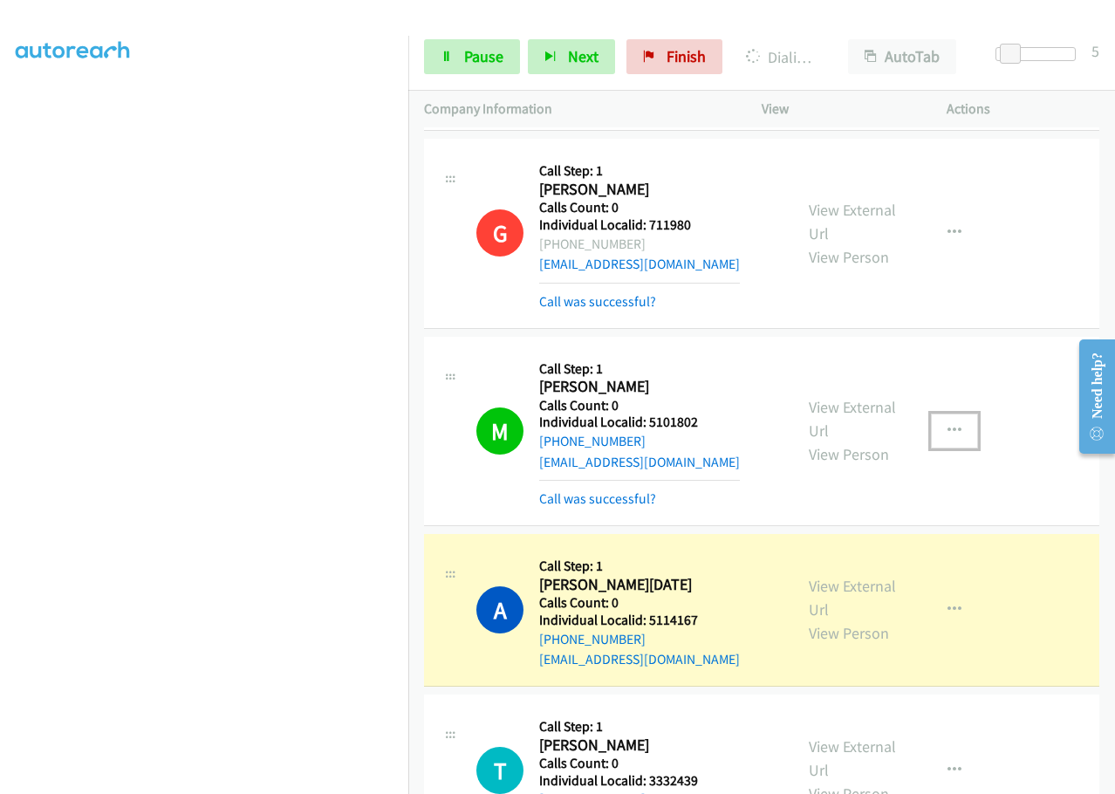
drag, startPoint x: 942, startPoint y: 410, endPoint x: 932, endPoint y: 421, distance: 15.4
click at [948, 424] on icon "button" at bounding box center [955, 431] width 14 height 14
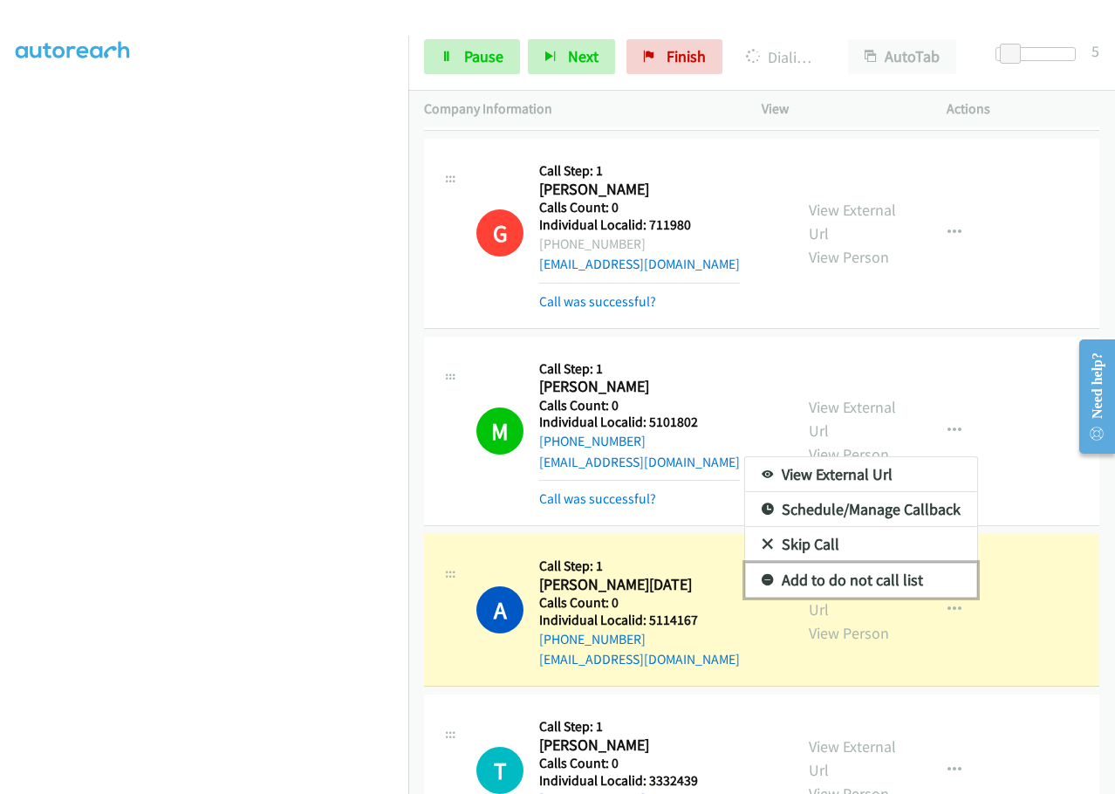
click at [760, 563] on link "Add to do not call list" at bounding box center [861, 580] width 232 height 35
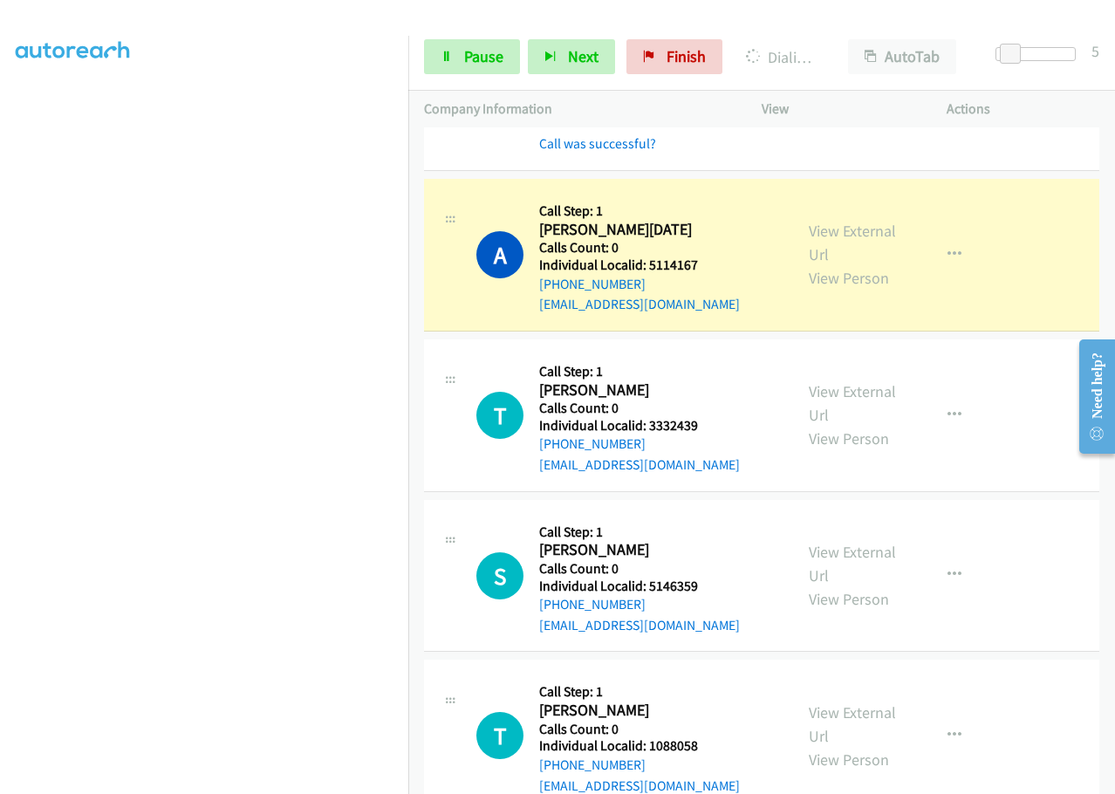
scroll to position [1571, 0]
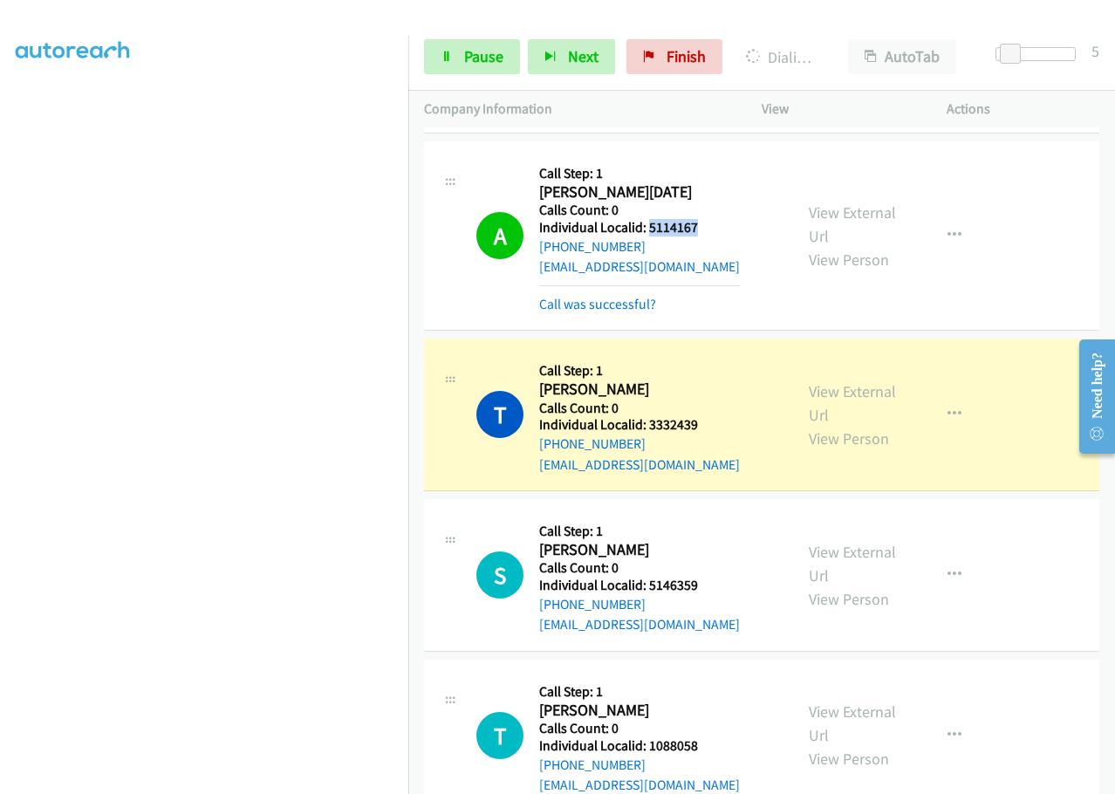
drag, startPoint x: 650, startPoint y: 202, endPoint x: 714, endPoint y: 206, distance: 63.8
click at [714, 206] on div "A Callback Scheduled Call Step: 1 Anthony Natale America/New_York Calls Count: …" at bounding box center [626, 235] width 301 height 157
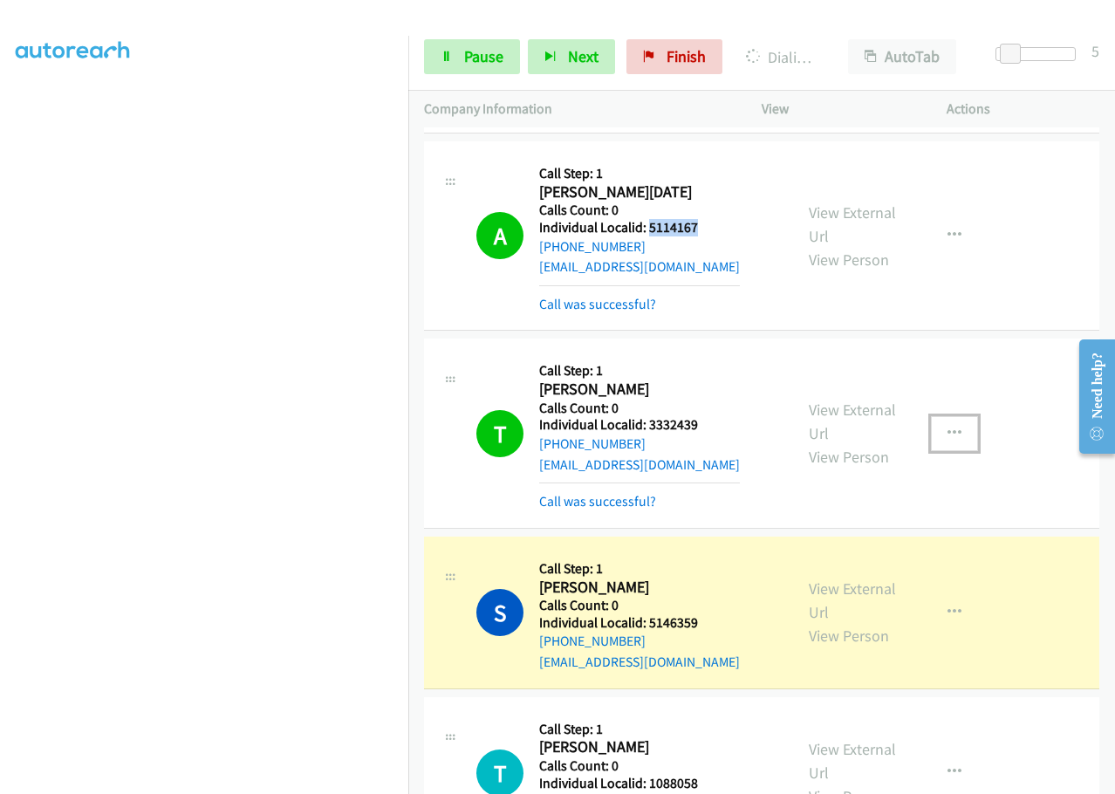
click at [949, 416] on button "button" at bounding box center [954, 433] width 47 height 35
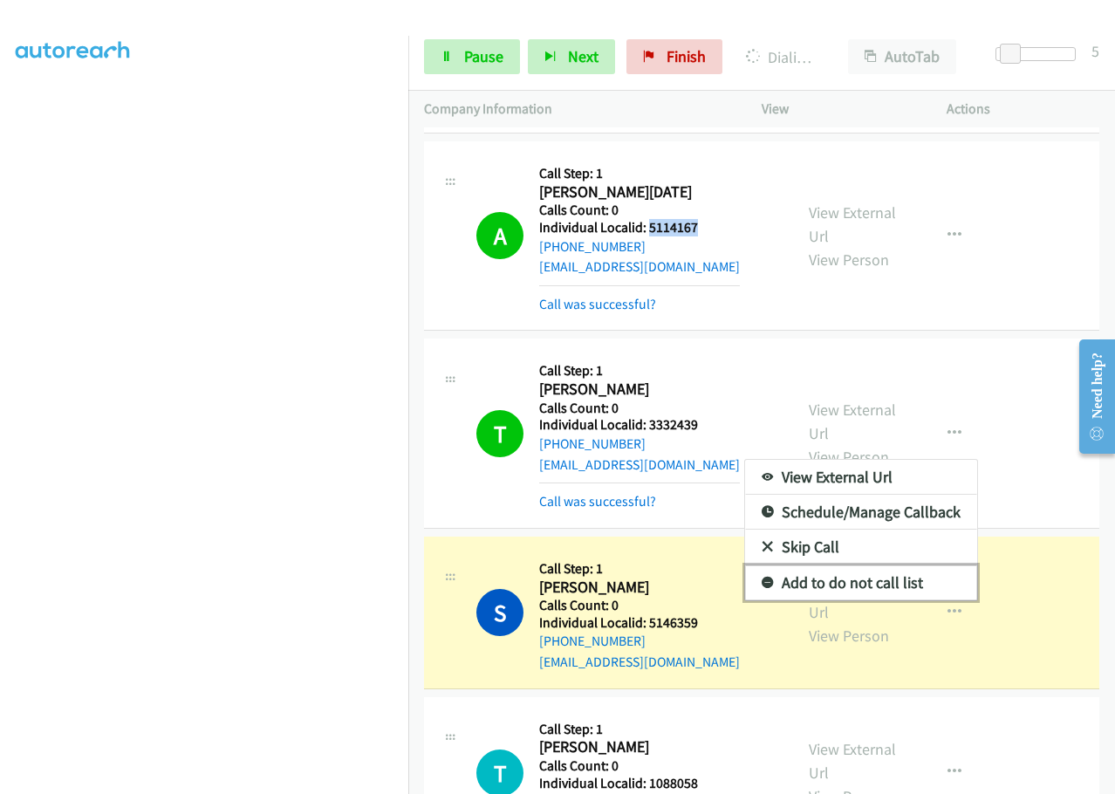
click at [762, 578] on icon at bounding box center [768, 584] width 12 height 12
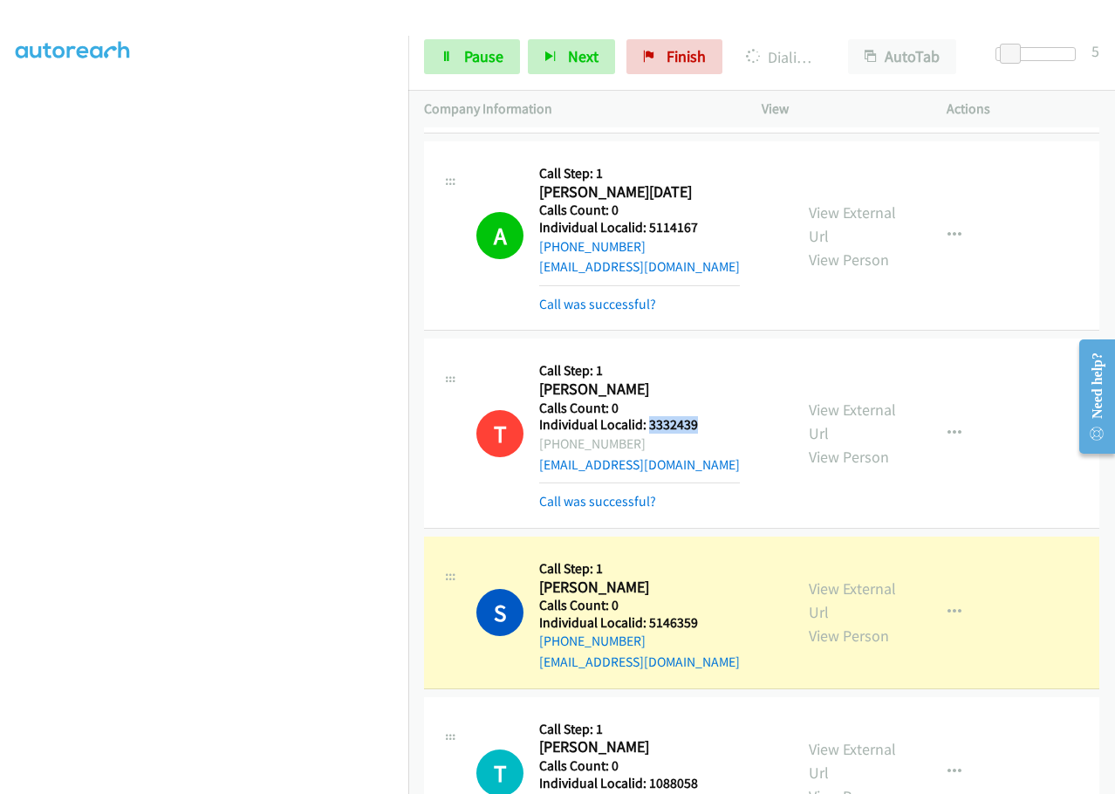
drag, startPoint x: 647, startPoint y: 405, endPoint x: 719, endPoint y: 407, distance: 72.4
click at [719, 407] on div "T Callback Scheduled Call Step: 1 Timothy Adkinson America/Los_Angeles Calls Co…" at bounding box center [626, 432] width 301 height 157
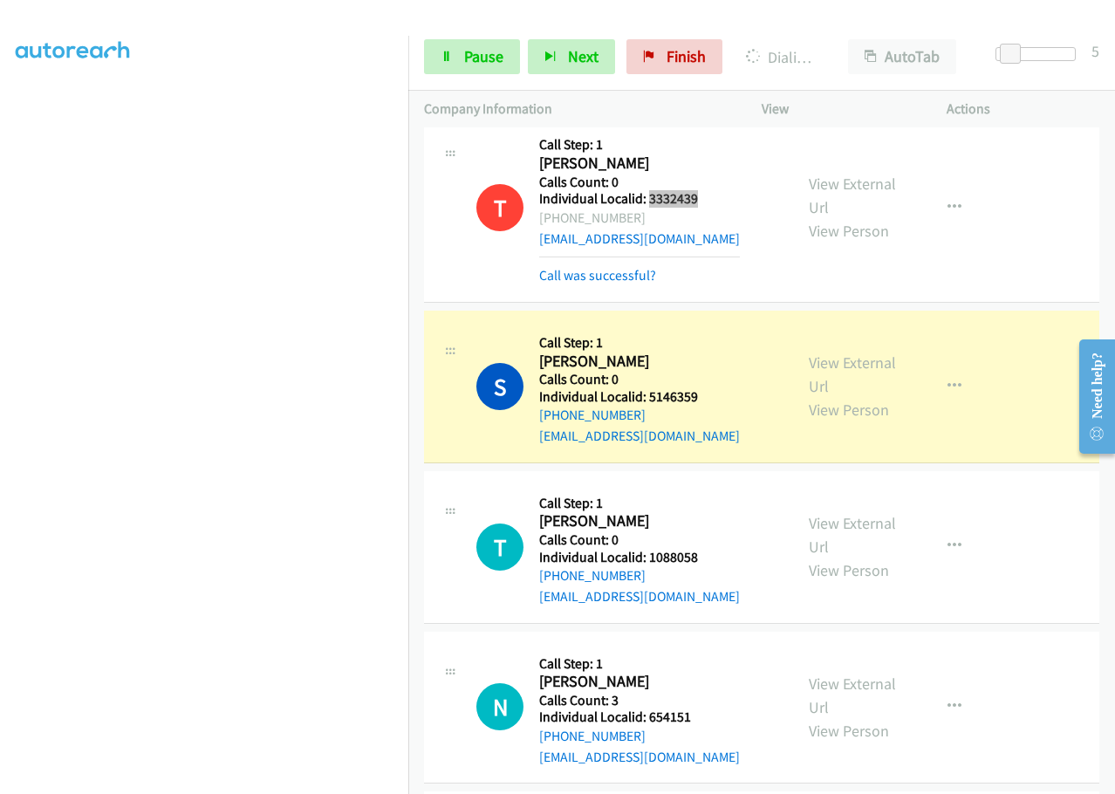
scroll to position [1811, 0]
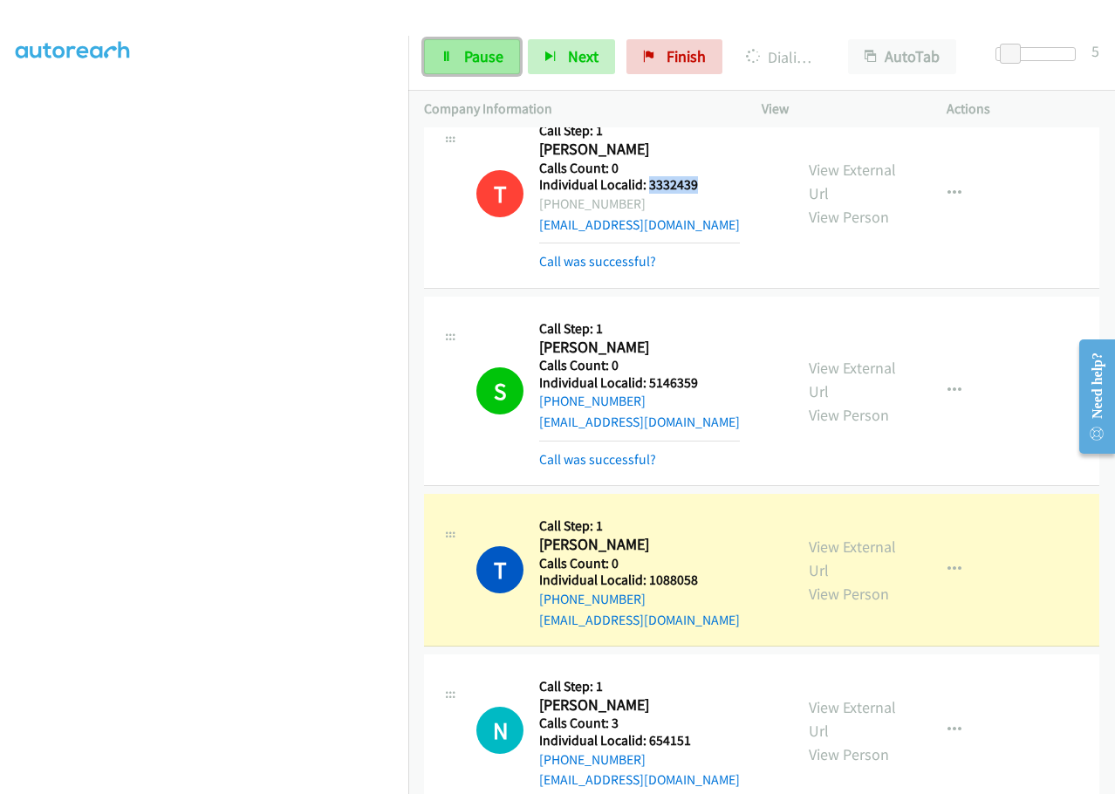
drag, startPoint x: 454, startPoint y: 57, endPoint x: 458, endPoint y: 71, distance: 14.6
click at [455, 57] on link "Pause" at bounding box center [472, 56] width 96 height 35
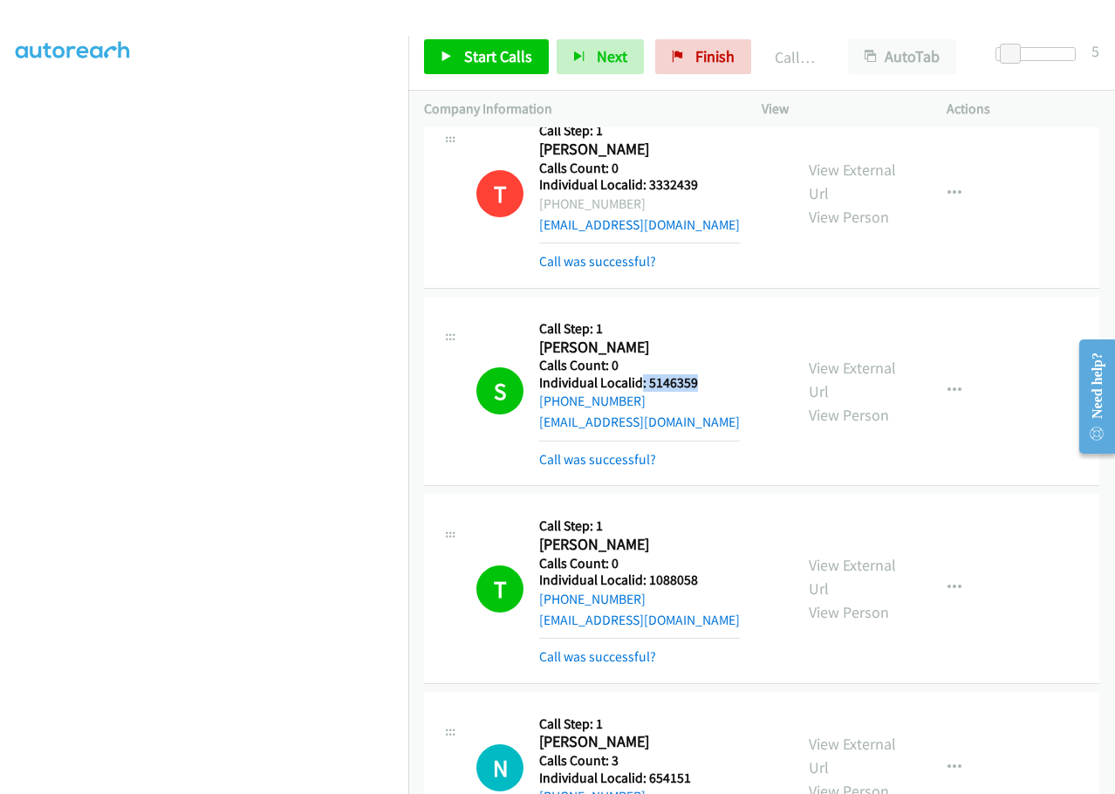
drag, startPoint x: 649, startPoint y: 364, endPoint x: 713, endPoint y: 366, distance: 63.7
click at [713, 366] on div "S Callback Scheduled Call Step: 1 Steven Olsen America/Denver Calls Count: 0 In…" at bounding box center [626, 390] width 301 height 157
drag, startPoint x: 657, startPoint y: 563, endPoint x: 716, endPoint y: 563, distance: 58.5
click at [716, 563] on div "T Callback Scheduled Call Step: 1 Todd Lavieri America/Chicago Calls Count: 0 I…" at bounding box center [626, 588] width 301 height 157
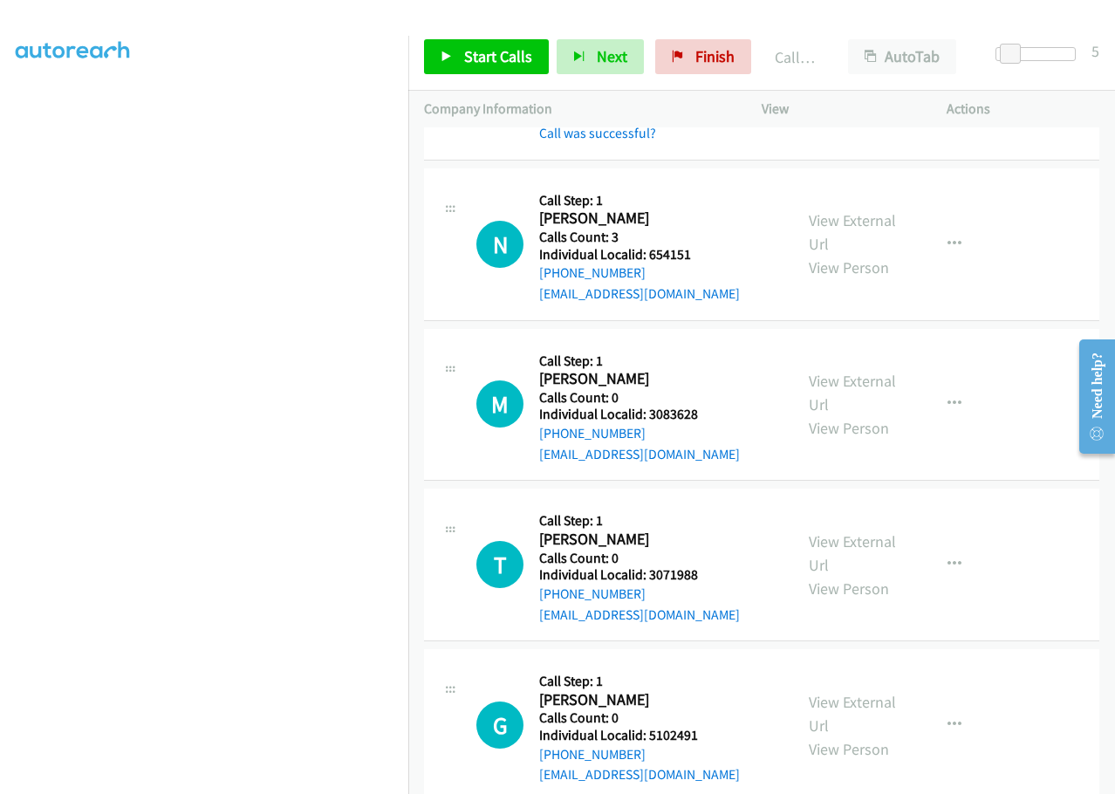
scroll to position [2356, 0]
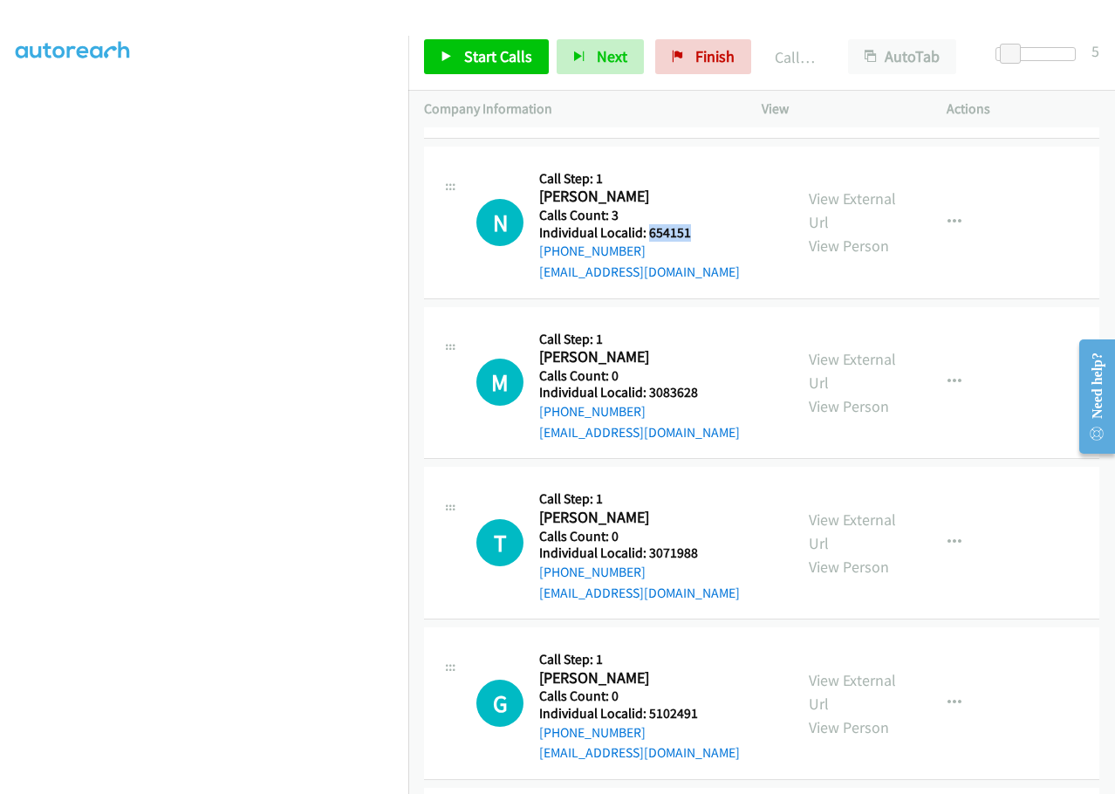
drag, startPoint x: 647, startPoint y: 214, endPoint x: 705, endPoint y: 213, distance: 57.6
click at [705, 224] on h5 "Individual Localid: 654151" at bounding box center [639, 232] width 201 height 17
drag, startPoint x: 647, startPoint y: 373, endPoint x: 702, endPoint y: 373, distance: 54.1
click at [702, 384] on h5 "Individual Localid: 3083628" at bounding box center [639, 392] width 201 height 17
drag, startPoint x: 643, startPoint y: 534, endPoint x: 707, endPoint y: 532, distance: 63.7
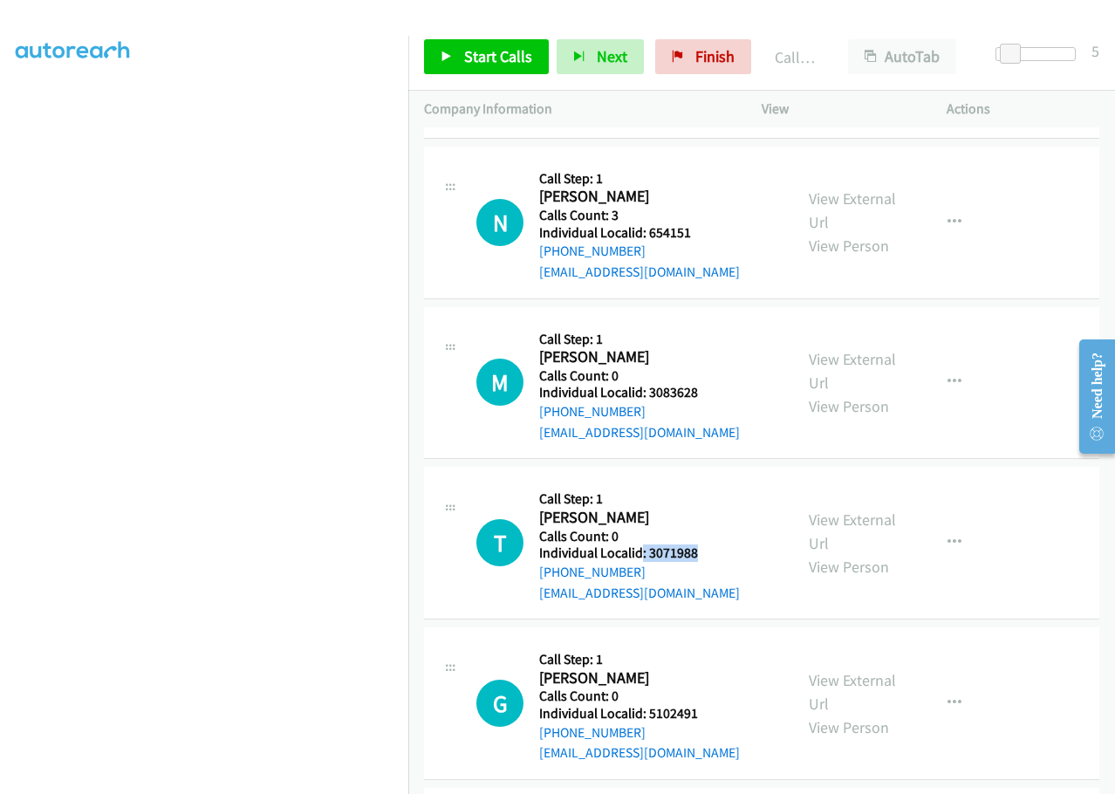
click at [707, 544] on h5 "Individual Localid: 3071988" at bounding box center [639, 552] width 201 height 17
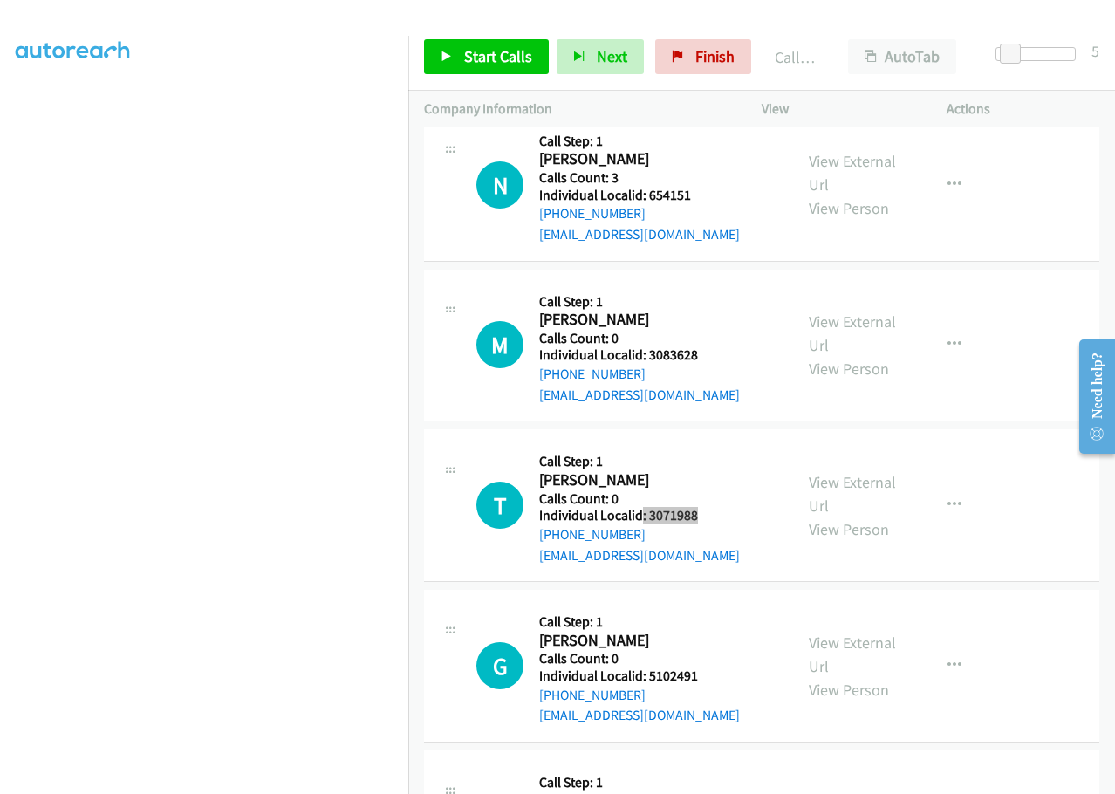
scroll to position [2465, 0]
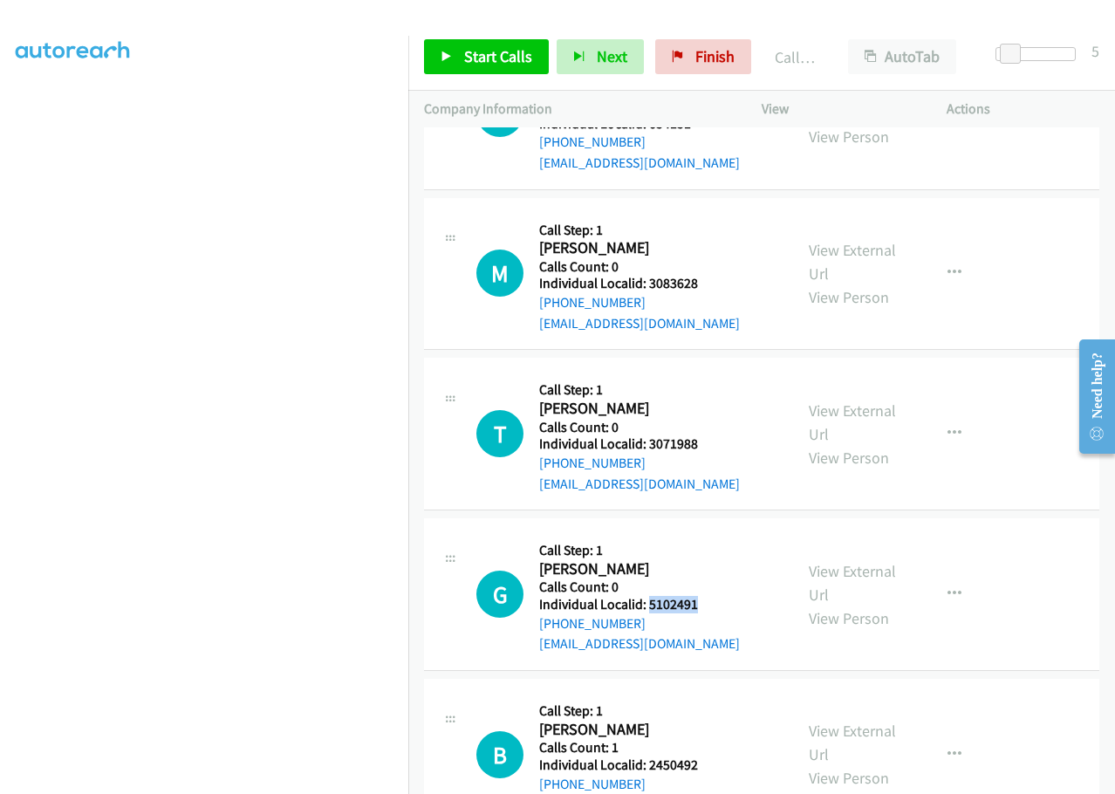
drag, startPoint x: 661, startPoint y: 580, endPoint x: 709, endPoint y: 582, distance: 48.0
click at [709, 596] on h5 "Individual Localid: 5102491" at bounding box center [639, 604] width 201 height 17
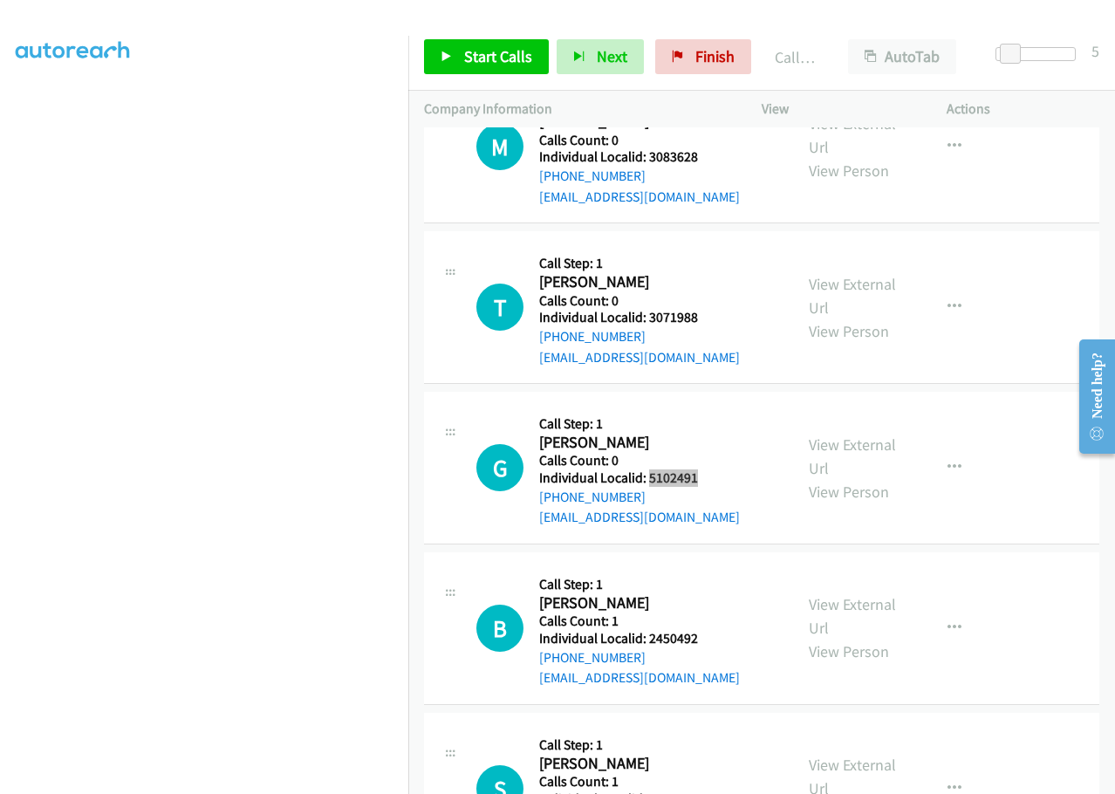
scroll to position [2639, 0]
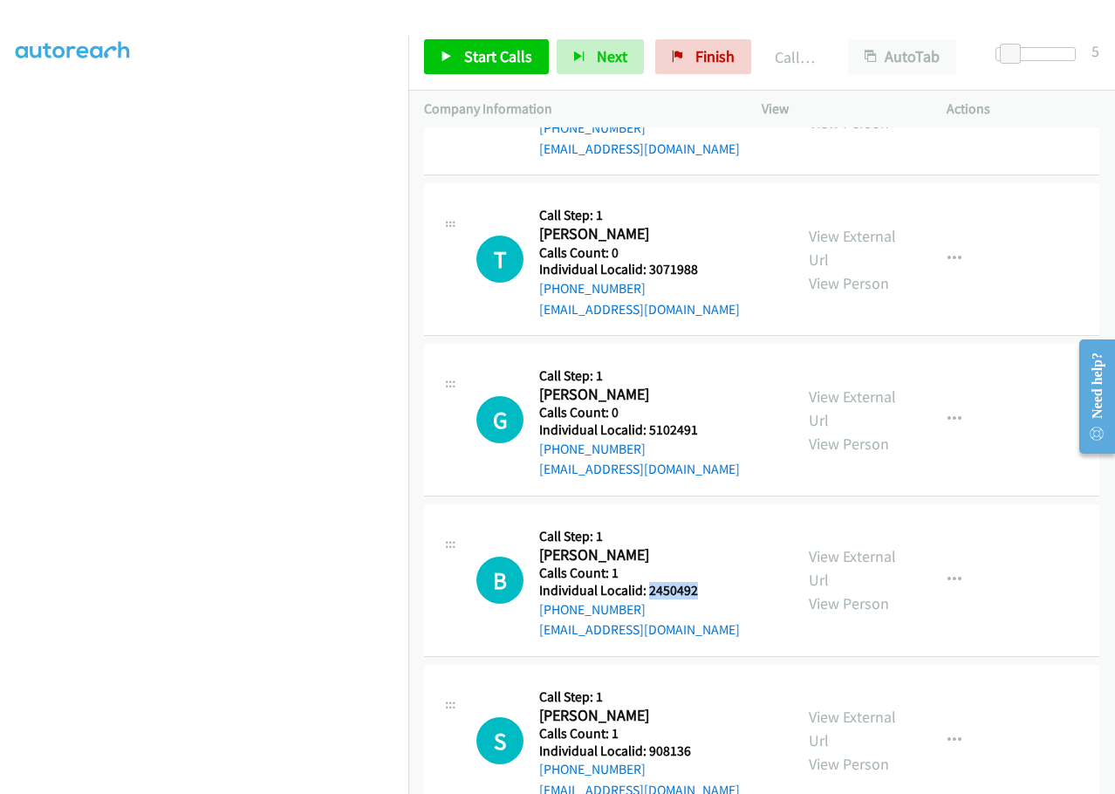
drag, startPoint x: 647, startPoint y: 565, endPoint x: 713, endPoint y: 566, distance: 65.5
click at [713, 566] on div "B Callback Scheduled Call Step: 1 Brody Wetzel America/New_York Calls Count: 1 …" at bounding box center [626, 580] width 301 height 120
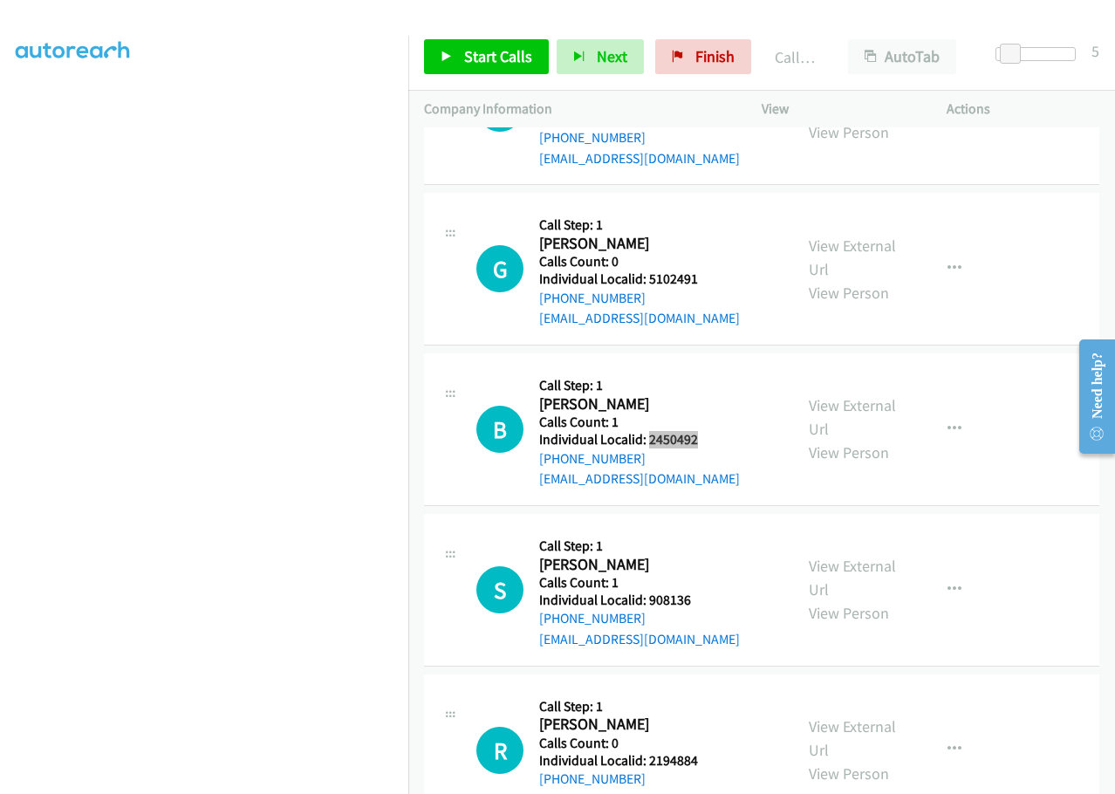
scroll to position [2792, 0]
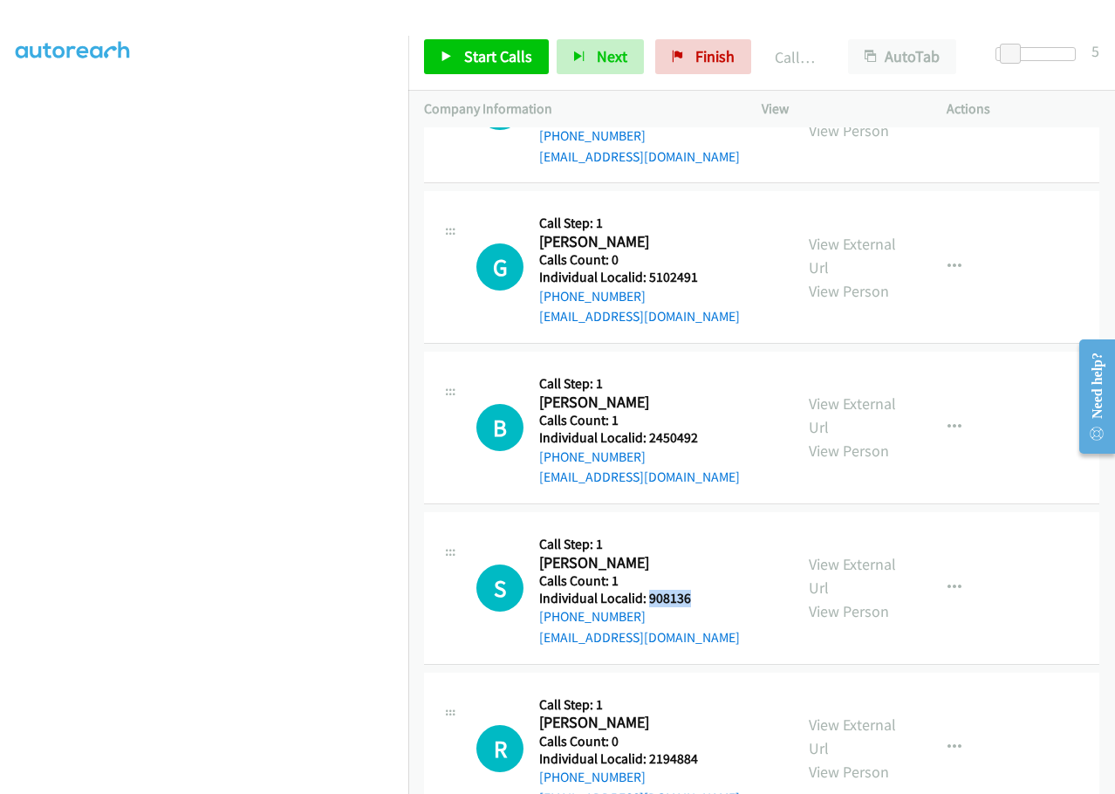
drag, startPoint x: 647, startPoint y: 576, endPoint x: 709, endPoint y: 576, distance: 62.0
click at [709, 590] on h5 "Individual Localid: 908136" at bounding box center [639, 598] width 201 height 17
drag, startPoint x: 646, startPoint y: 738, endPoint x: 708, endPoint y: 736, distance: 62.0
click at [708, 750] on h5 "Individual Localid: 2194884" at bounding box center [639, 758] width 201 height 17
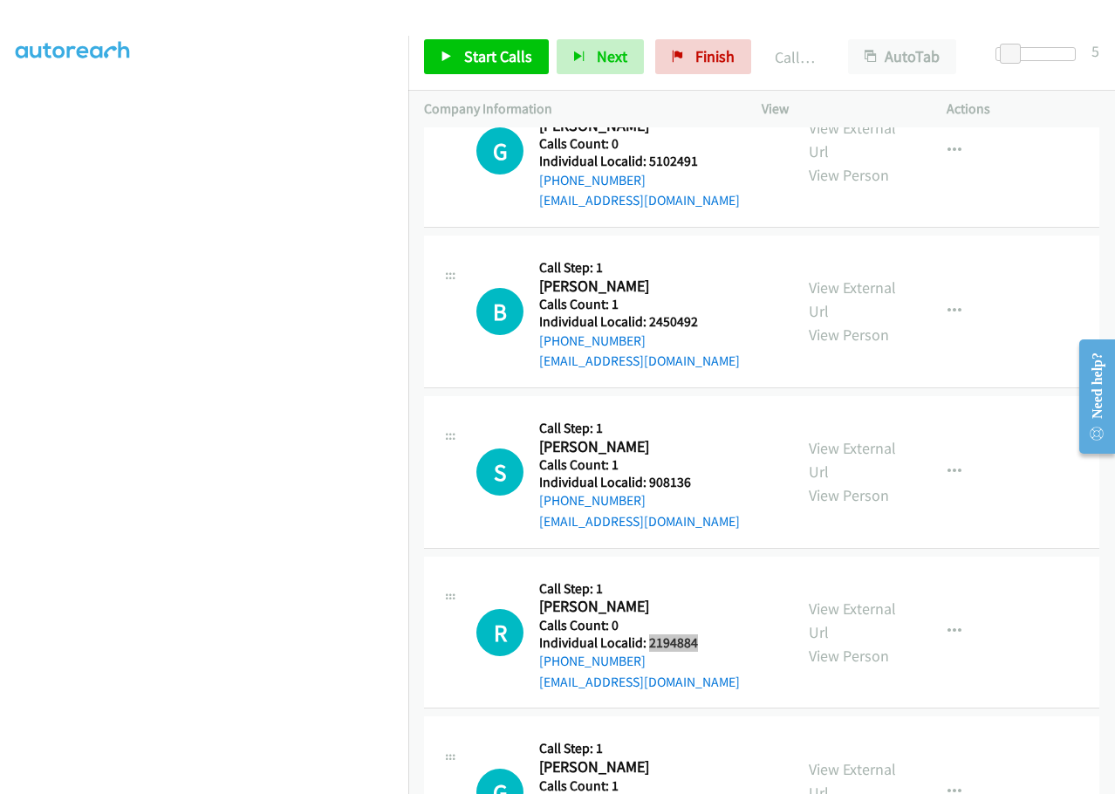
scroll to position [2945, 0]
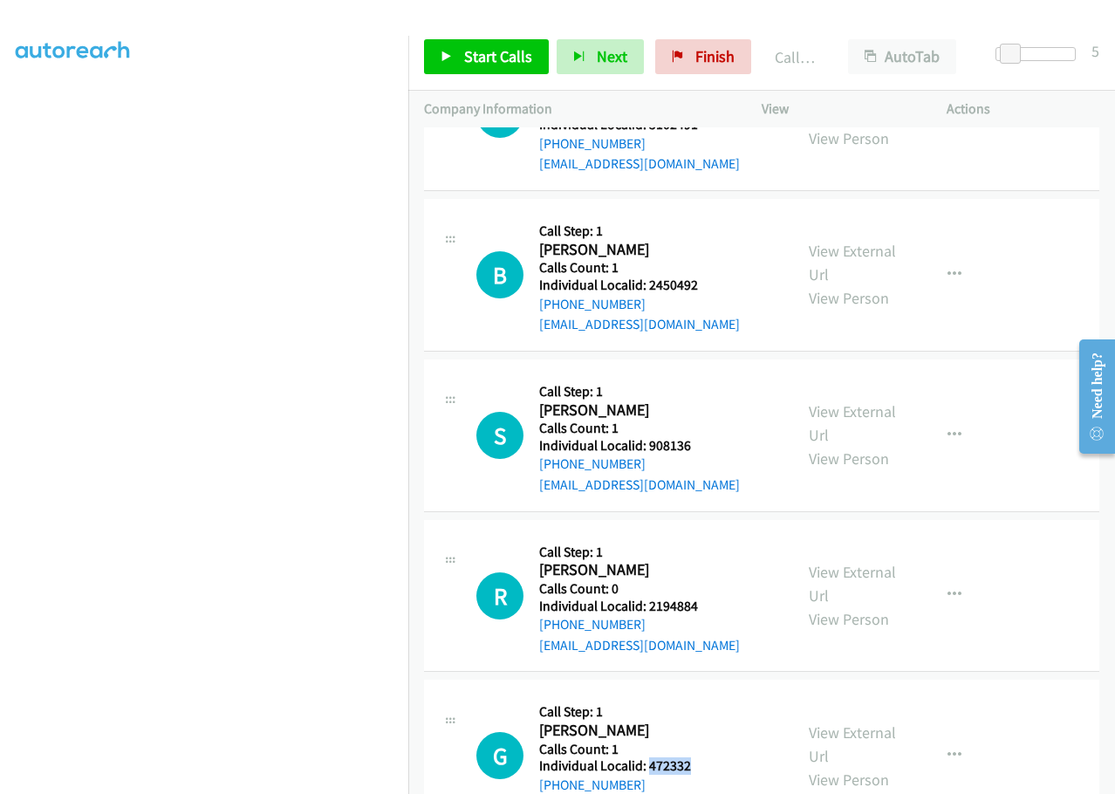
drag, startPoint x: 647, startPoint y: 746, endPoint x: 698, endPoint y: 745, distance: 51.5
click at [698, 757] on h5 "Individual Localid: 472332" at bounding box center [639, 765] width 201 height 17
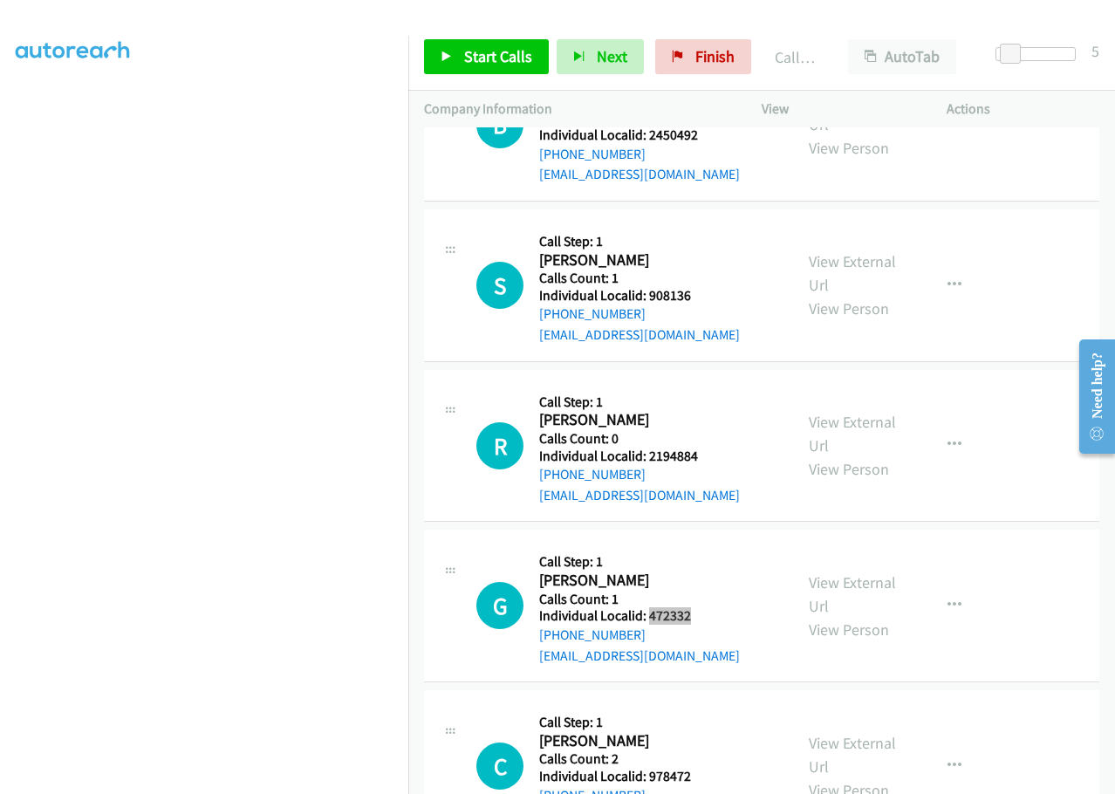
scroll to position [3119, 0]
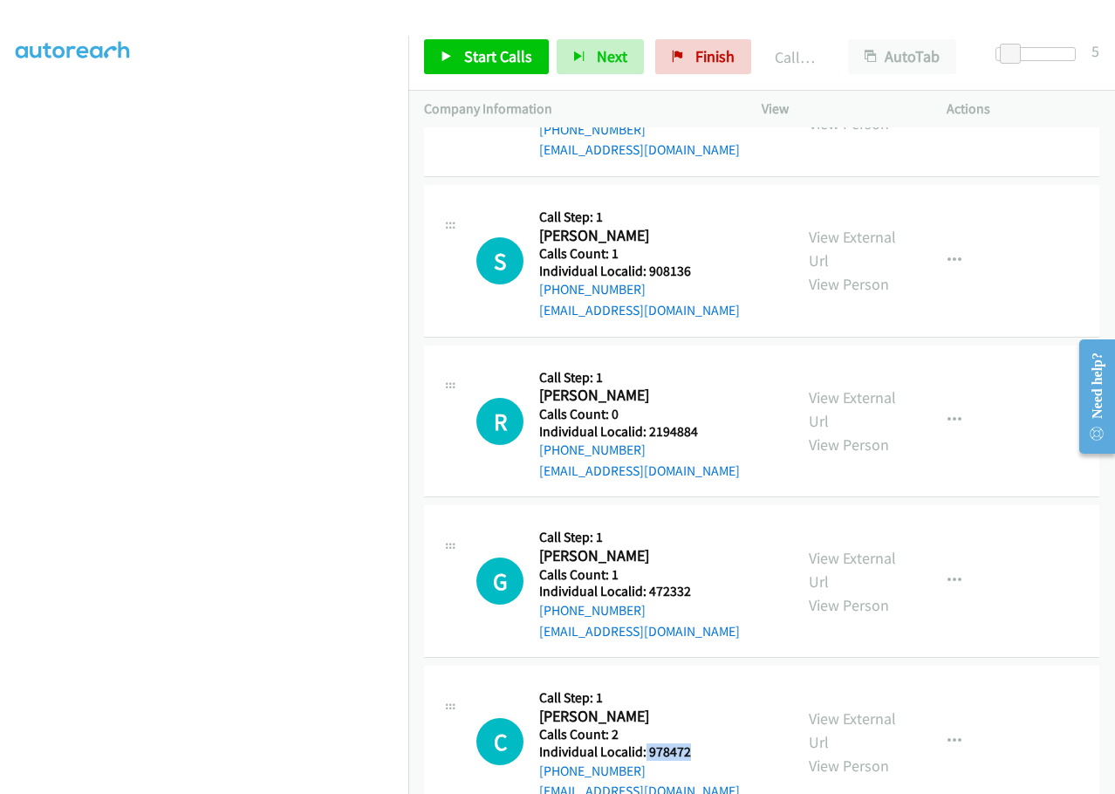
drag, startPoint x: 645, startPoint y: 734, endPoint x: 698, endPoint y: 729, distance: 53.4
click at [698, 743] on h5 "Individual Localid: 978472" at bounding box center [639, 751] width 201 height 17
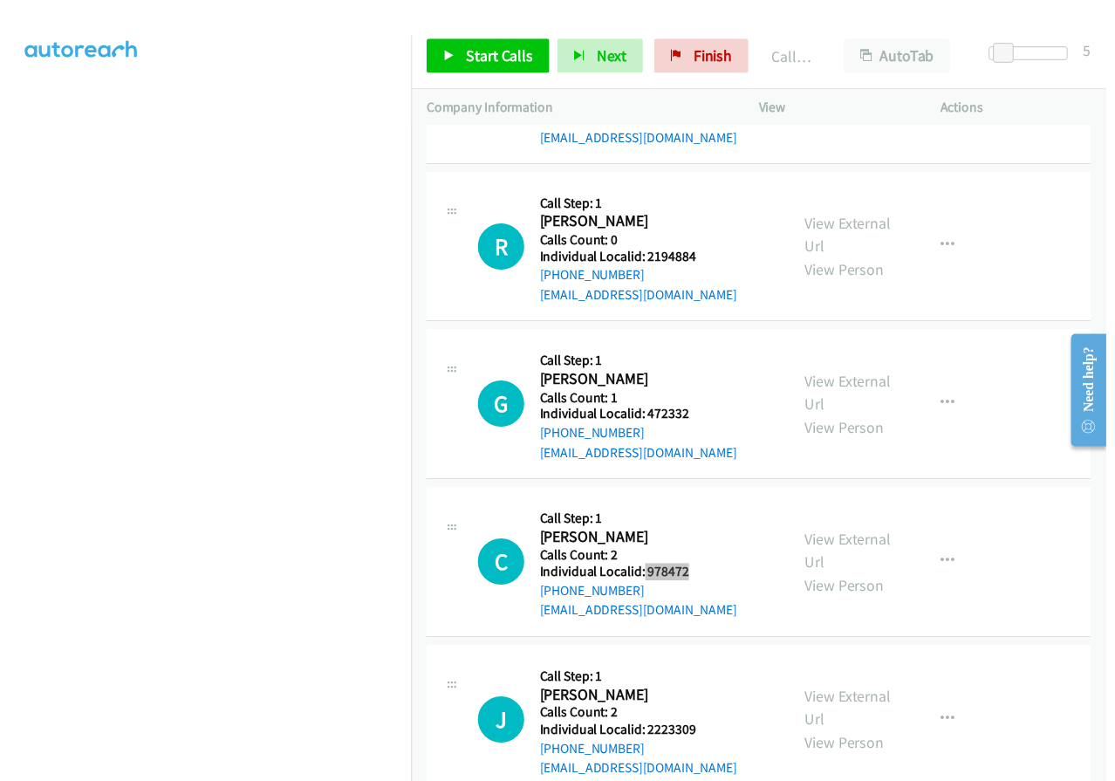
scroll to position [3294, 0]
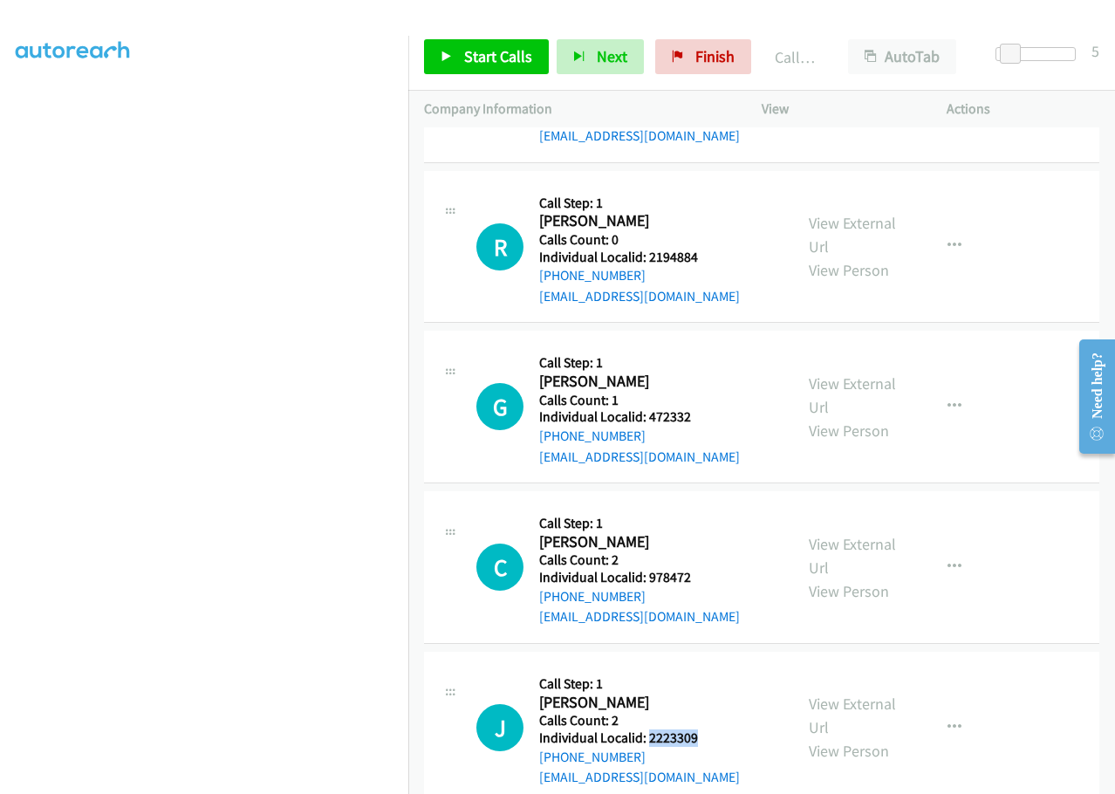
drag, startPoint x: 649, startPoint y: 720, endPoint x: 700, endPoint y: 718, distance: 50.6
click at [700, 729] on h5 "Individual Localid: 2223309" at bounding box center [639, 737] width 201 height 17
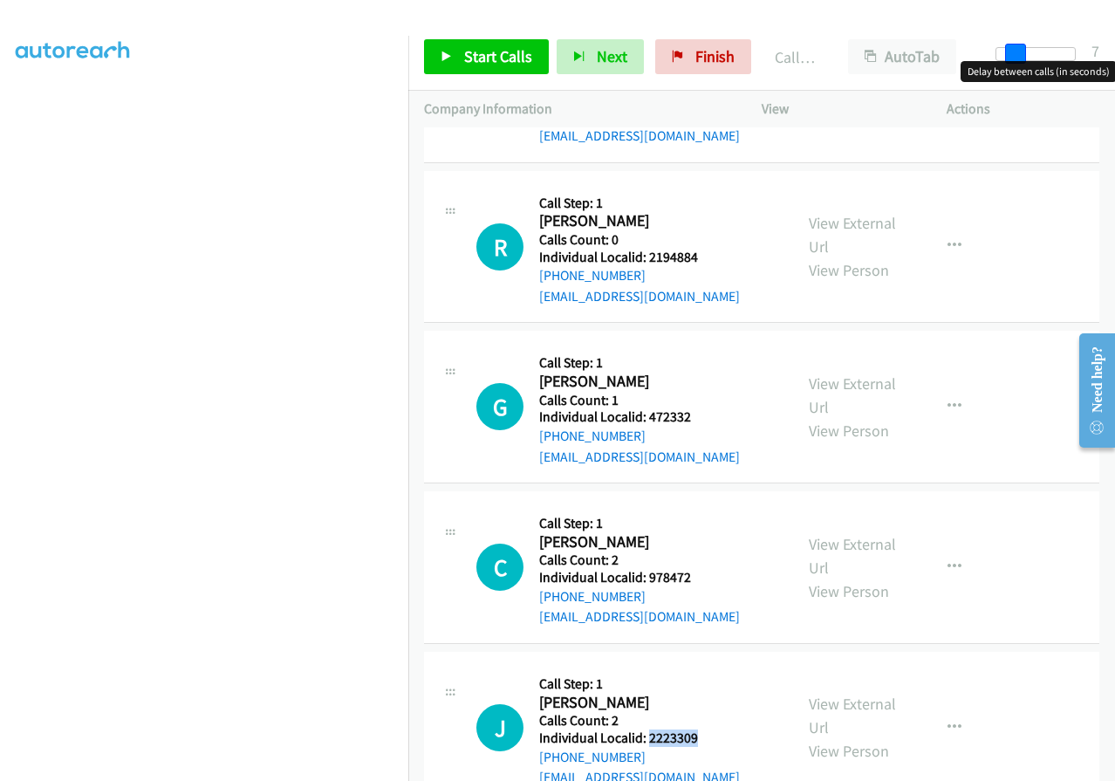
click at [1017, 52] on span at bounding box center [1015, 54] width 21 height 21
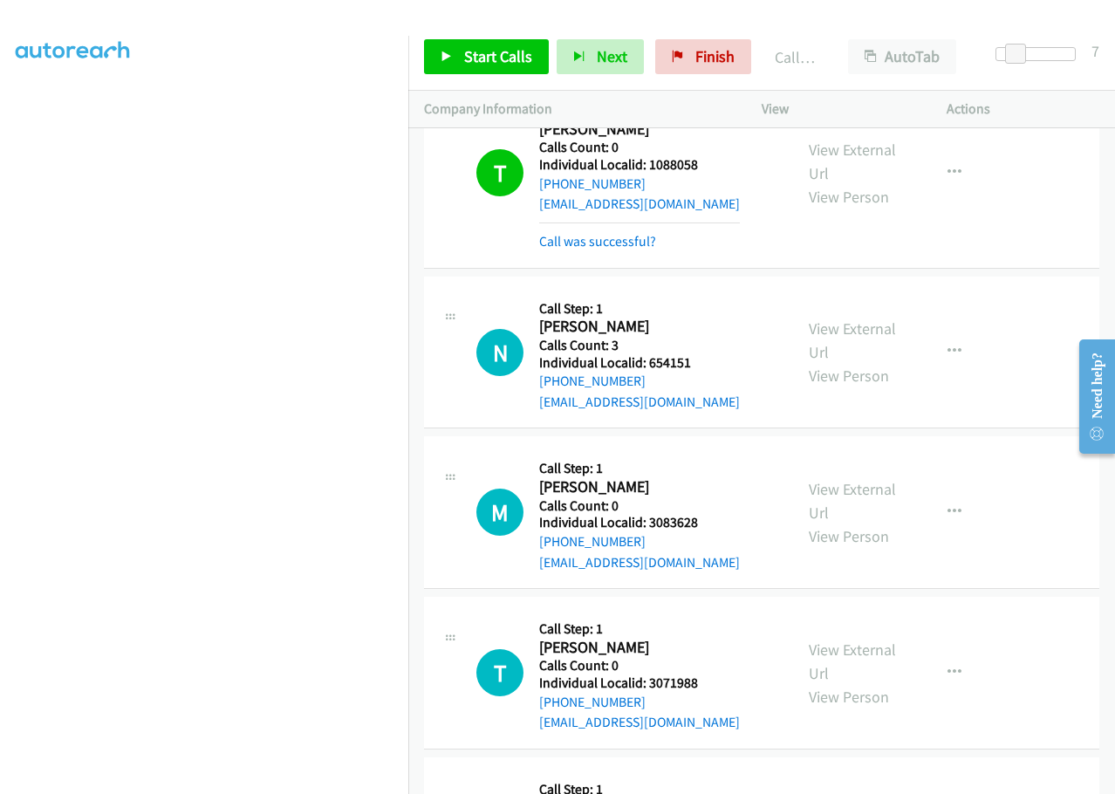
scroll to position [2312, 0]
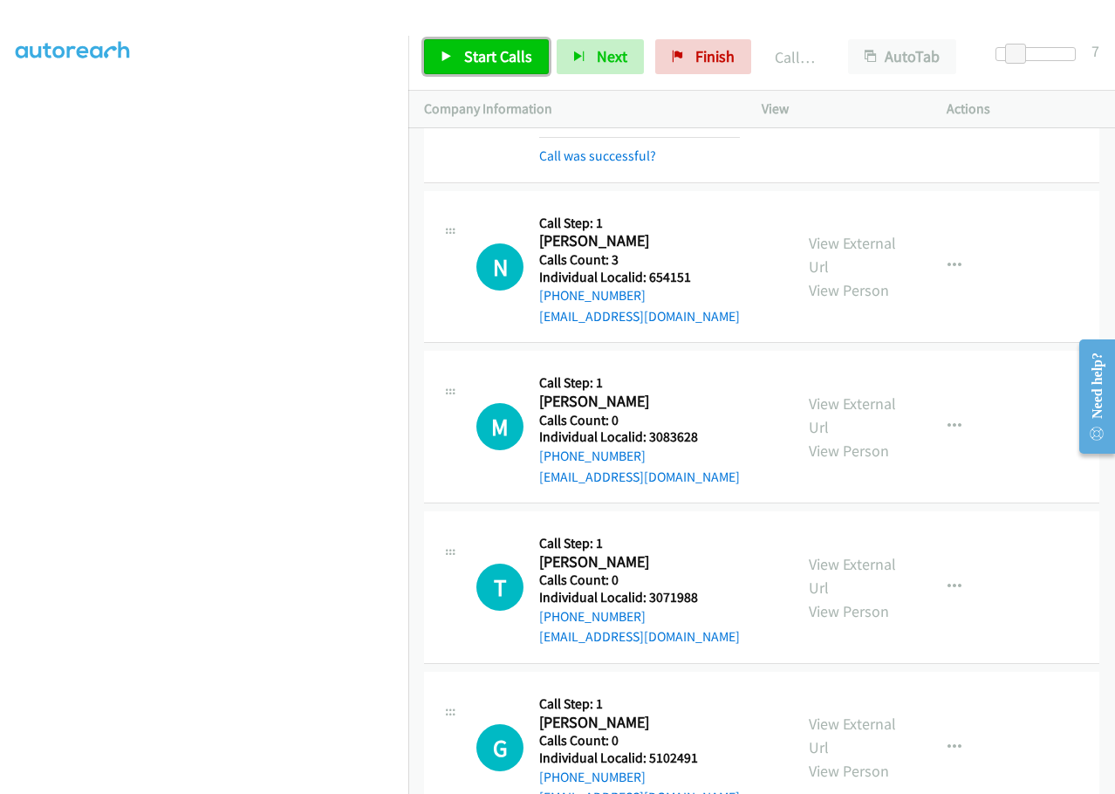
click at [488, 57] on span "Start Calls" at bounding box center [498, 56] width 68 height 20
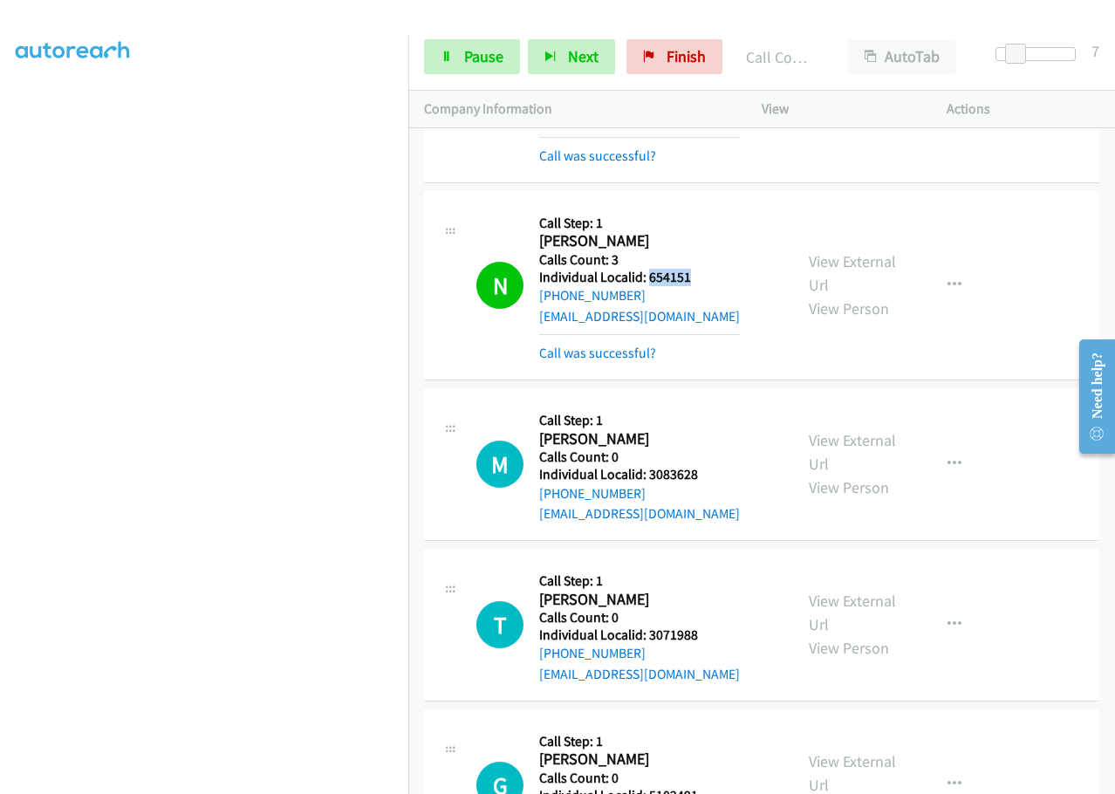
drag, startPoint x: 648, startPoint y: 260, endPoint x: 698, endPoint y: 258, distance: 49.8
click at [698, 269] on h5 "Individual Localid: 654151" at bounding box center [639, 277] width 201 height 17
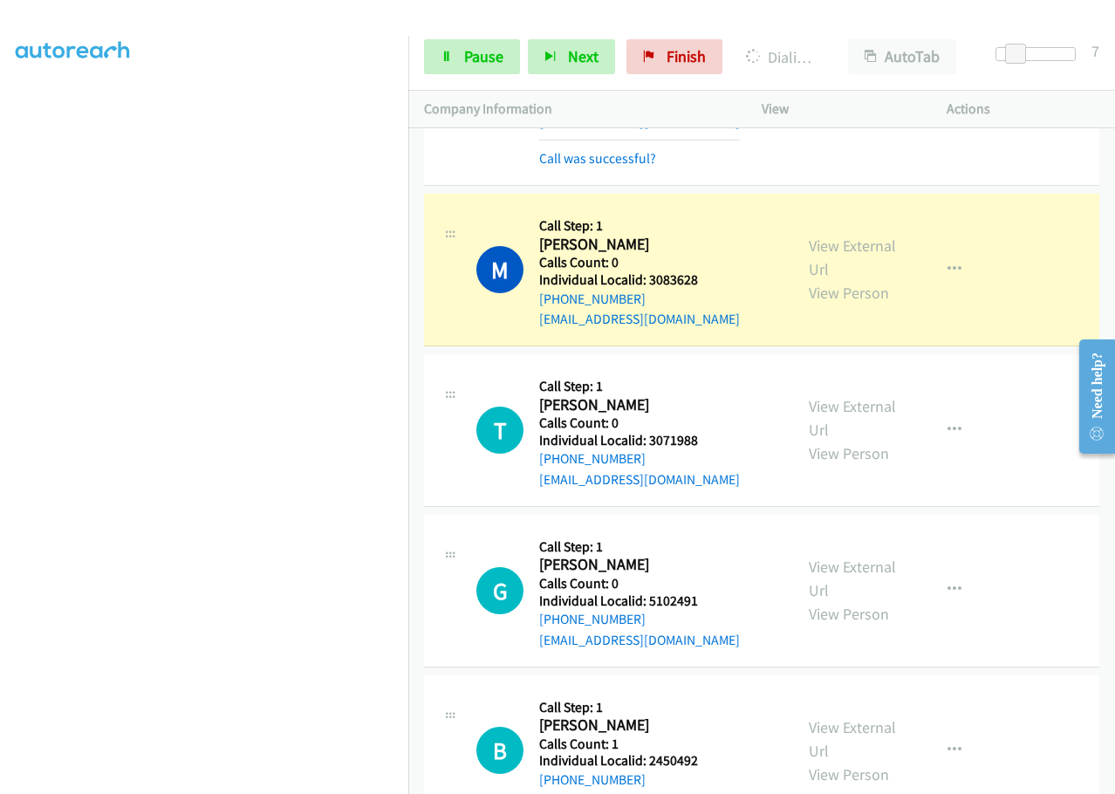
scroll to position [2530, 0]
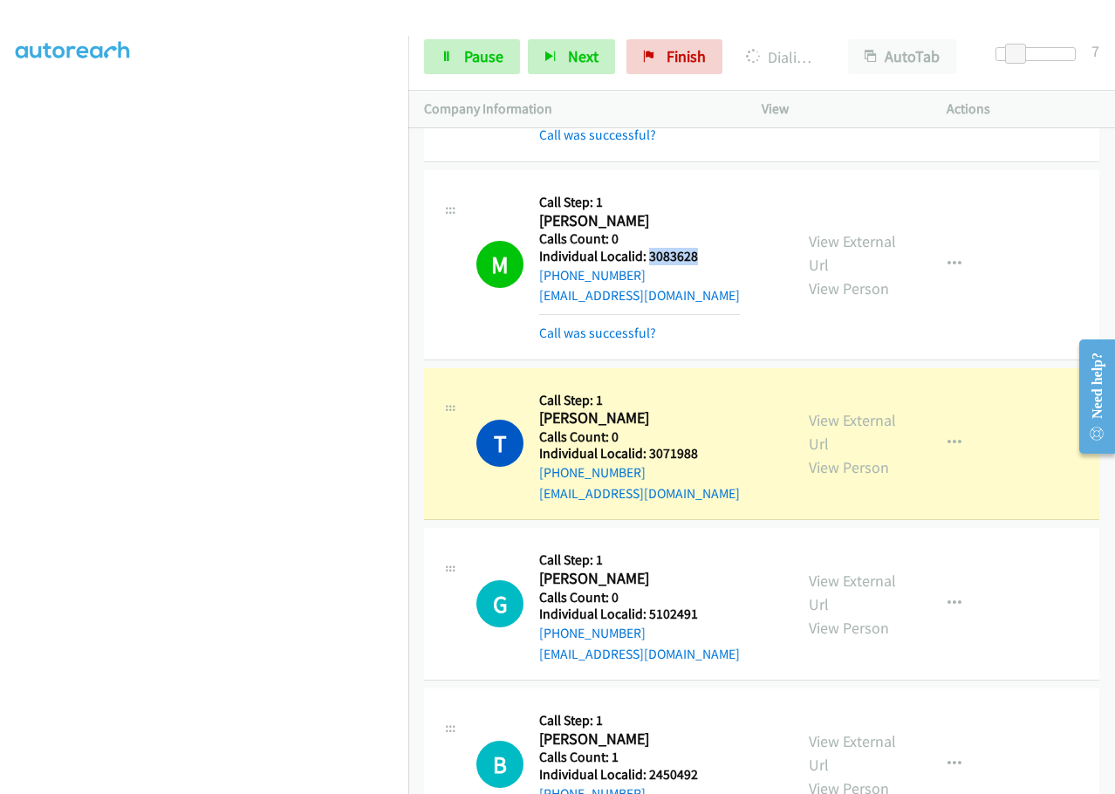
drag, startPoint x: 650, startPoint y: 239, endPoint x: 716, endPoint y: 237, distance: 66.3
click at [716, 237] on div "M Callback Scheduled Call Step: 1 Michael Prokop America/New_York Calls Count: …" at bounding box center [626, 264] width 301 height 157
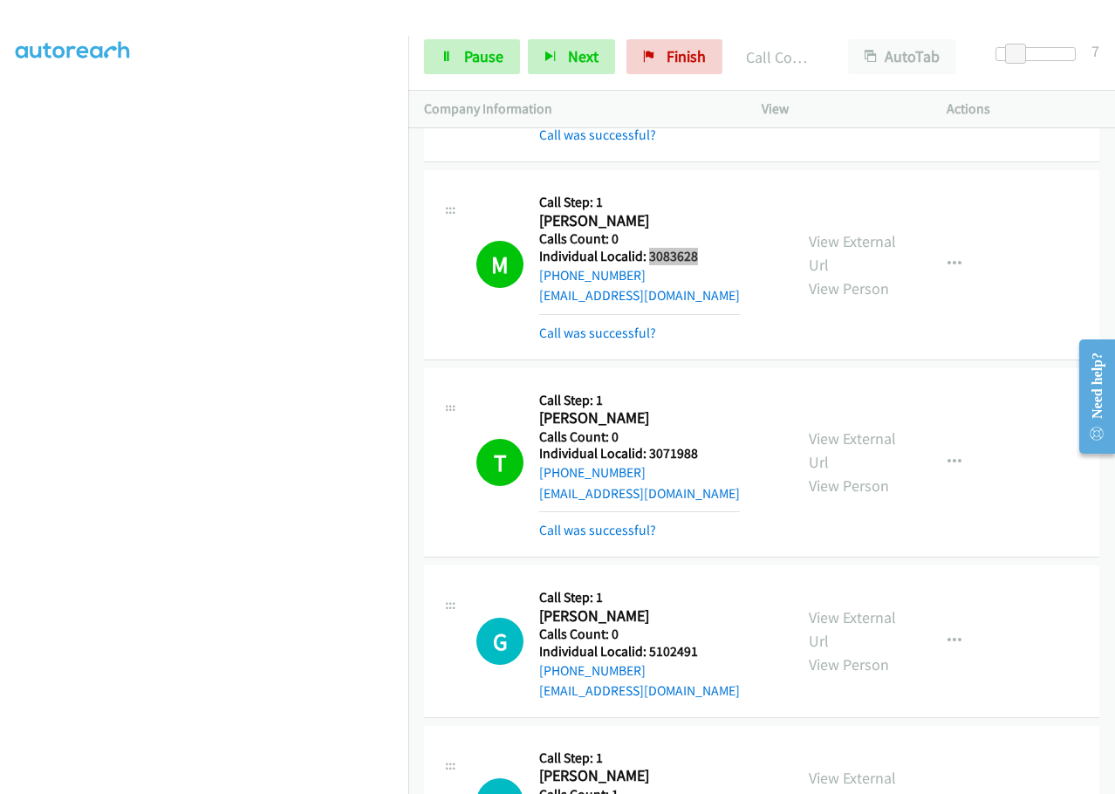
scroll to position [140, 0]
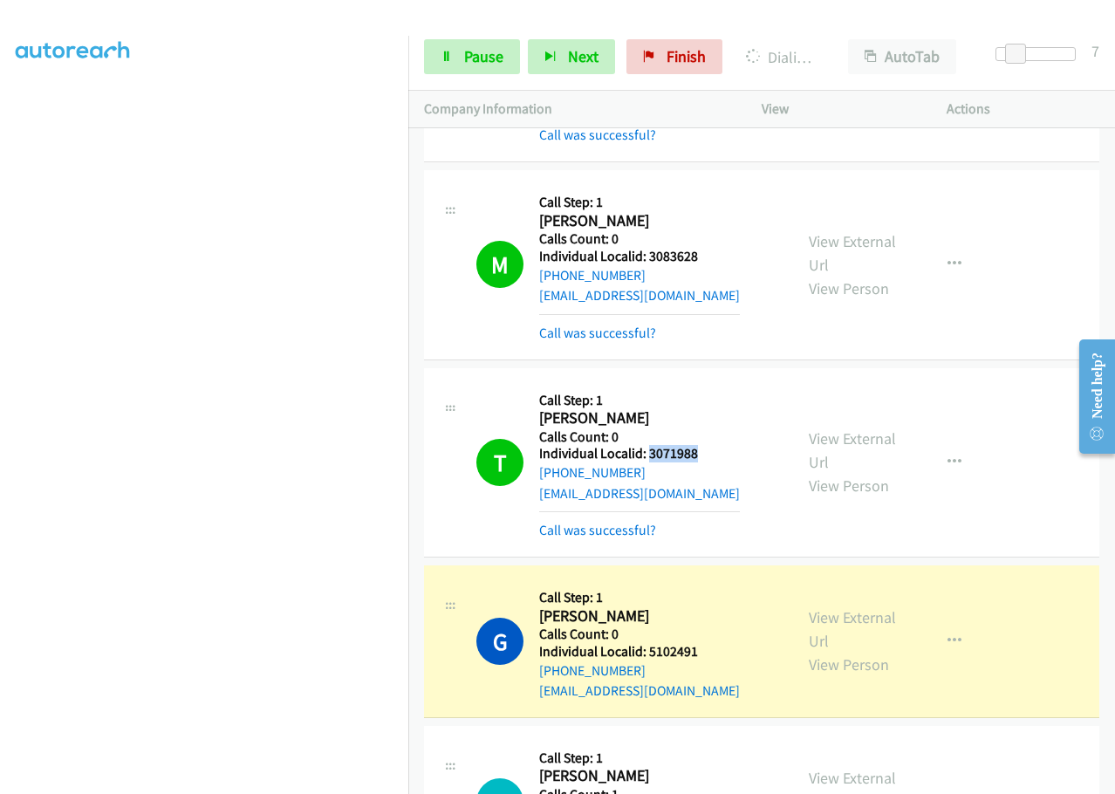
drag, startPoint x: 674, startPoint y: 437, endPoint x: 713, endPoint y: 435, distance: 39.3
click at [713, 435] on div "T Callback Scheduled Call Step: 1 Trent Woolmaker America/New_York Calls Count:…" at bounding box center [626, 462] width 301 height 157
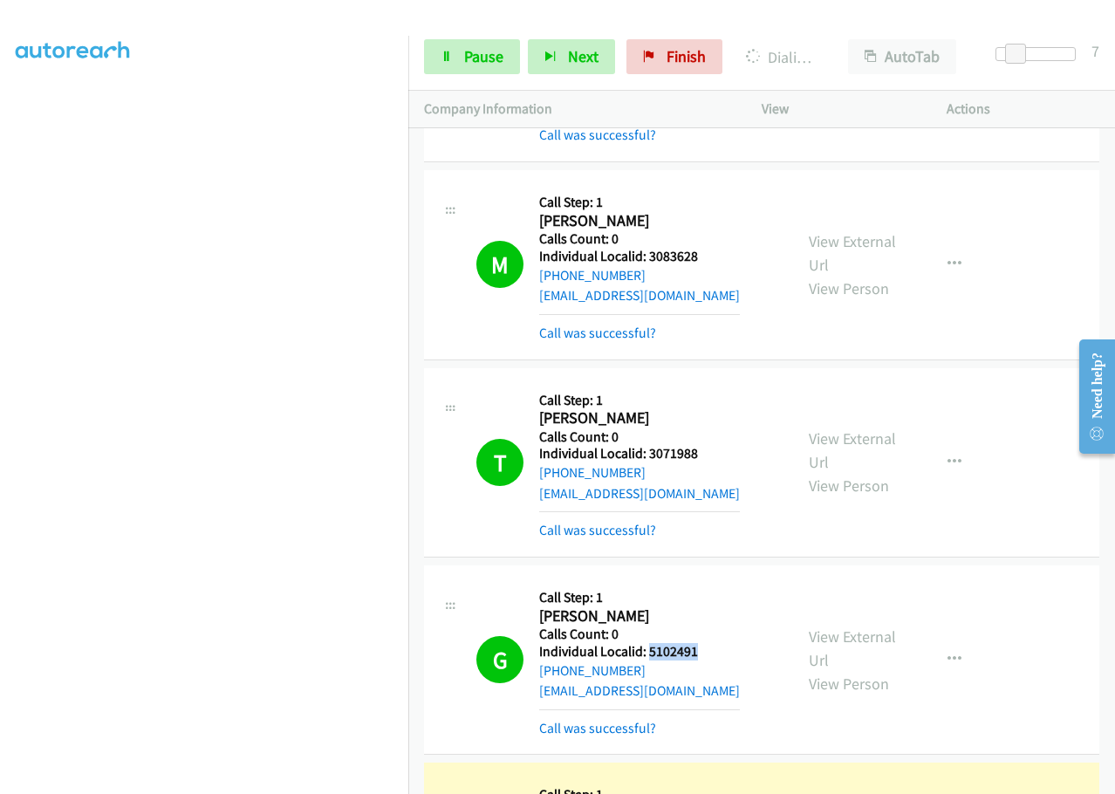
drag, startPoint x: 647, startPoint y: 629, endPoint x: 705, endPoint y: 629, distance: 57.6
click at [705, 643] on h5 "Individual Localid: 5102491" at bounding box center [639, 651] width 201 height 17
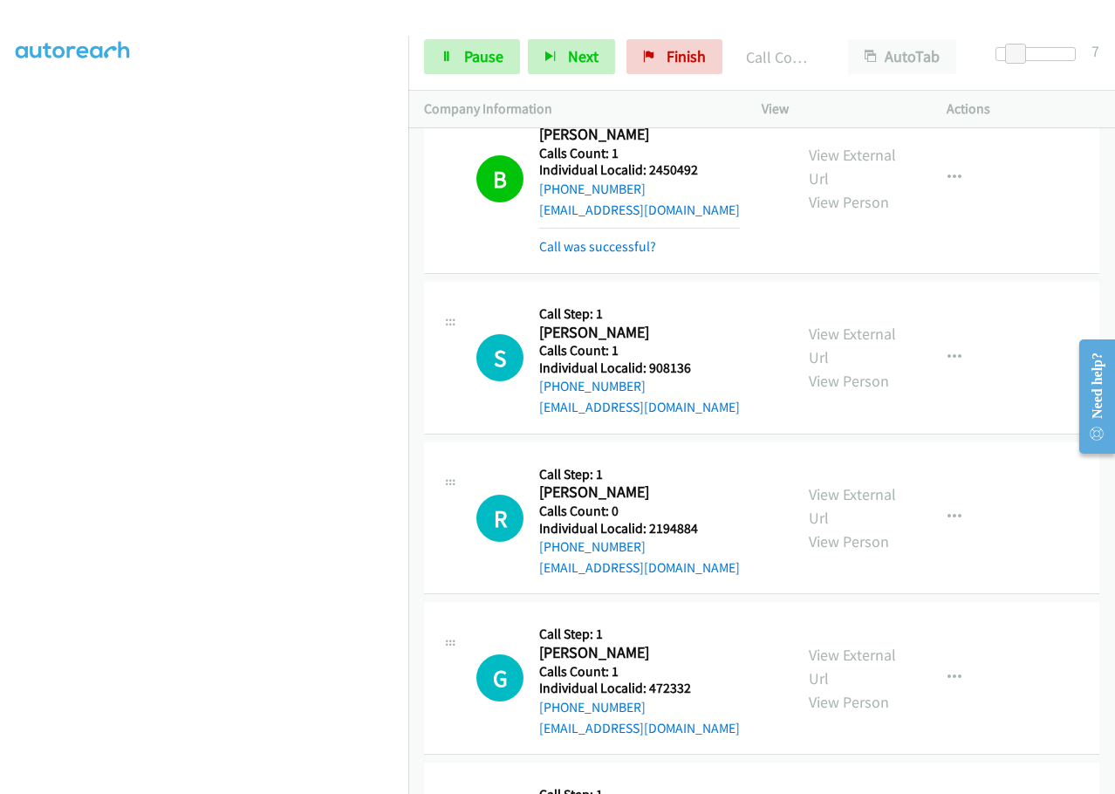
scroll to position [3338, 0]
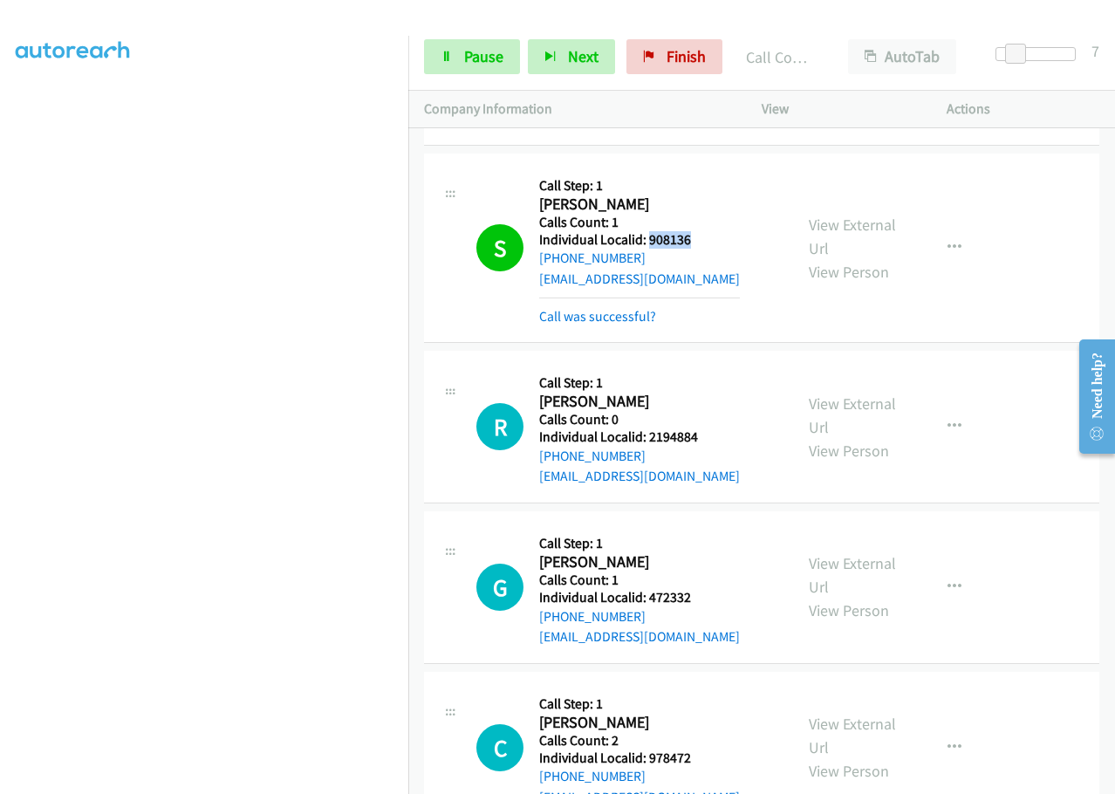
drag, startPoint x: 649, startPoint y: 216, endPoint x: 703, endPoint y: 222, distance: 54.4
click at [703, 231] on h5 "Individual Localid: 908136" at bounding box center [639, 239] width 201 height 17
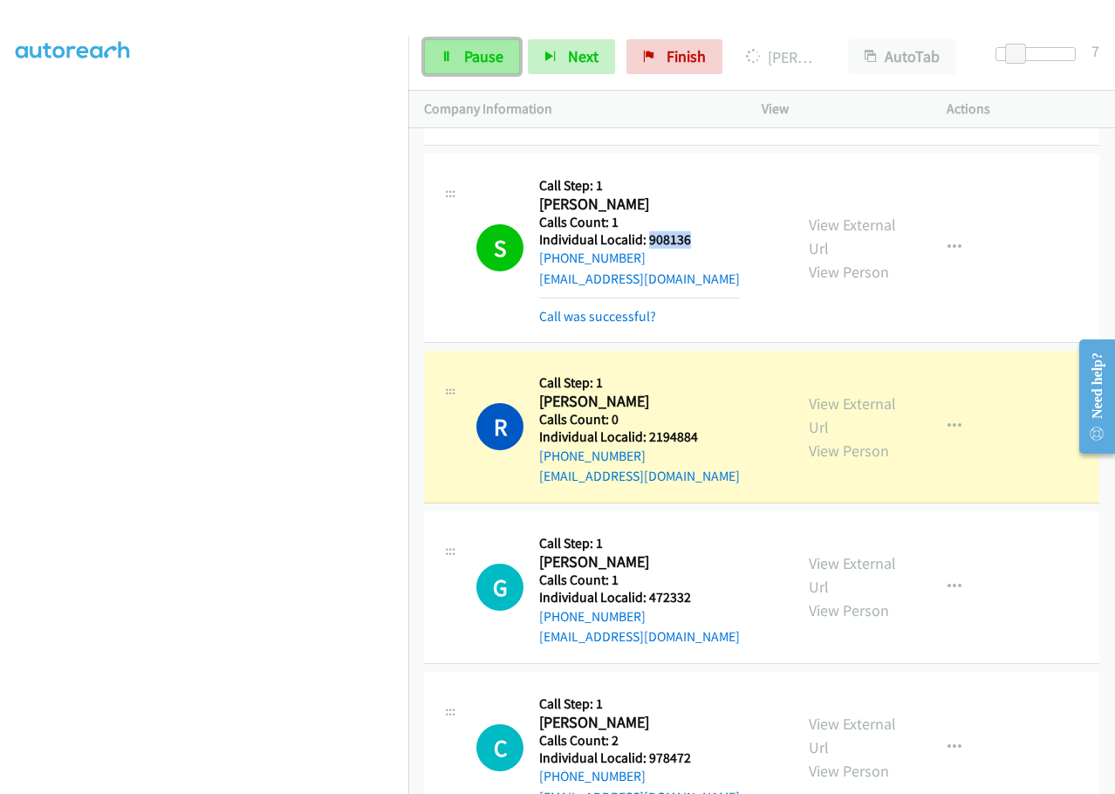
click at [455, 54] on link "Pause" at bounding box center [472, 56] width 96 height 35
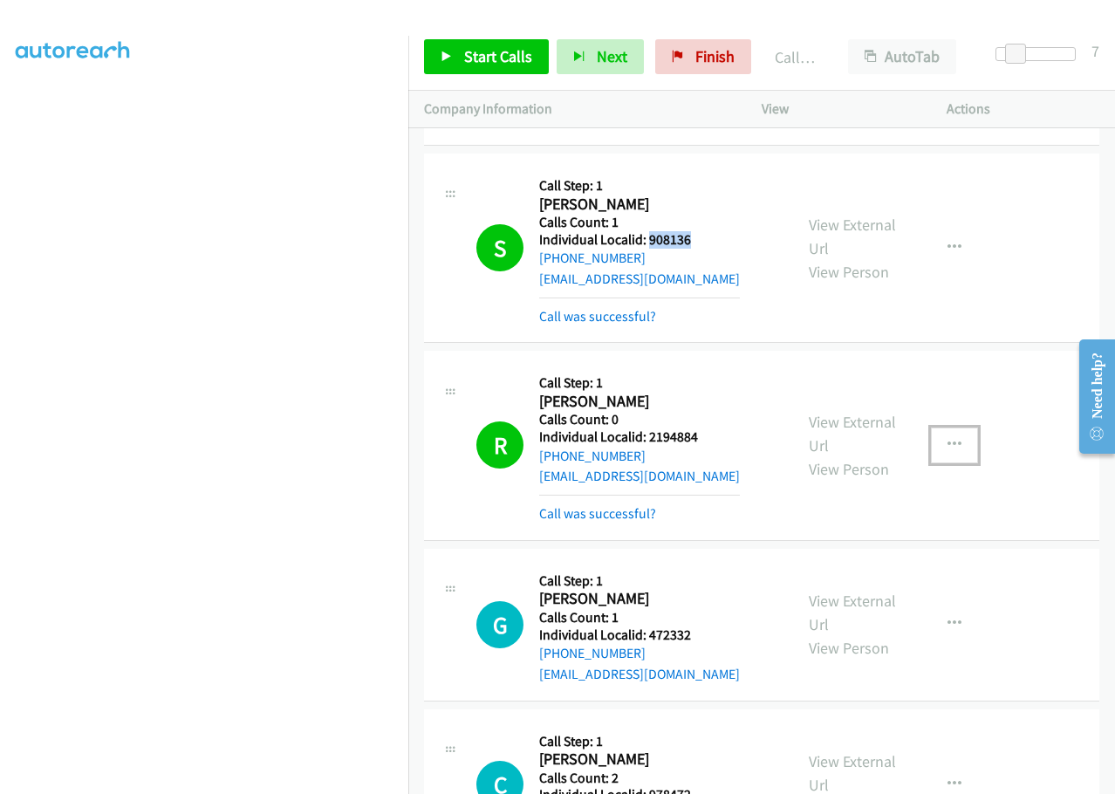
click at [948, 438] on icon "button" at bounding box center [955, 445] width 14 height 14
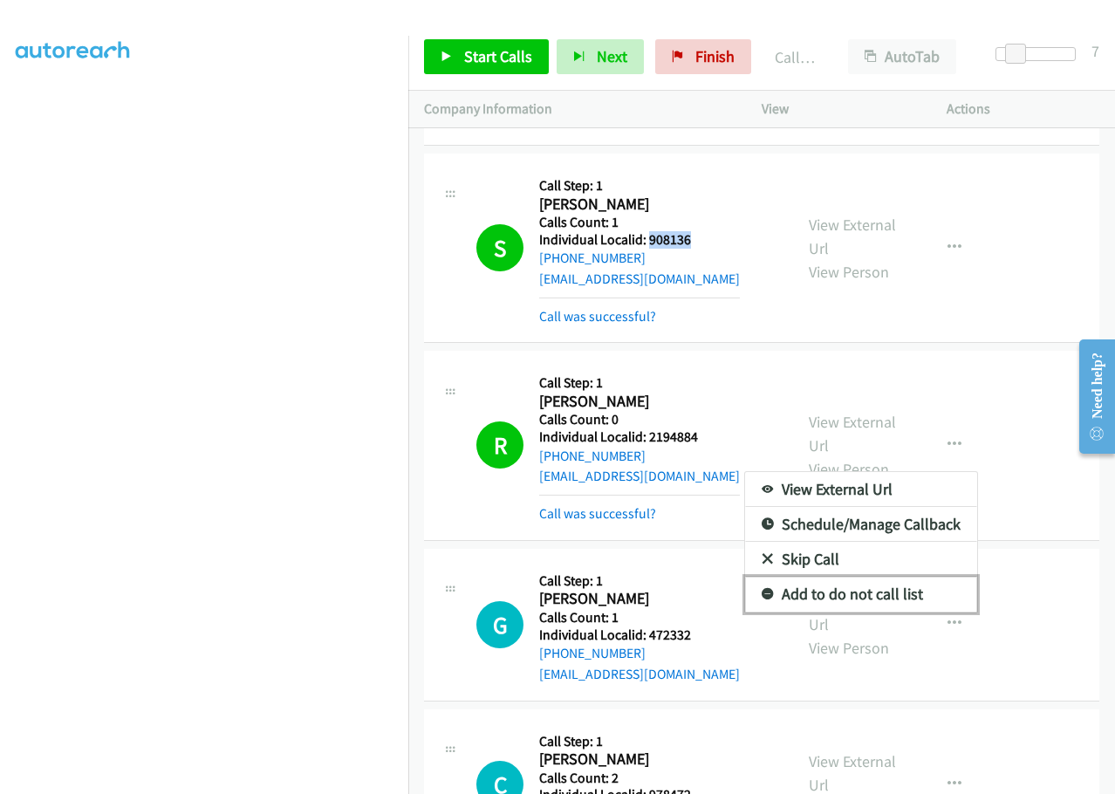
click at [762, 589] on icon at bounding box center [768, 595] width 12 height 12
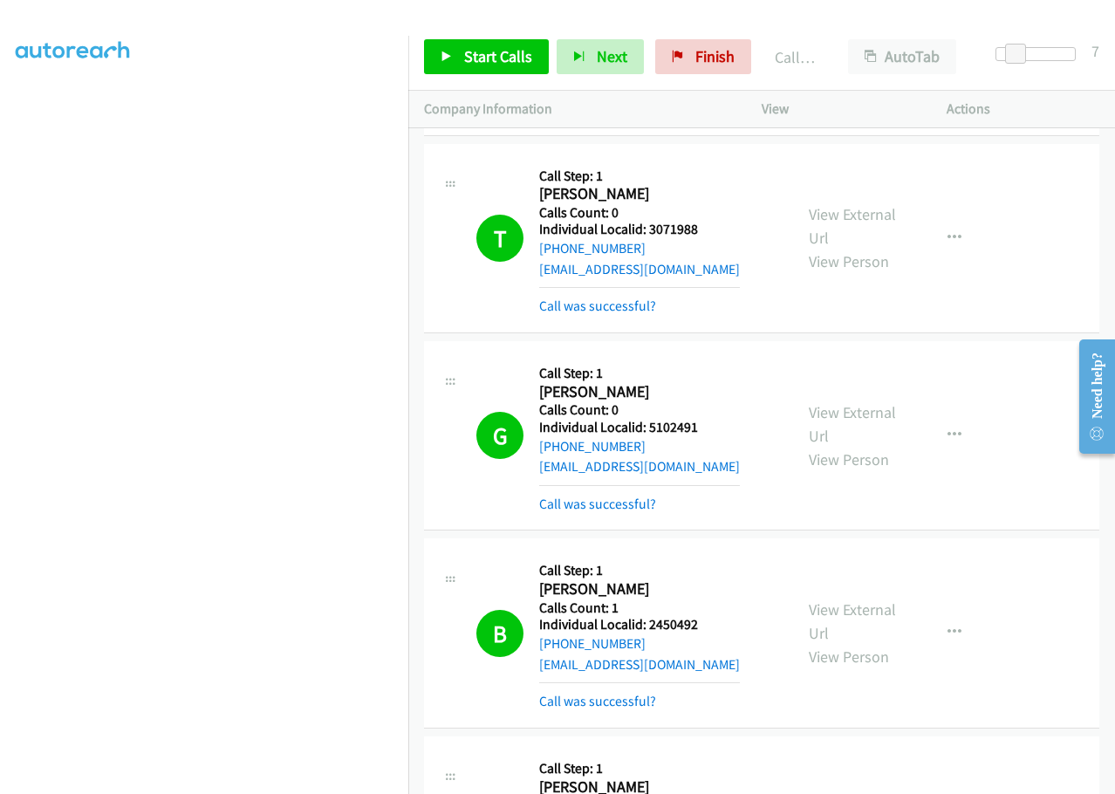
scroll to position [2749, 0]
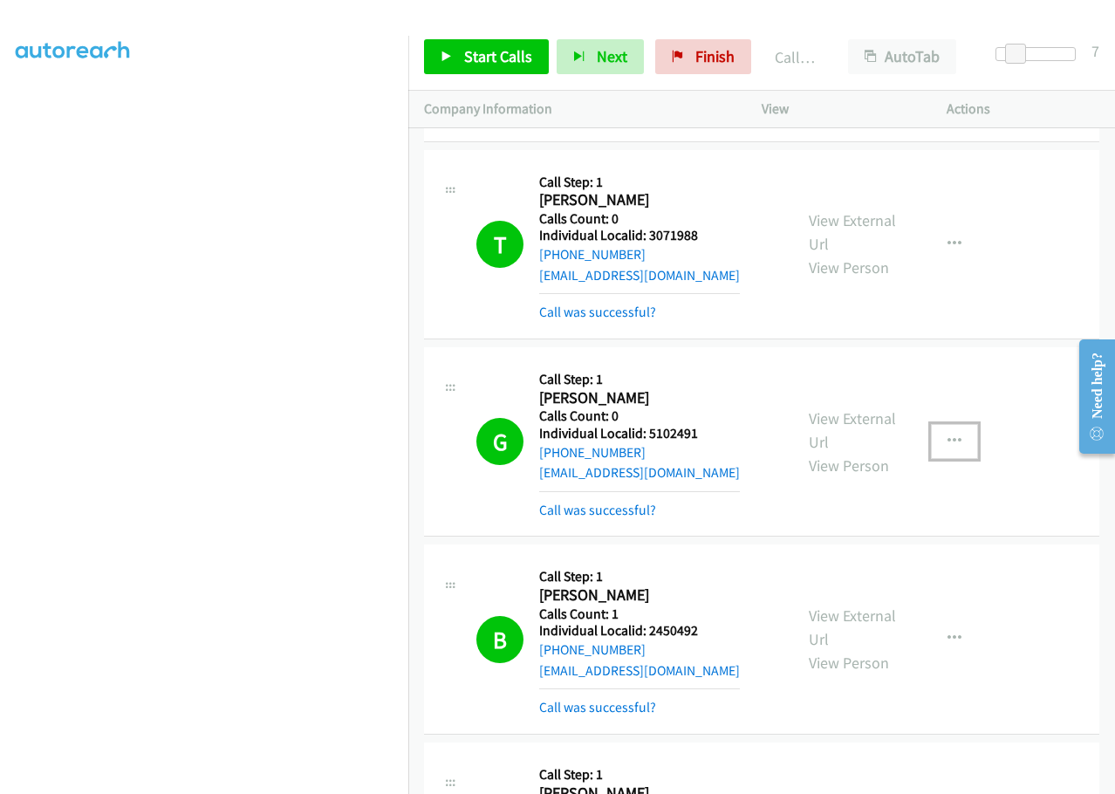
click at [947, 424] on button "button" at bounding box center [954, 441] width 47 height 35
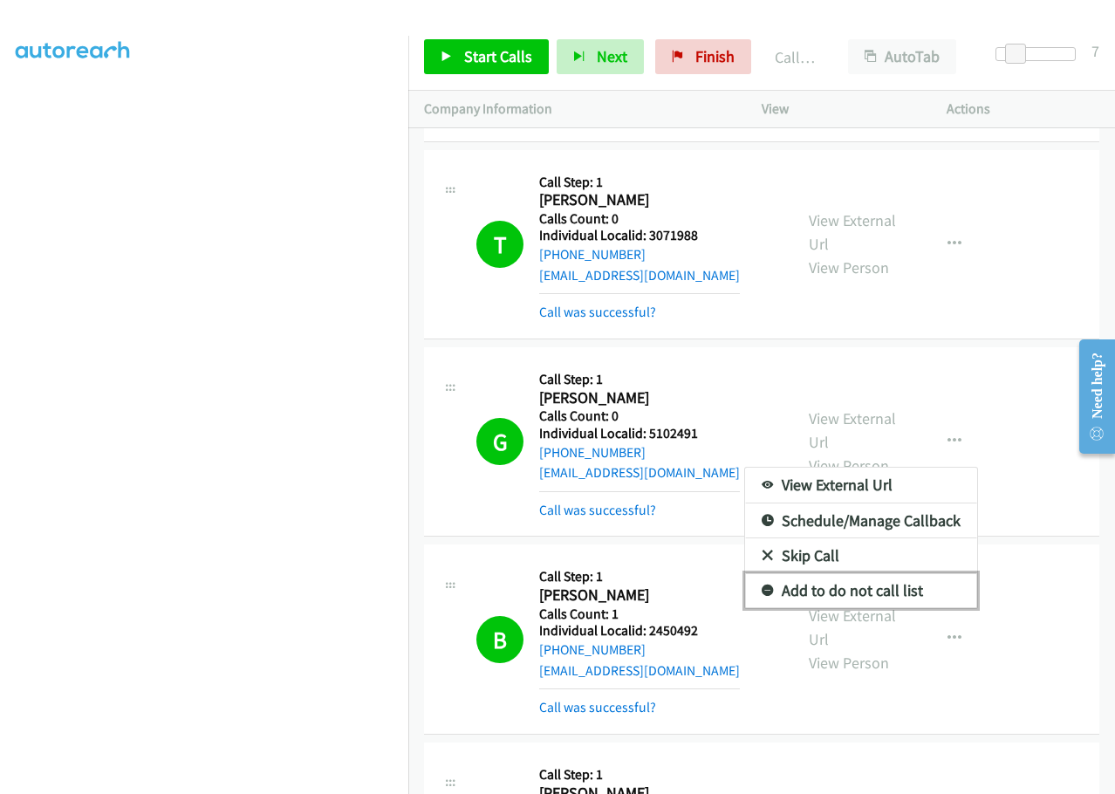
click at [762, 585] on icon at bounding box center [768, 591] width 12 height 12
